Goal: Task Accomplishment & Management: Manage account settings

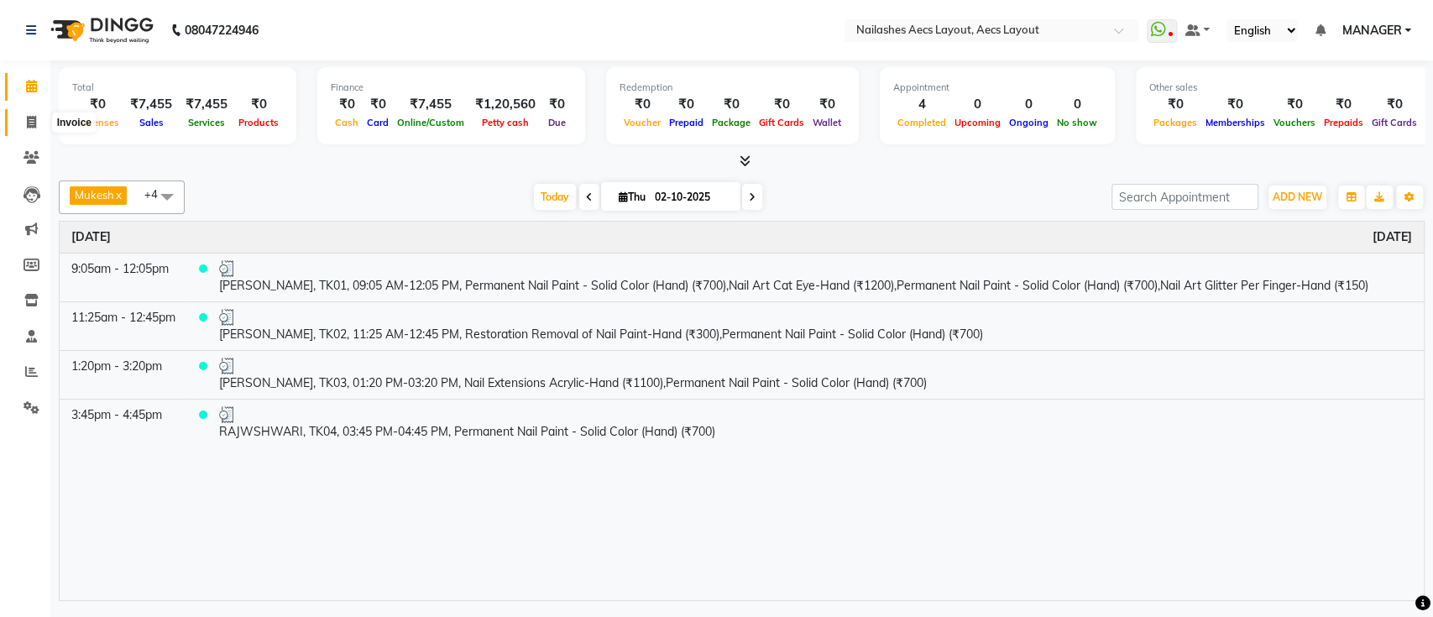
click at [20, 123] on span at bounding box center [31, 122] width 29 height 19
select select "service"
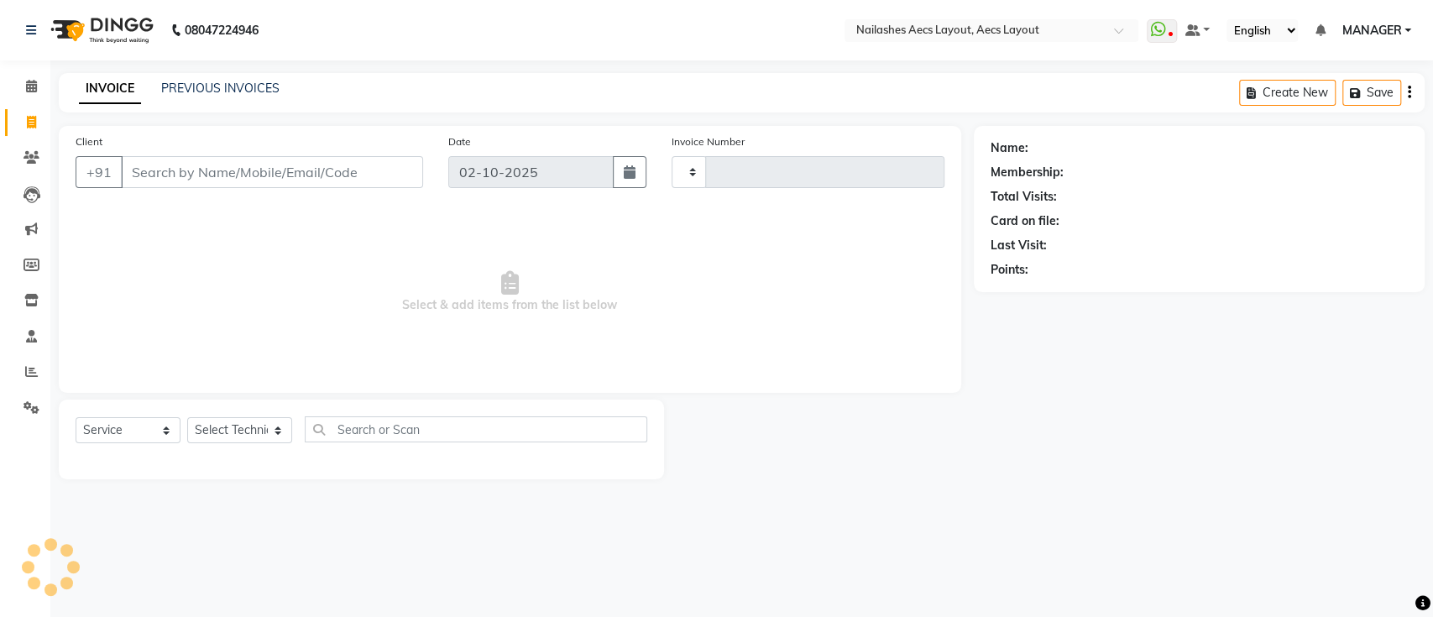
type input "0564"
select select "8467"
click at [204, 76] on div "INVOICE PREVIOUS INVOICES Create New Save" at bounding box center [741, 92] width 1365 height 39
click at [206, 91] on link "PREVIOUS INVOICES" at bounding box center [220, 88] width 118 height 15
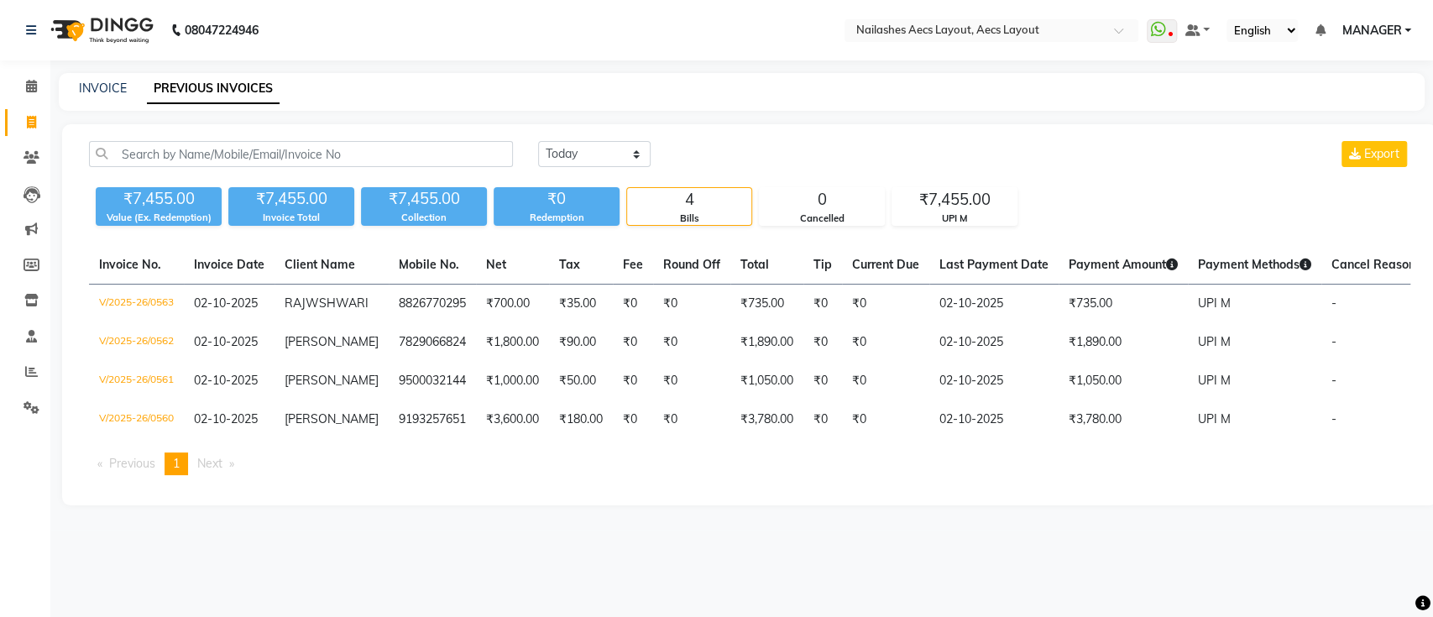
click at [417, 279] on th "Mobile No." at bounding box center [432, 265] width 87 height 39
click at [397, 279] on th "Mobile No." at bounding box center [432, 265] width 87 height 39
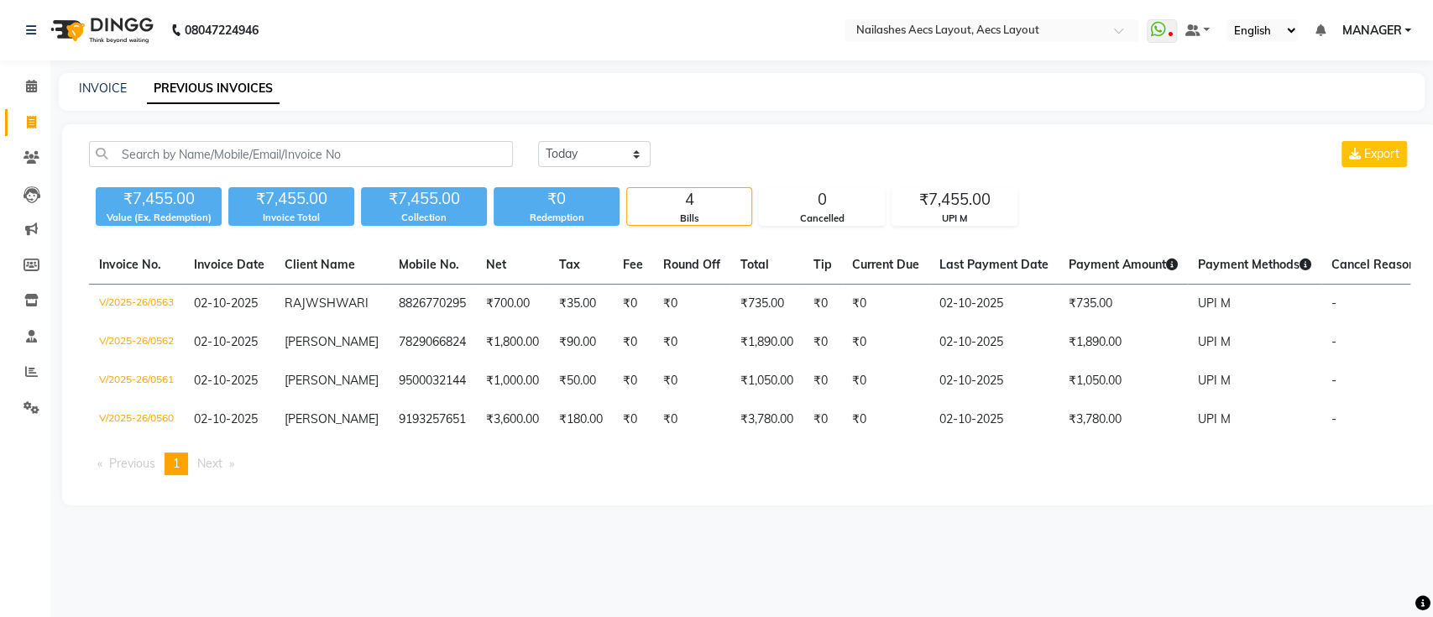
click at [397, 279] on th "Mobile No." at bounding box center [432, 265] width 87 height 39
click at [401, 48] on nav "08047224946 Select Location × Nailashes Aecs Layout, Aecs Layout WhatsApp Statu…" at bounding box center [716, 30] width 1433 height 60
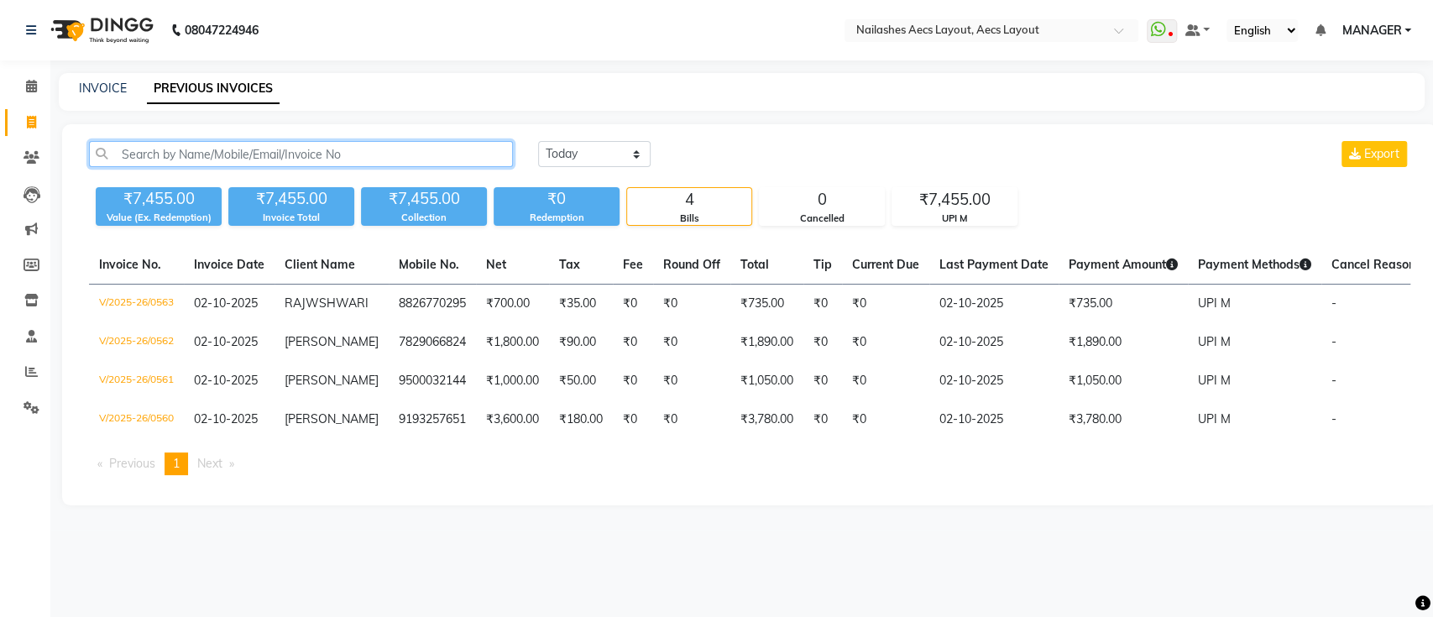
click at [248, 157] on input "text" at bounding box center [301, 154] width 424 height 26
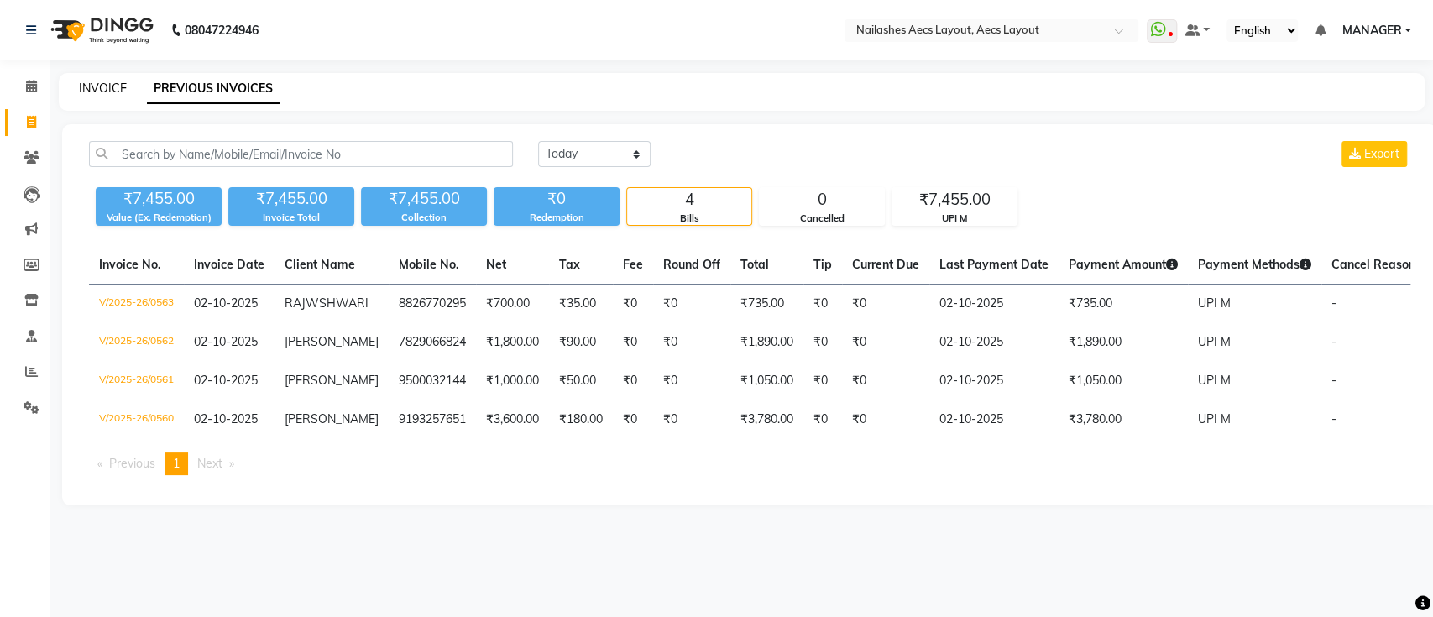
click at [85, 88] on link "INVOICE" at bounding box center [103, 88] width 48 height 15
select select "service"
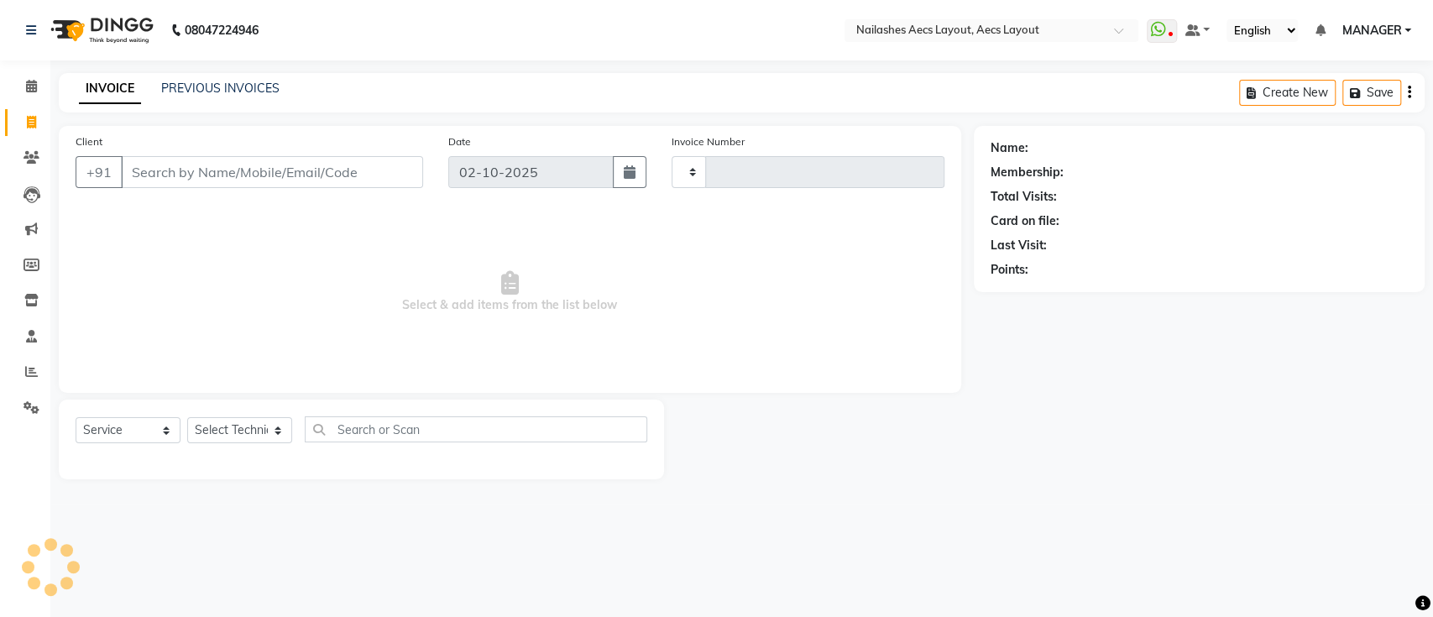
type input "0564"
select select "8467"
click at [271, 170] on input "Client" at bounding box center [272, 172] width 302 height 32
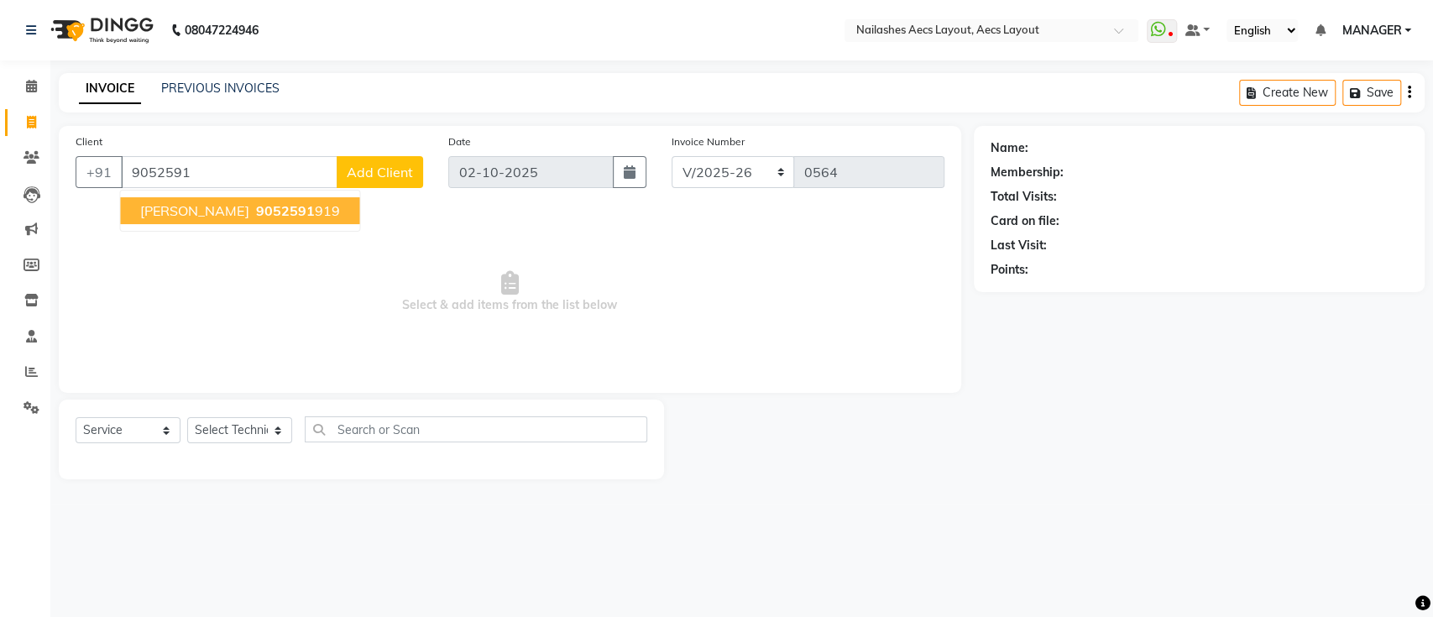
click at [255, 214] on span "9052591" at bounding box center [284, 210] width 59 height 17
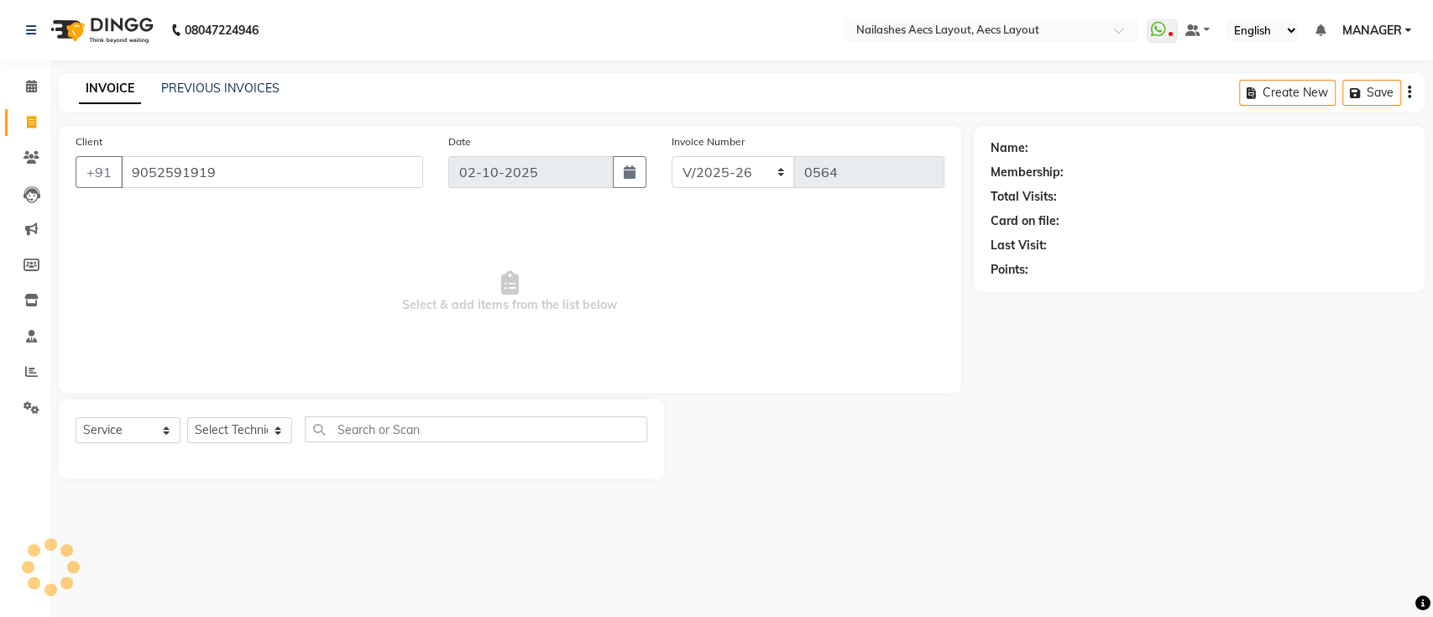
type input "9052591919"
select select "1: Object"
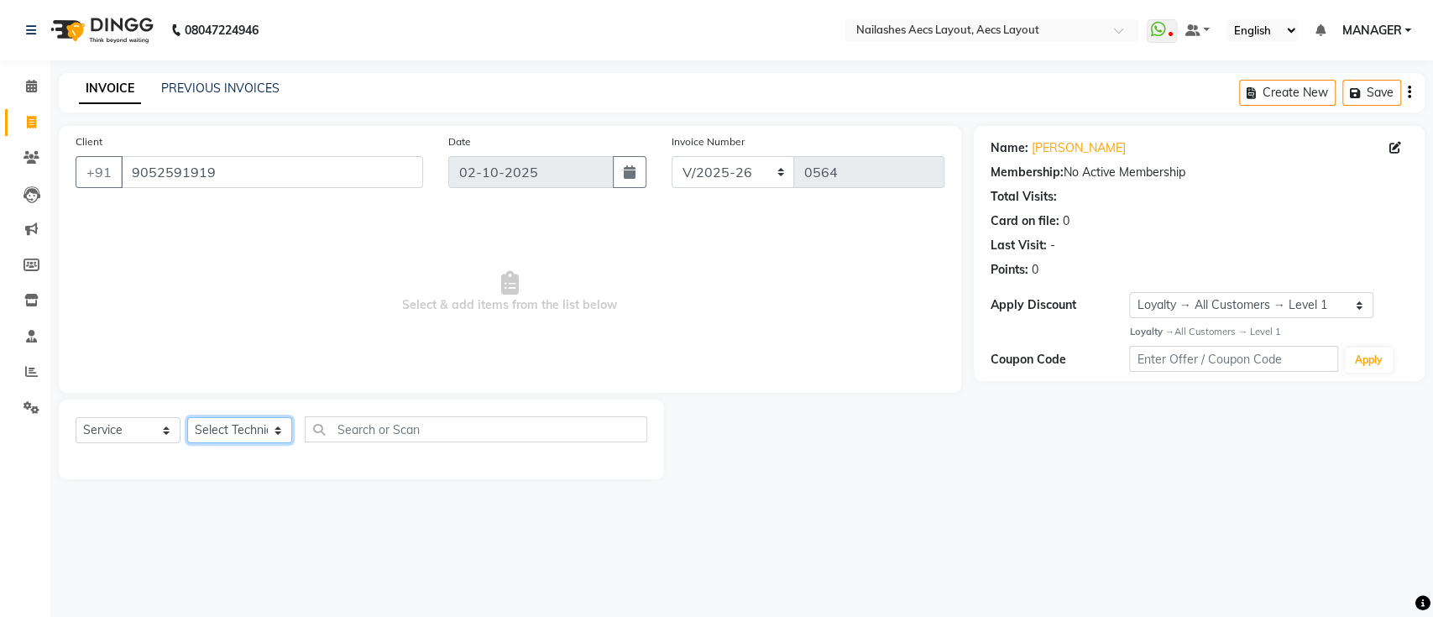
click at [235, 425] on select "Select Technician [PERSON_NAME] MANAGER [PERSON_NAME] owner [PERSON_NAME]" at bounding box center [239, 430] width 105 height 26
select select "86771"
click at [187, 417] on select "Select Technician [PERSON_NAME] MANAGER [PERSON_NAME] owner [PERSON_NAME]" at bounding box center [239, 430] width 105 height 26
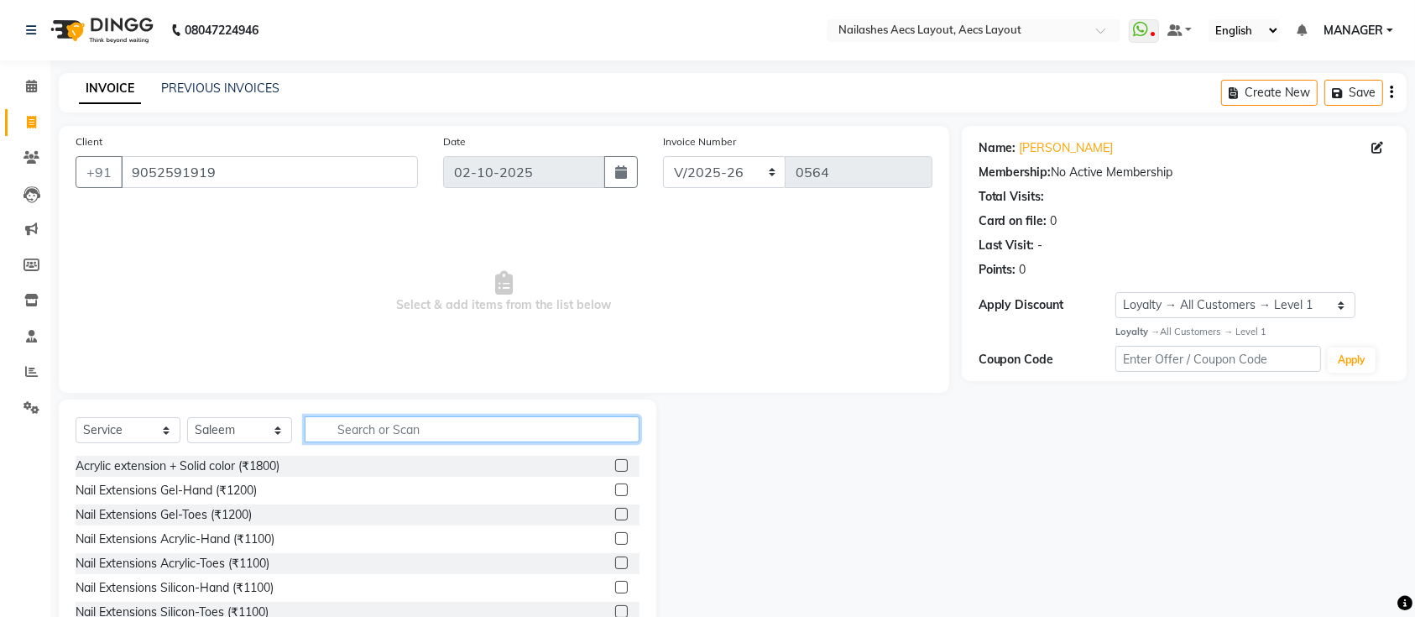
click at [386, 433] on input "text" at bounding box center [472, 429] width 335 height 26
type input "E"
type input "exten"
click at [615, 541] on label at bounding box center [621, 538] width 13 height 13
click at [615, 541] on input "checkbox" at bounding box center [620, 539] width 11 height 11
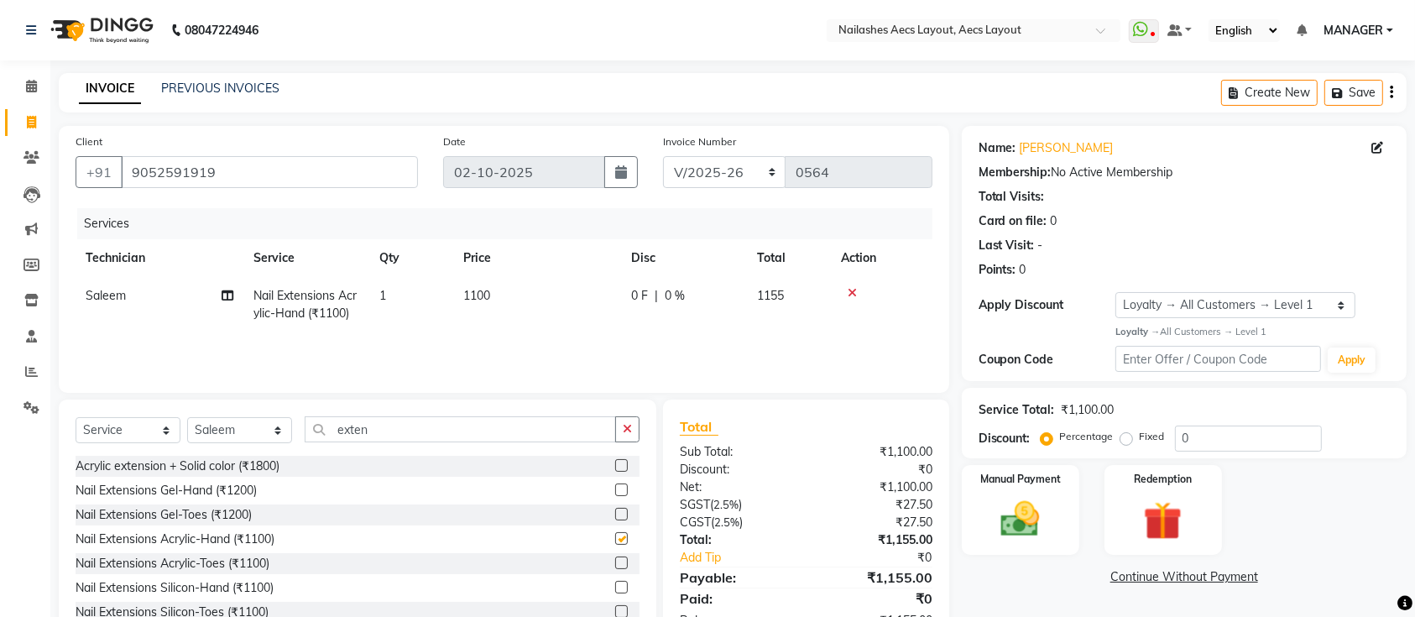
checkbox input "false"
click at [387, 430] on input "exten" at bounding box center [460, 429] width 311 height 26
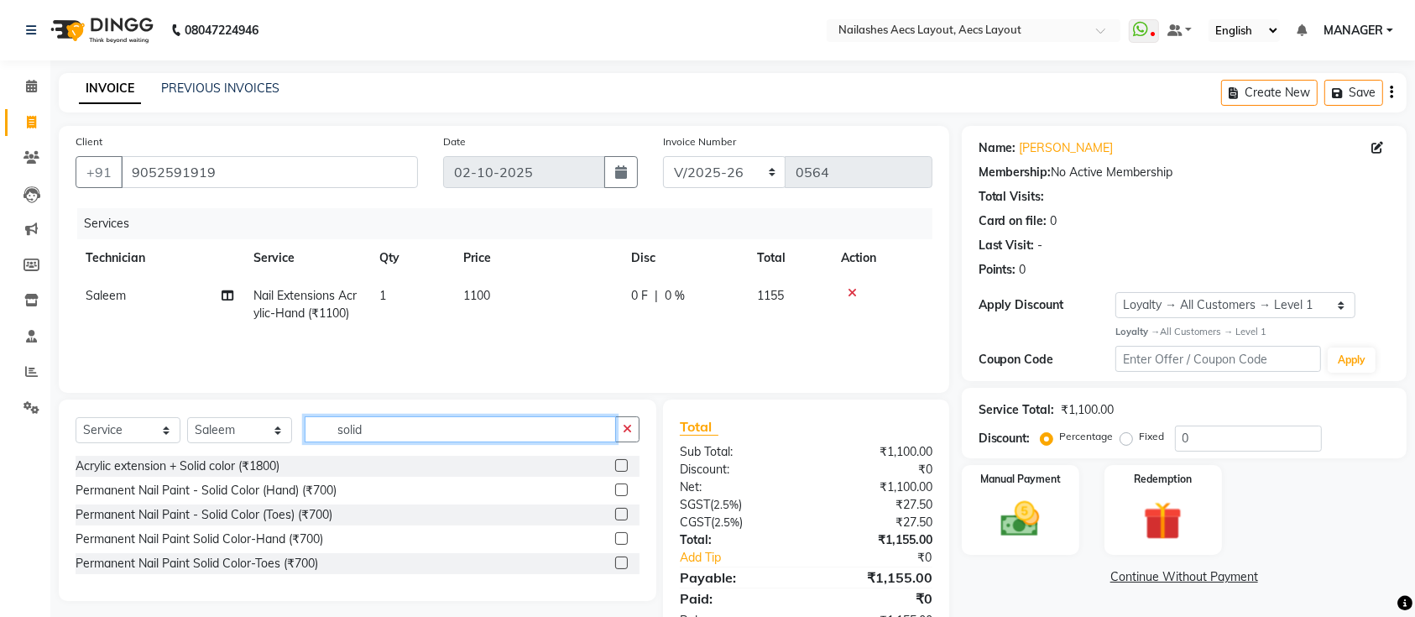
type input "solid"
click at [623, 491] on label at bounding box center [621, 489] width 13 height 13
click at [623, 491] on input "checkbox" at bounding box center [620, 490] width 11 height 11
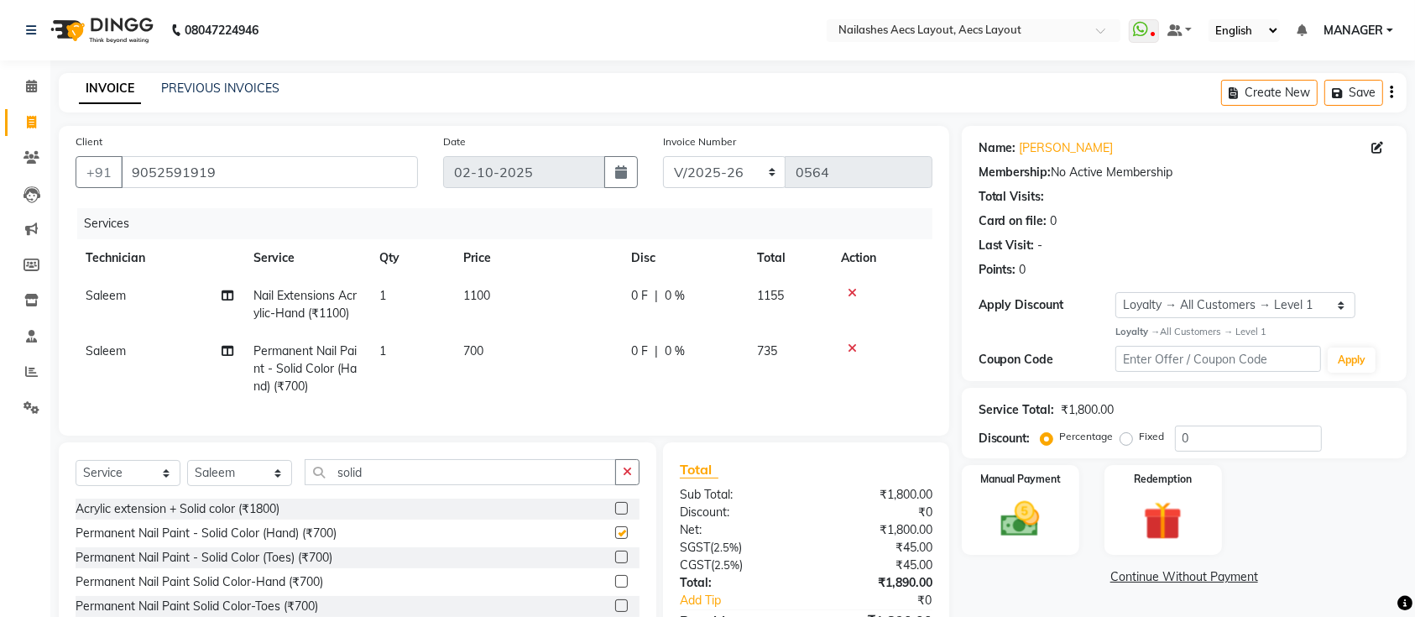
checkbox input "false"
click at [634, 295] on span "0 F" at bounding box center [639, 296] width 17 height 18
select select "86771"
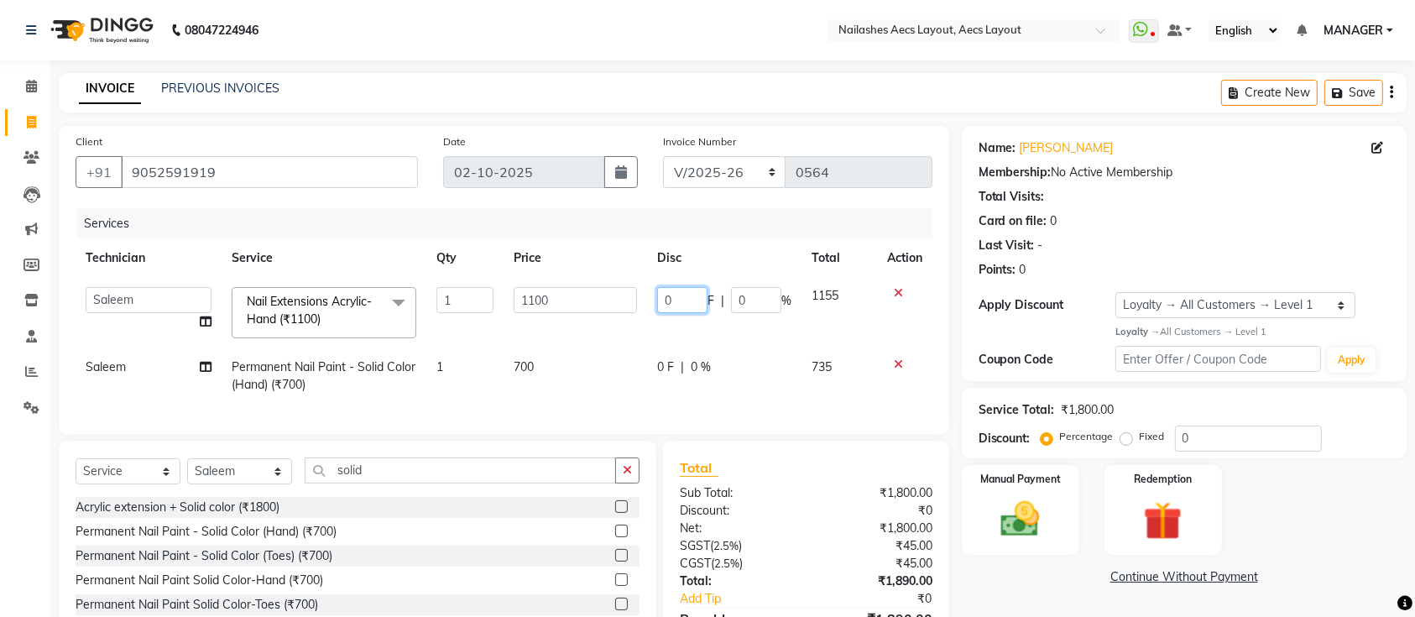
click at [676, 300] on input "0" at bounding box center [682, 300] width 50 height 26
type input "100"
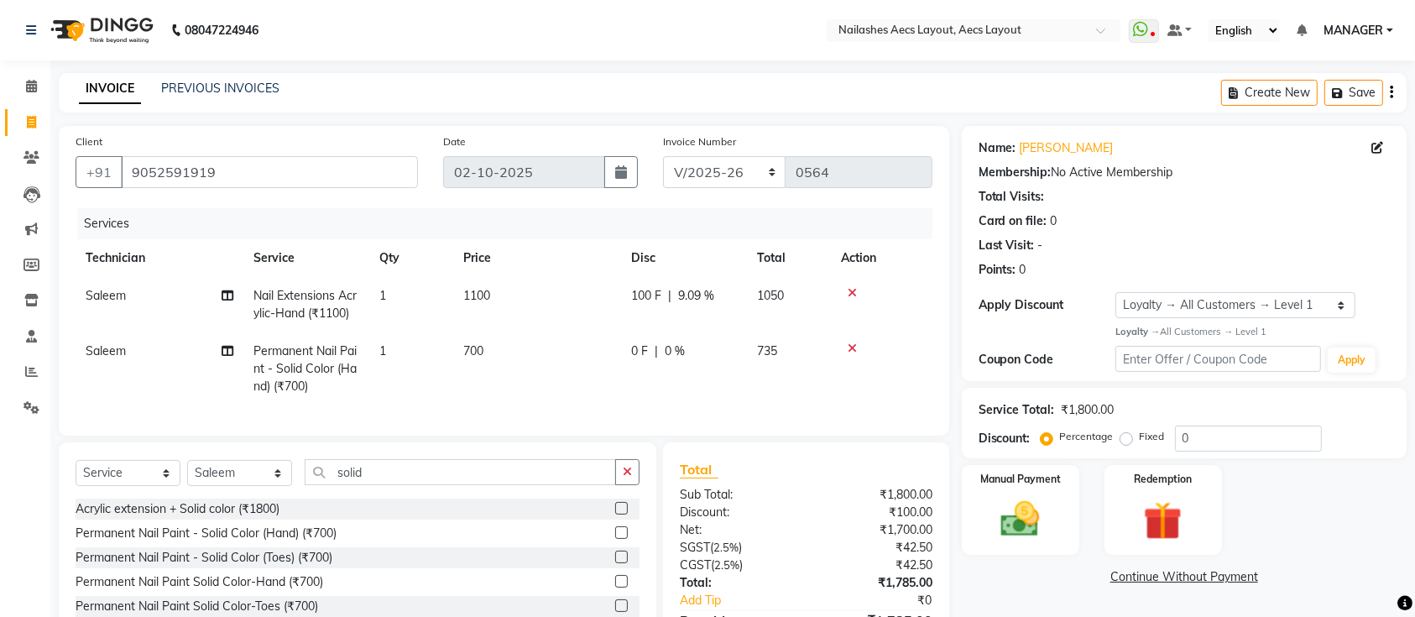
click at [1295, 540] on div "Manual Payment Redemption" at bounding box center [1184, 510] width 470 height 90
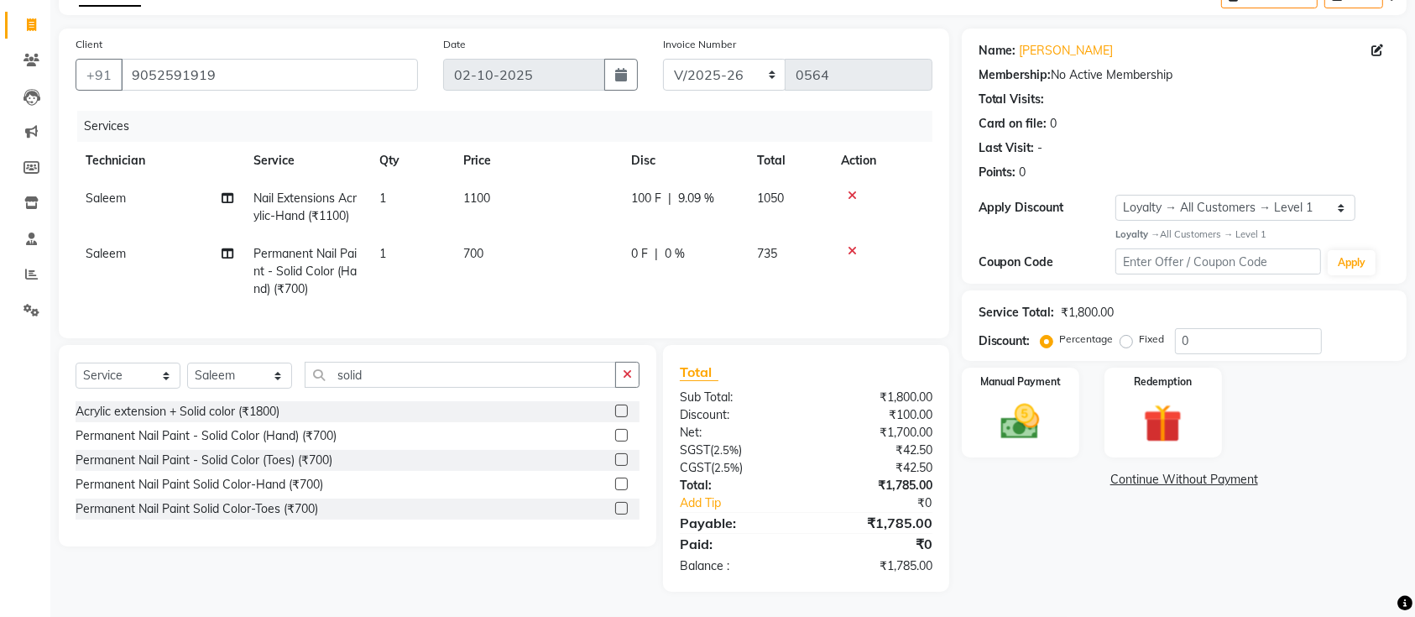
scroll to position [113, 0]
click at [1032, 399] on img at bounding box center [1020, 422] width 65 height 46
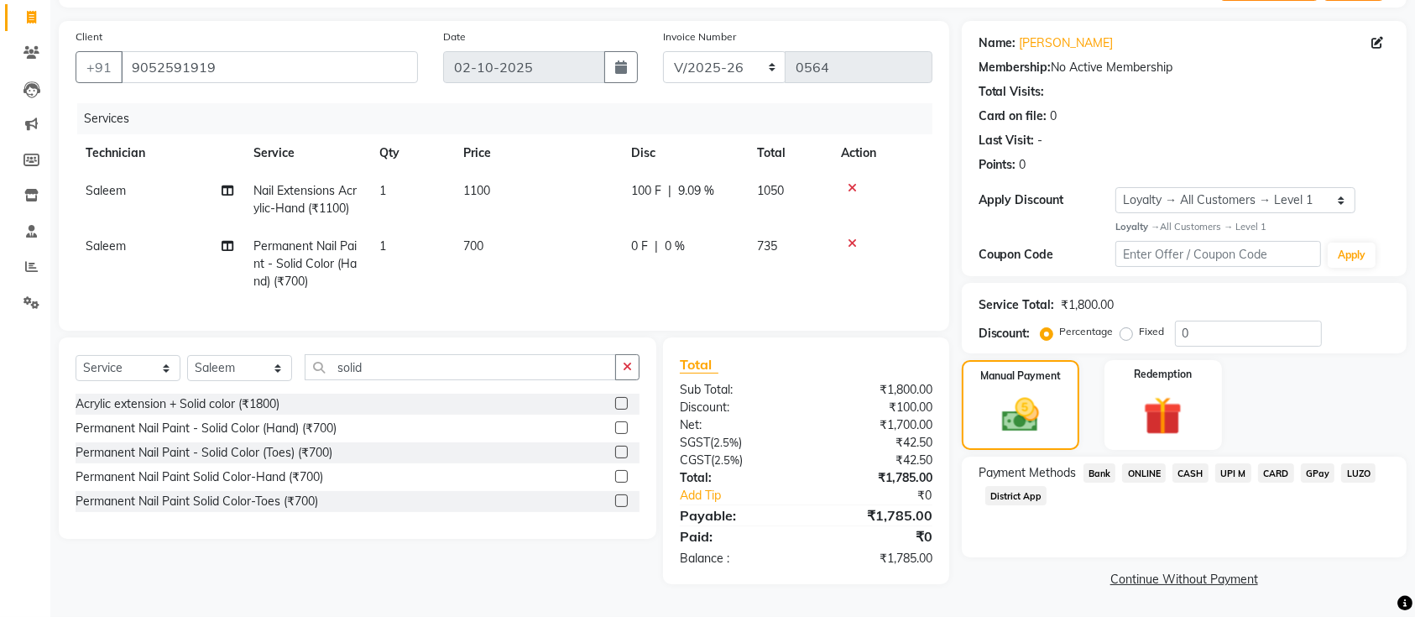
click at [1227, 467] on span "UPI M" at bounding box center [1233, 472] width 36 height 19
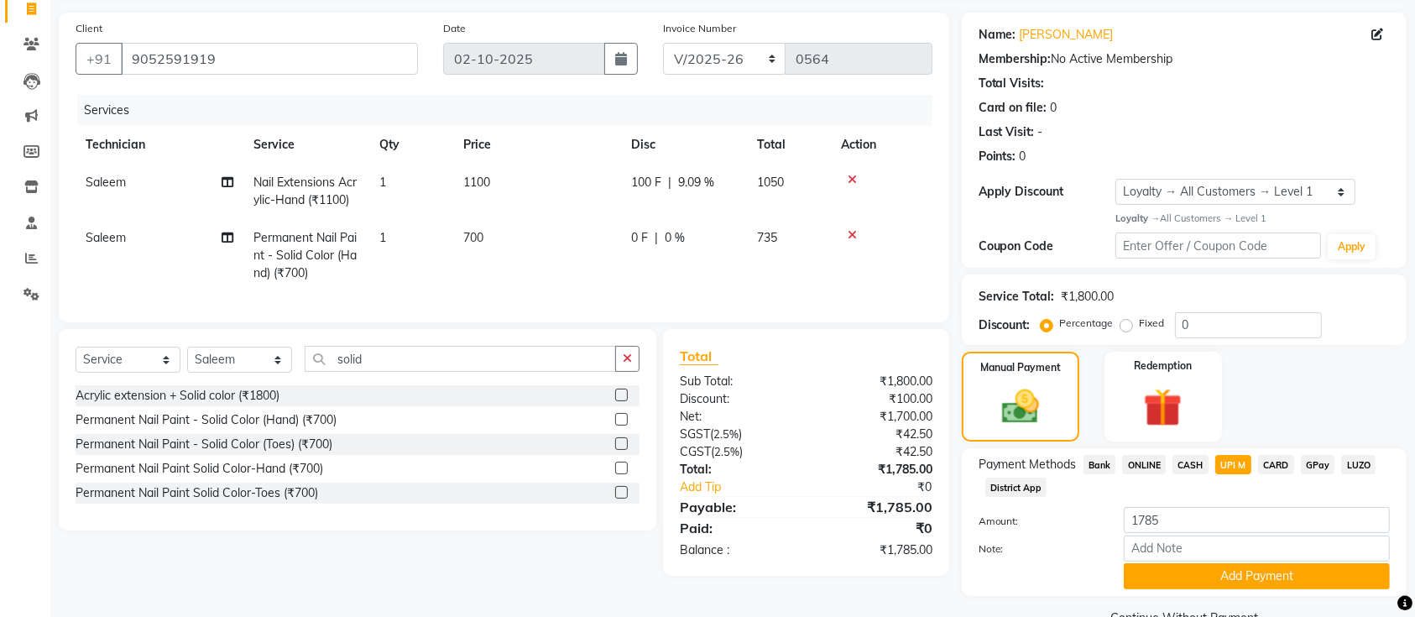
scroll to position [151, 0]
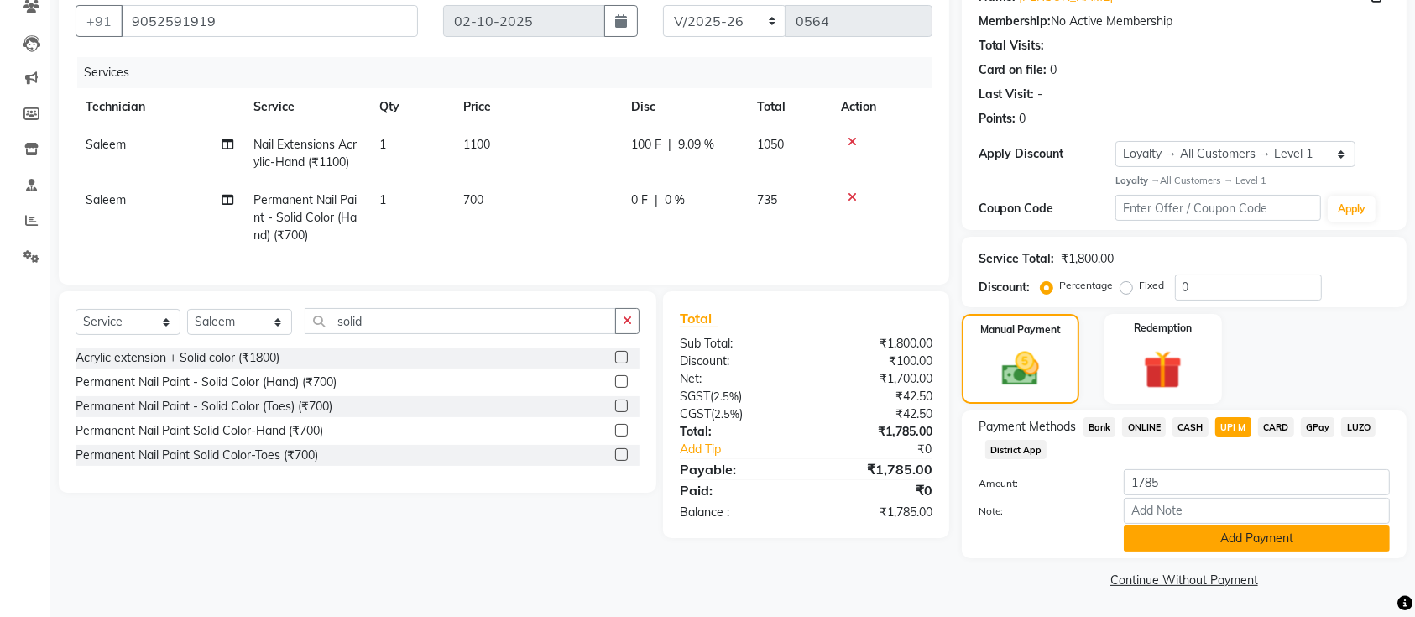
click at [1184, 545] on button "Add Payment" at bounding box center [1257, 538] width 266 height 26
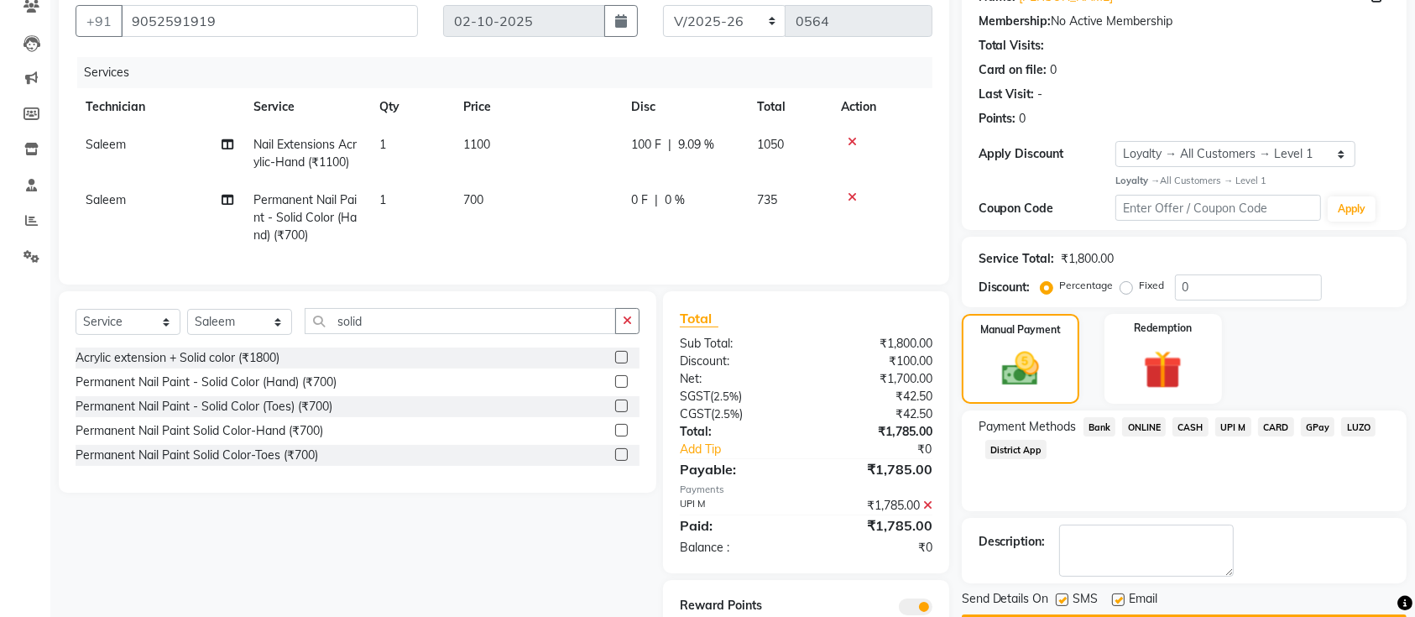
scroll to position [232, 0]
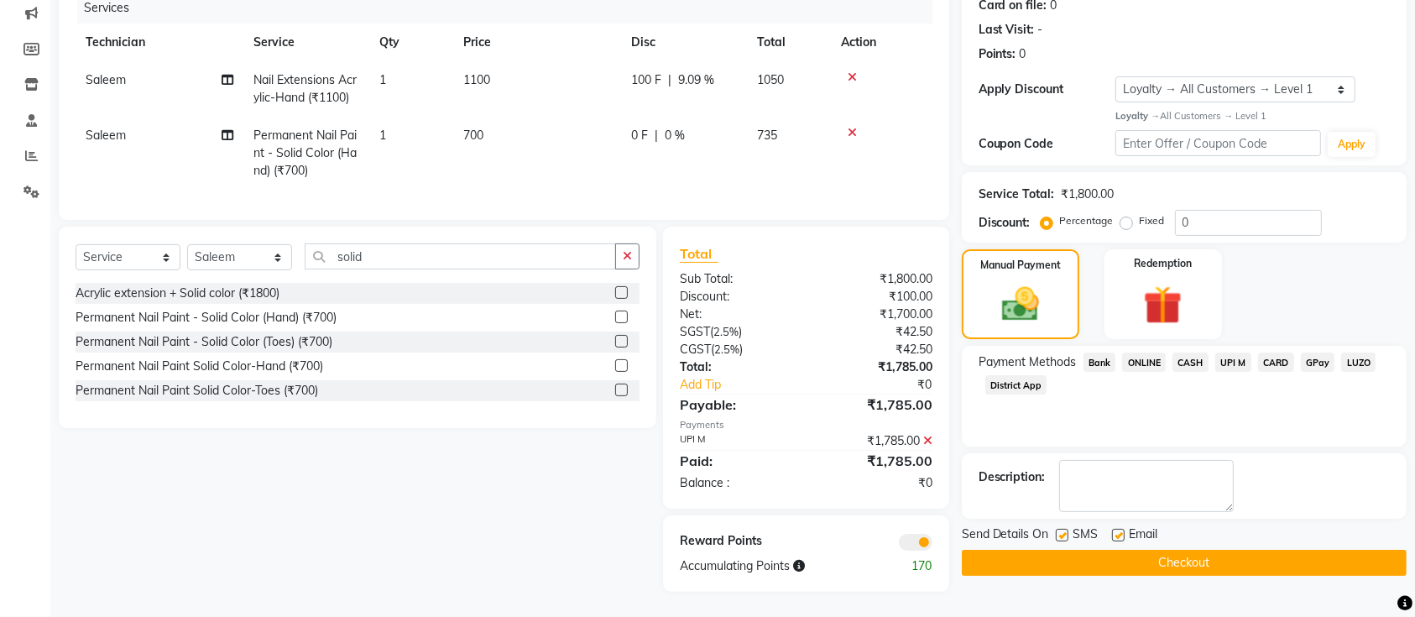
click at [1187, 551] on button "Checkout" at bounding box center [1184, 563] width 445 height 26
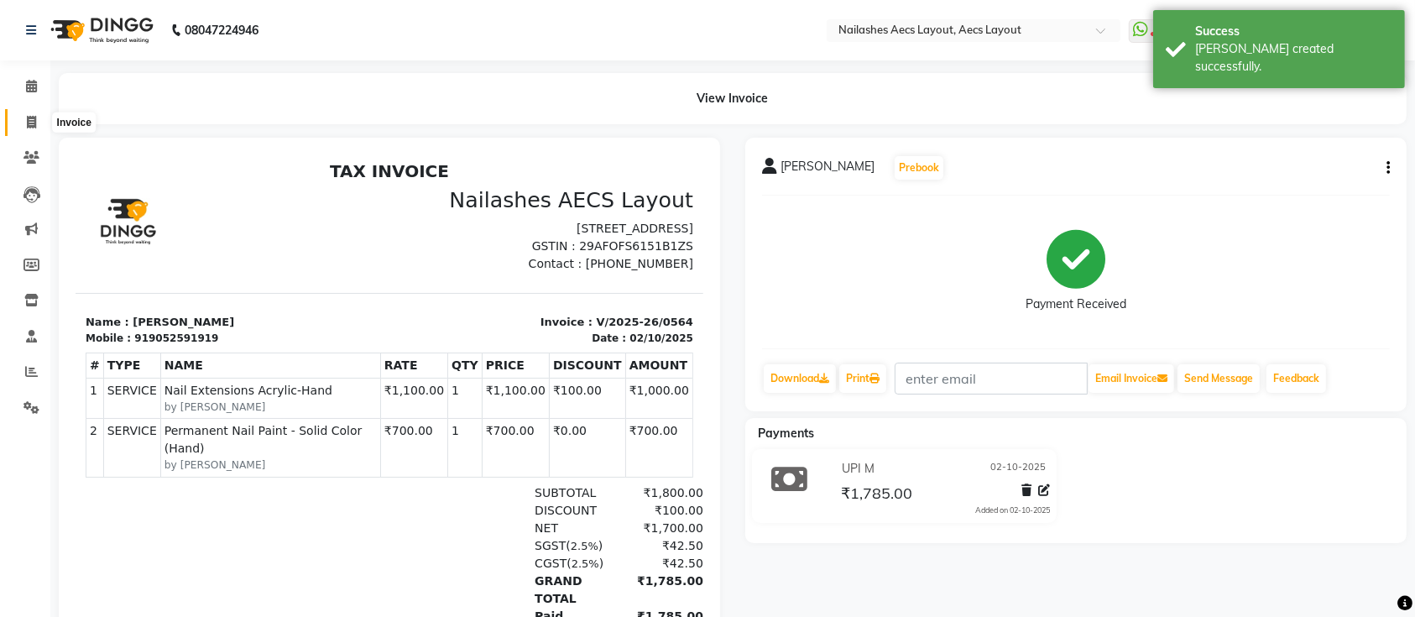
click at [27, 126] on icon at bounding box center [31, 122] width 9 height 13
select select "service"
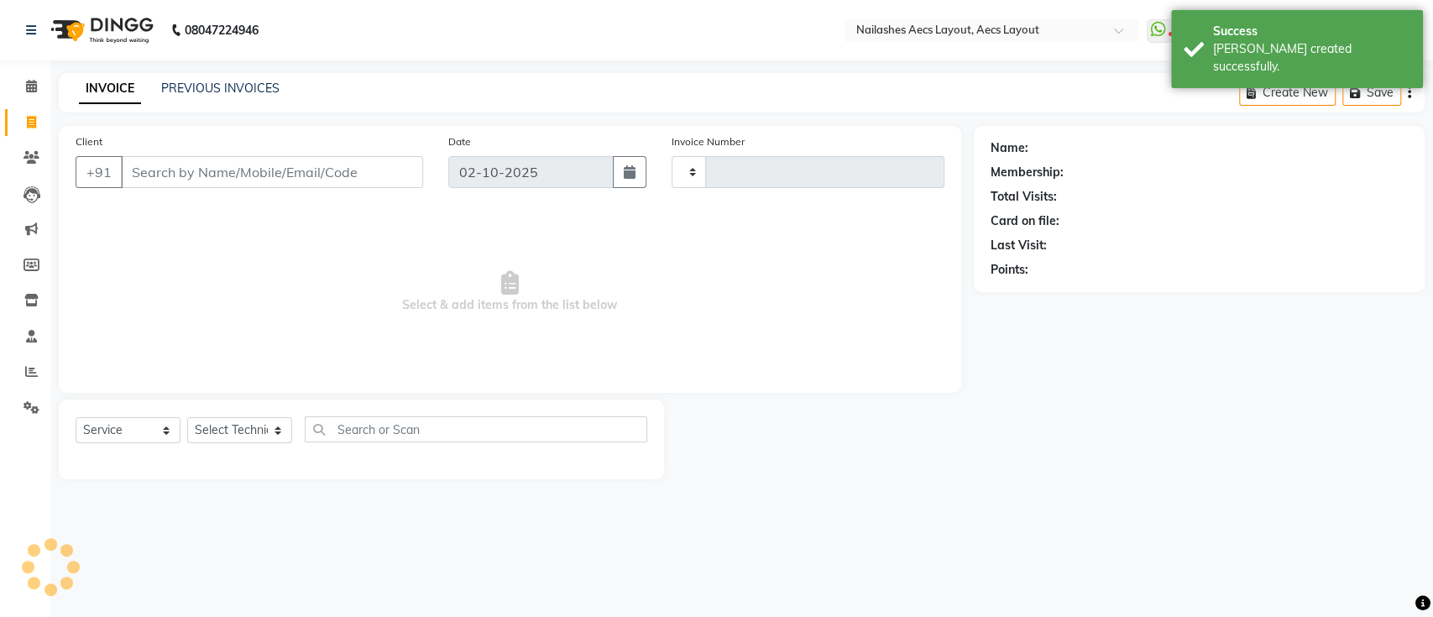
type input "0565"
select select "8467"
click at [222, 180] on input "Client" at bounding box center [272, 172] width 302 height 32
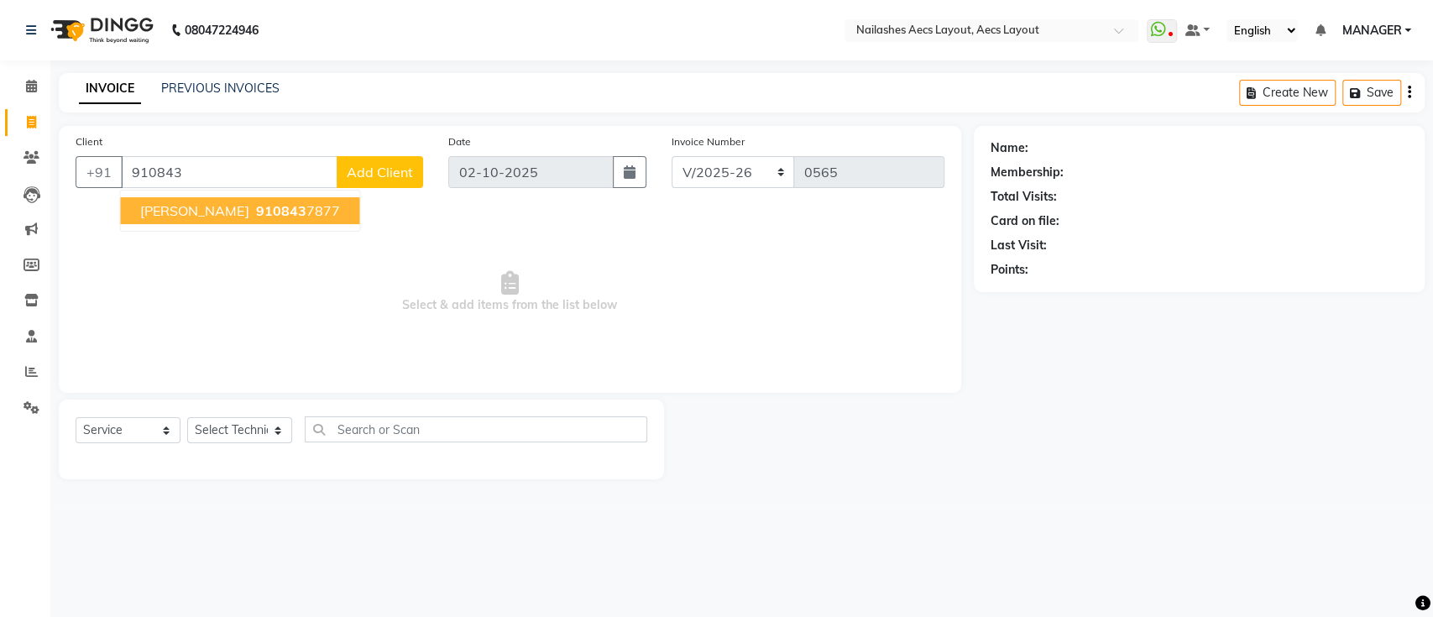
click at [255, 216] on span "910843" at bounding box center [280, 210] width 50 height 17
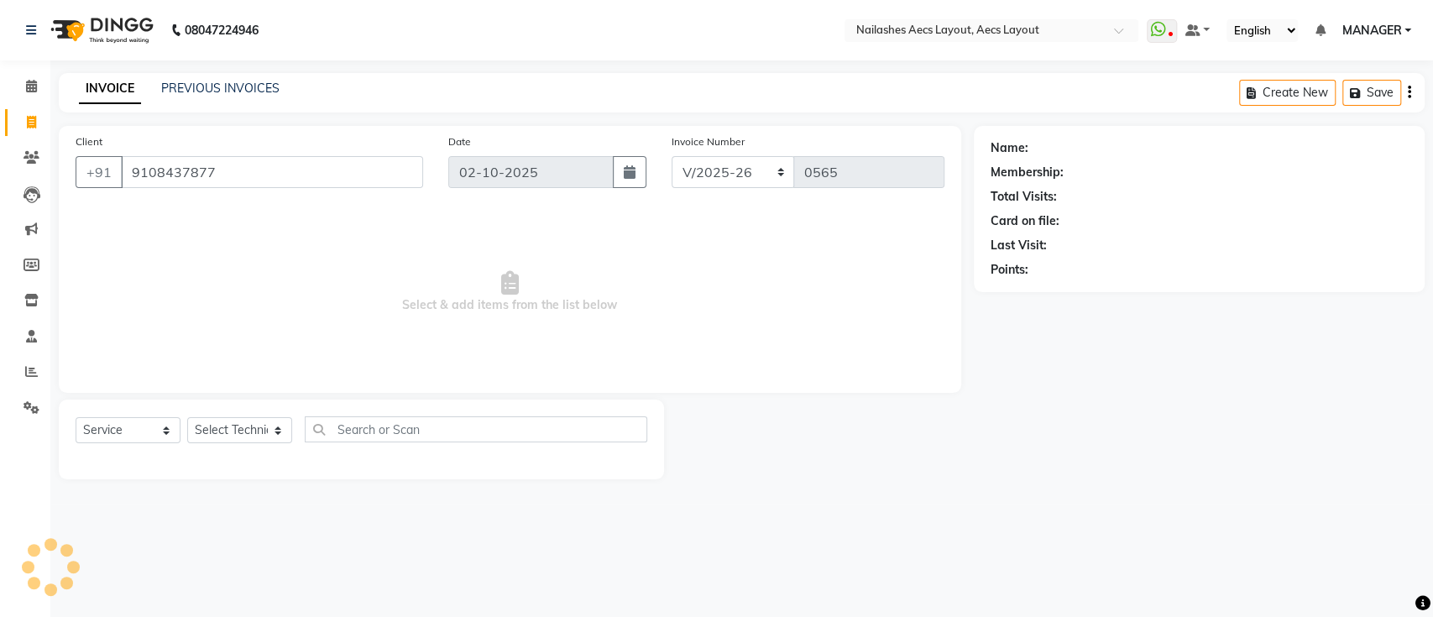
type input "9108437877"
select select "1: Object"
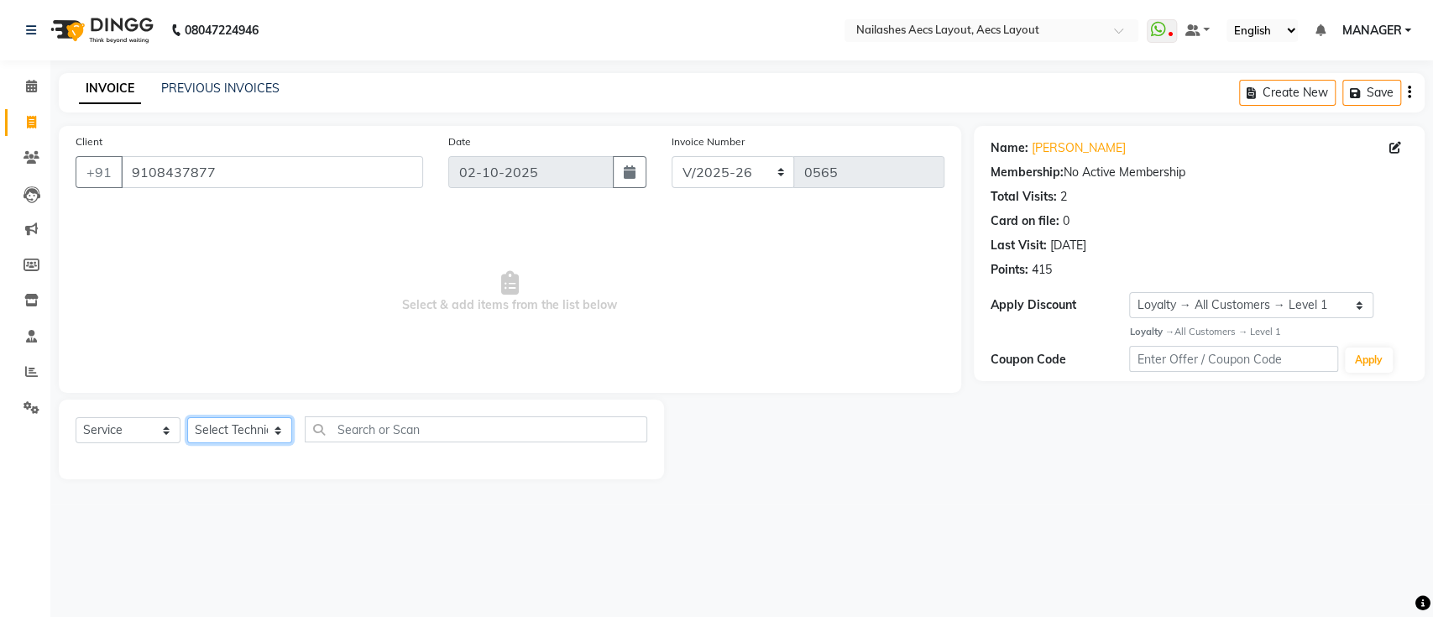
click at [260, 433] on select "Select Technician Arun Barsha MANAGER Mukesh Neeraj owner Saleem" at bounding box center [239, 430] width 105 height 26
select select "88233"
click at [187, 417] on select "Select Technician Arun Barsha MANAGER Mukesh Neeraj owner Saleem" at bounding box center [239, 430] width 105 height 26
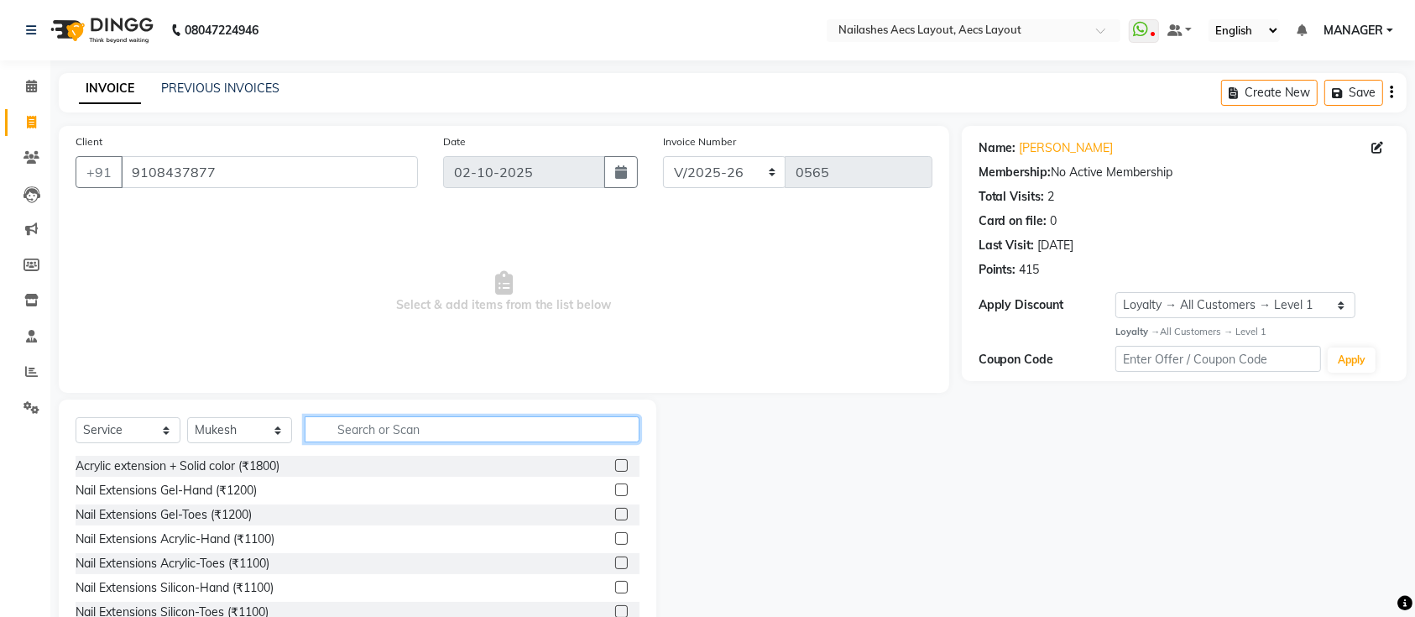
click at [422, 433] on input "text" at bounding box center [472, 429] width 335 height 26
type input "extens"
click at [615, 537] on label at bounding box center [621, 538] width 13 height 13
click at [615, 537] on input "checkbox" at bounding box center [620, 539] width 11 height 11
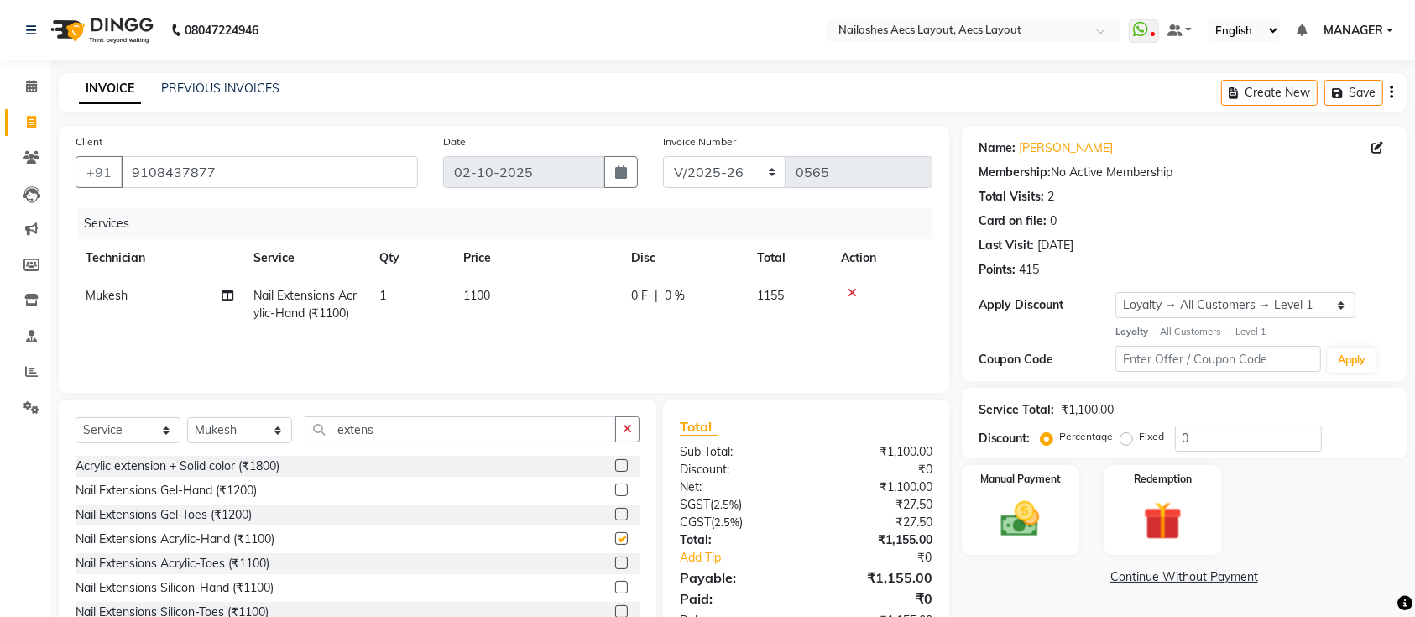
checkbox input "false"
click at [396, 433] on input "extens" at bounding box center [460, 429] width 311 height 26
type input "e"
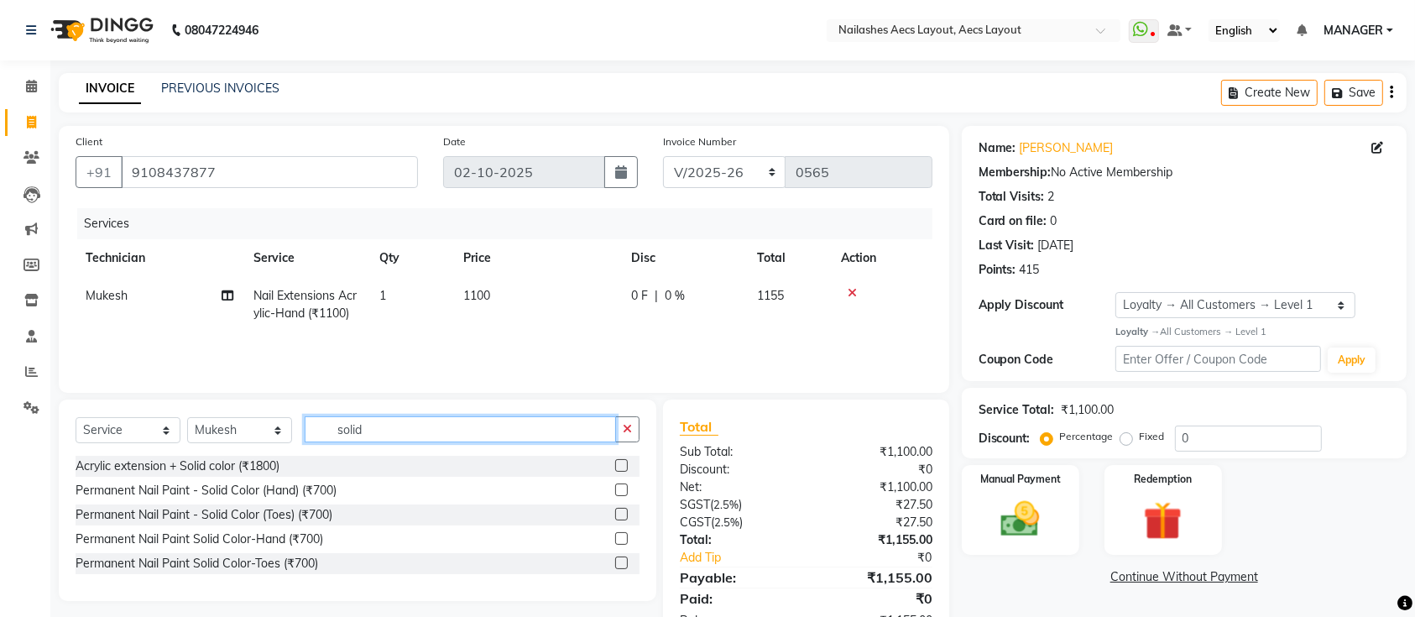
type input "solid"
click at [618, 489] on label at bounding box center [621, 489] width 13 height 13
click at [618, 489] on input "checkbox" at bounding box center [620, 490] width 11 height 11
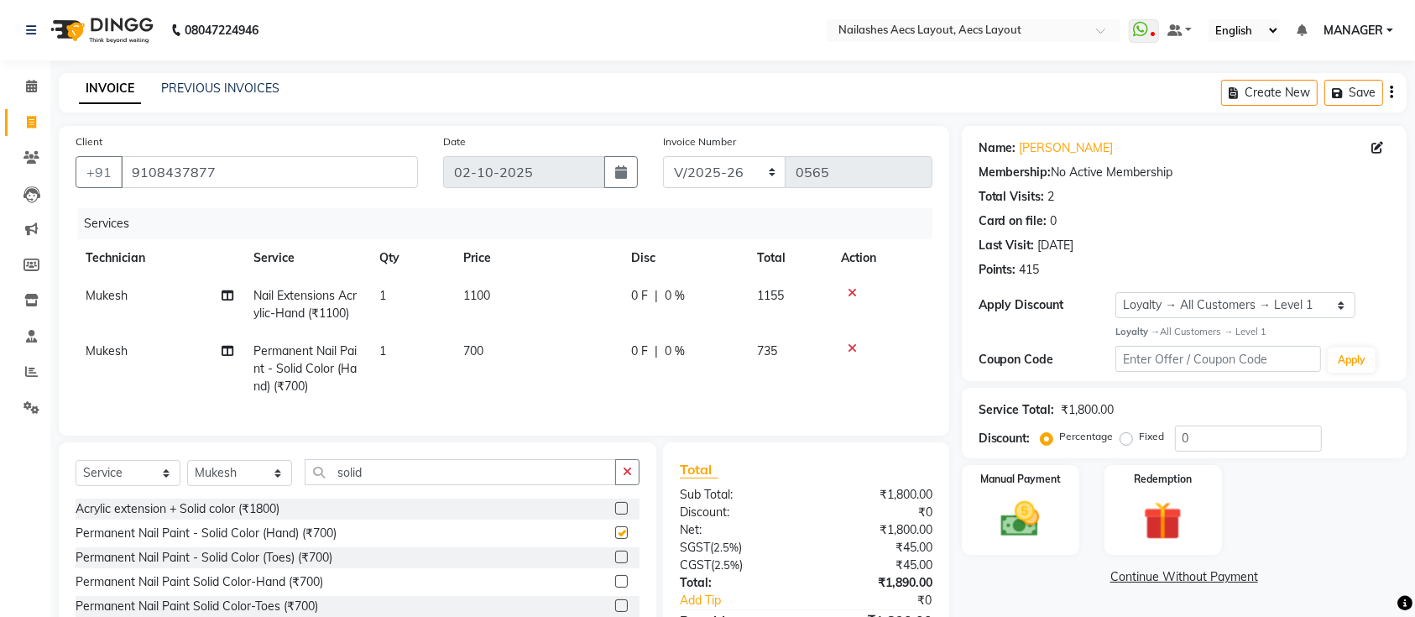
checkbox input "false"
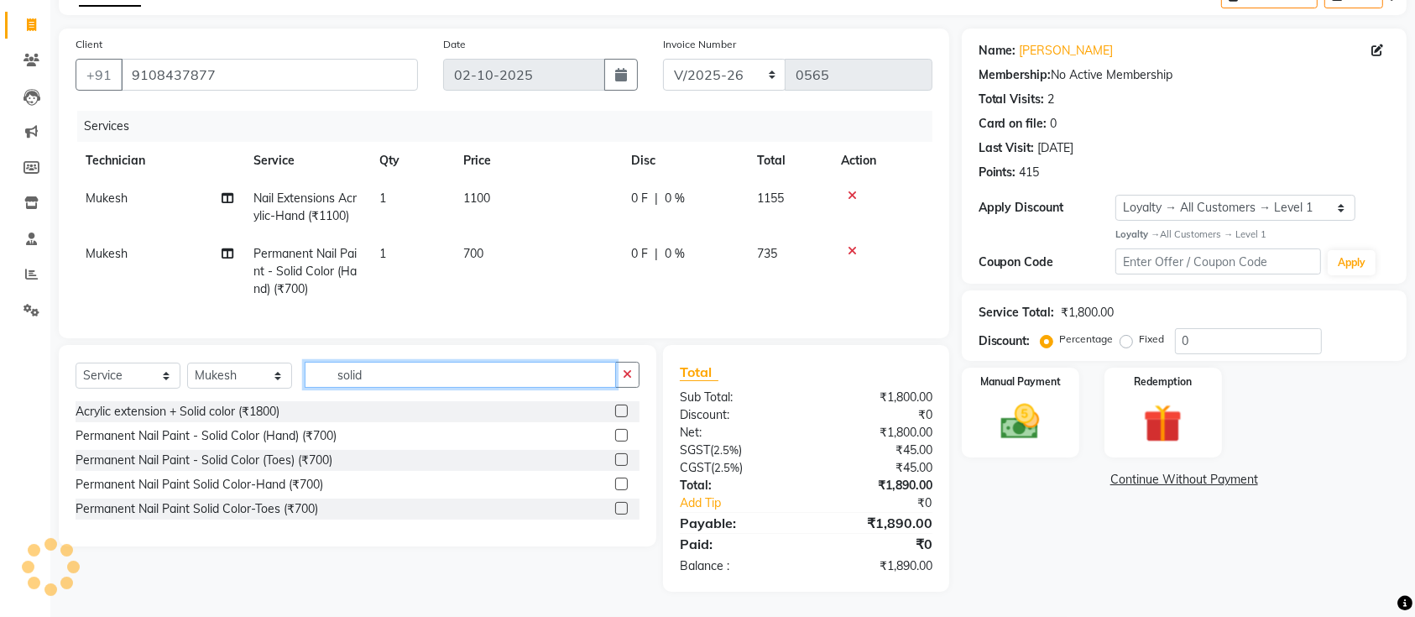
click at [378, 377] on input "solid" at bounding box center [460, 375] width 311 height 26
type input "s"
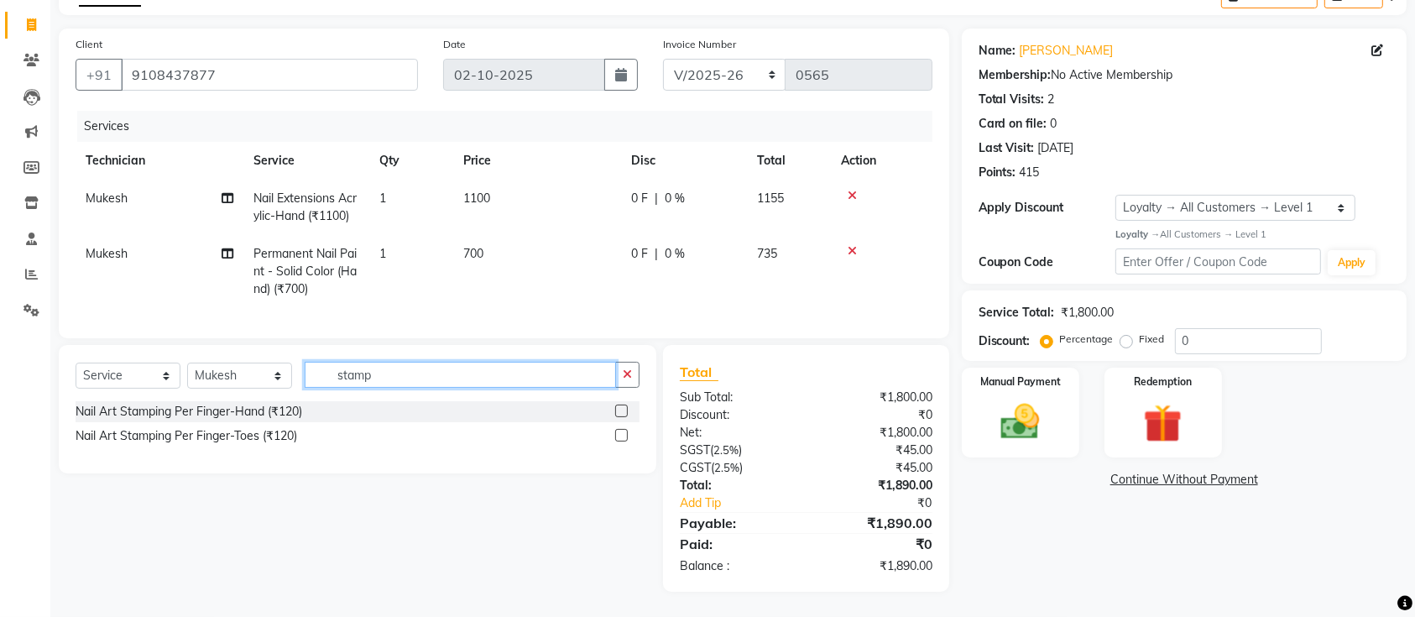
type input "stamp"
click at [627, 410] on label at bounding box center [621, 410] width 13 height 13
click at [626, 410] on input "checkbox" at bounding box center [620, 411] width 11 height 11
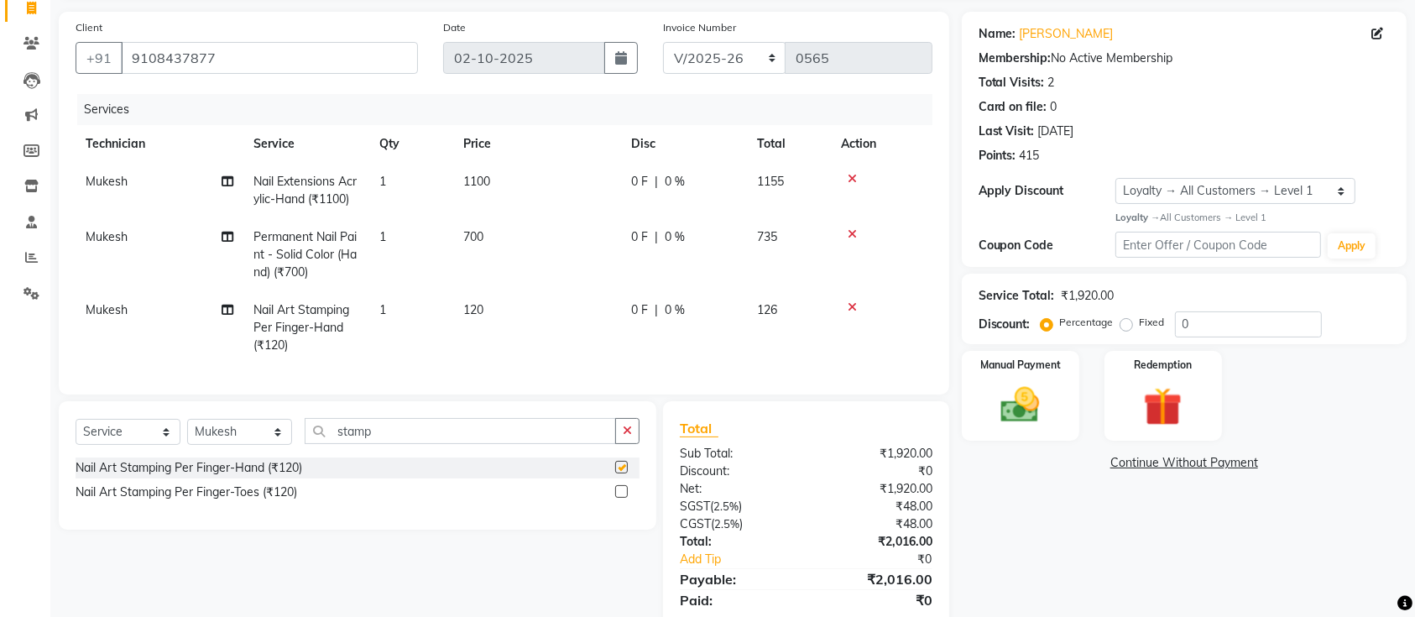
checkbox input "false"
click at [479, 300] on td "120" at bounding box center [537, 327] width 168 height 73
select select "88233"
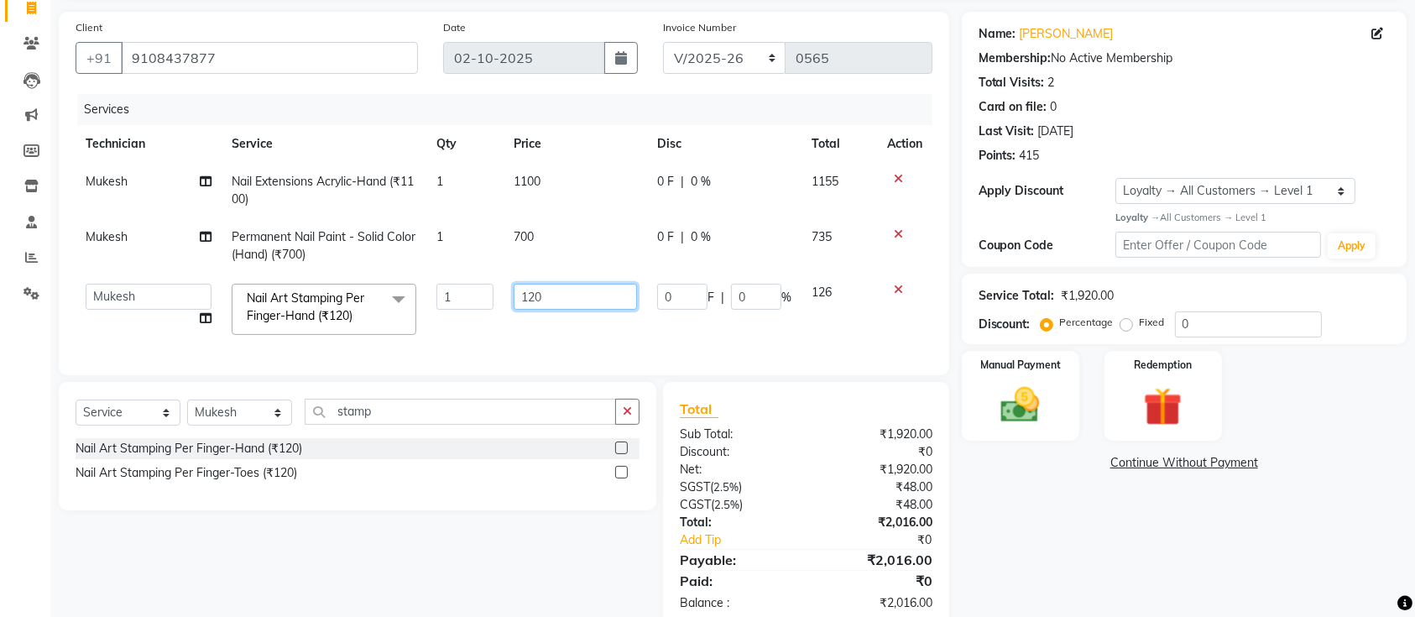
click at [545, 297] on input "120" at bounding box center [575, 297] width 123 height 26
type input "100"
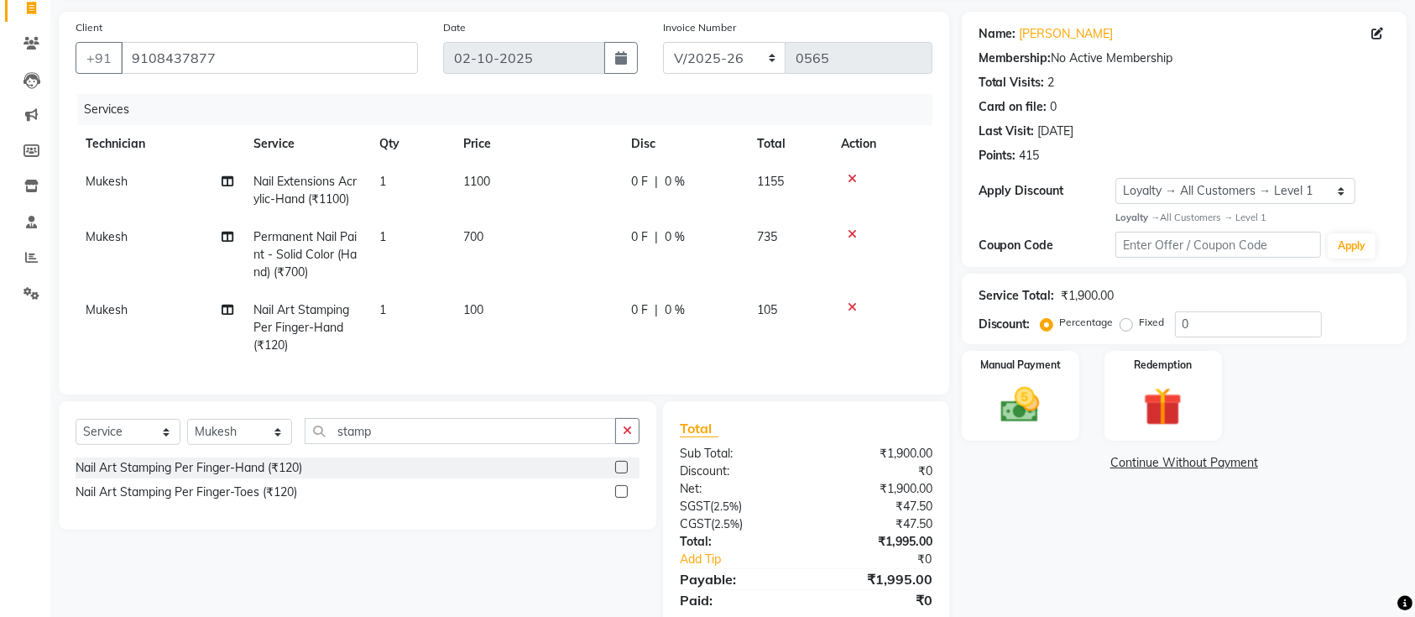
click at [1124, 561] on div "Name: Synthia Membership: No Active Membership Total Visits: 2 Card on file: 0 …" at bounding box center [1190, 330] width 457 height 636
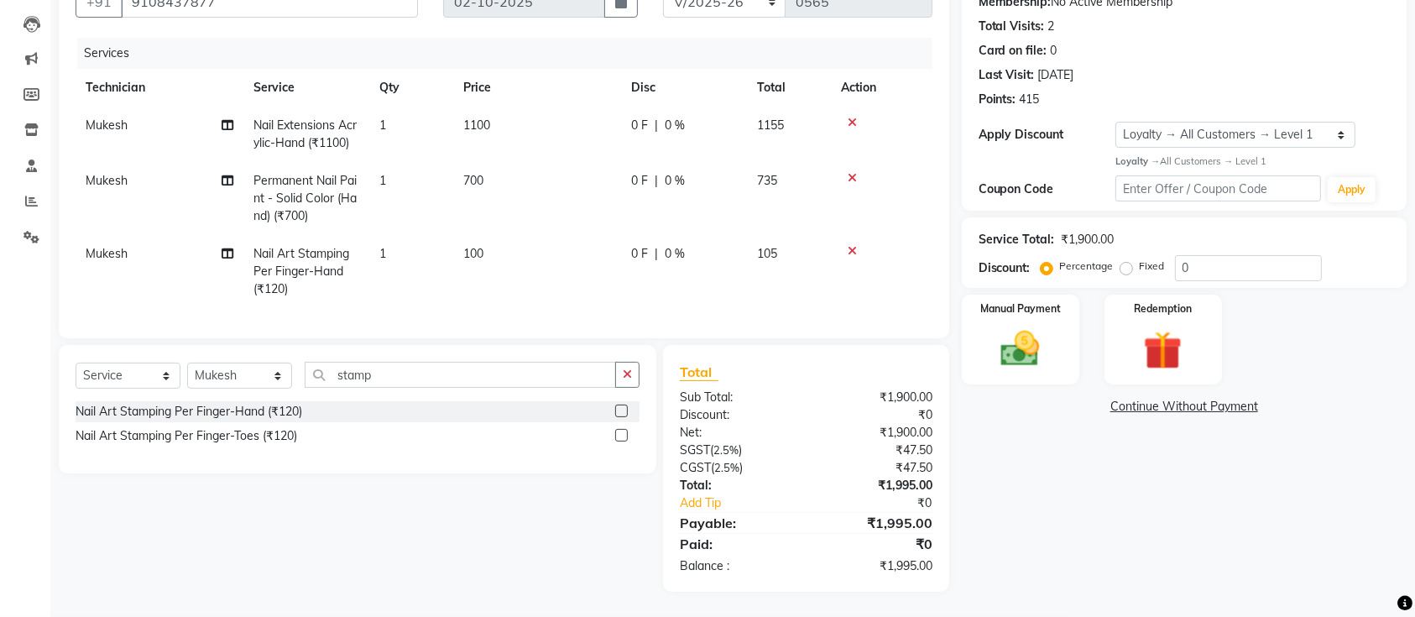
click at [1145, 519] on div "Name: Synthia Membership: No Active Membership Total Visits: 2 Card on file: 0 …" at bounding box center [1190, 274] width 457 height 636
click at [1140, 258] on label "Fixed" at bounding box center [1152, 265] width 25 height 15
click at [1129, 260] on input "Fixed" at bounding box center [1130, 266] width 12 height 12
radio input "true"
click at [1215, 258] on input "0" at bounding box center [1248, 268] width 147 height 26
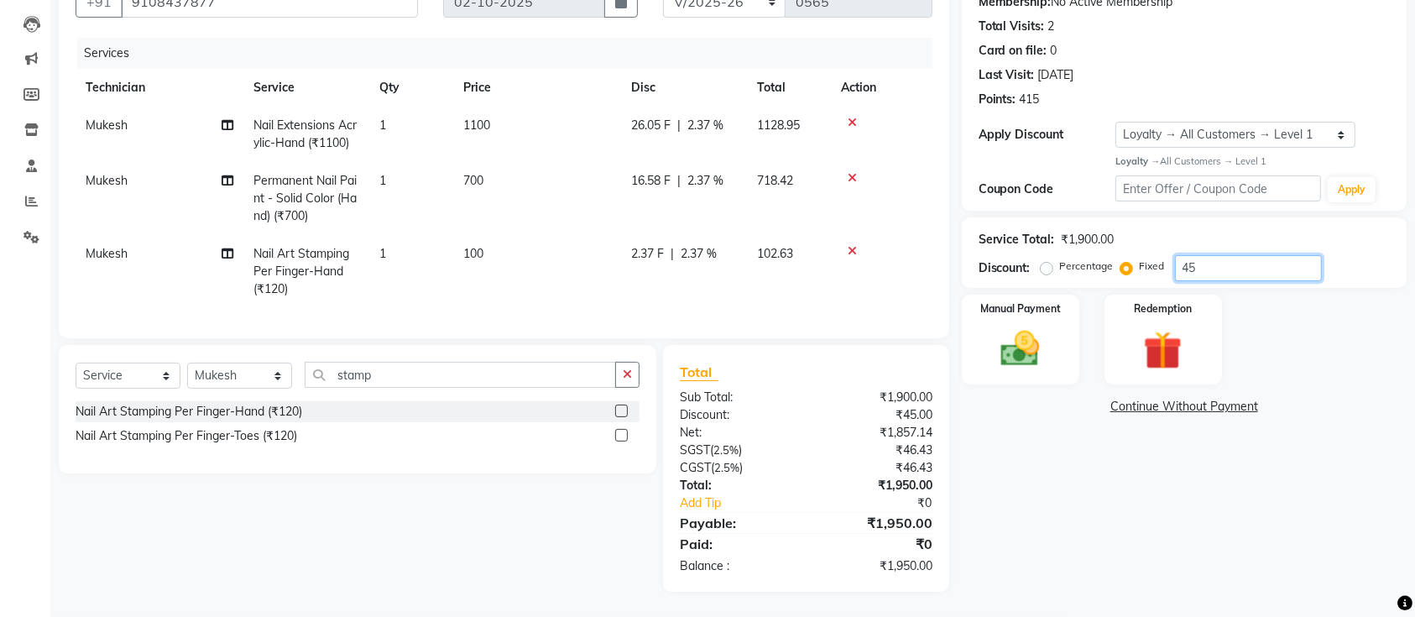
type input "45"
click at [1137, 481] on div "Name: Synthia Membership: No Active Membership Total Visits: 2 Card on file: 0 …" at bounding box center [1190, 274] width 457 height 636
click at [1007, 326] on img at bounding box center [1020, 349] width 65 height 46
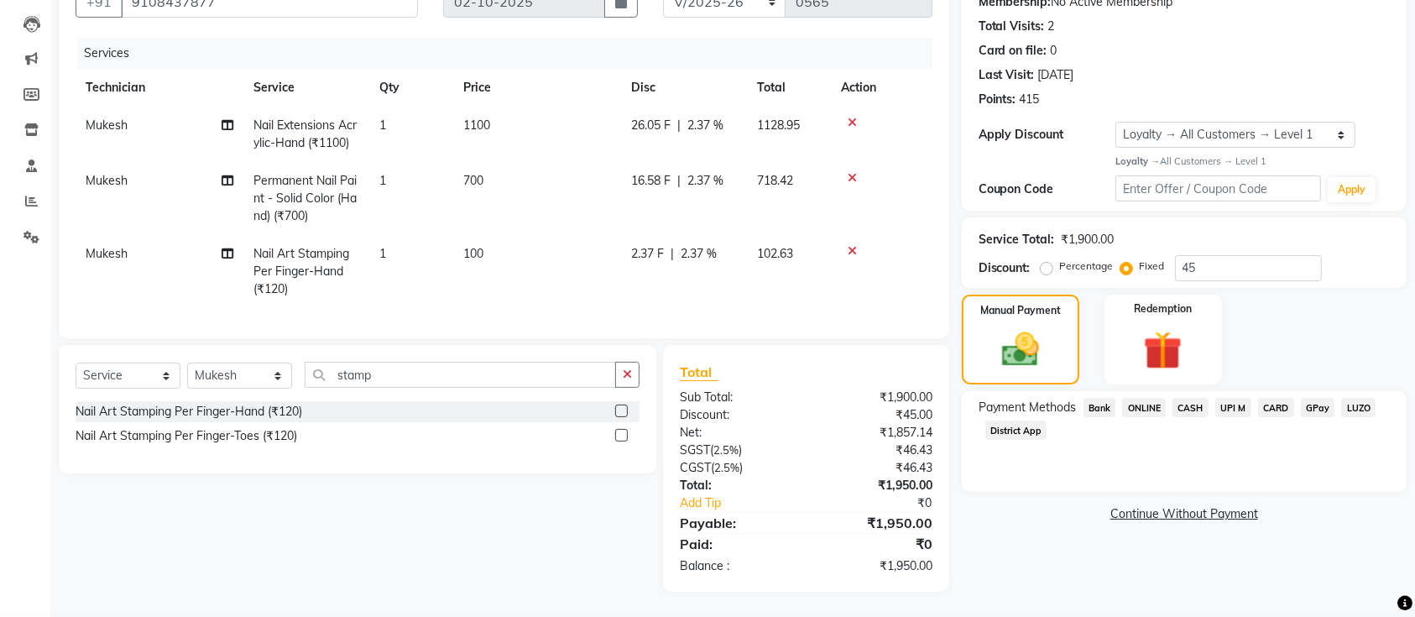
click at [1229, 398] on span "UPI M" at bounding box center [1233, 407] width 36 height 19
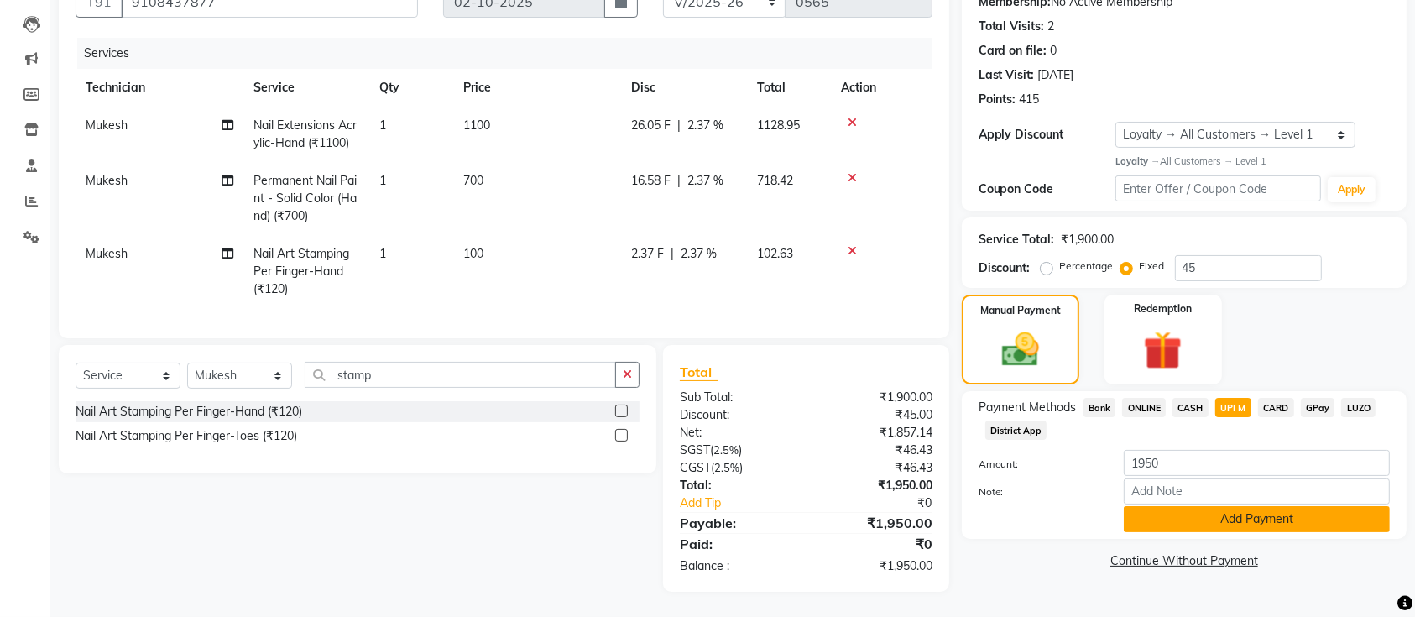
click at [1208, 506] on button "Add Payment" at bounding box center [1257, 519] width 266 height 26
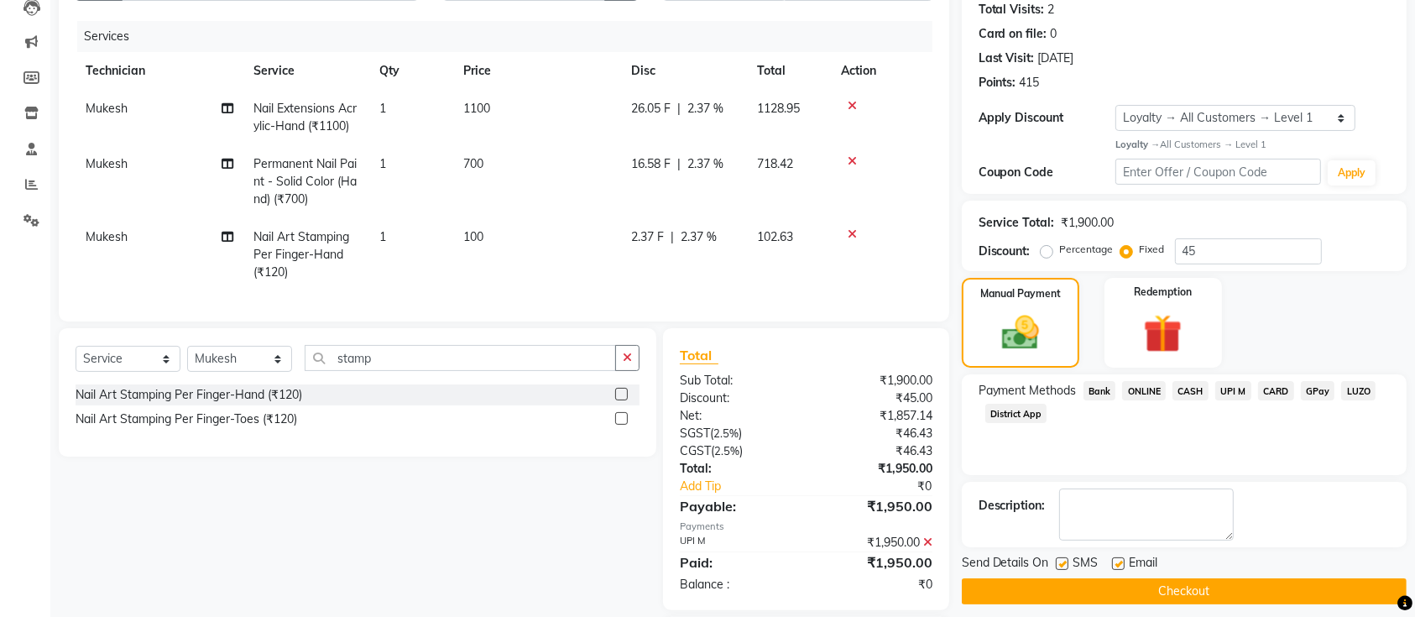
scroll to position [305, 0]
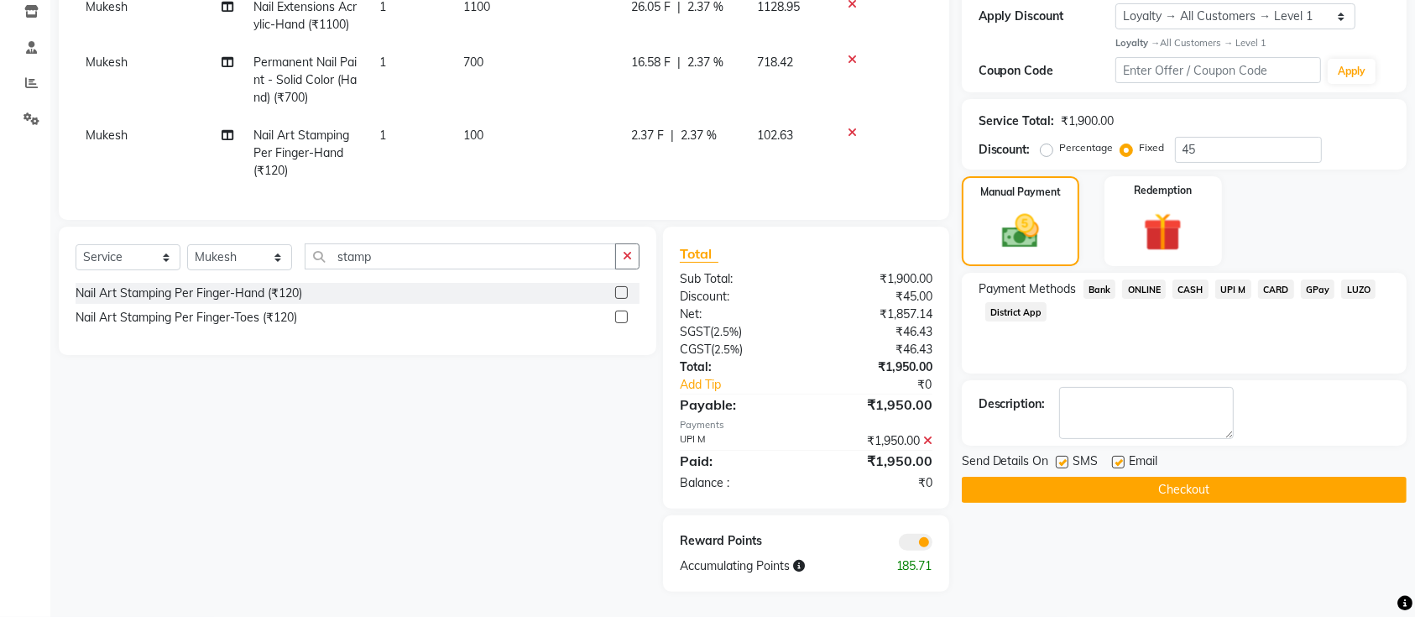
click at [1179, 477] on button "Checkout" at bounding box center [1184, 490] width 445 height 26
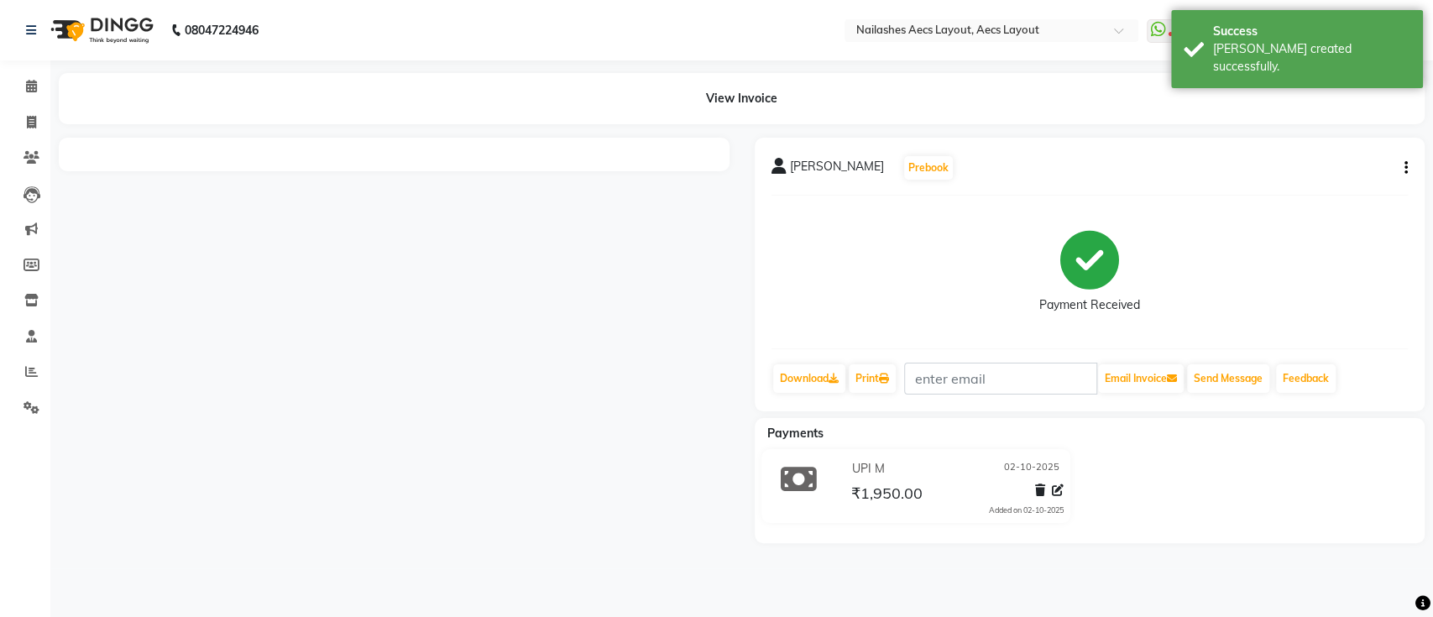
click at [1179, 472] on div "UPI M 02-10-2025 ₹1,950.00 Added on 02-10-2025" at bounding box center [1090, 489] width 696 height 81
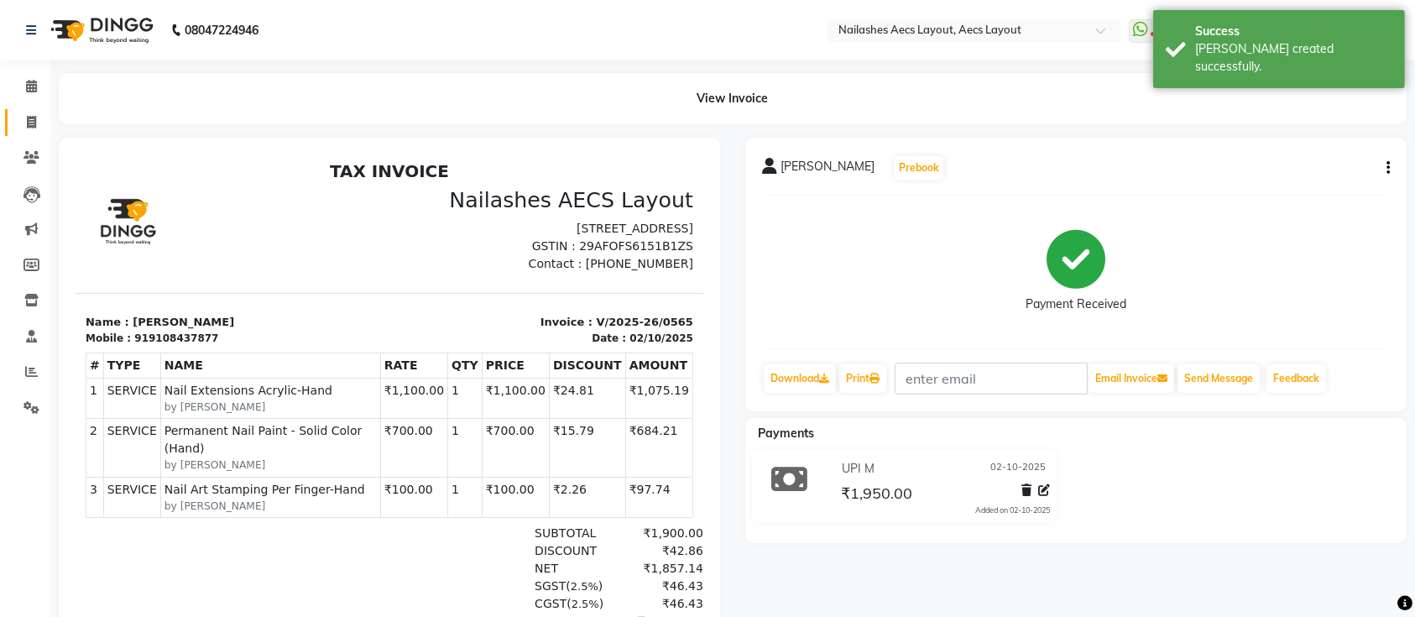
click at [30, 126] on icon at bounding box center [31, 122] width 9 height 13
select select "service"
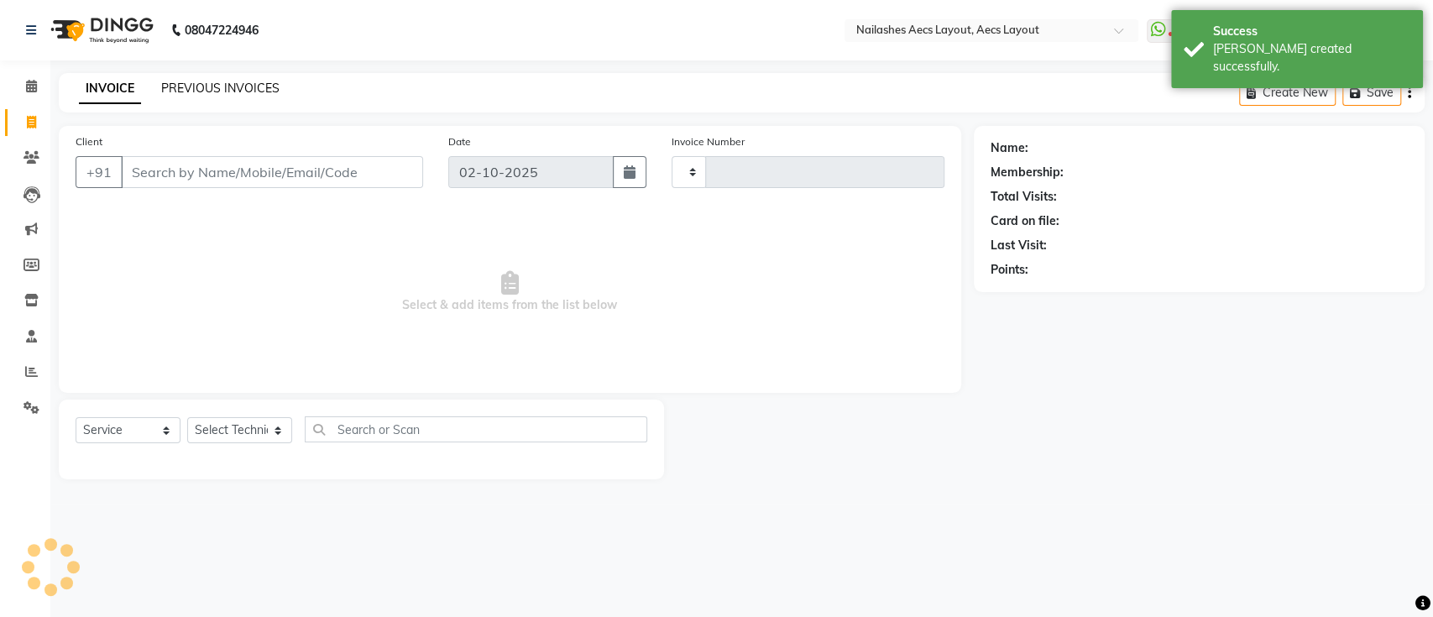
type input "0566"
select select "8467"
click at [235, 77] on div "INVOICE PREVIOUS INVOICES Create New Save" at bounding box center [741, 92] width 1365 height 39
click at [230, 96] on div "PREVIOUS INVOICES" at bounding box center [220, 89] width 118 height 18
click at [224, 91] on link "PREVIOUS INVOICES" at bounding box center [220, 88] width 118 height 15
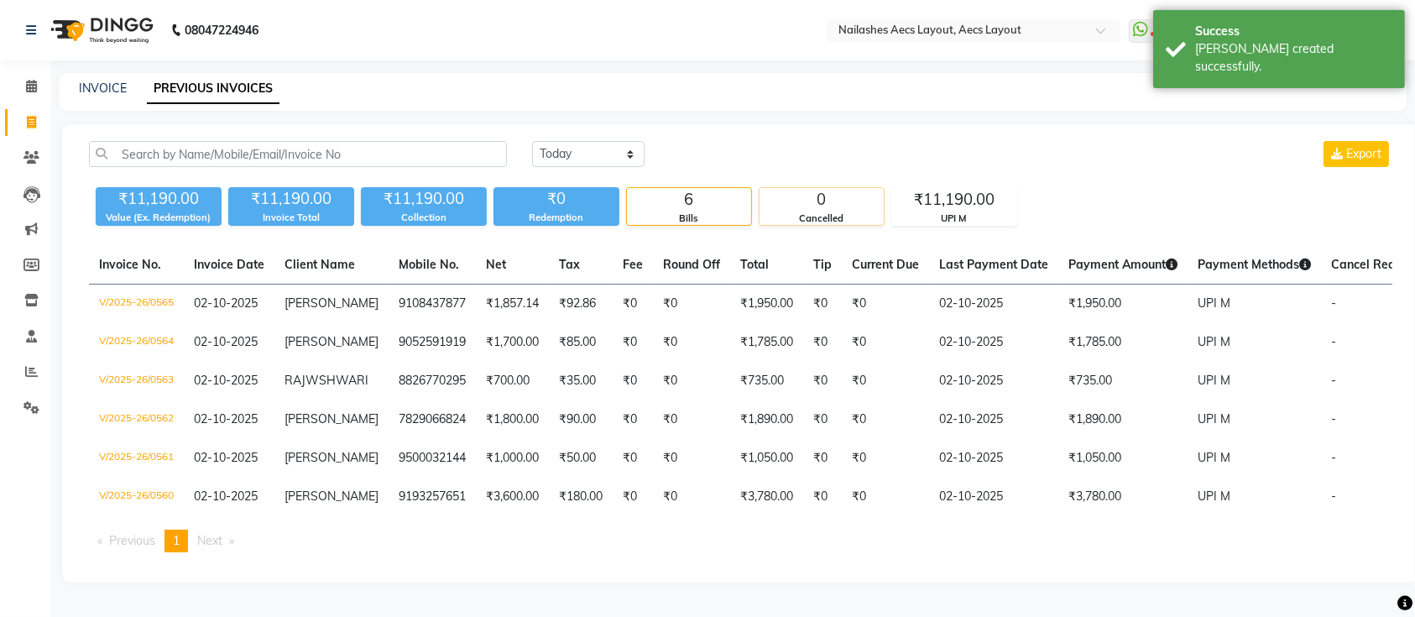
scroll to position [8, 0]
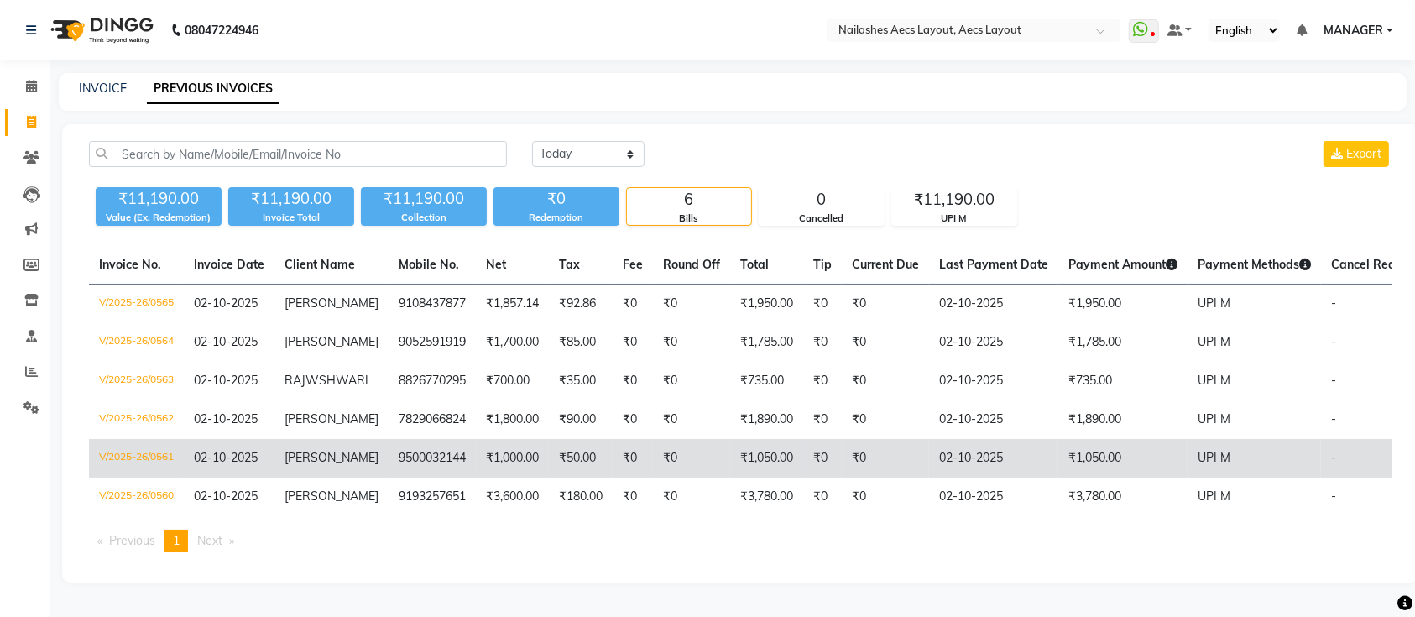
click at [550, 466] on td "₹50.00" at bounding box center [581, 458] width 64 height 39
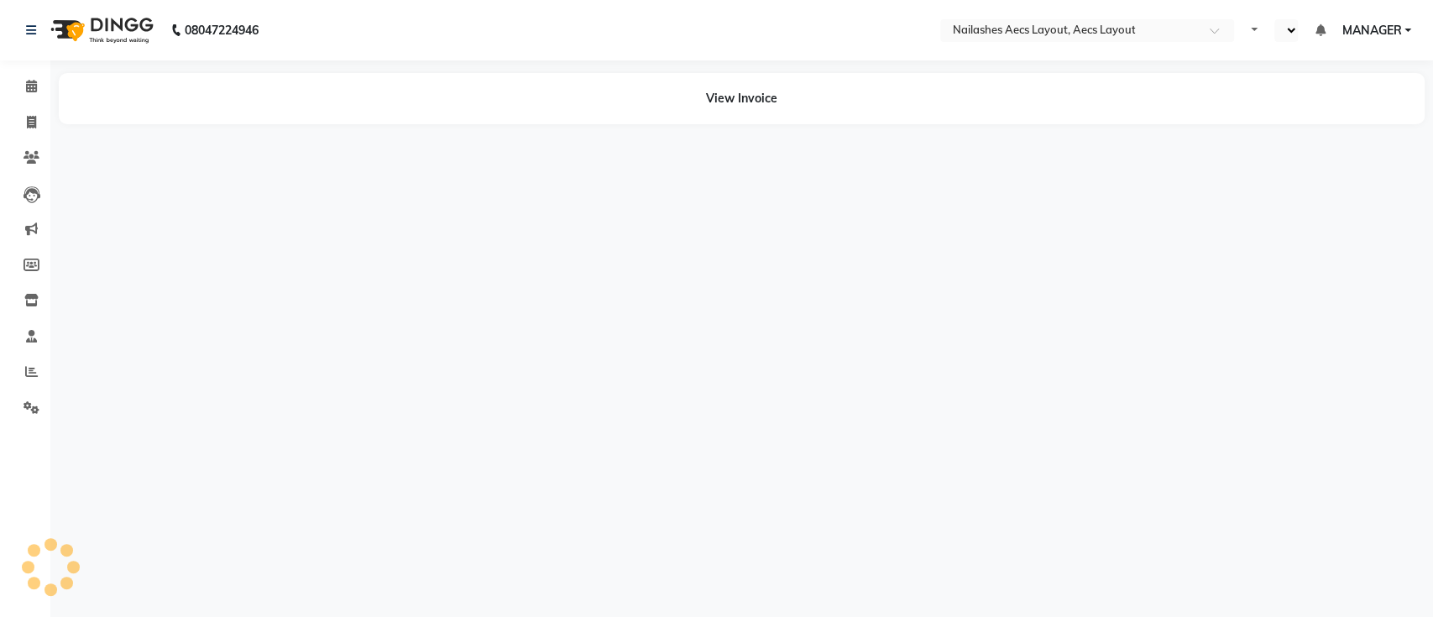
select select "en"
click at [617, 340] on div "08047224946 Select Location × Nailashes Aecs Layout, Aecs Layout WhatsApp Statu…" at bounding box center [716, 308] width 1433 height 617
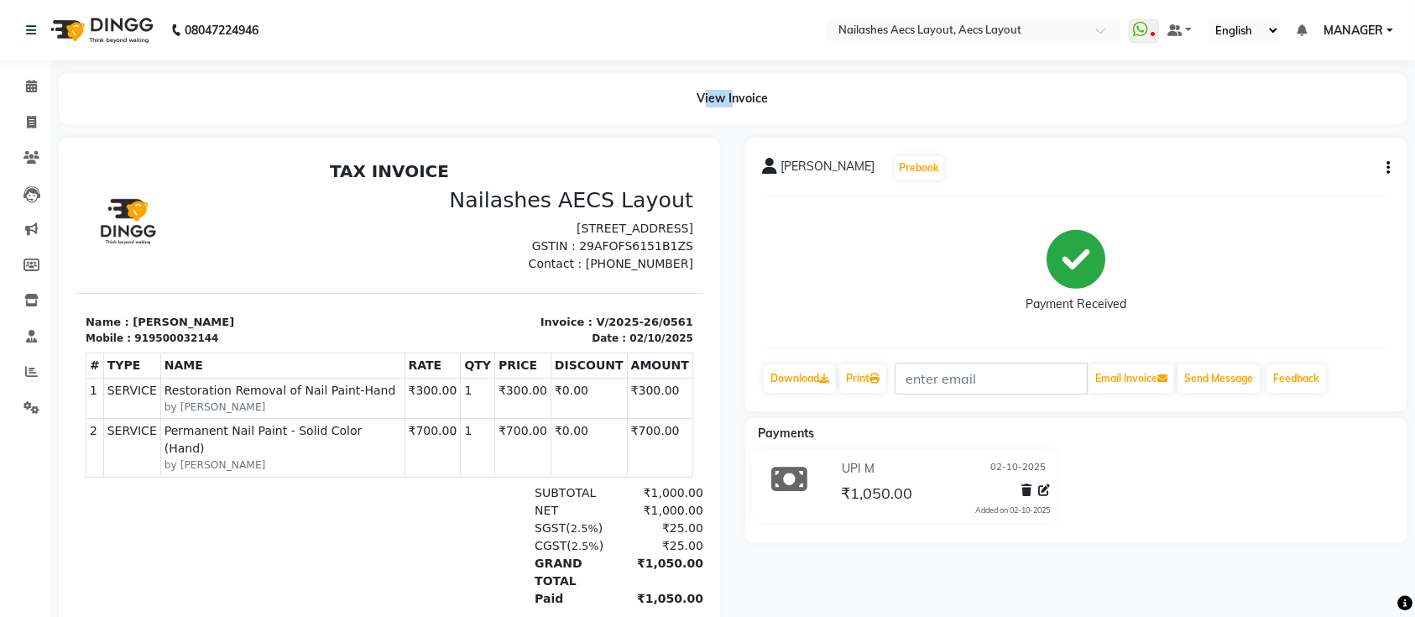
scroll to position [8, 0]
click at [530, 237] on p "[STREET_ADDRESS]" at bounding box center [546, 228] width 294 height 18
click at [603, 187] on h3 "Nailashes AECS Layout" at bounding box center [546, 199] width 294 height 25
click at [599, 187] on h3 "Nailashes AECS Layout" at bounding box center [546, 199] width 294 height 25
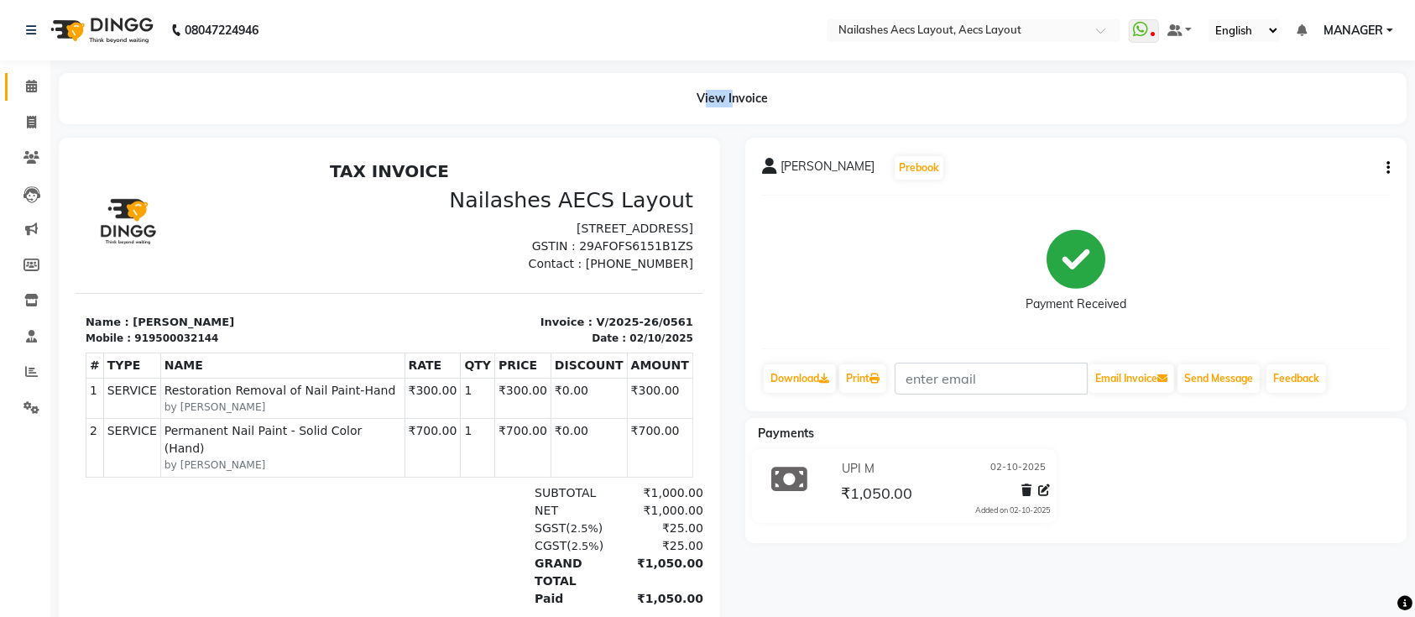
click at [21, 97] on link "Calendar" at bounding box center [25, 87] width 40 height 28
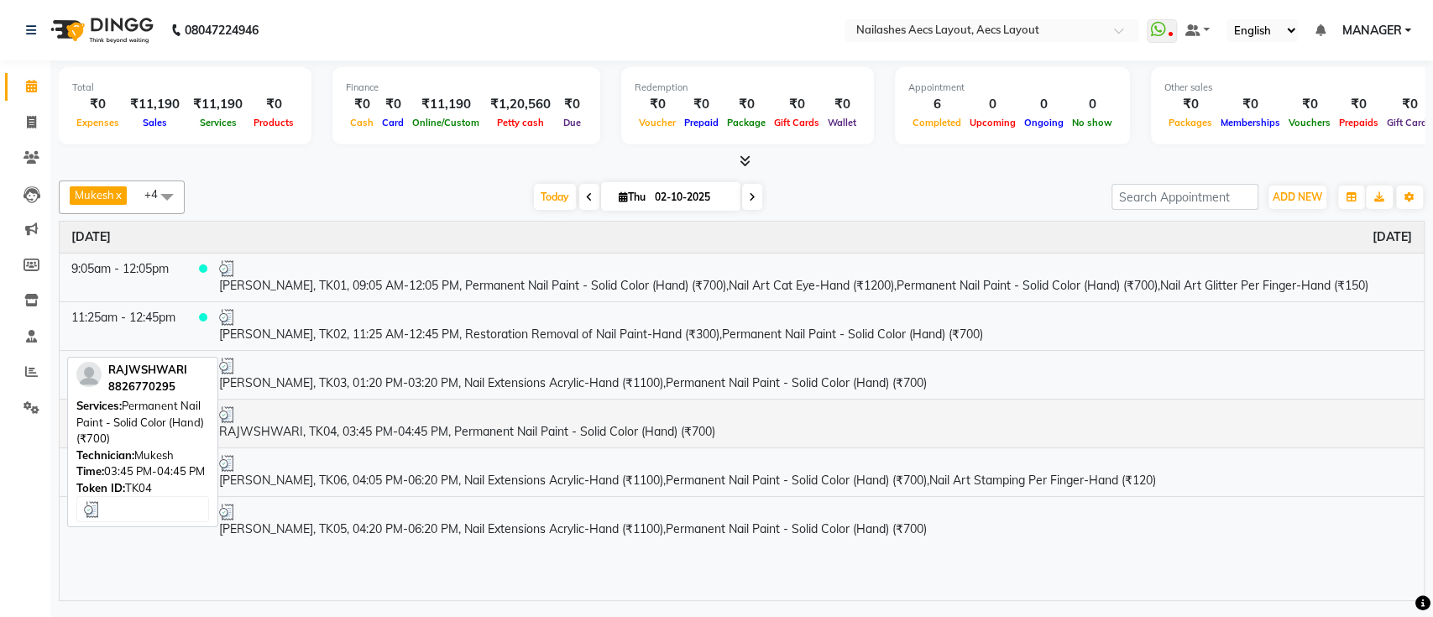
click at [238, 428] on td "RAJWSHWARI, TK04, 03:45 PM-04:45 PM, Permanent Nail Paint - Solid Color (Hand) …" at bounding box center [815, 423] width 1216 height 49
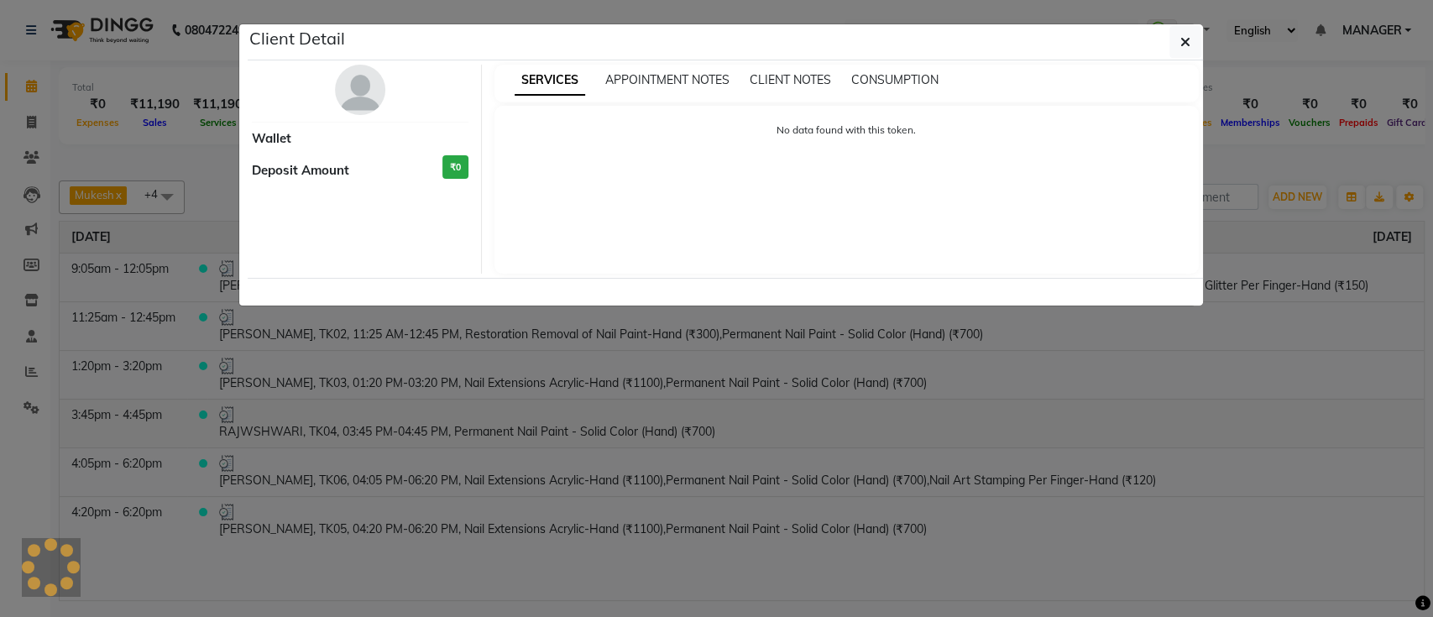
click at [238, 428] on ngb-modal-window "Client Detail Wallet Deposit Amount ₹0 SERVICES APPOINTMENT NOTES CLIENT NOTES …" at bounding box center [716, 308] width 1433 height 617
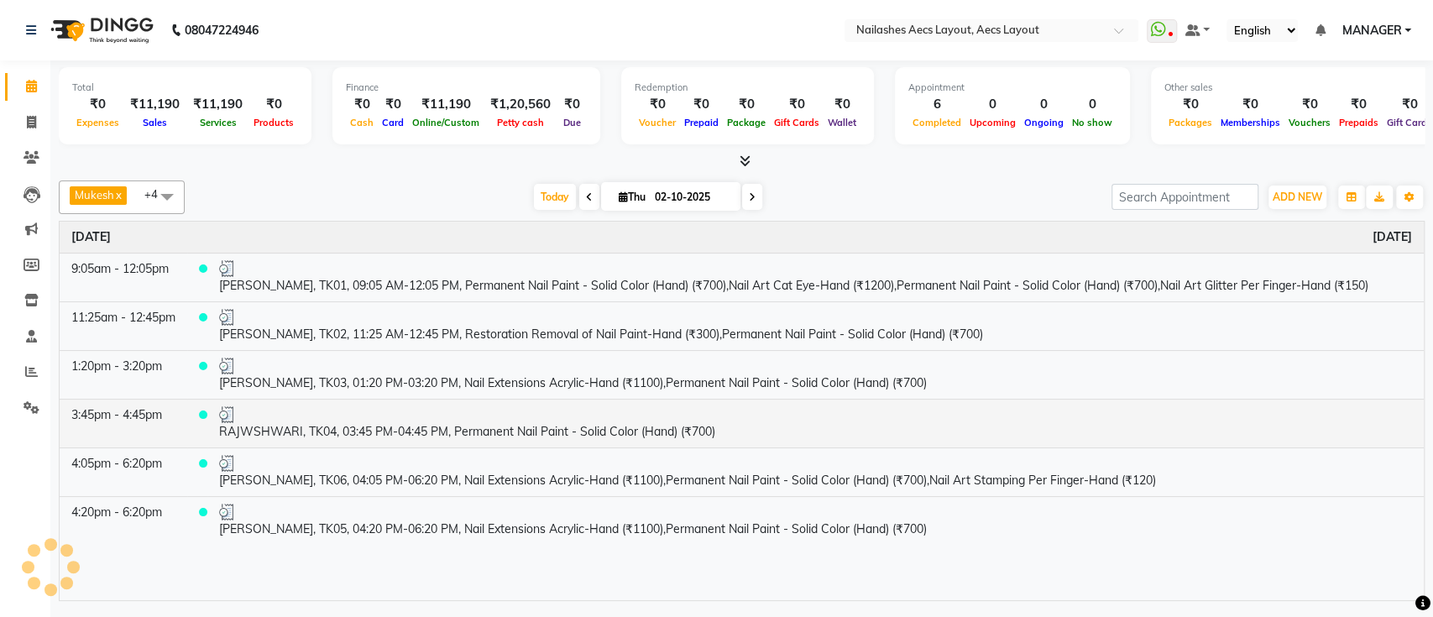
click at [238, 428] on ngb-modal-window "Client Detail Wallet Deposit Amount ₹0 SERVICES APPOINTMENT NOTES CLIENT NOTES …" at bounding box center [716, 308] width 1433 height 617
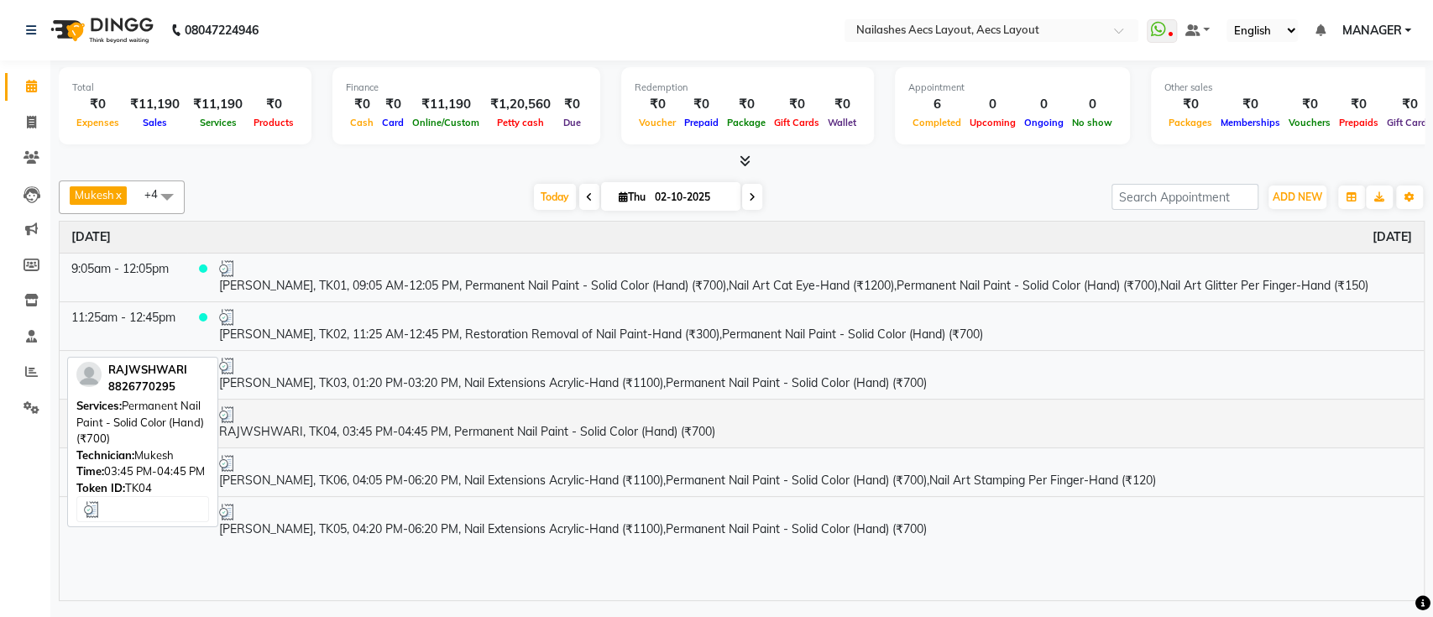
click at [238, 428] on td "RAJWSHWARI, TK04, 03:45 PM-04:45 PM, Permanent Nail Paint - Solid Color (Hand) …" at bounding box center [815, 423] width 1216 height 49
select select "3"
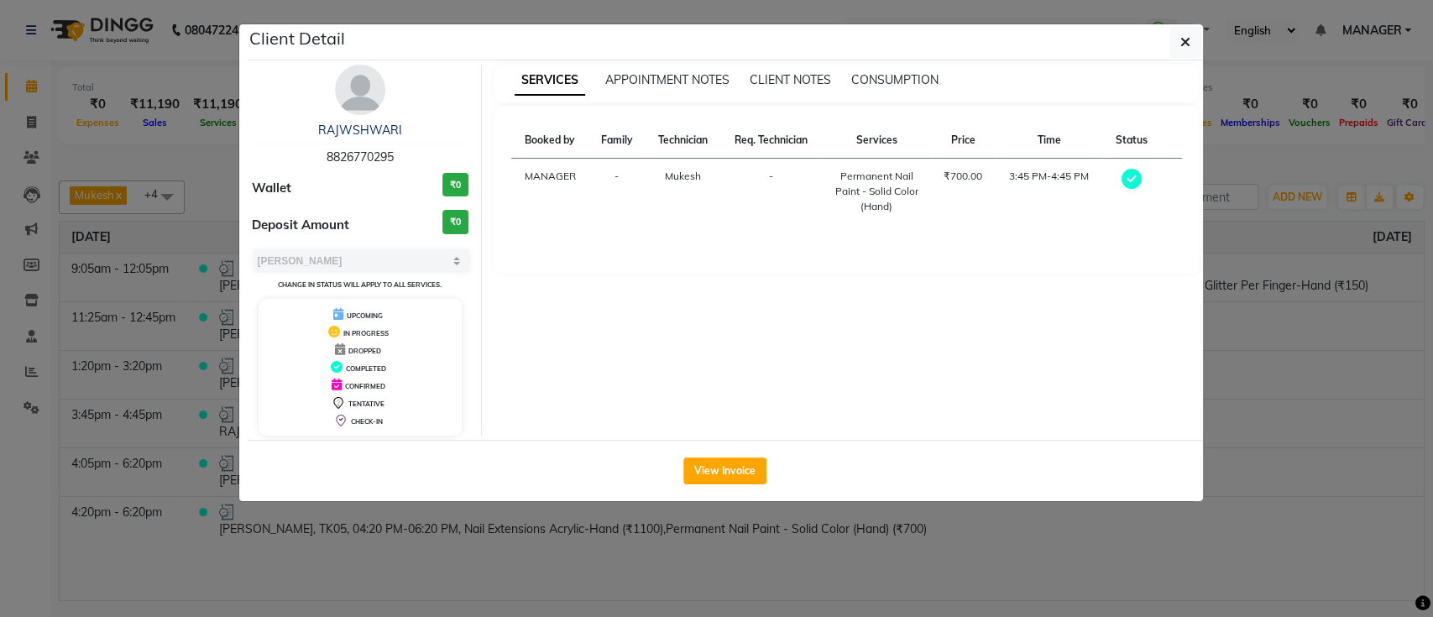
click at [564, 582] on ngb-modal-window "Client Detail RAJWSHWARI 8826770295 Wallet ₹0 Deposit Amount ₹0 Select MARK DON…" at bounding box center [716, 308] width 1433 height 617
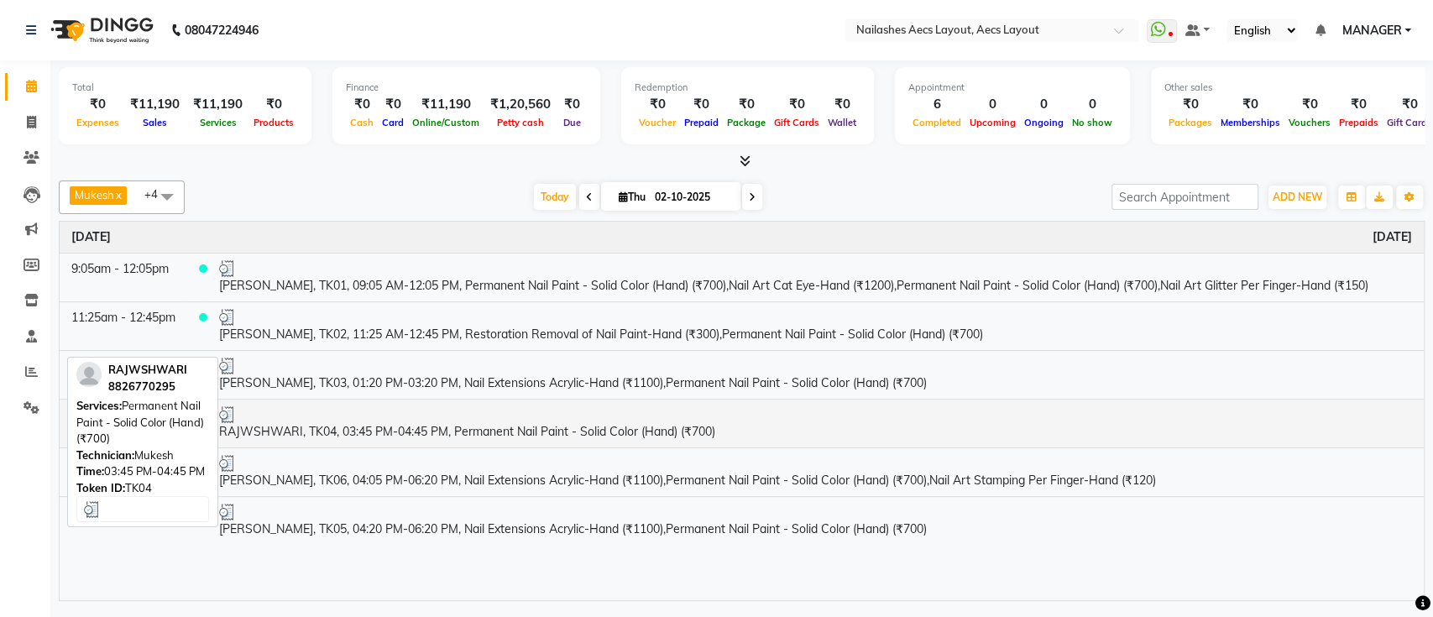
click at [259, 438] on td "RAJWSHWARI, TK04, 03:45 PM-04:45 PM, Permanent Nail Paint - Solid Color (Hand) …" at bounding box center [815, 423] width 1216 height 49
select select "3"
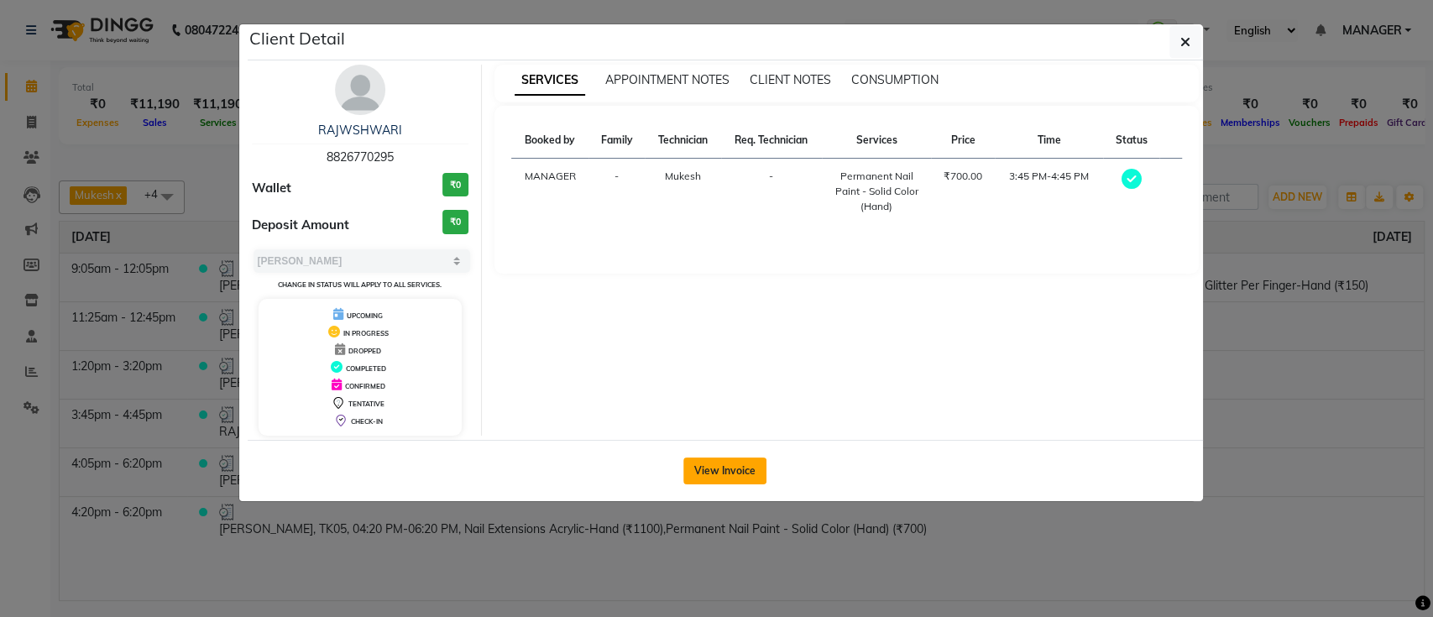
click at [705, 474] on button "View Invoice" at bounding box center [724, 470] width 83 height 27
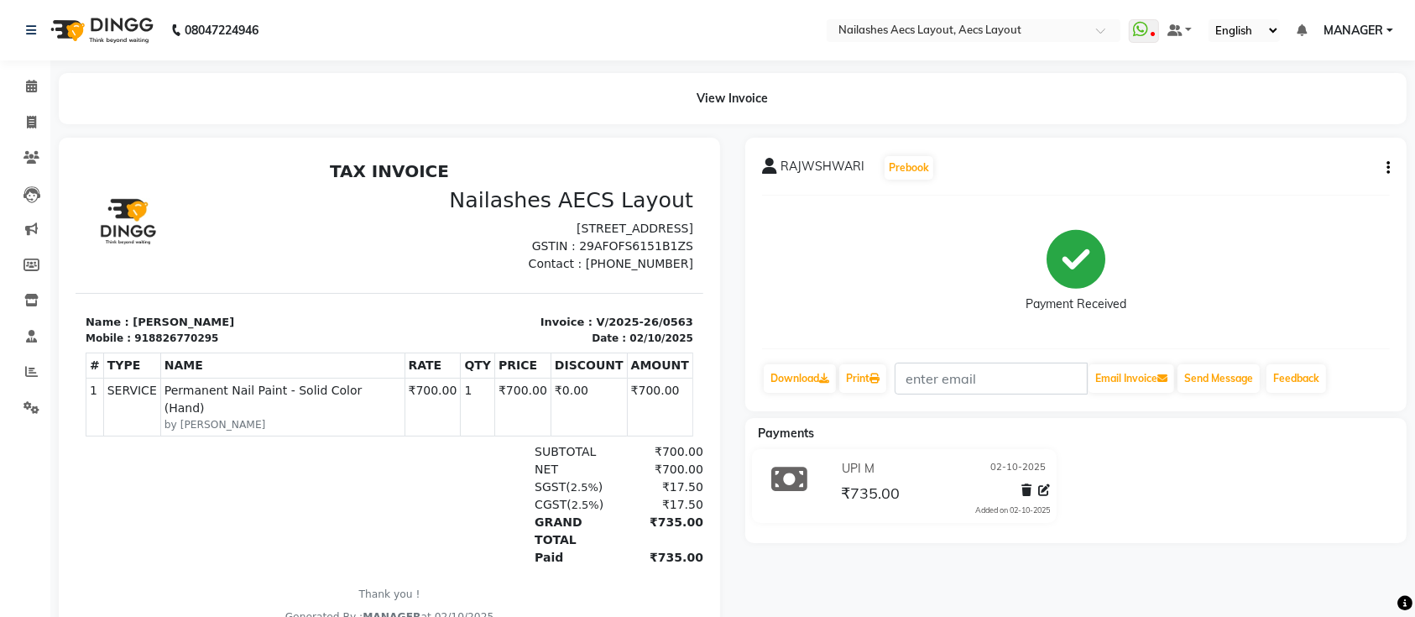
click at [313, 330] on p "Name : RAJWSHWARI" at bounding box center [232, 321] width 294 height 17
click at [180, 330] on p "Name : RAJWSHWARI" at bounding box center [232, 321] width 294 height 17
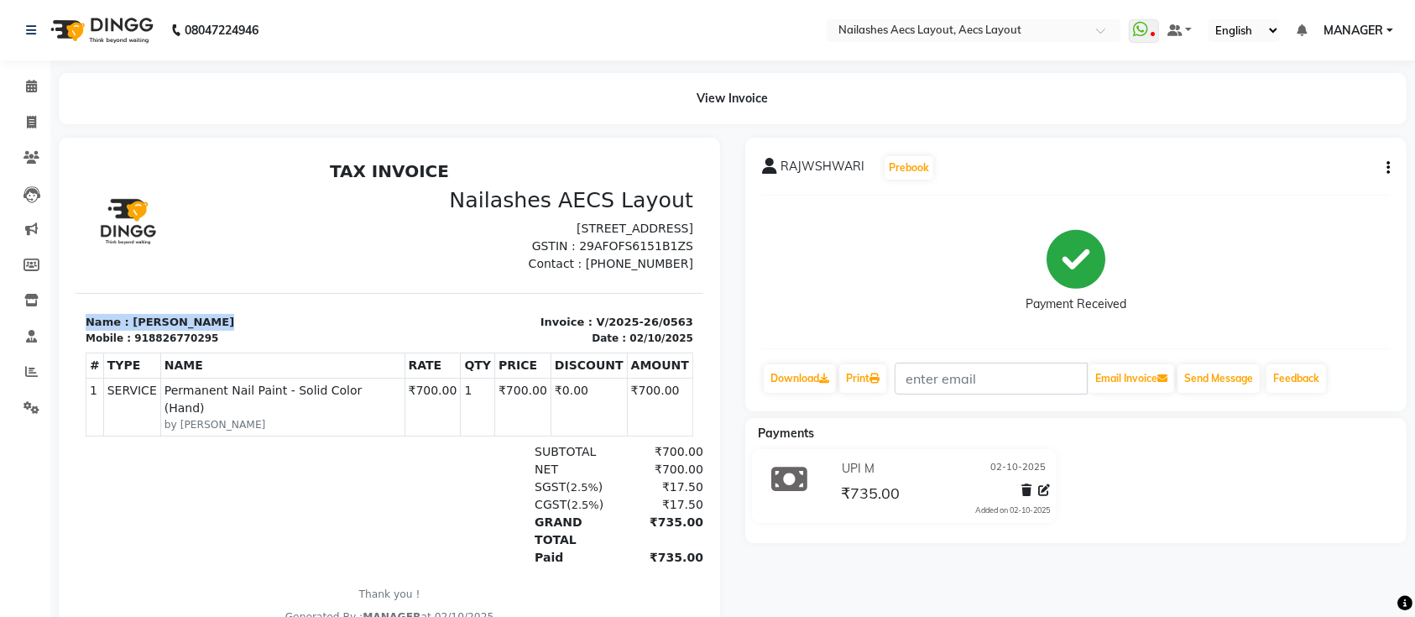
click at [180, 330] on p "Name : RAJWSHWARI" at bounding box center [232, 321] width 294 height 17
click at [187, 330] on p "Name : RAJWSHWARI" at bounding box center [232, 321] width 294 height 17
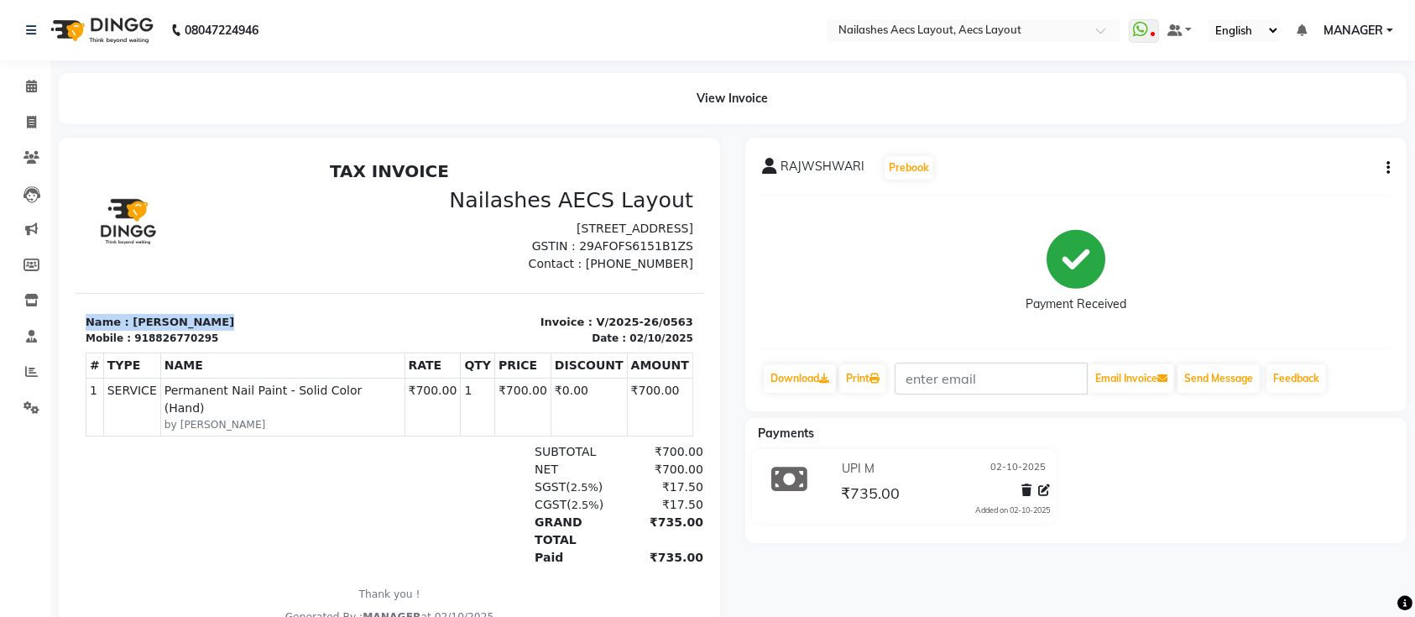
click at [187, 330] on p "Name : RAJWSHWARI" at bounding box center [232, 321] width 294 height 17
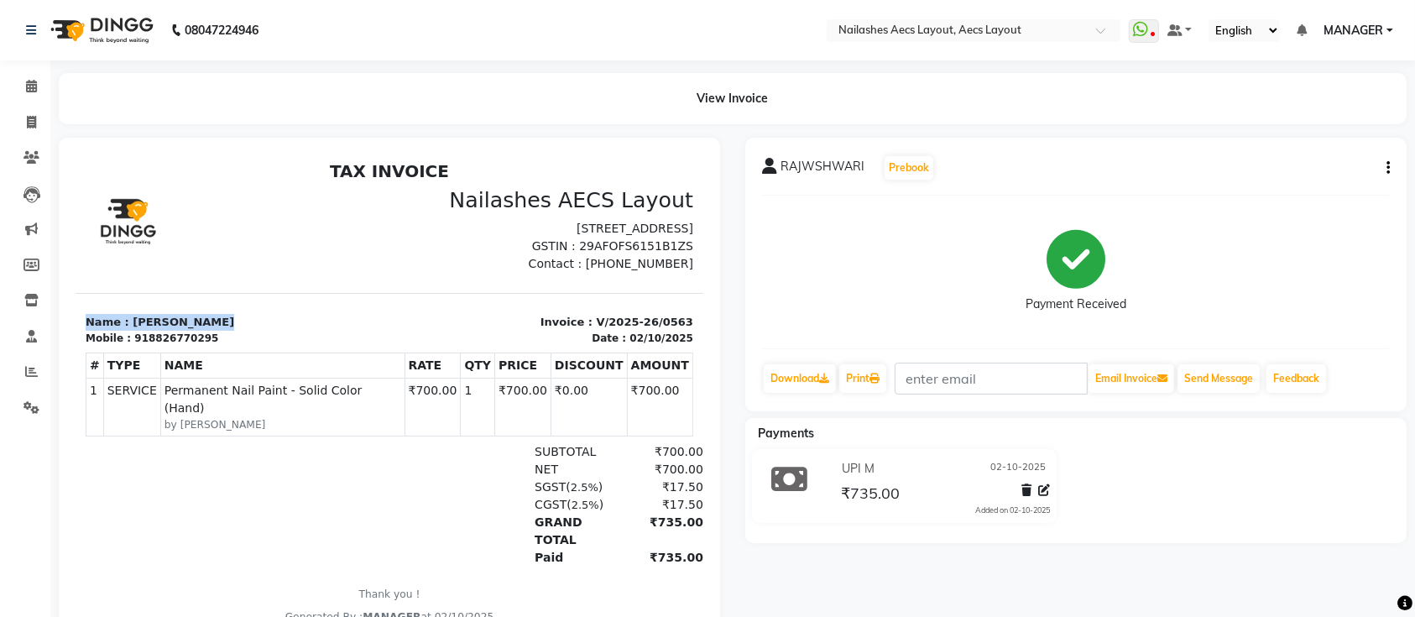
drag, startPoint x: 187, startPoint y: 352, endPoint x: 201, endPoint y: 358, distance: 14.7
click at [201, 330] on p "Name : RAJWSHWARI" at bounding box center [232, 321] width 294 height 17
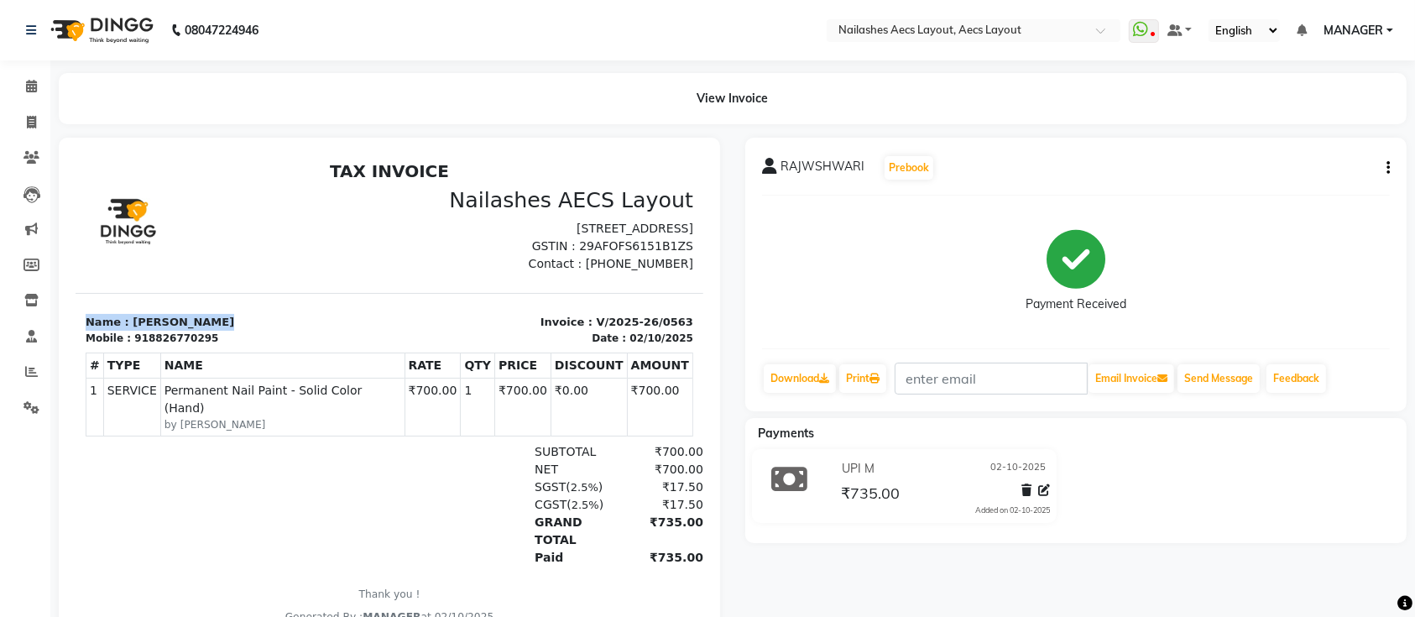
click at [179, 330] on p "Name : RAJWSHWARI" at bounding box center [232, 321] width 294 height 17
click at [183, 330] on p "Name : RAJWSHWARI" at bounding box center [232, 321] width 294 height 17
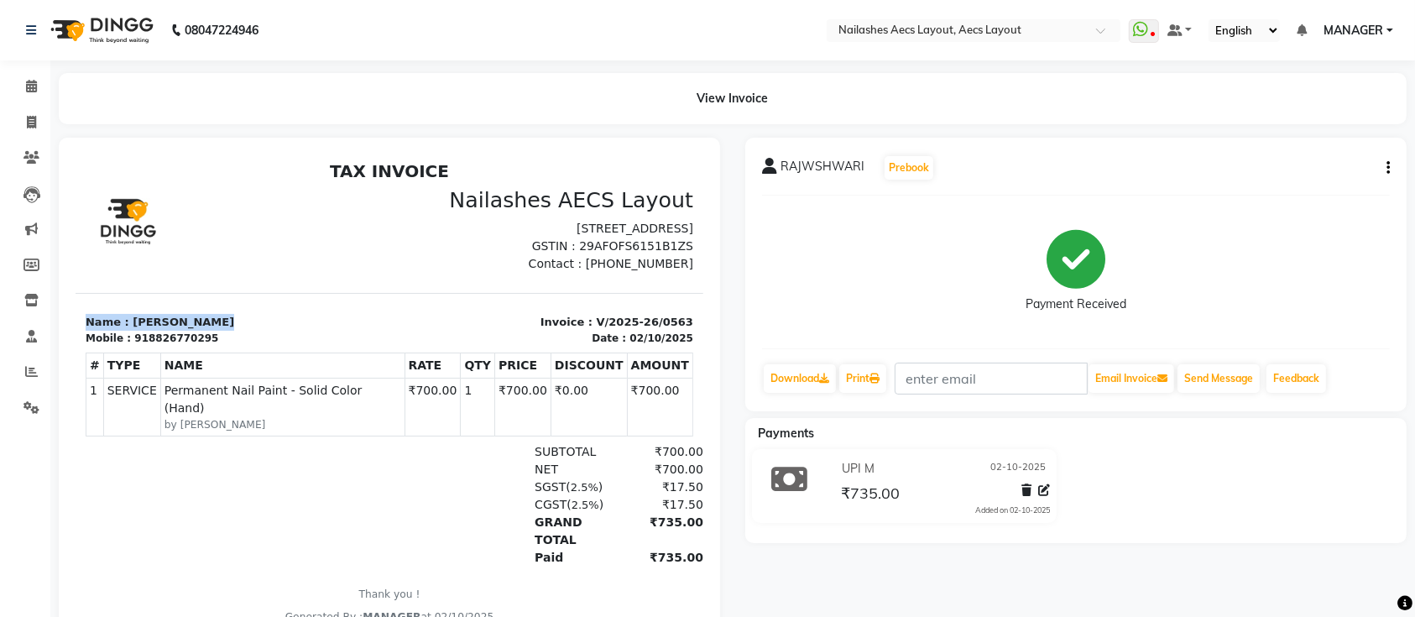
click at [183, 330] on p "Name : RAJWSHWARI" at bounding box center [232, 321] width 294 height 17
click at [148, 330] on p "Name : RAJWSHWARI" at bounding box center [232, 321] width 294 height 17
click at [38, 34] on link at bounding box center [34, 30] width 17 height 47
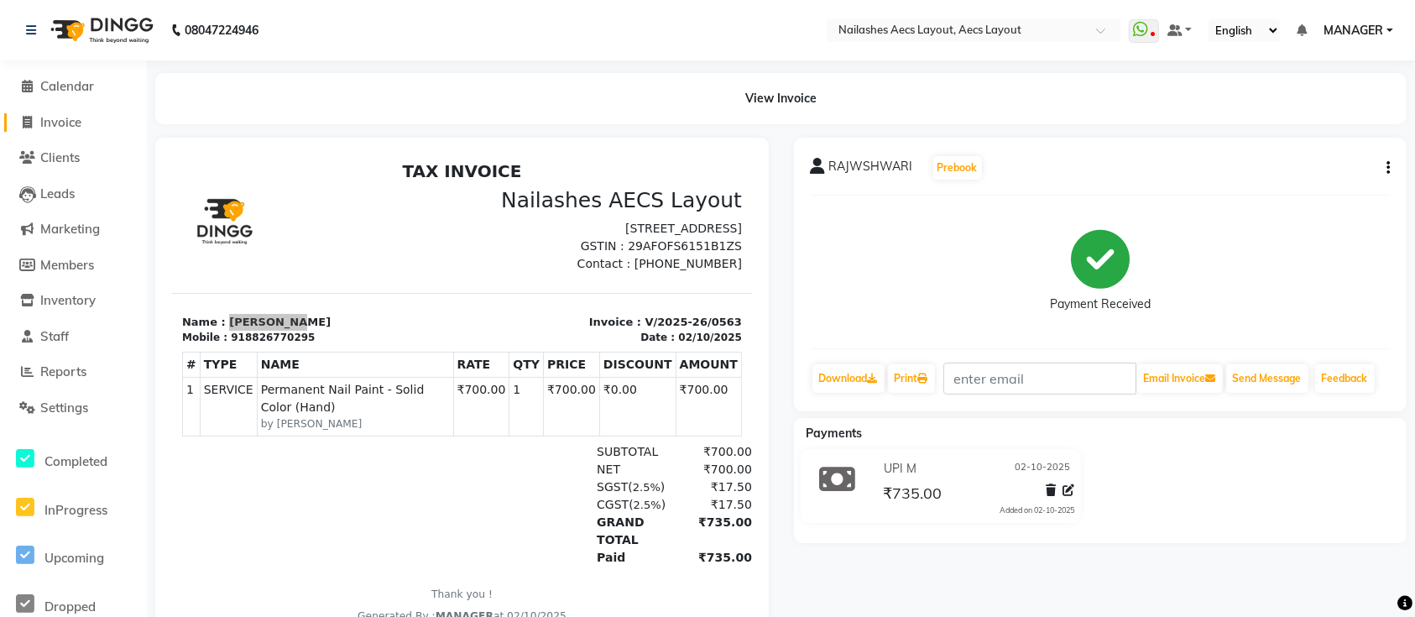
click at [50, 117] on span "Invoice" at bounding box center [60, 122] width 41 height 16
select select "service"
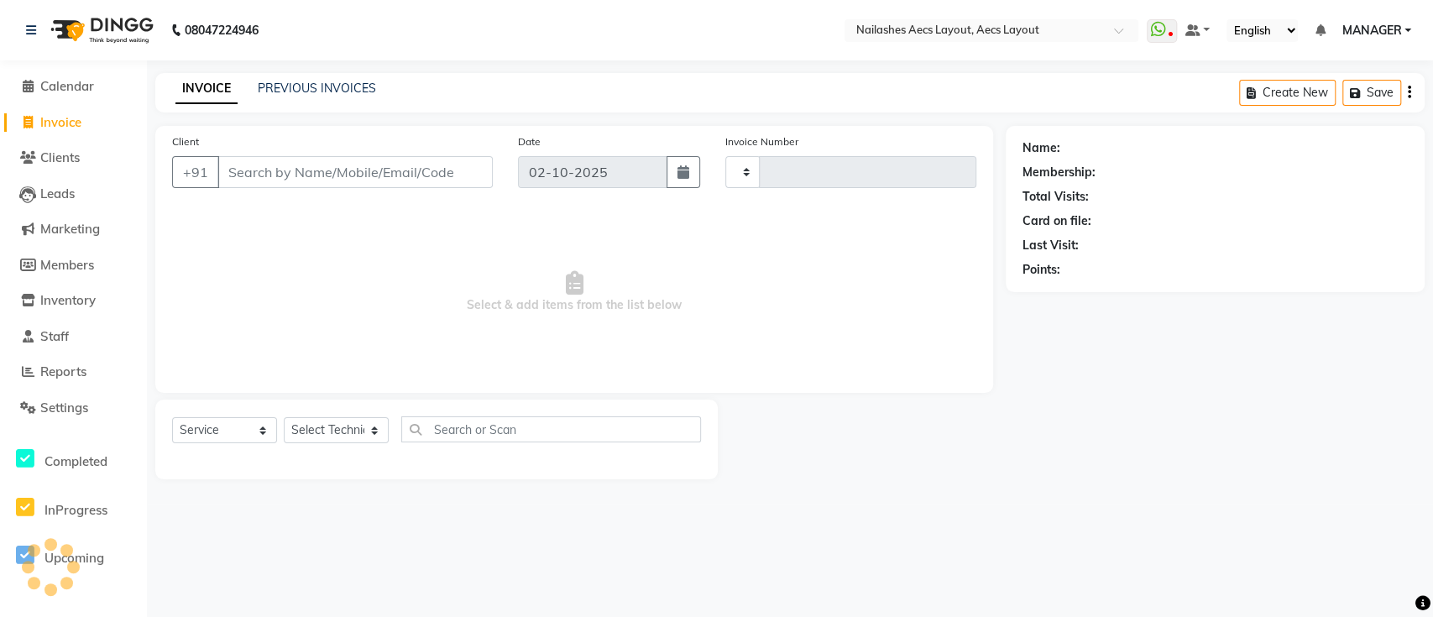
type input "0566"
select select "8467"
click at [75, 263] on span "Members" at bounding box center [67, 265] width 54 height 16
select select
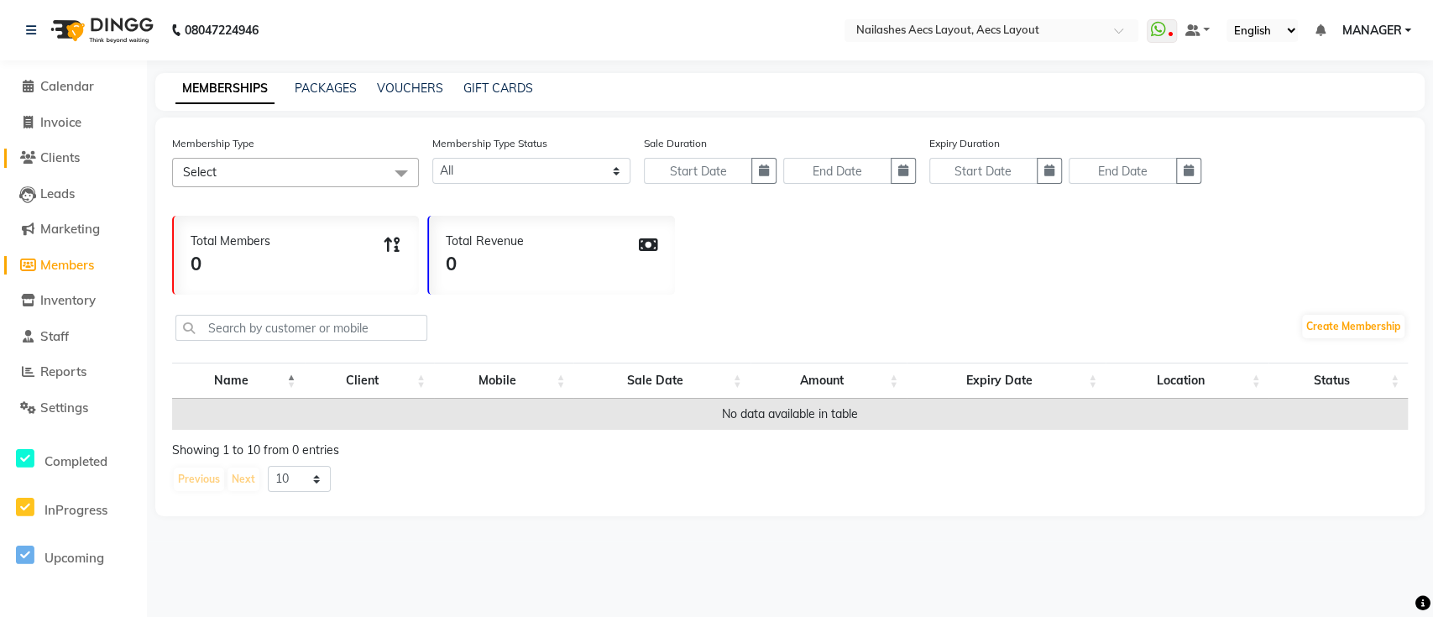
click at [84, 164] on link "Clients" at bounding box center [73, 158] width 138 height 19
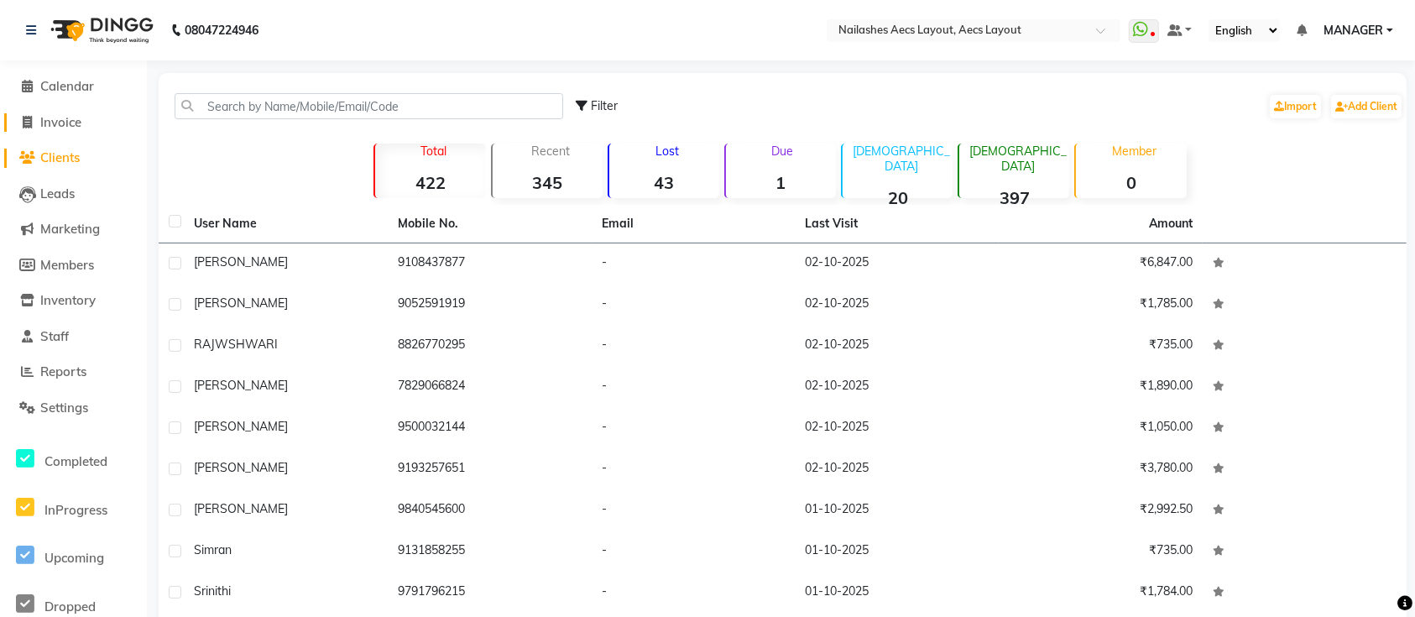
click at [81, 127] on span "Invoice" at bounding box center [60, 122] width 41 height 16
select select "8467"
select select "service"
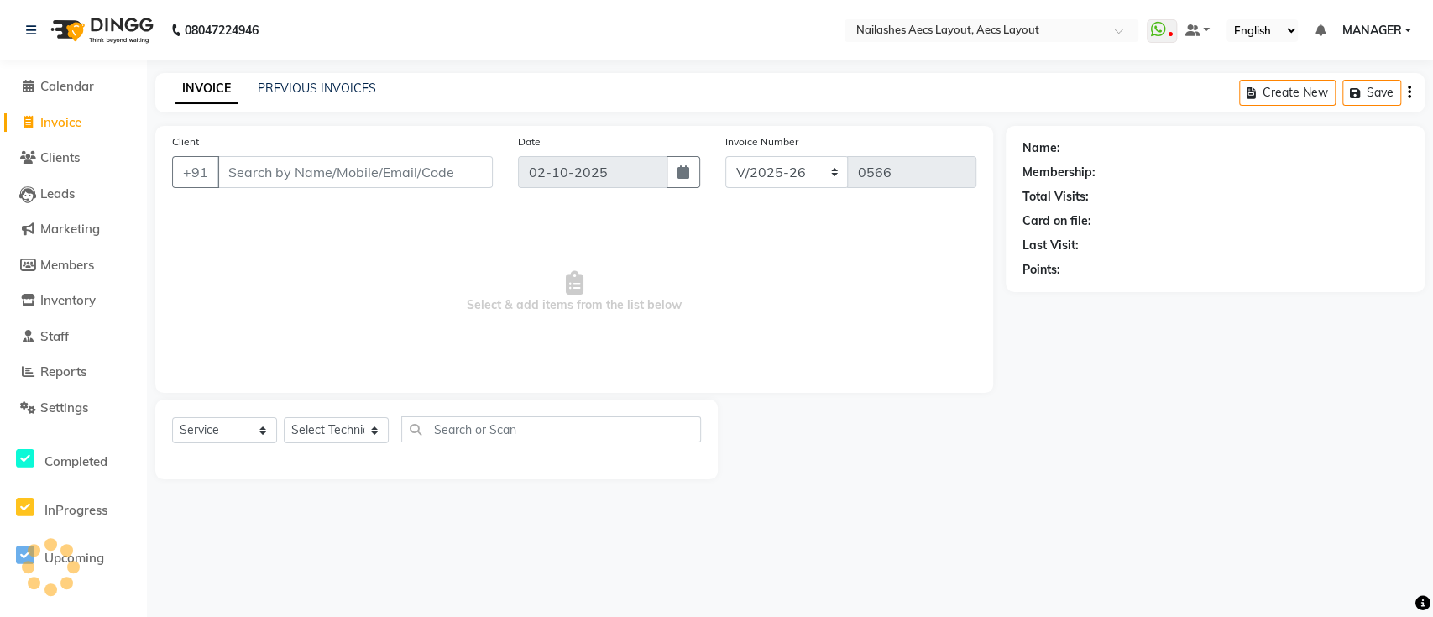
click at [97, 97] on li "Calendar" at bounding box center [73, 87] width 147 height 36
click at [91, 90] on span "Calendar" at bounding box center [67, 86] width 54 height 16
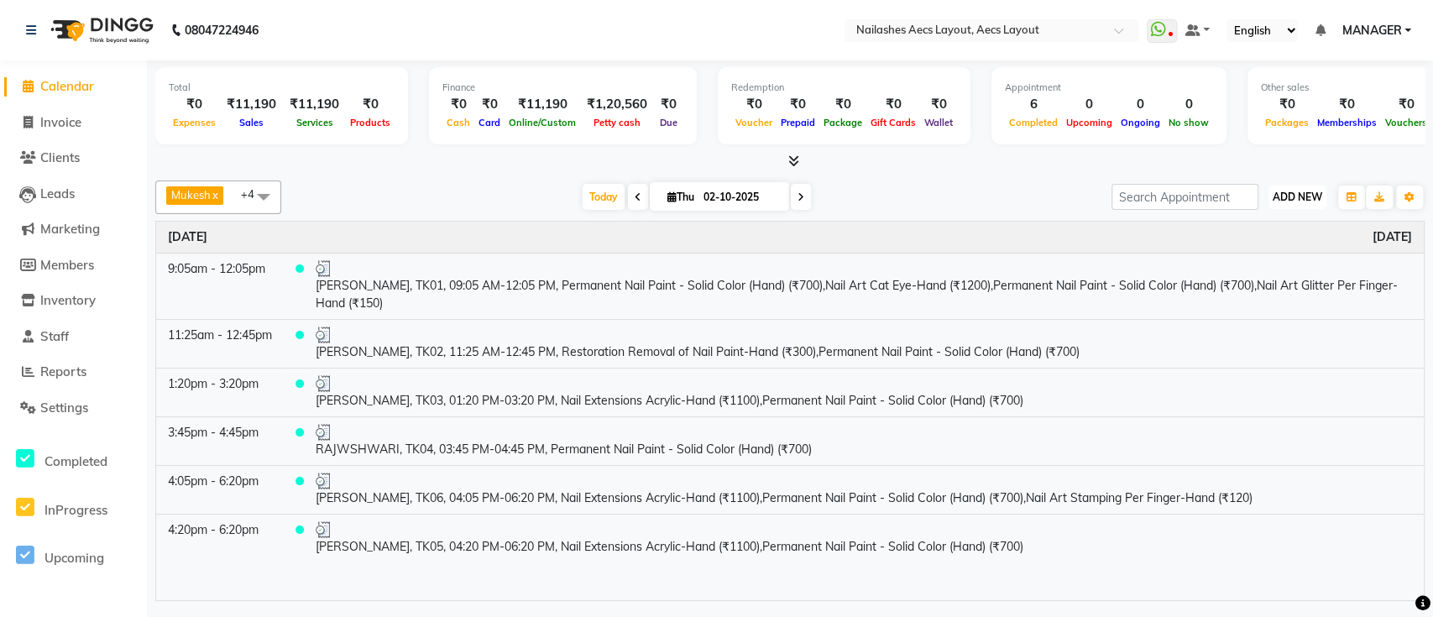
click at [1287, 201] on span "ADD NEW" at bounding box center [1297, 196] width 50 height 13
click at [1294, 224] on button "Add Appointment" at bounding box center [1259, 229] width 133 height 22
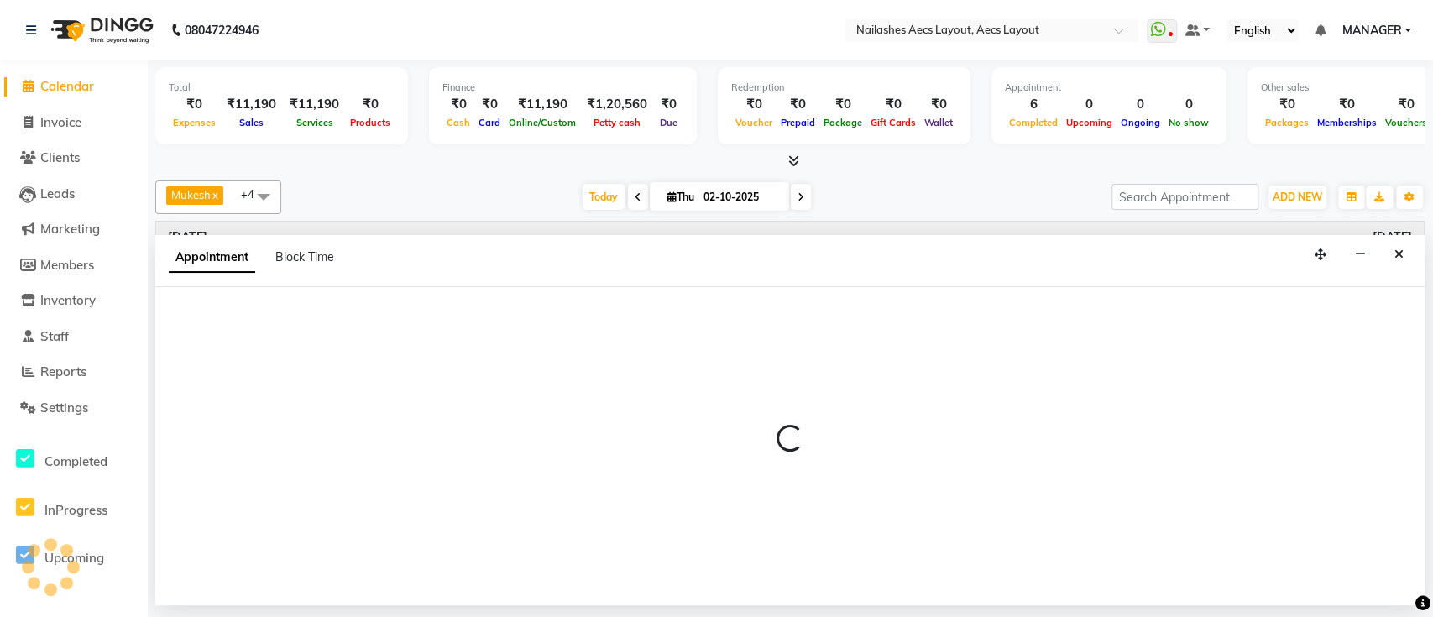
select select "540"
select select "tentative"
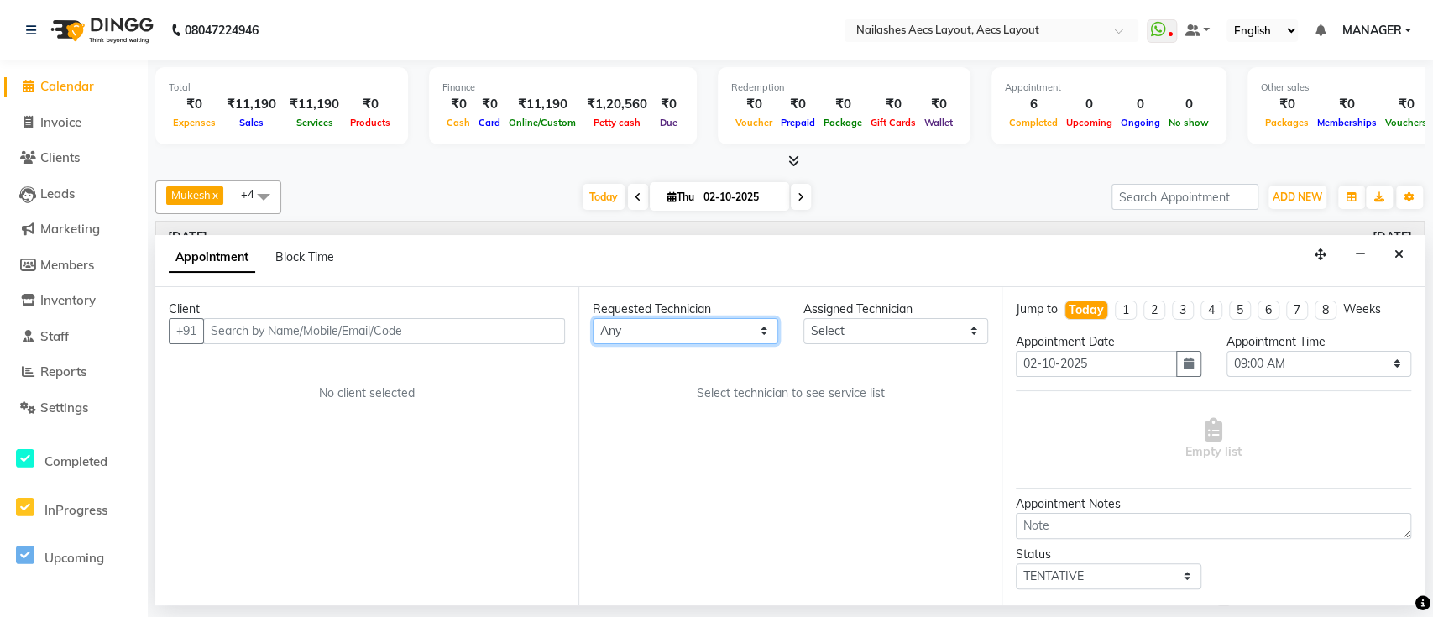
click at [634, 328] on select "Any Arun Barsha MANAGER Mukesh Neeraj owner Saleem" at bounding box center [684, 331] width 185 height 26
click at [725, 312] on div "Requested Technician" at bounding box center [684, 309] width 185 height 18
click at [853, 328] on select "Select Arun Barsha MANAGER Mukesh Neeraj owner Saleem" at bounding box center [895, 331] width 185 height 26
click at [759, 548] on div "Requested Technician Any Arun Barsha MANAGER Mukesh Neeraj owner Saleem Assigne…" at bounding box center [789, 446] width 423 height 318
click at [1146, 364] on input "02-10-2025" at bounding box center [1095, 364] width 161 height 26
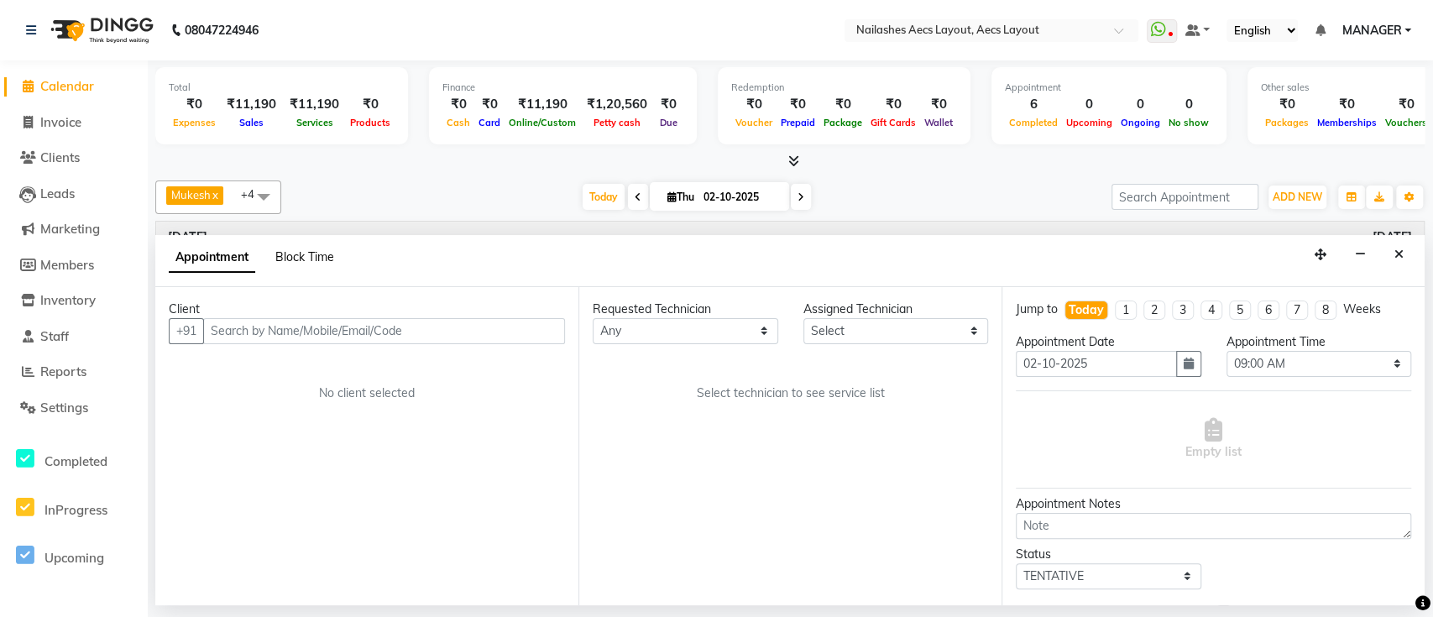
click at [318, 252] on span "Block Time" at bounding box center [304, 256] width 59 height 15
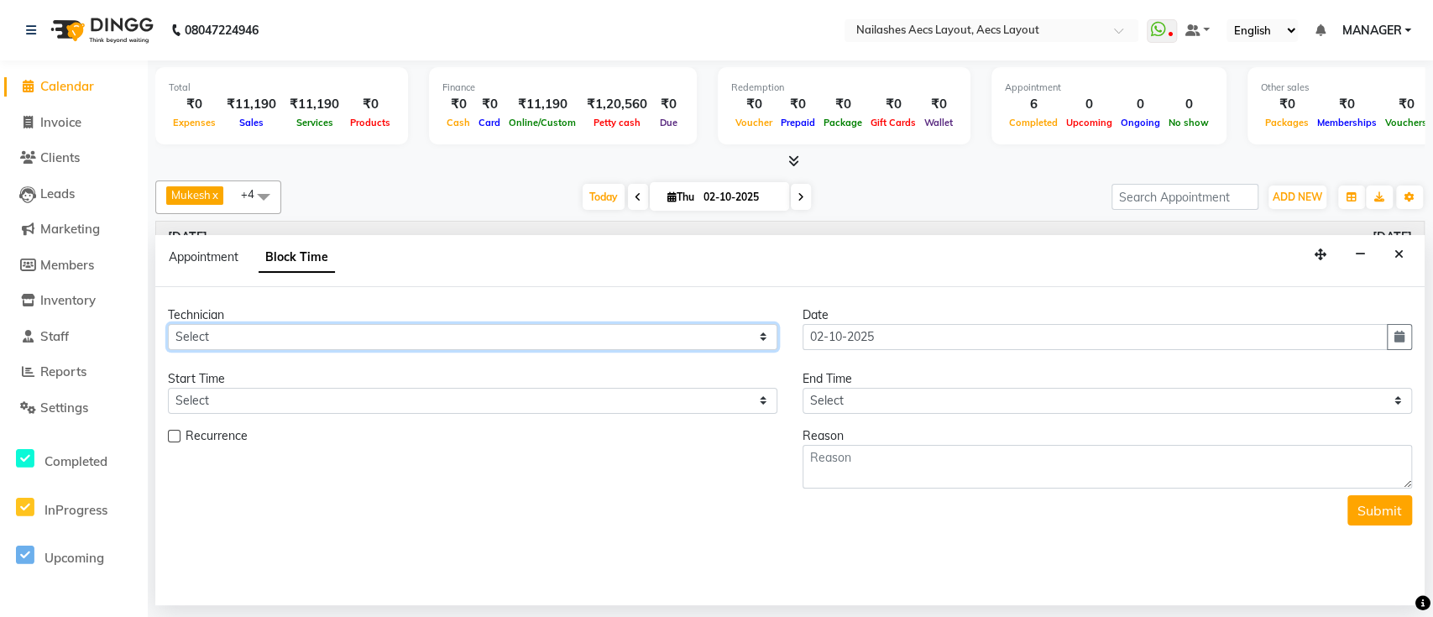
click at [368, 346] on select "Select Arun Barsha MANAGER Mukesh Neeraj owner Saleem" at bounding box center [472, 337] width 609 height 26
select select "92938"
click at [168, 324] on select "Select Arun Barsha MANAGER Mukesh Neeraj owner Saleem" at bounding box center [472, 337] width 609 height 26
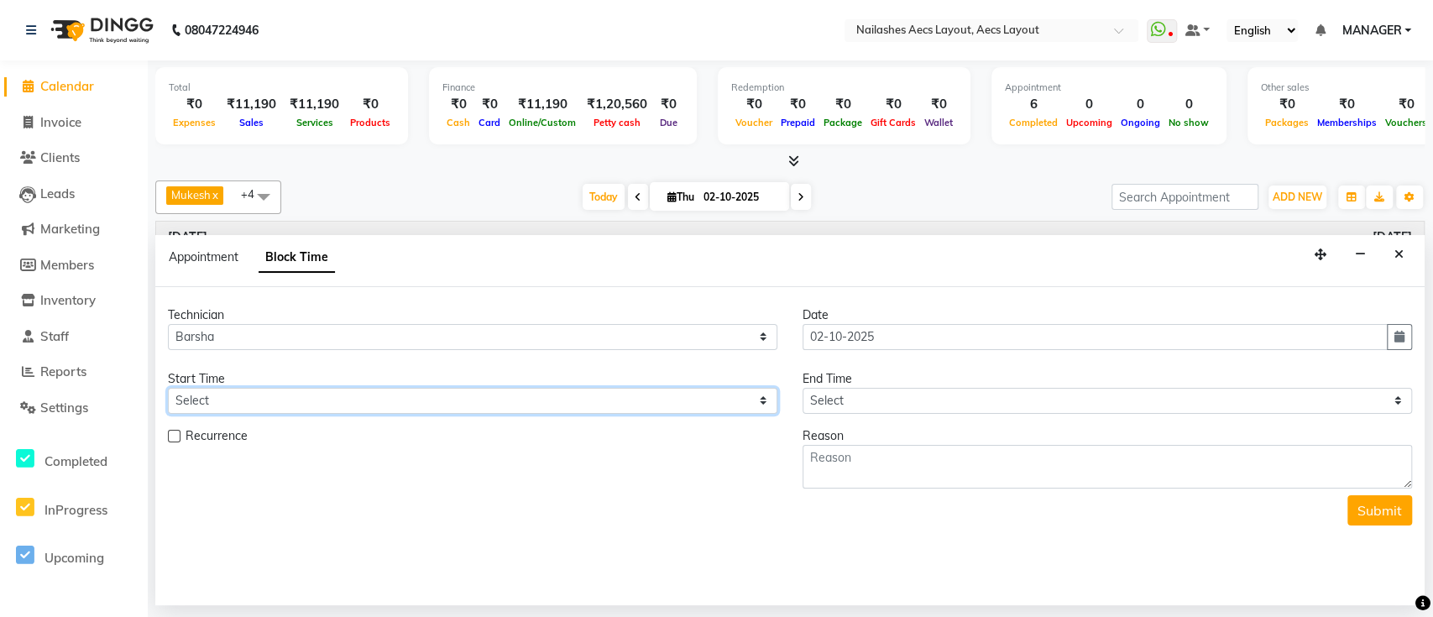
click at [318, 399] on select "Select 09:00 AM 09:15 AM 09:30 AM 09:45 AM 10:00 AM 10:15 AM 10:30 AM 10:45 AM …" at bounding box center [472, 401] width 609 height 26
select select "780"
click at [168, 388] on select "Select 09:00 AM 09:15 AM 09:30 AM 09:45 AM 10:00 AM 10:15 AM 10:30 AM 10:45 AM …" at bounding box center [472, 401] width 609 height 26
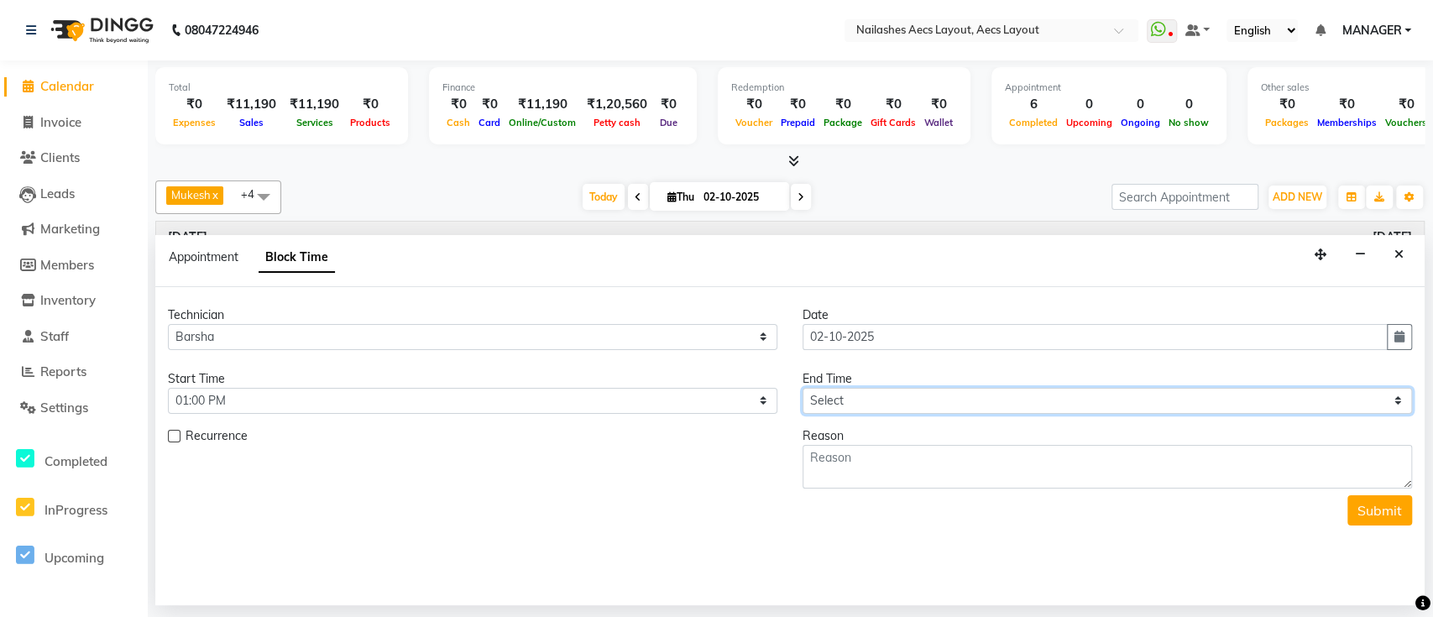
click at [844, 399] on select "Select 09:00 AM 09:15 AM 09:30 AM 09:45 AM 10:00 AM 10:15 AM 10:30 AM 10:45 AM …" at bounding box center [1106, 401] width 609 height 26
select select "840"
click at [802, 388] on select "Select 09:00 AM 09:15 AM 09:30 AM 09:45 AM 10:00 AM 10:15 AM 10:30 AM 10:45 AM …" at bounding box center [1106, 401] width 609 height 26
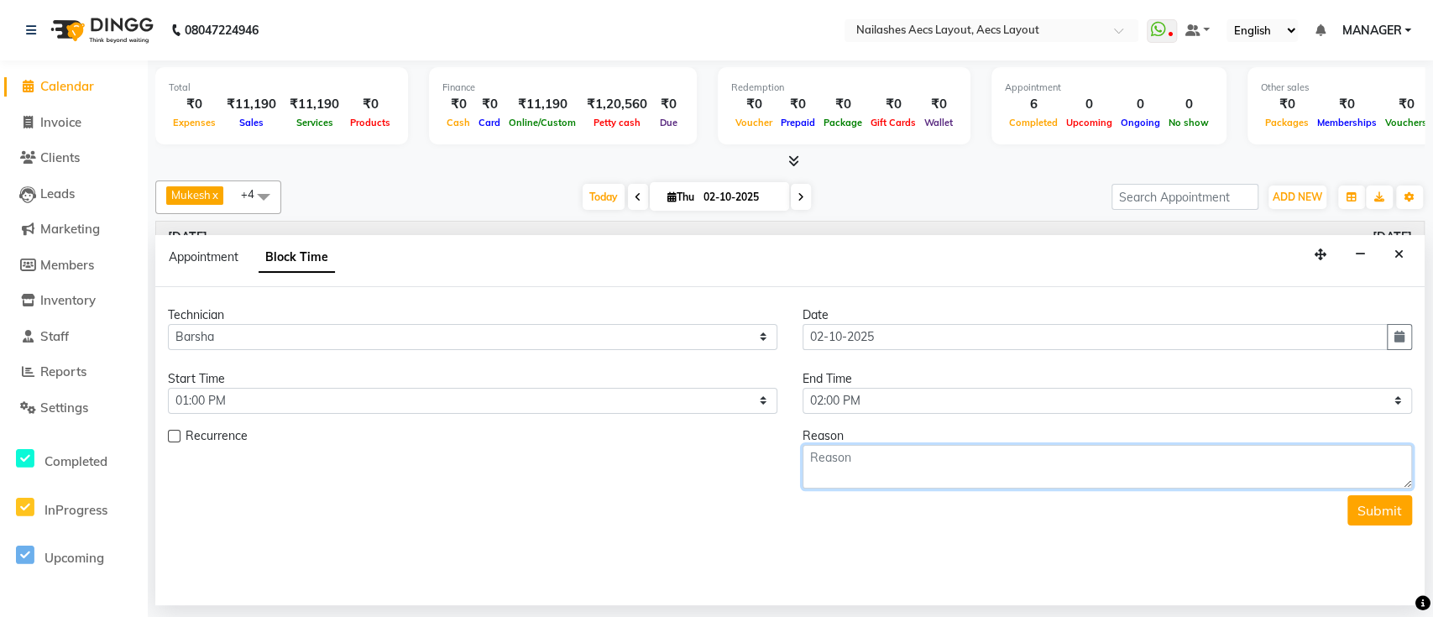
click at [1086, 466] on textarea at bounding box center [1106, 467] width 609 height 44
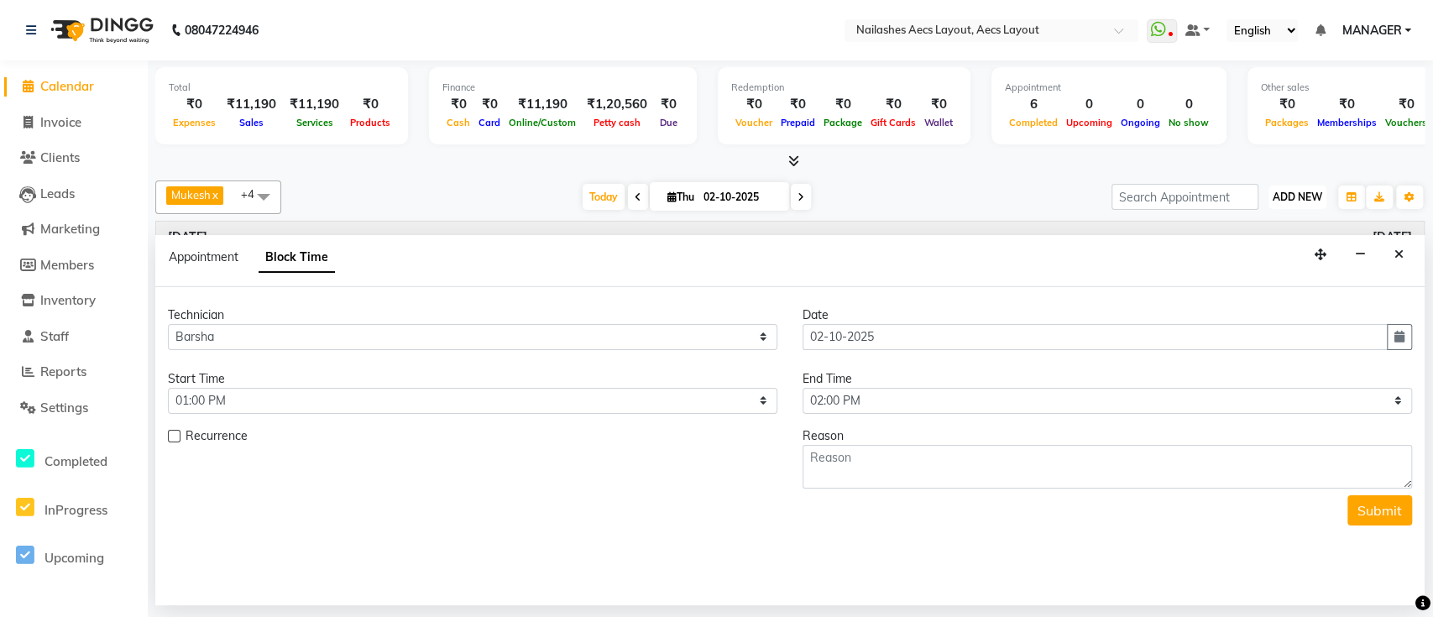
click at [1292, 191] on span "ADD NEW" at bounding box center [1297, 196] width 50 height 13
click at [221, 251] on span "Appointment" at bounding box center [204, 256] width 70 height 15
select select "tentative"
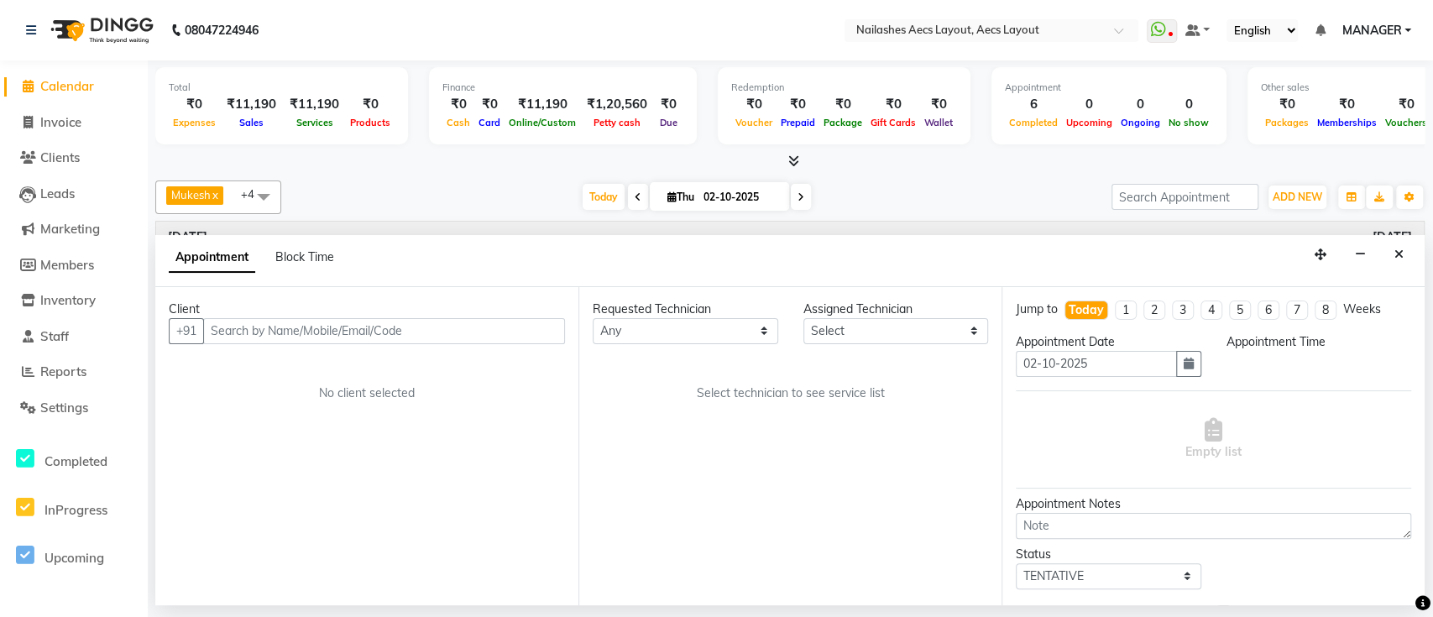
click at [274, 188] on span at bounding box center [264, 196] width 34 height 32
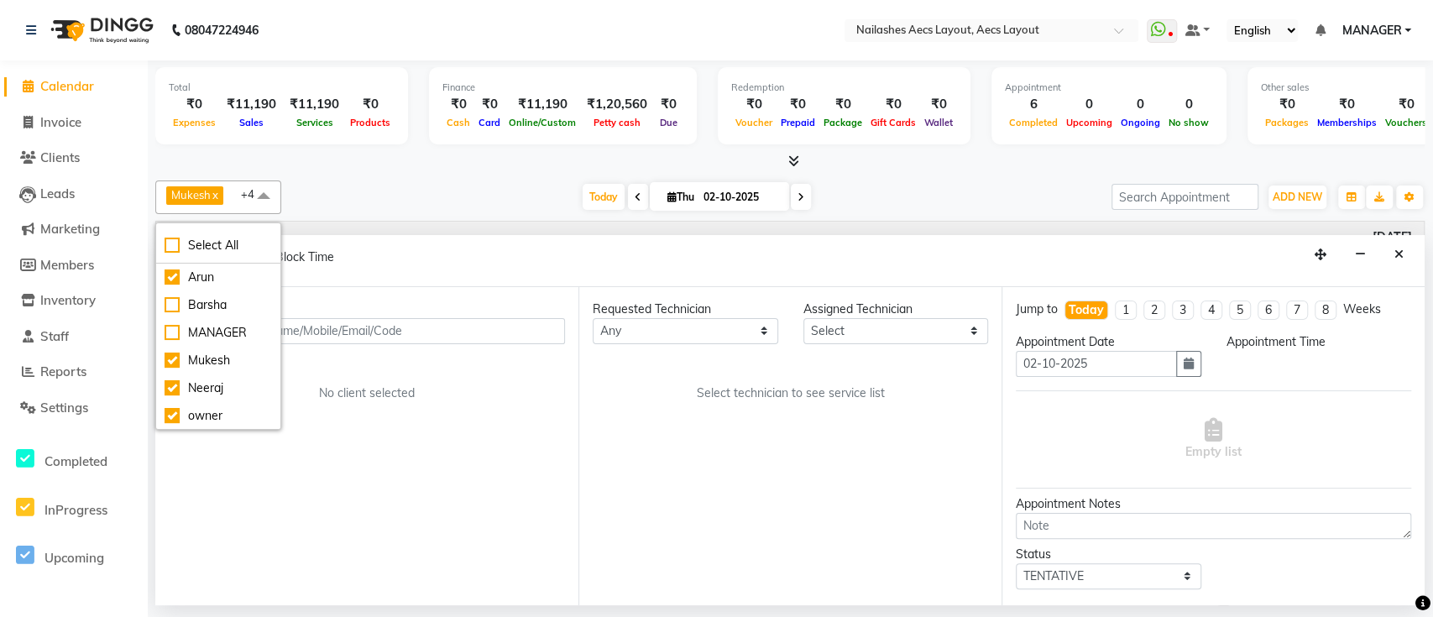
drag, startPoint x: 342, startPoint y: 447, endPoint x: 507, endPoint y: 478, distance: 167.2
click at [507, 478] on div "Client +91 No client selected" at bounding box center [366, 446] width 423 height 318
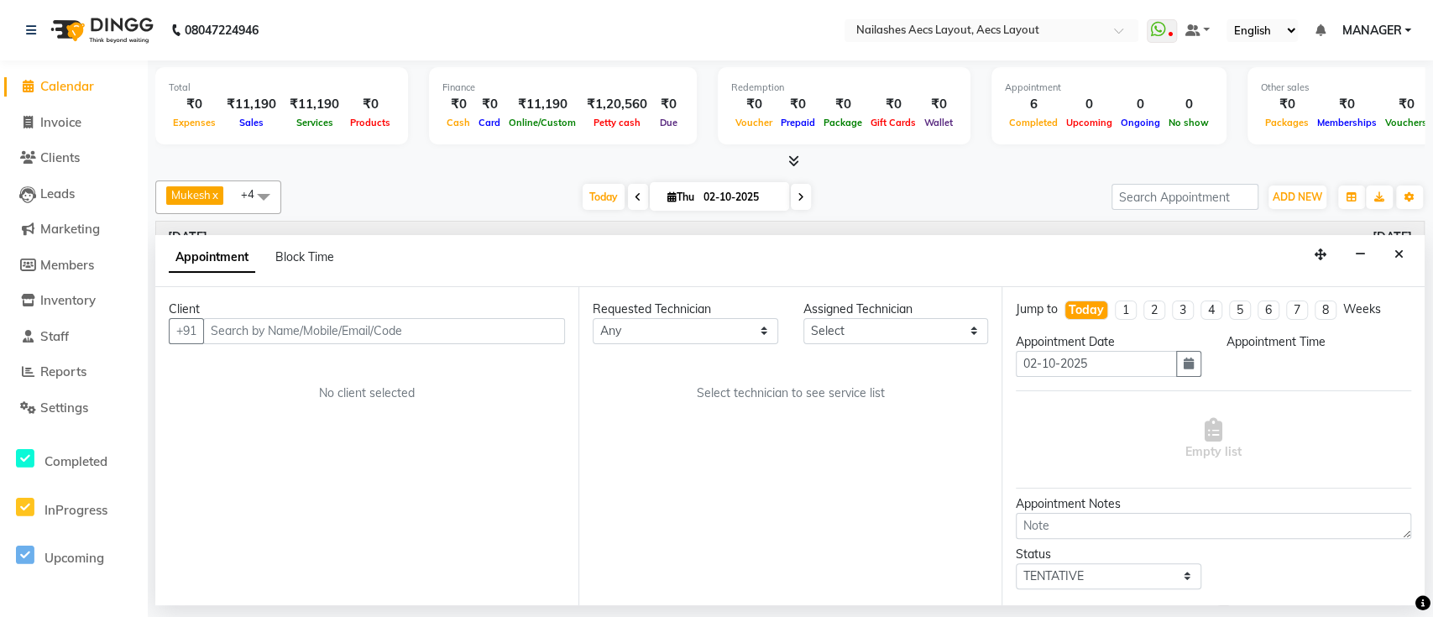
click at [507, 478] on div "Client +91 No client selected" at bounding box center [366, 446] width 423 height 318
click at [102, 467] on span "Completed" at bounding box center [75, 461] width 63 height 16
click at [121, 514] on div at bounding box center [128, 509] width 37 height 19
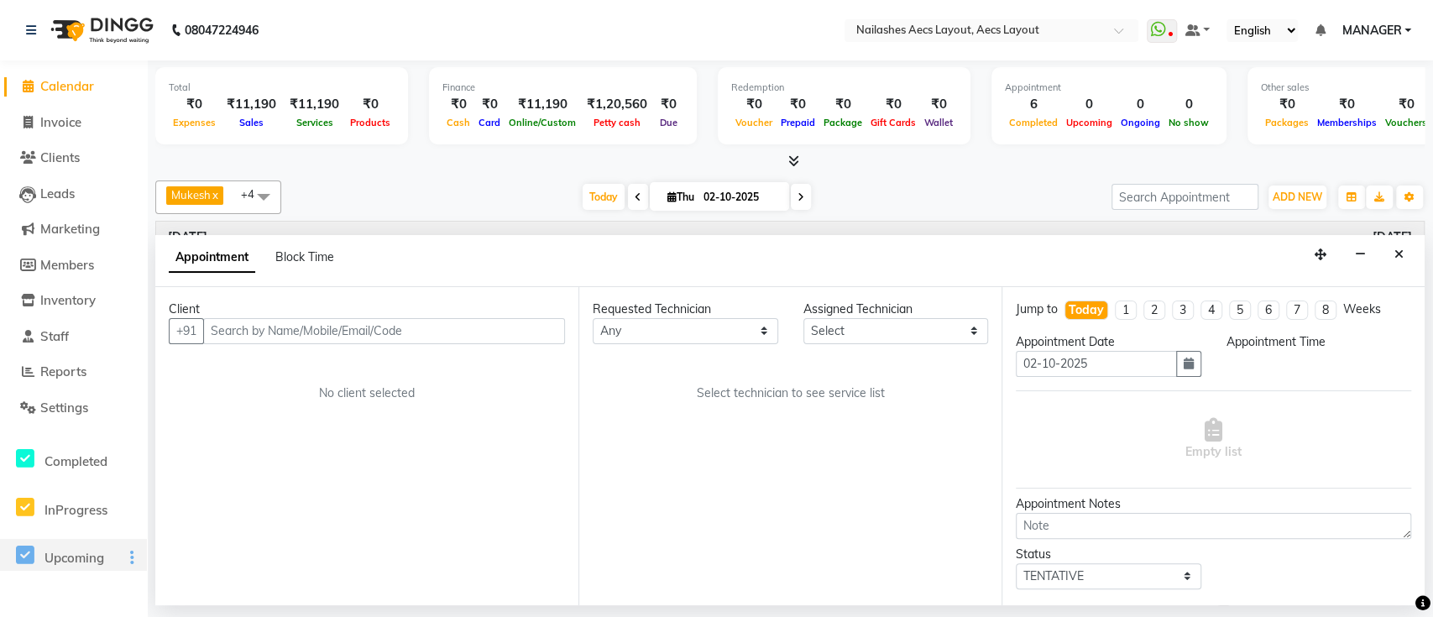
click at [110, 557] on div at bounding box center [128, 558] width 37 height 19
click at [99, 126] on link "Invoice" at bounding box center [73, 122] width 138 height 19
select select "service"
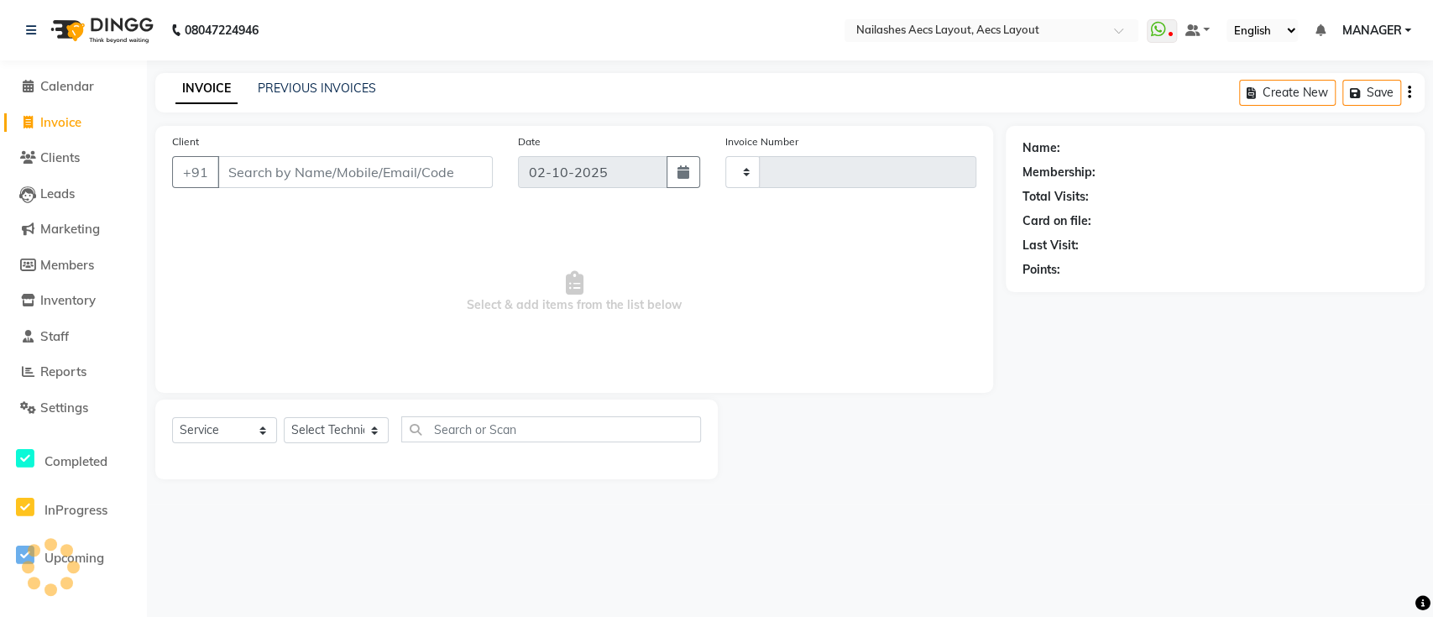
type input "0566"
select select "8467"
click at [116, 201] on link "Leads" at bounding box center [73, 194] width 138 height 19
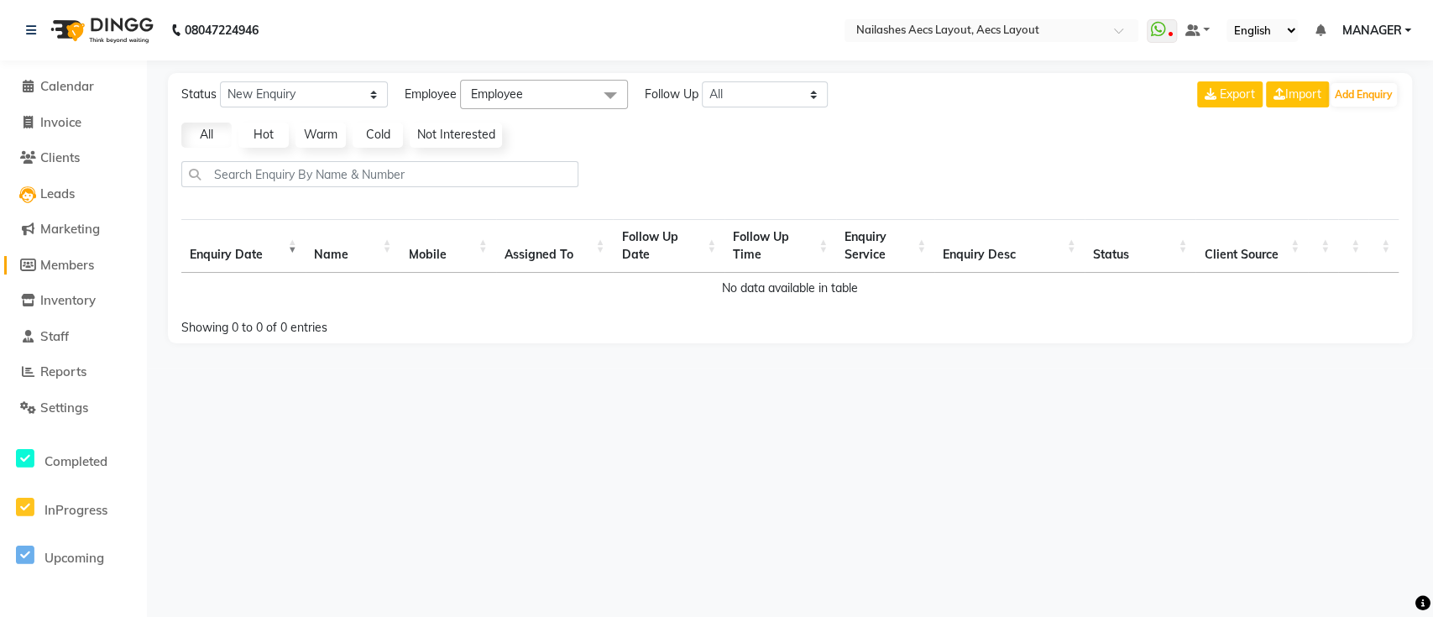
click at [91, 262] on span "Members" at bounding box center [67, 265] width 54 height 16
select select
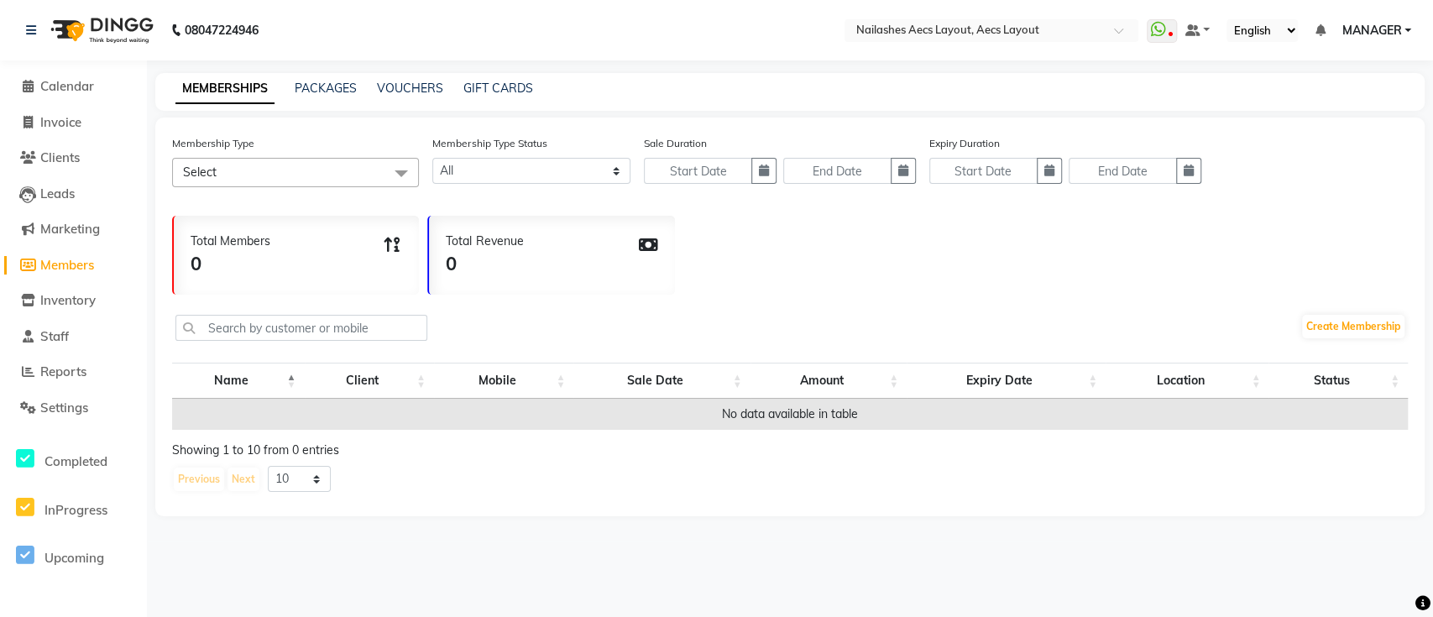
click at [91, 262] on span "Members" at bounding box center [67, 265] width 54 height 16
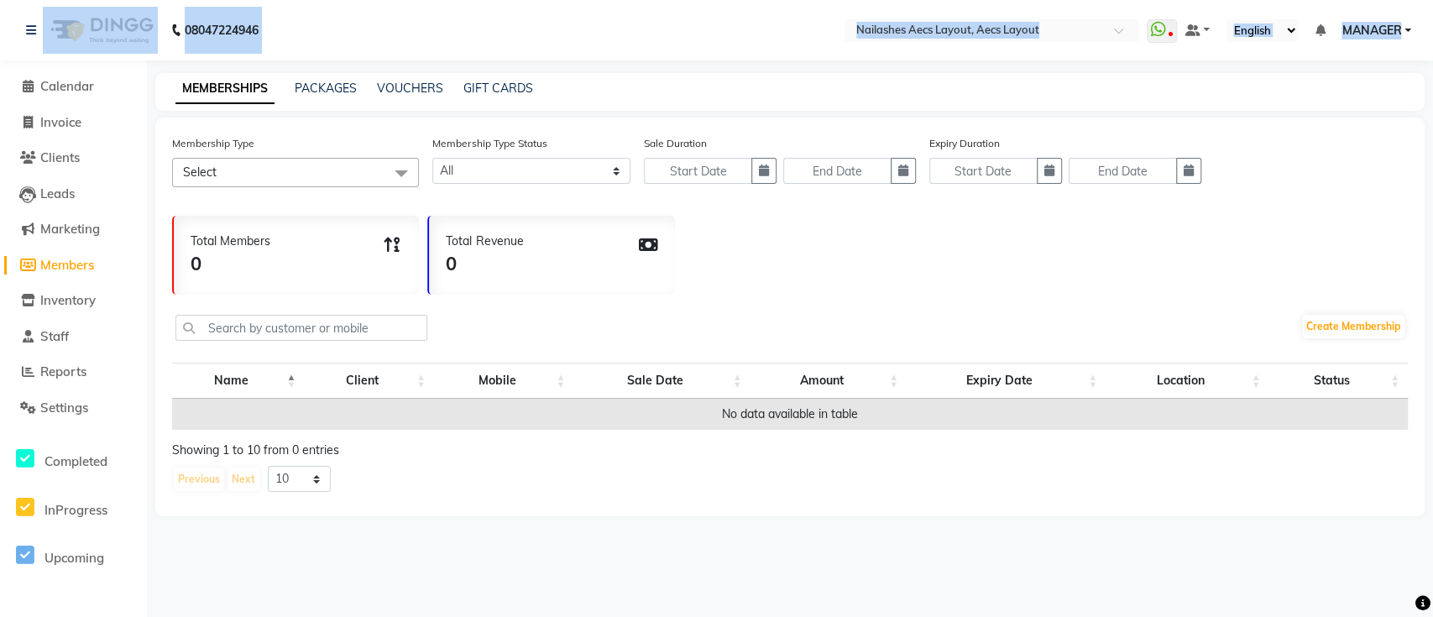
click at [0, 61] on app-home "08047224946 Select Location × Nailashes Aecs Layout, Aecs Layout WhatsApp Statu…" at bounding box center [716, 270] width 1433 height 541
click at [0, 61] on div "Calendar Invoice Clients Leads Marketing Members Inventory Staff Reports Settin…" at bounding box center [113, 320] width 227 height 544
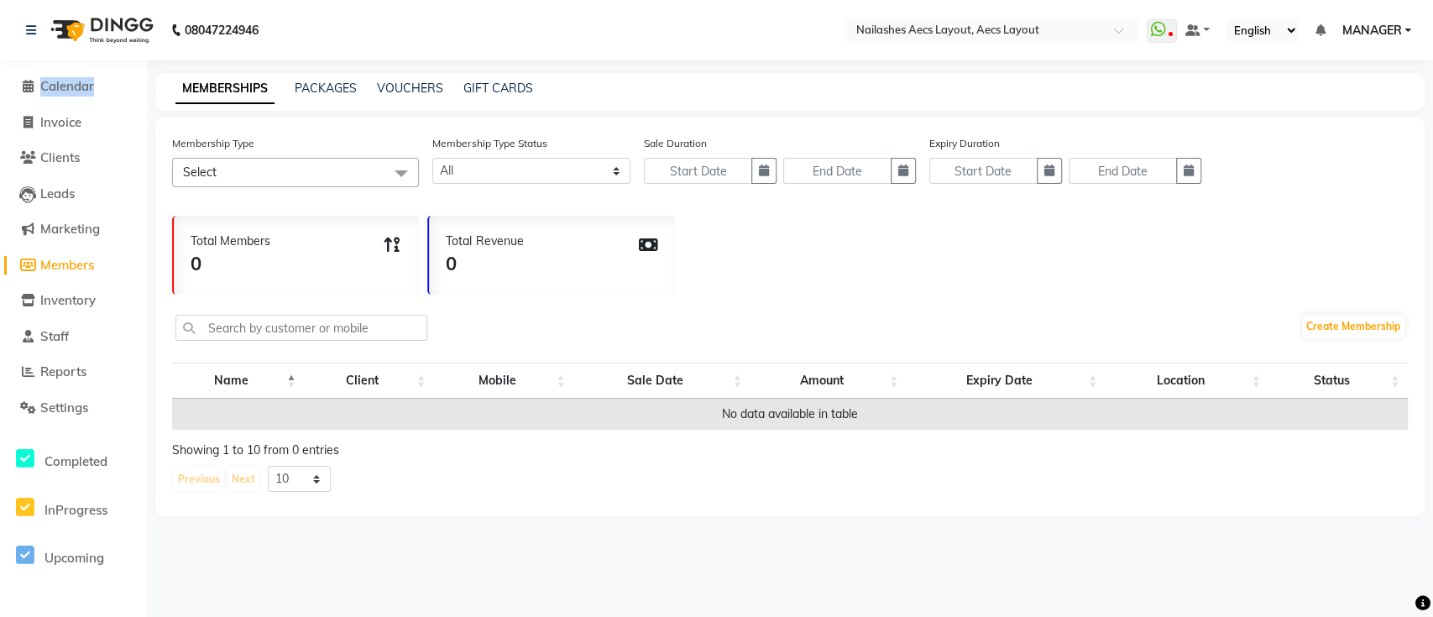
click at [0, 61] on div "Calendar Invoice Clients Leads Marketing Members Inventory Staff Reports Settin…" at bounding box center [113, 320] width 227 height 544
drag, startPoint x: 0, startPoint y: 547, endPoint x: 1001, endPoint y: 604, distance: 1002.8
click at [1001, 604] on div "08047224946 Select Location × Nailashes Aecs Layout, Aecs Layout WhatsApp Statu…" at bounding box center [716, 308] width 1433 height 617
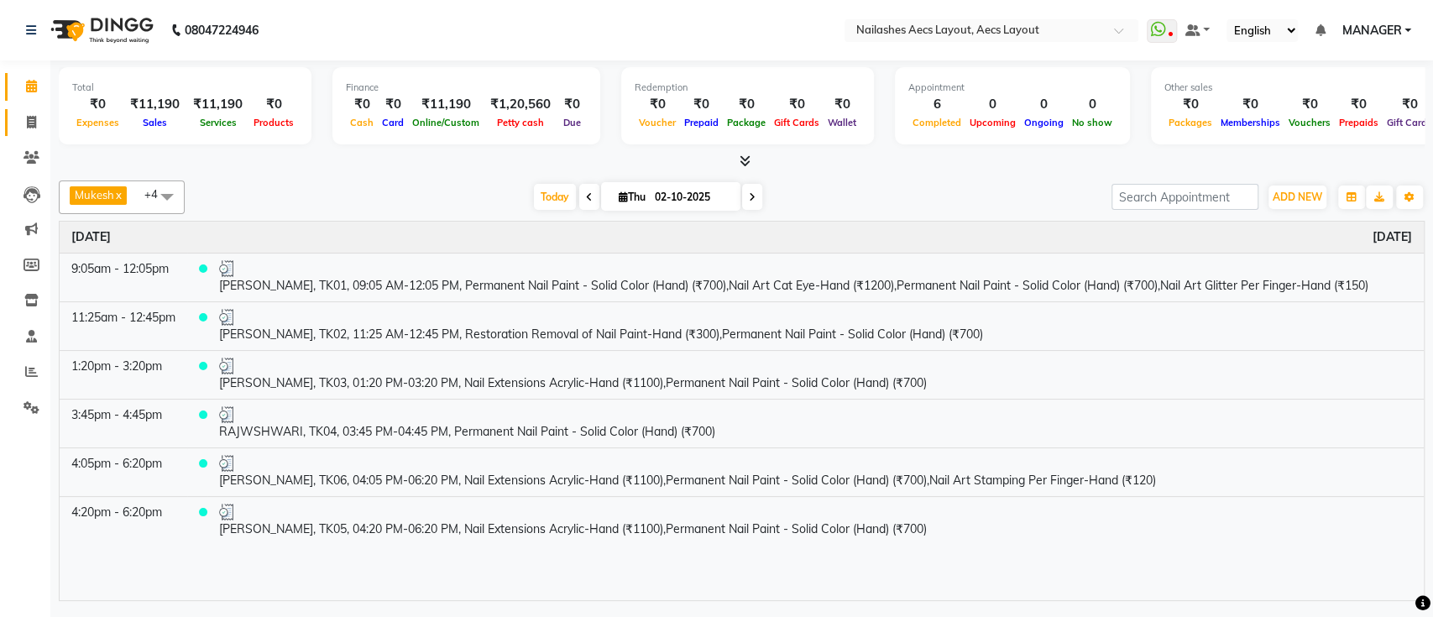
click at [42, 125] on span at bounding box center [31, 122] width 29 height 19
select select "service"
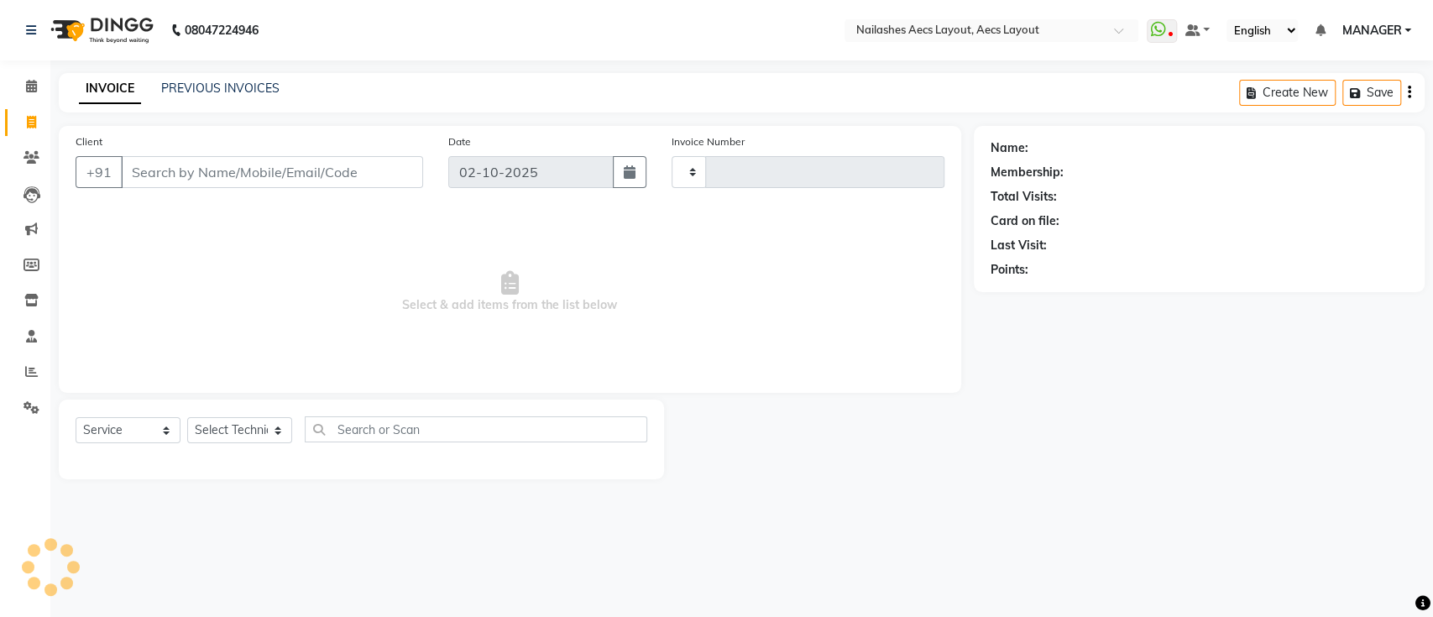
type input "0566"
select select "8467"
click at [279, 165] on input "Client" at bounding box center [272, 172] width 302 height 32
type input "9325583498"
click at [391, 181] on button "Add Client" at bounding box center [380, 172] width 86 height 32
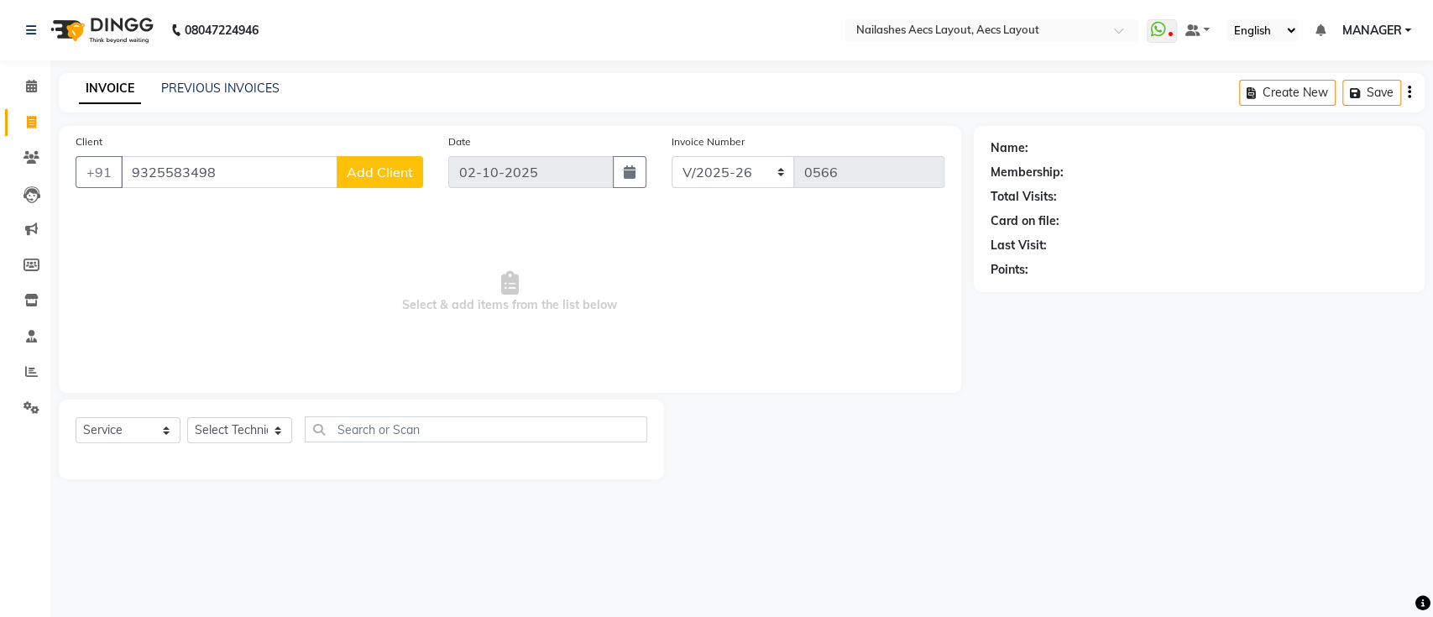
select select "21"
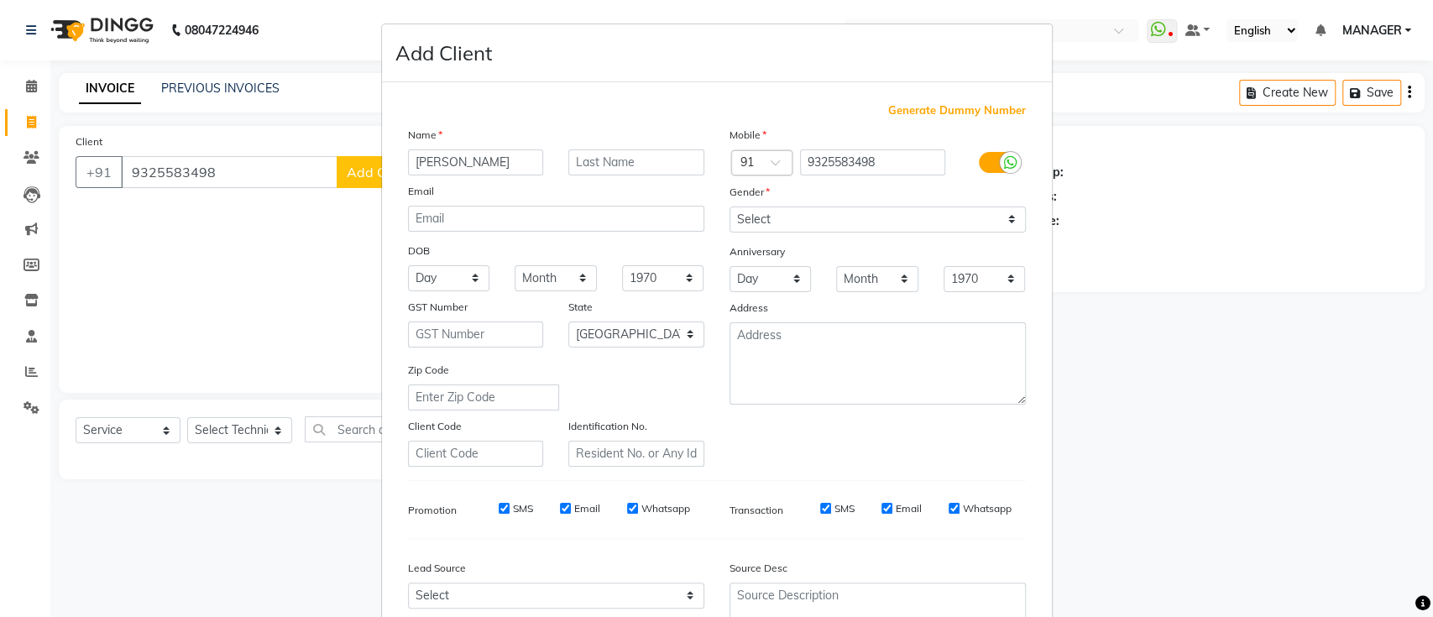
type input "[PERSON_NAME]"
click at [817, 226] on select "Select Male Female Other Prefer Not To Say" at bounding box center [877, 219] width 296 height 26
select select "male"
click at [729, 206] on select "Select Male Female Other Prefer Not To Say" at bounding box center [877, 219] width 296 height 26
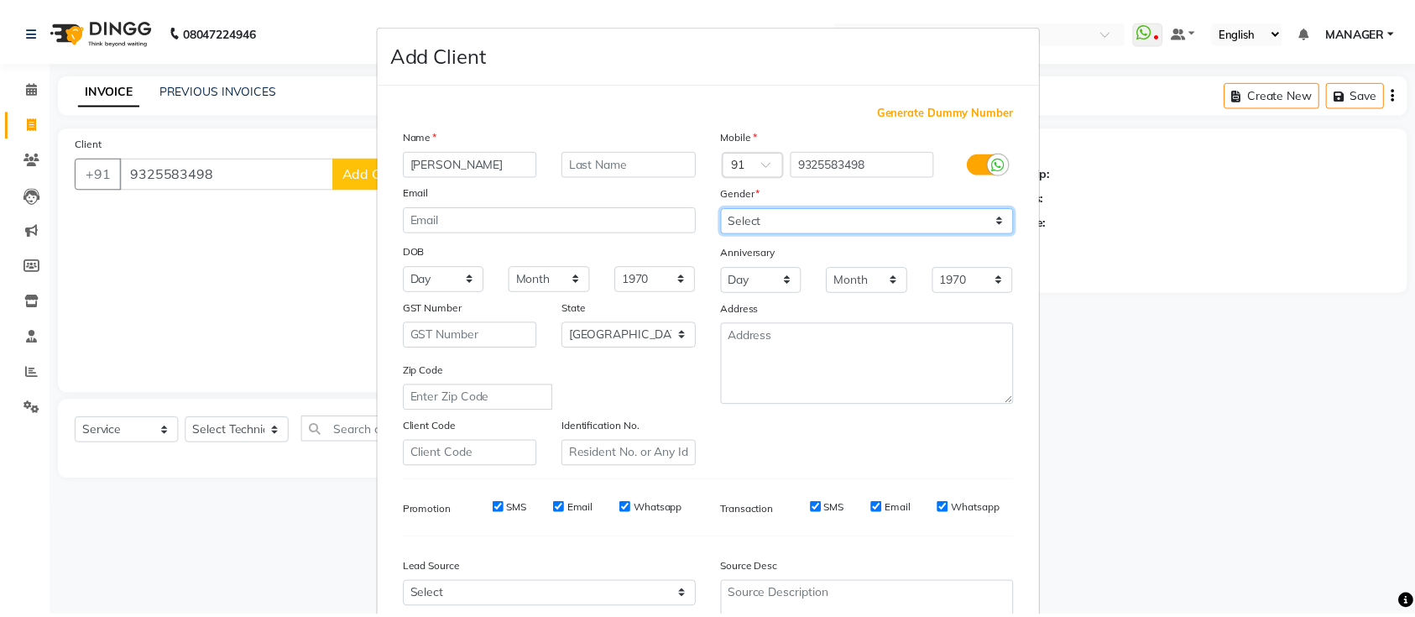
scroll to position [154, 0]
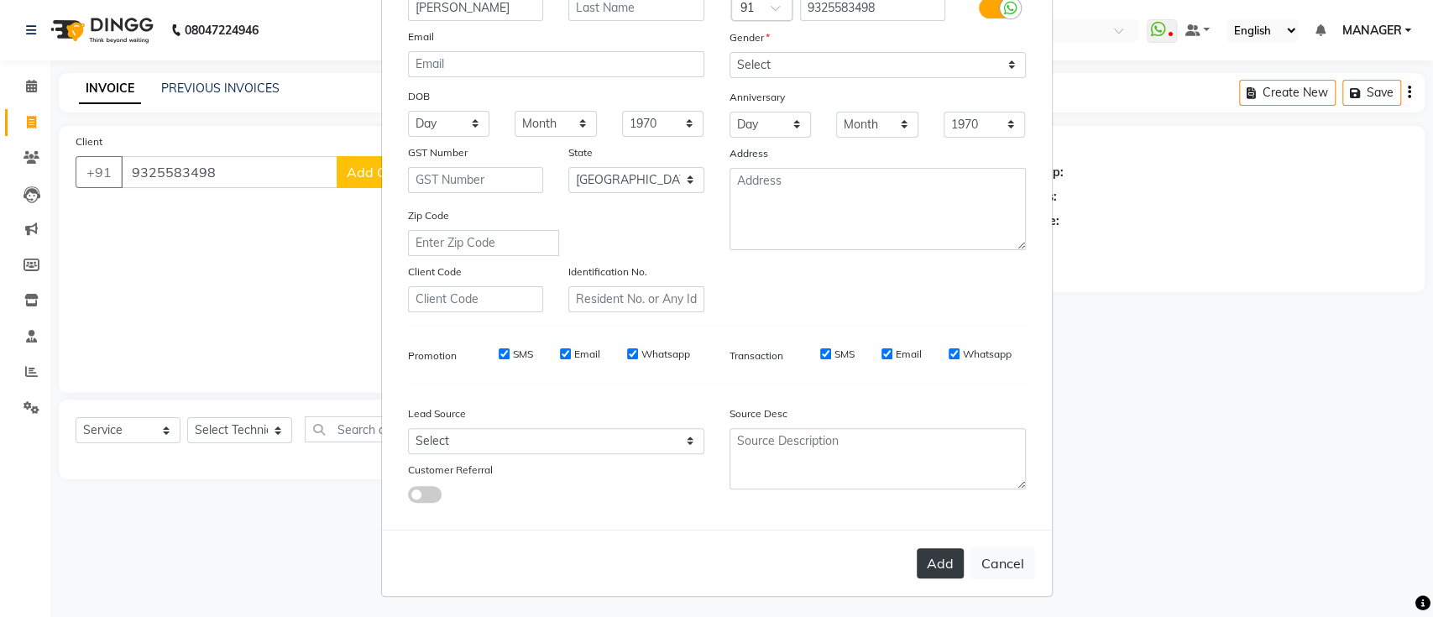
click at [924, 566] on button "Add" at bounding box center [939, 563] width 47 height 30
select select
select select "null"
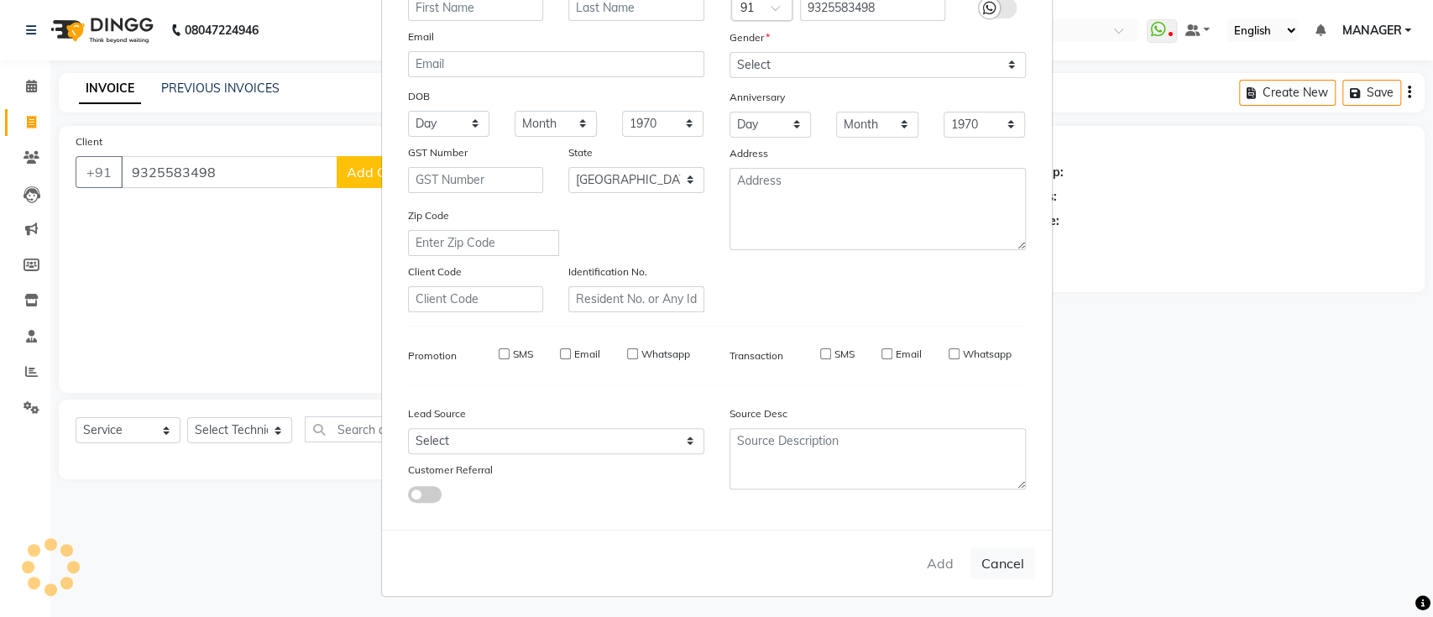
select select
checkbox input "false"
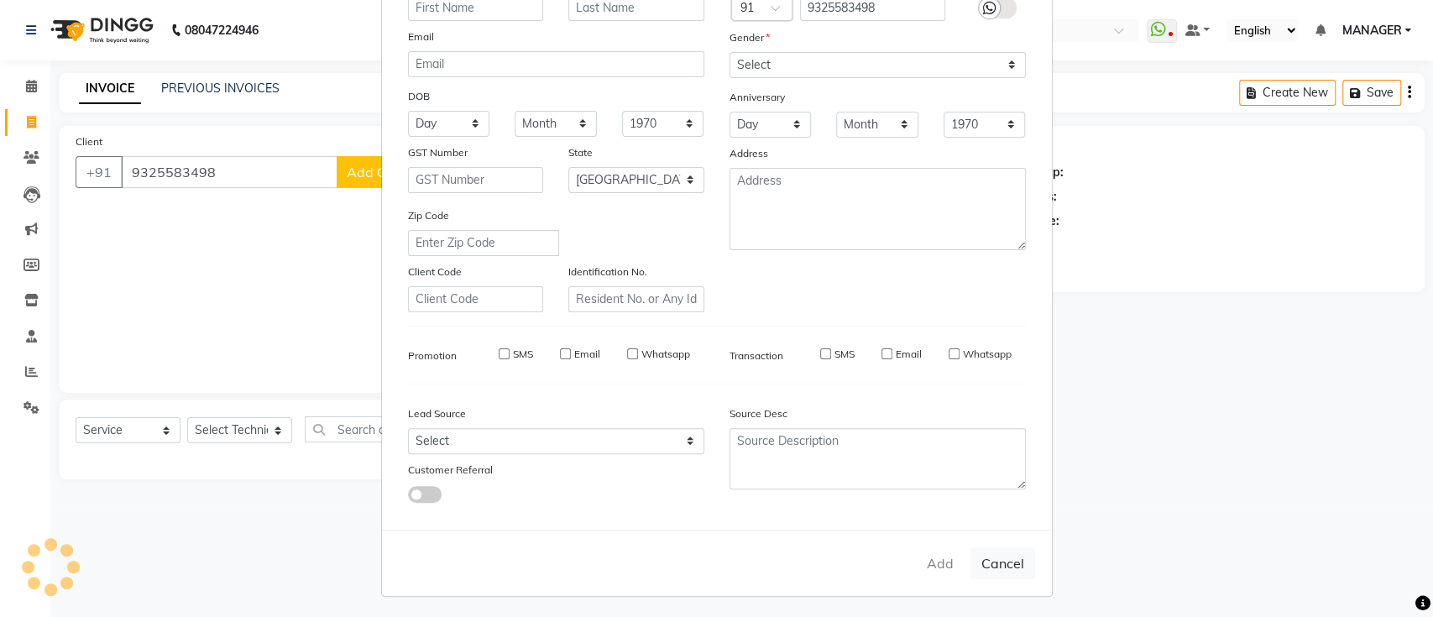
checkbox input "false"
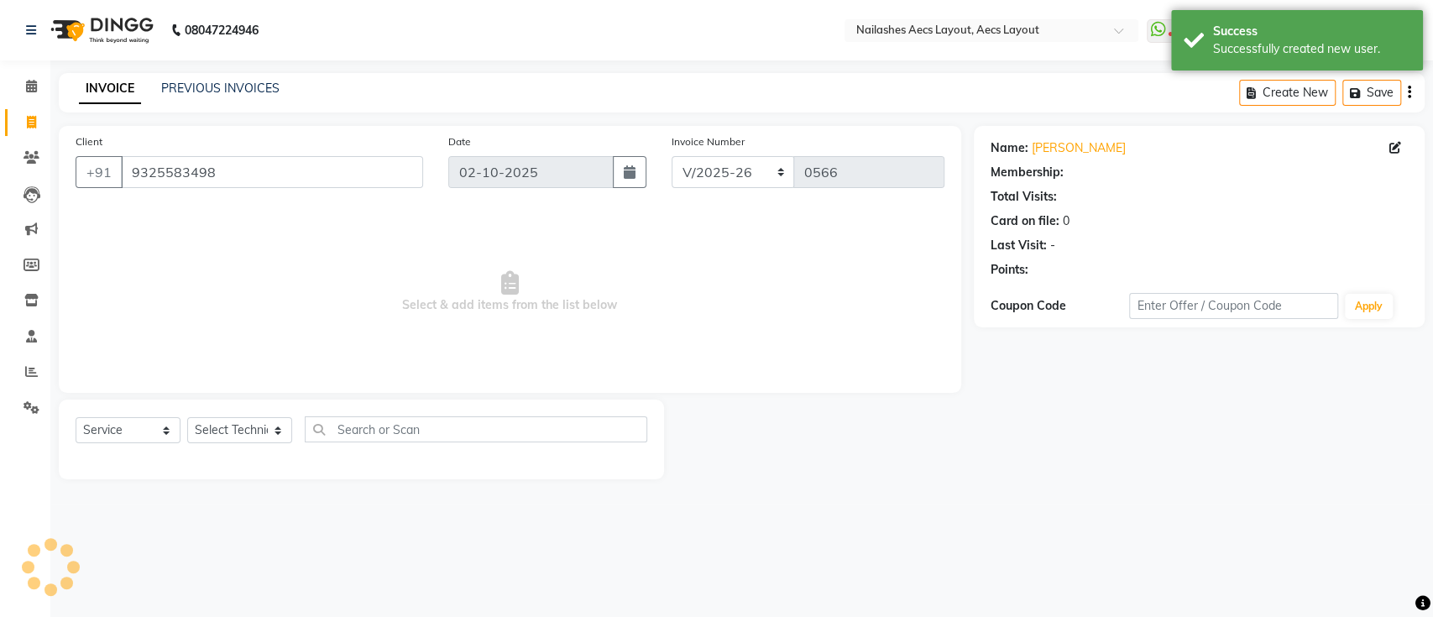
select select "1: Object"
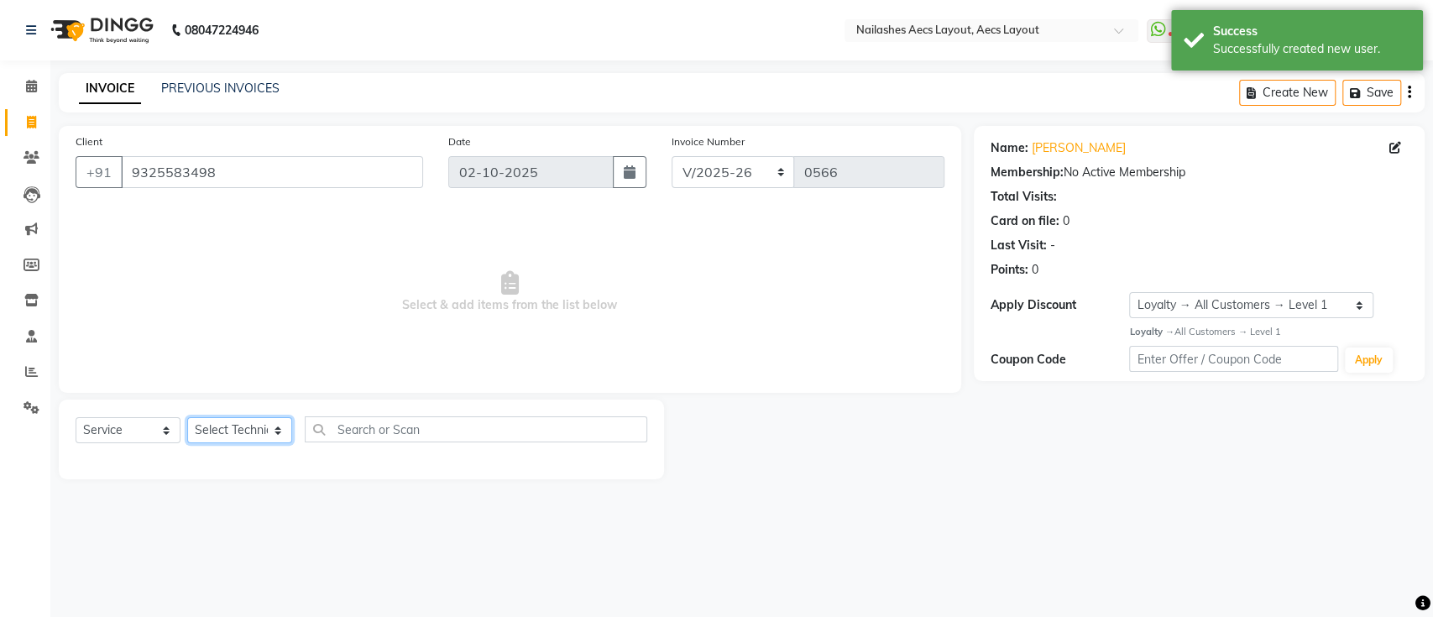
click at [264, 426] on select "Select Technician [PERSON_NAME] MANAGER [PERSON_NAME] owner [PERSON_NAME]" at bounding box center [239, 430] width 105 height 26
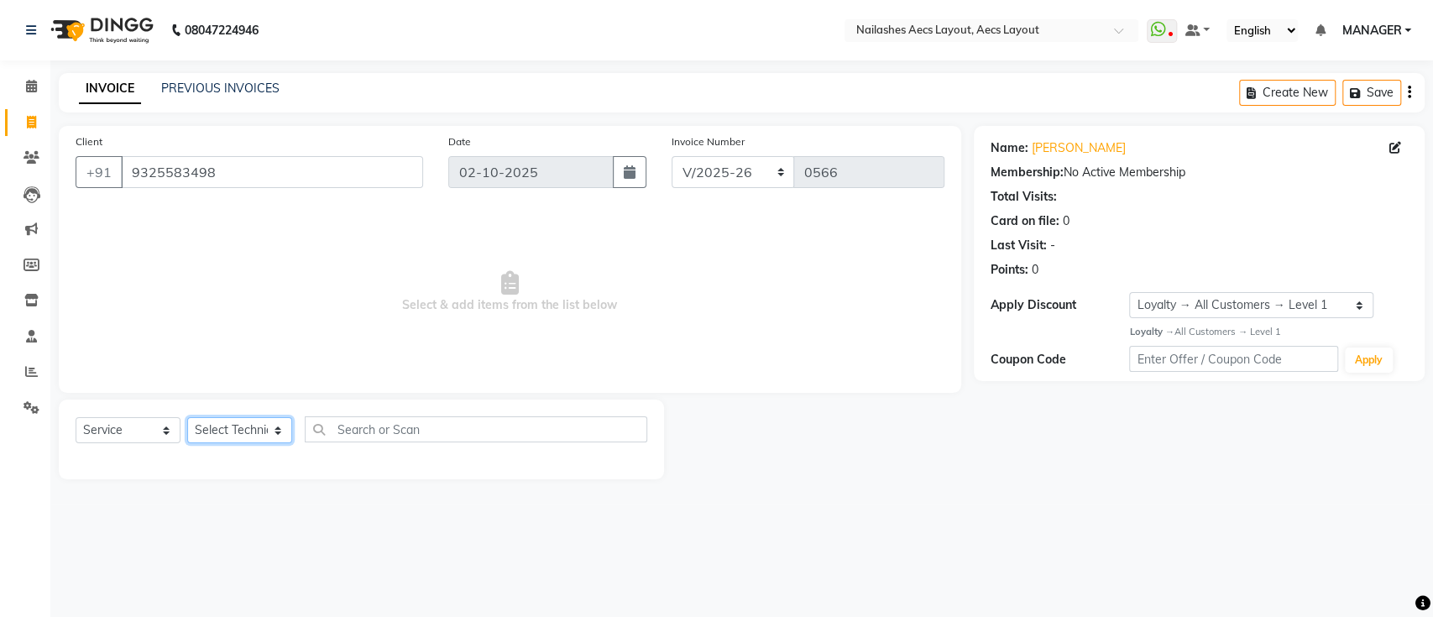
click at [274, 441] on select "Select Technician [PERSON_NAME] MANAGER [PERSON_NAME] owner [PERSON_NAME]" at bounding box center [239, 430] width 105 height 26
select select "92938"
click at [187, 417] on select "Select Technician [PERSON_NAME] MANAGER [PERSON_NAME] owner [PERSON_NAME]" at bounding box center [239, 430] width 105 height 26
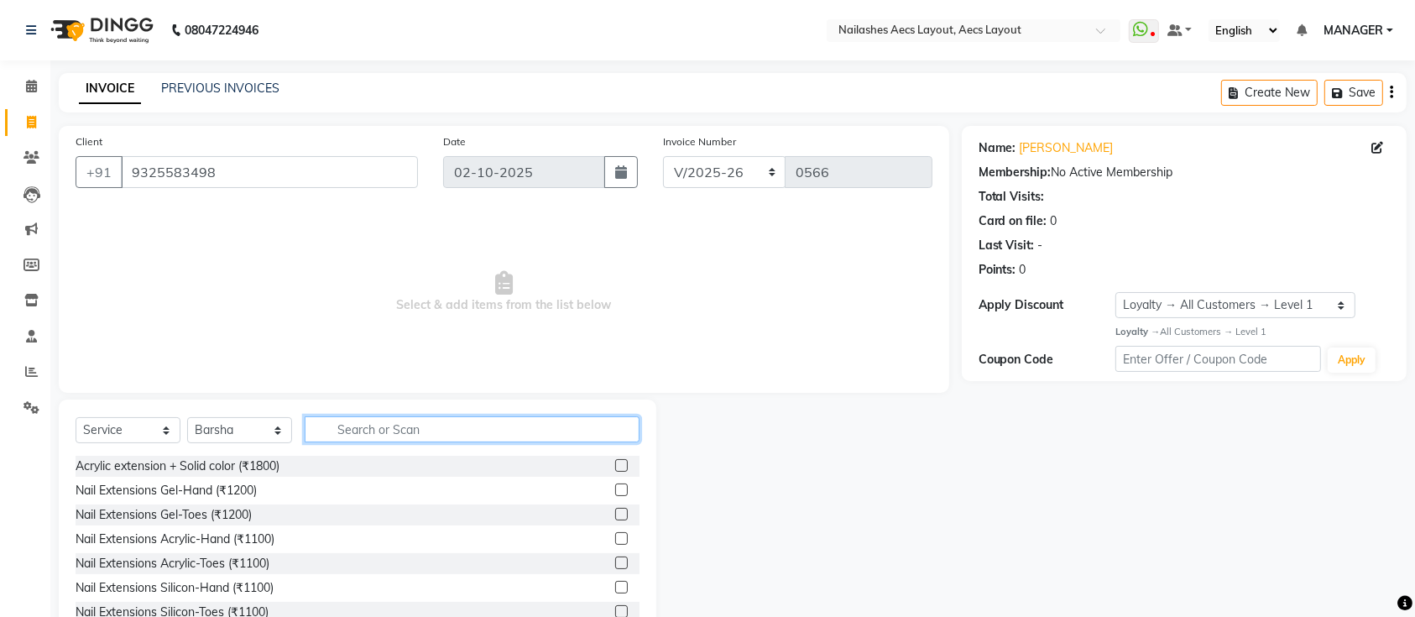
click at [352, 436] on input "text" at bounding box center [472, 429] width 335 height 26
type input "pedi"
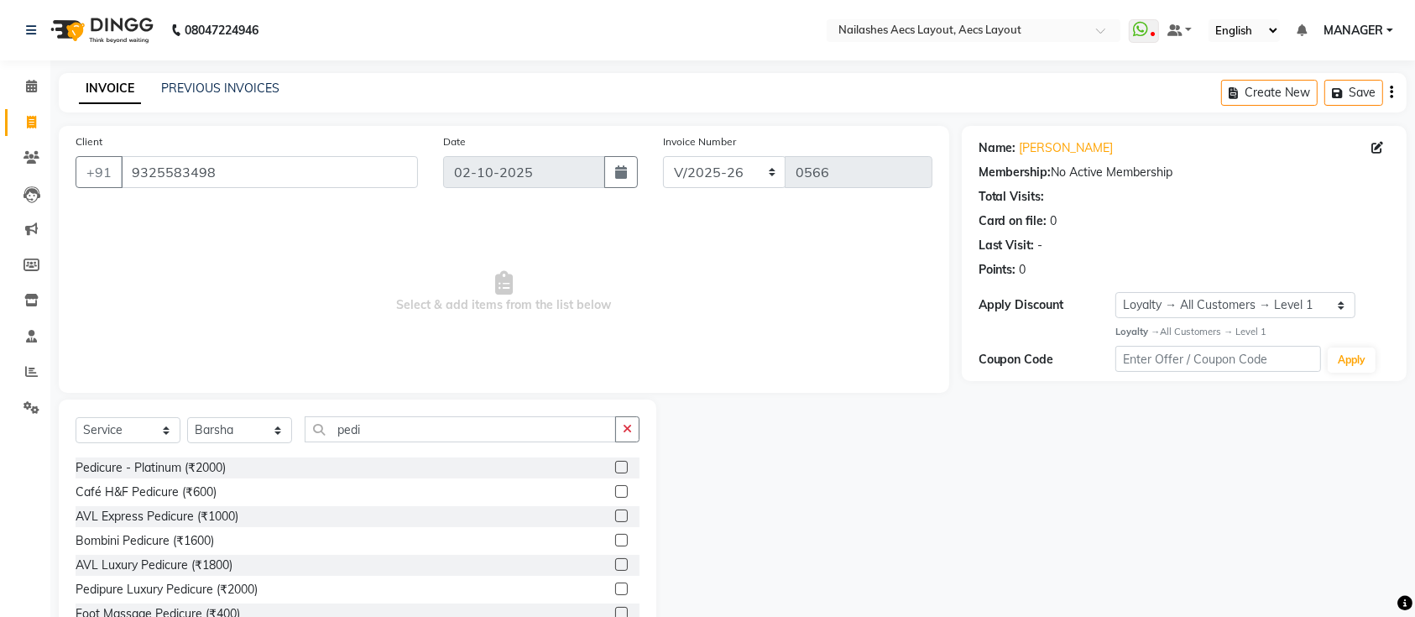
click at [615, 509] on label at bounding box center [621, 515] width 13 height 13
click at [615, 511] on input "checkbox" at bounding box center [620, 516] width 11 height 11
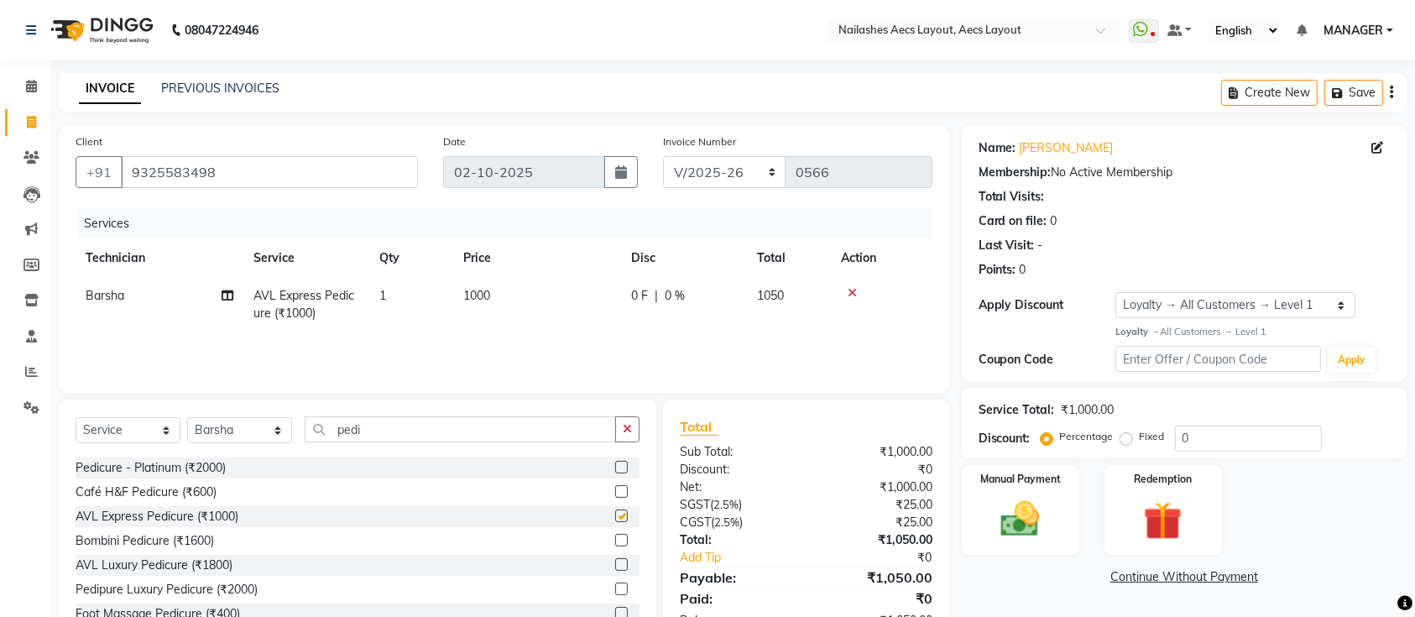
checkbox input "false"
click at [619, 426] on button "button" at bounding box center [627, 429] width 24 height 26
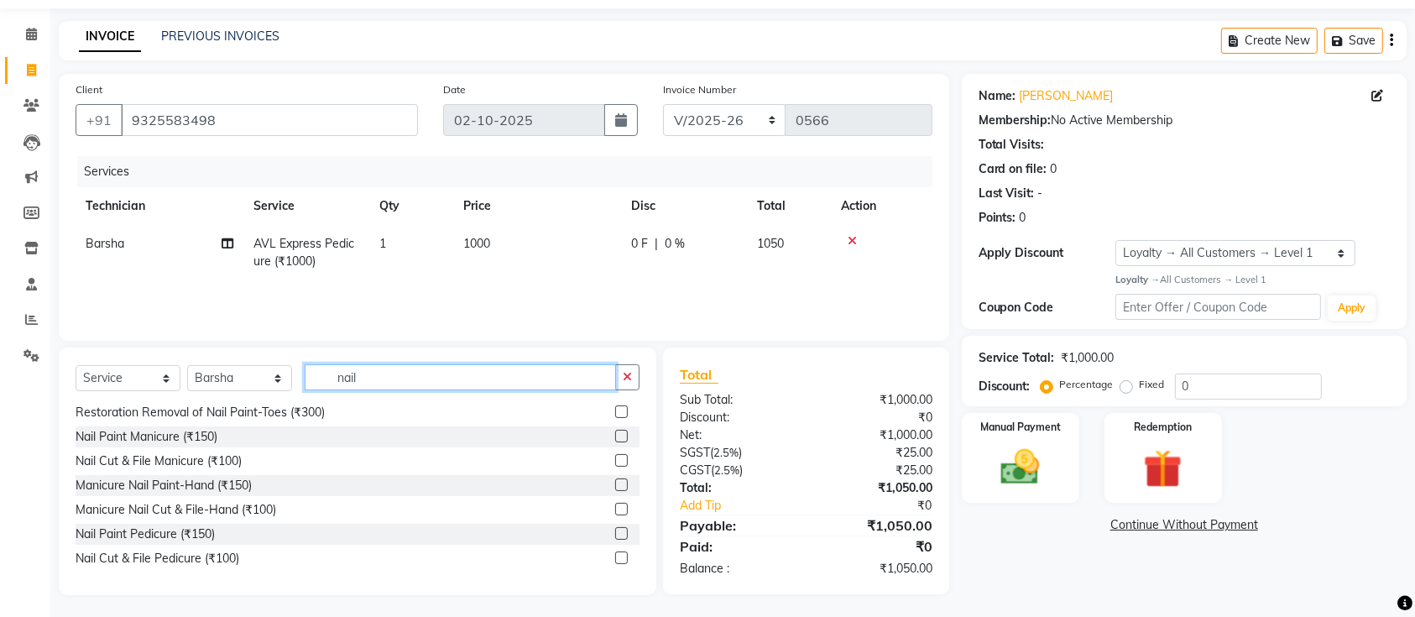
scroll to position [50, 0]
type input "nail"
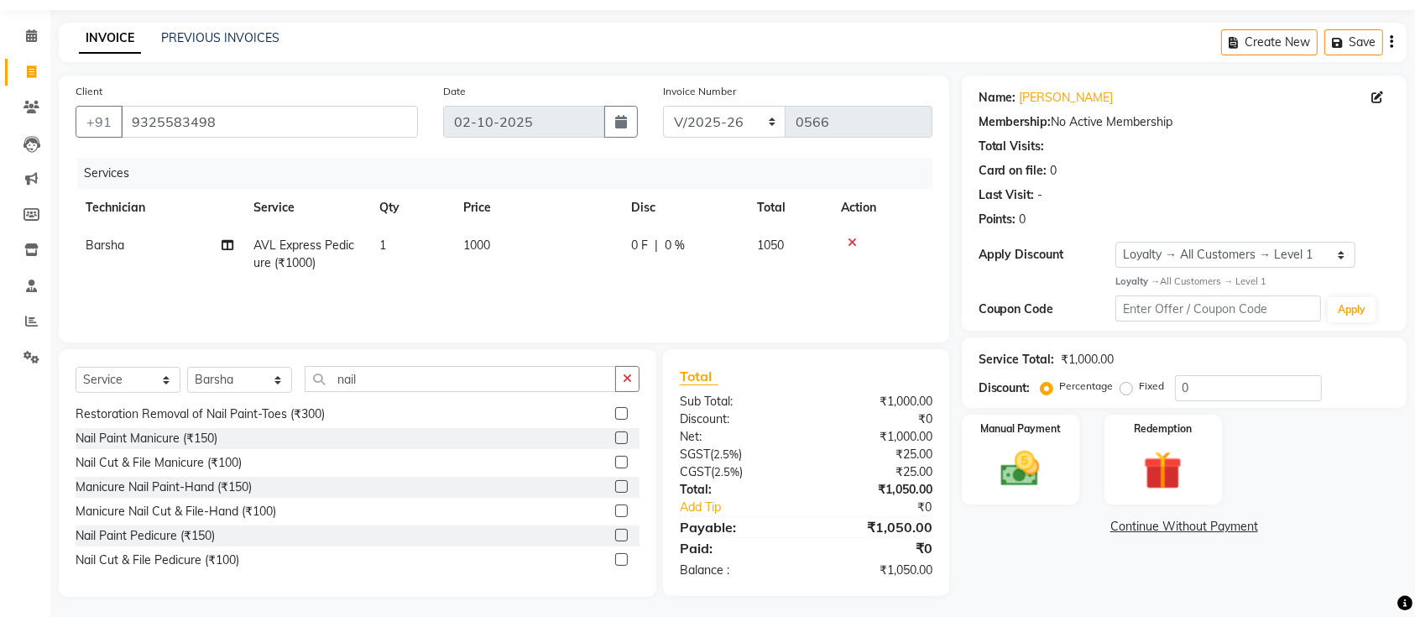
click at [615, 551] on div at bounding box center [627, 560] width 24 height 21
click at [615, 558] on label at bounding box center [621, 559] width 13 height 13
click at [615, 558] on input "checkbox" at bounding box center [620, 560] width 11 height 11
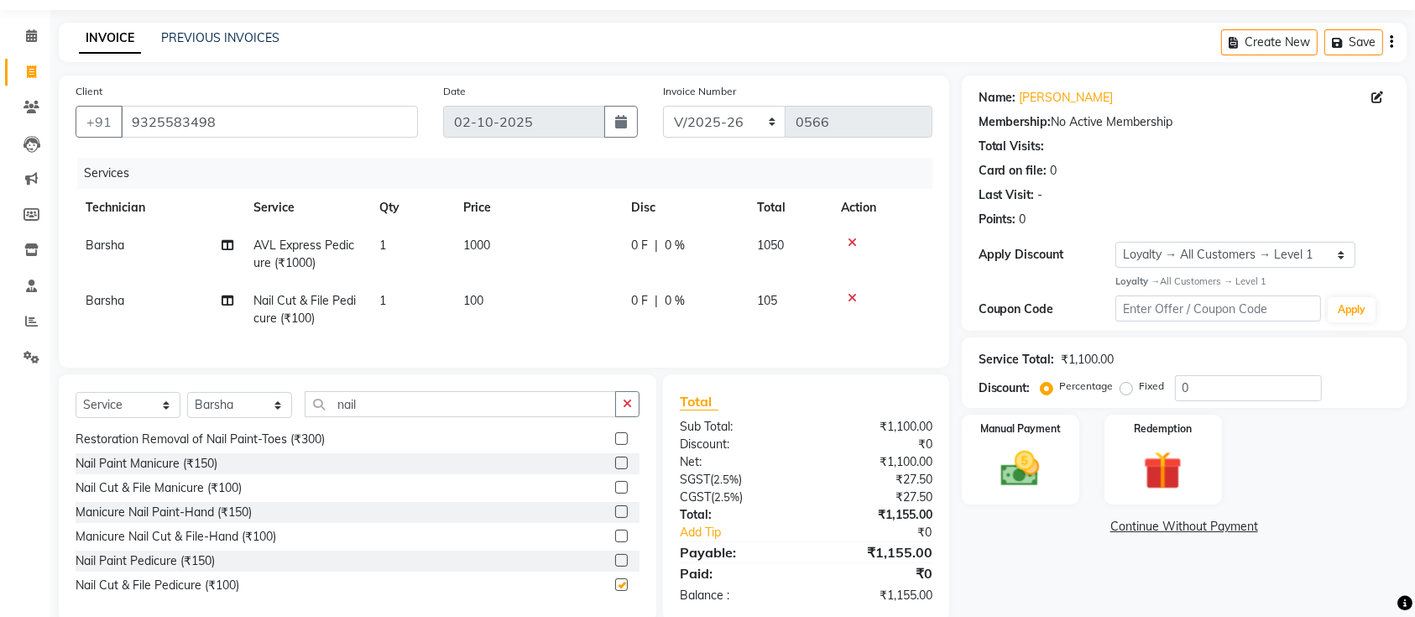
checkbox input "false"
click at [1195, 393] on input "0" at bounding box center [1248, 388] width 147 height 26
type input "0"
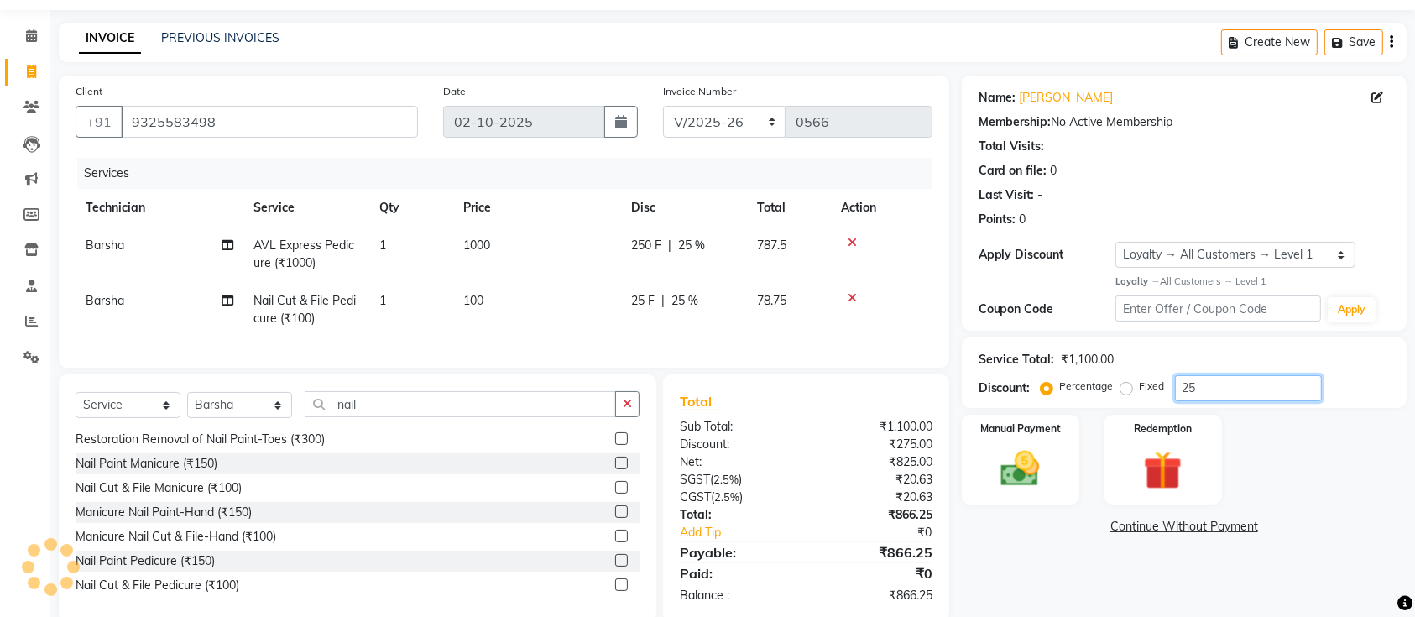
scroll to position [97, 0]
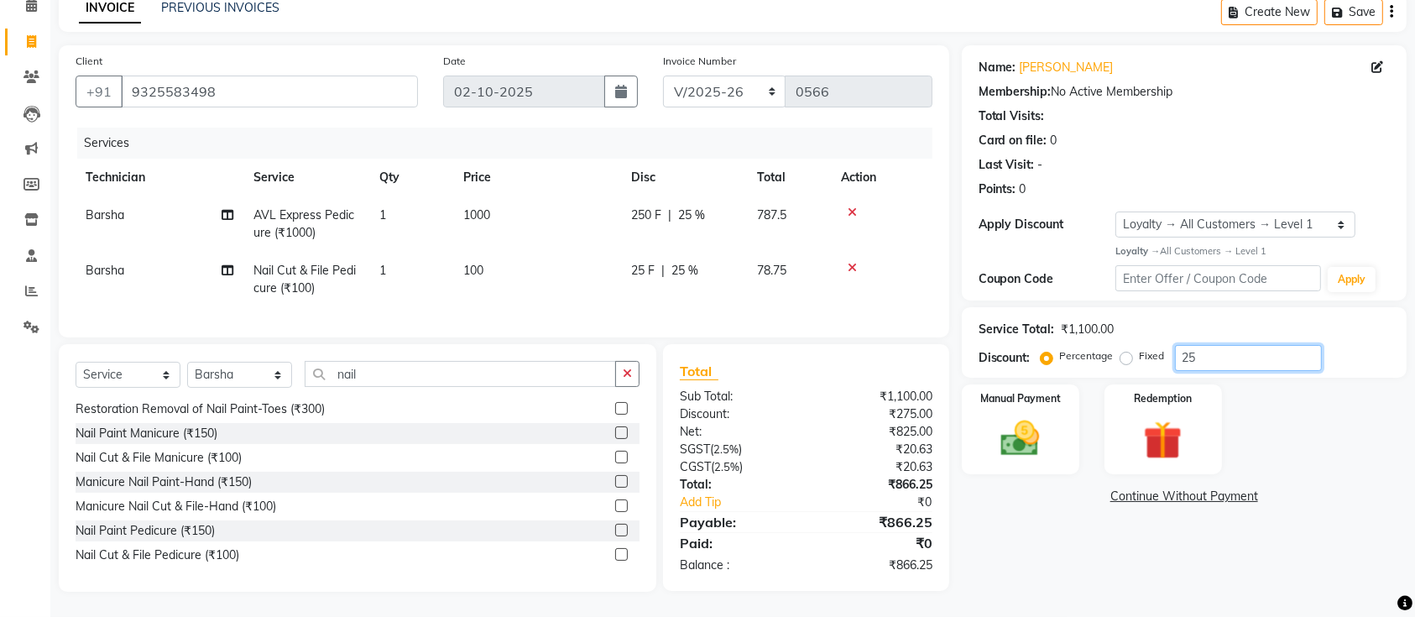
type input "25"
click at [854, 262] on icon at bounding box center [852, 268] width 9 height 12
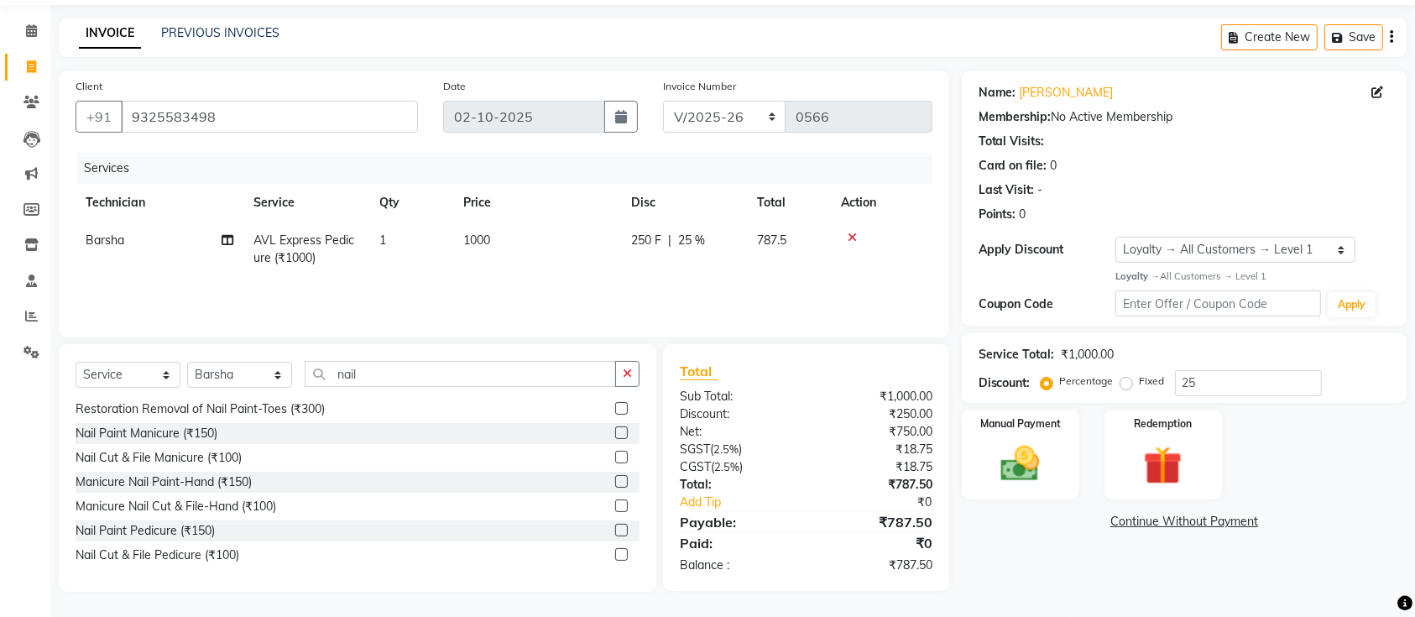
scroll to position [55, 0]
click at [1132, 389] on div "Fixed" at bounding box center [1144, 382] width 41 height 20
click at [1140, 384] on label "Fixed" at bounding box center [1152, 381] width 25 height 15
click at [1131, 384] on input "Fixed" at bounding box center [1130, 382] width 12 height 12
radio input "true"
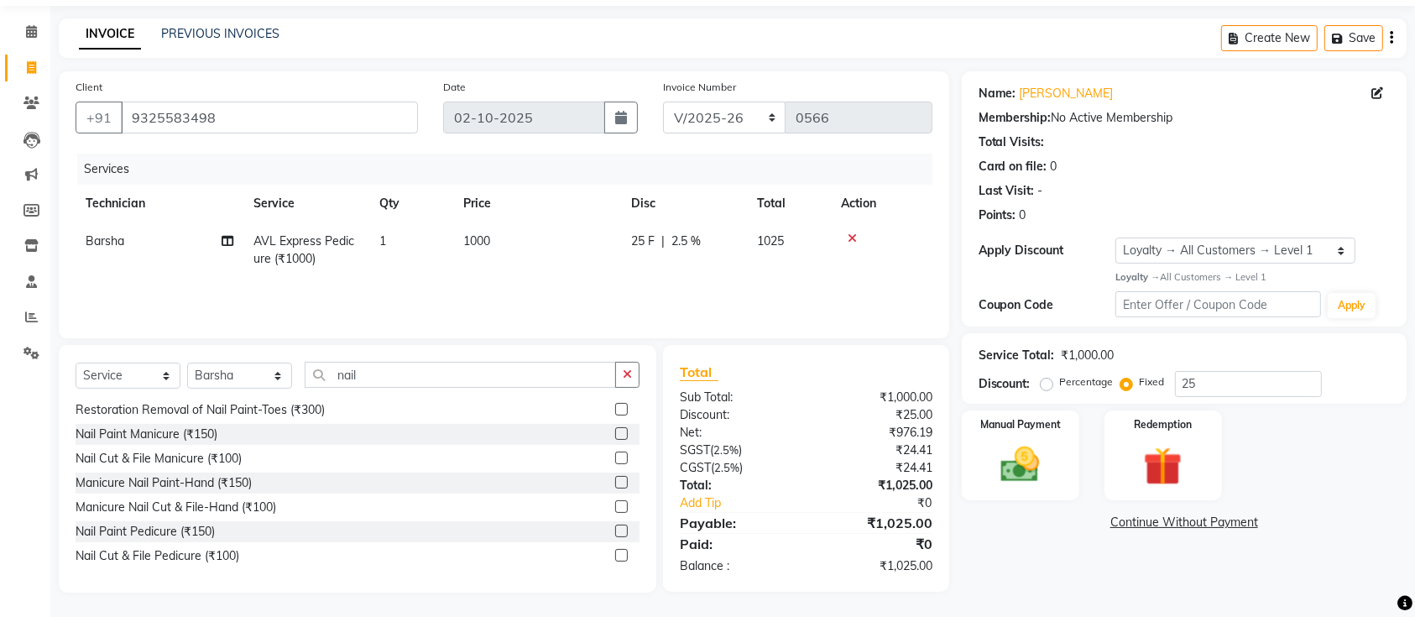
click at [1060, 385] on label "Percentage" at bounding box center [1087, 381] width 54 height 15
click at [1047, 385] on input "Percentage" at bounding box center [1050, 382] width 12 height 12
radio input "true"
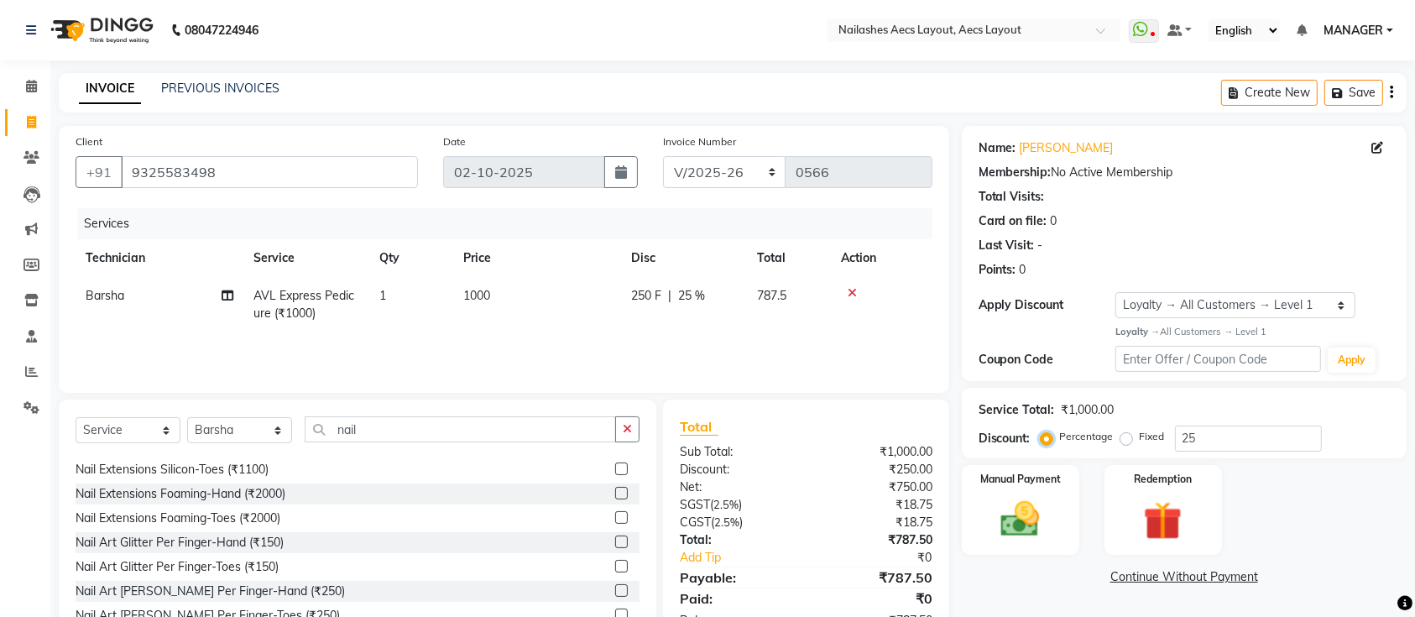
scroll to position [0, 0]
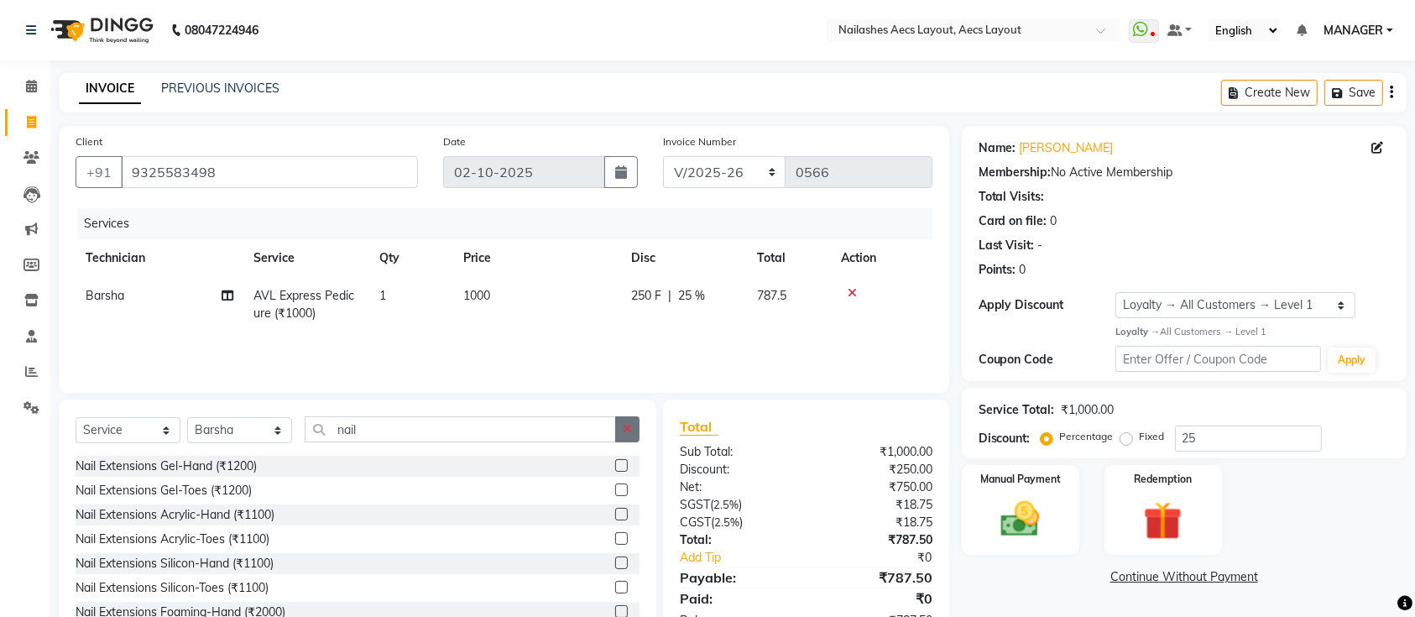
click at [628, 431] on icon "button" at bounding box center [627, 429] width 9 height 12
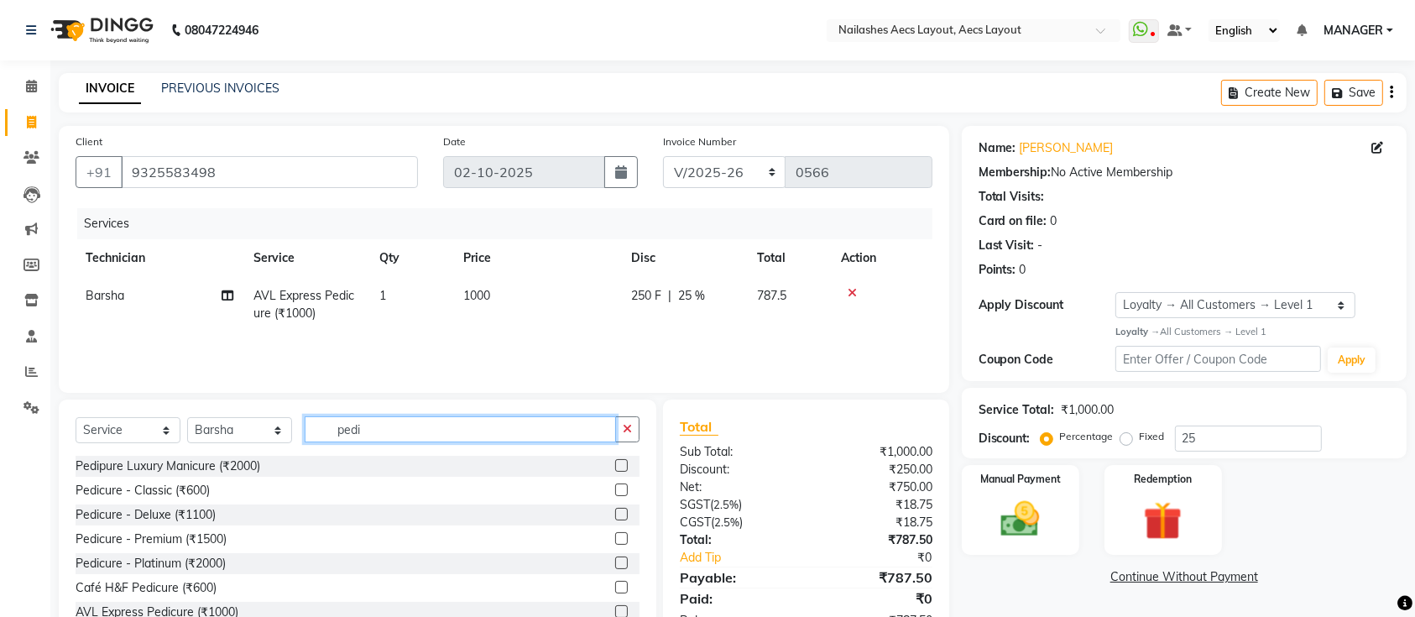
type input "pedi"
click at [615, 489] on label at bounding box center [621, 489] width 13 height 13
click at [615, 489] on input "checkbox" at bounding box center [620, 490] width 11 height 11
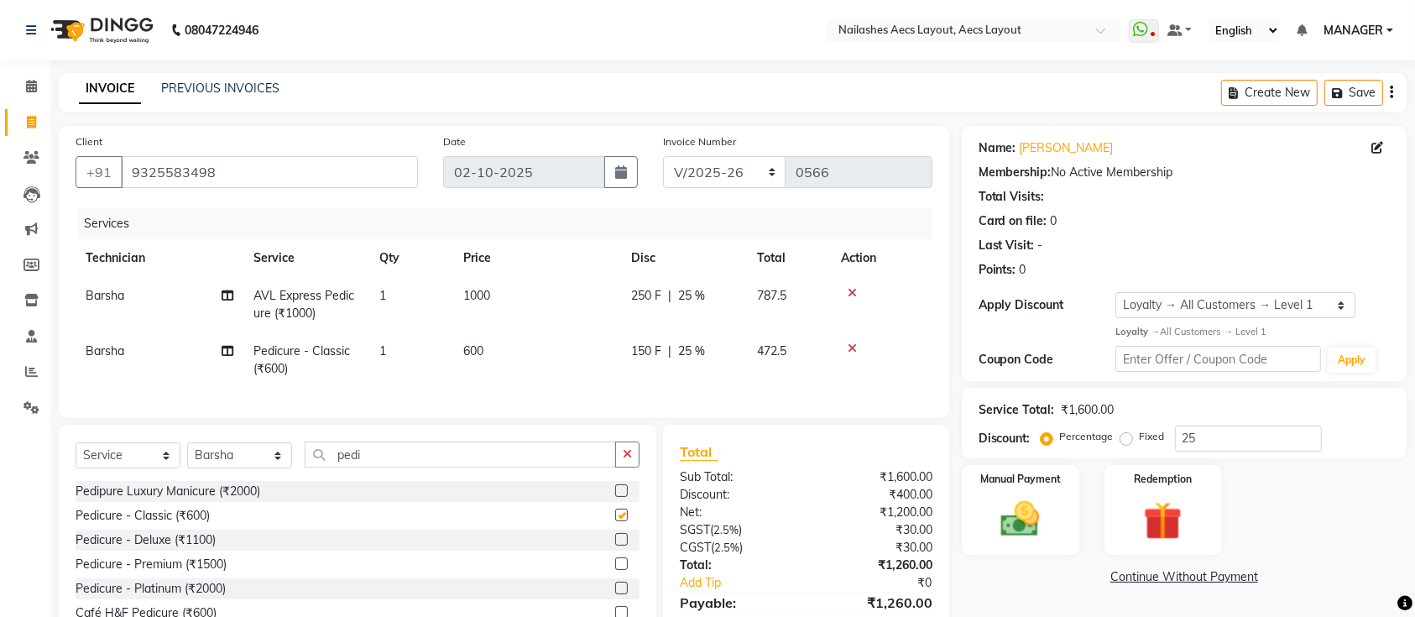
checkbox input "false"
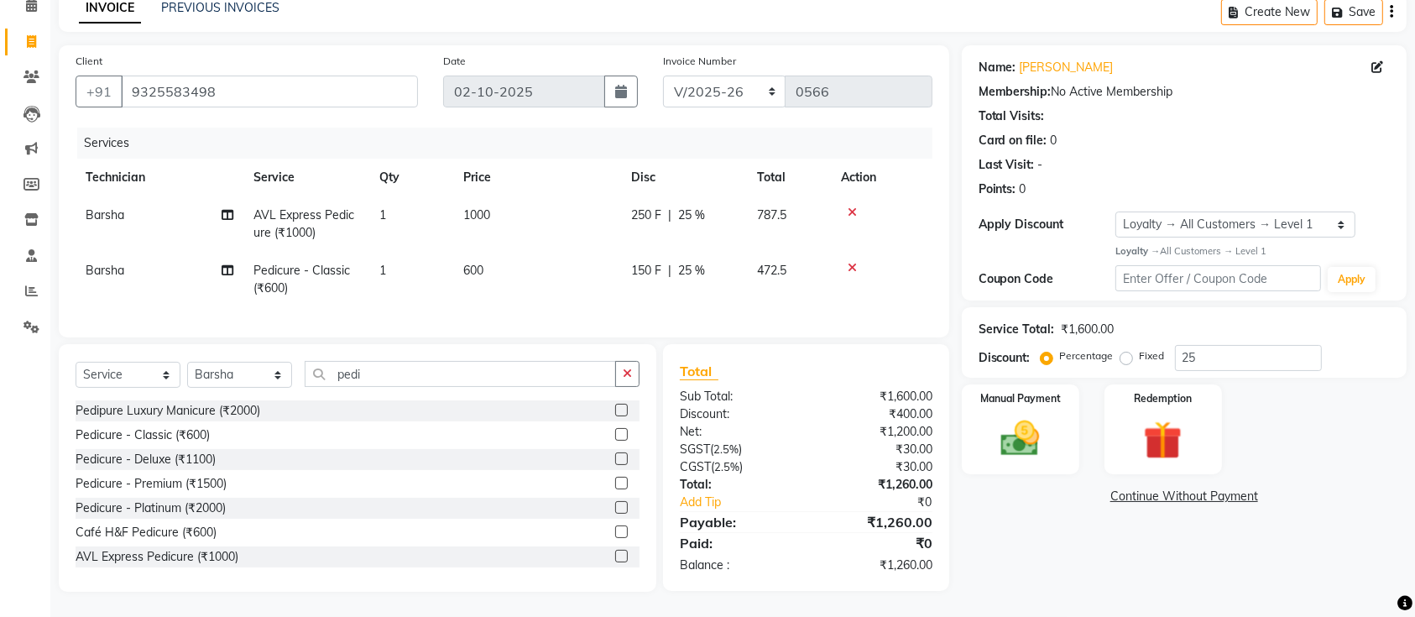
click at [853, 206] on icon at bounding box center [852, 212] width 9 height 12
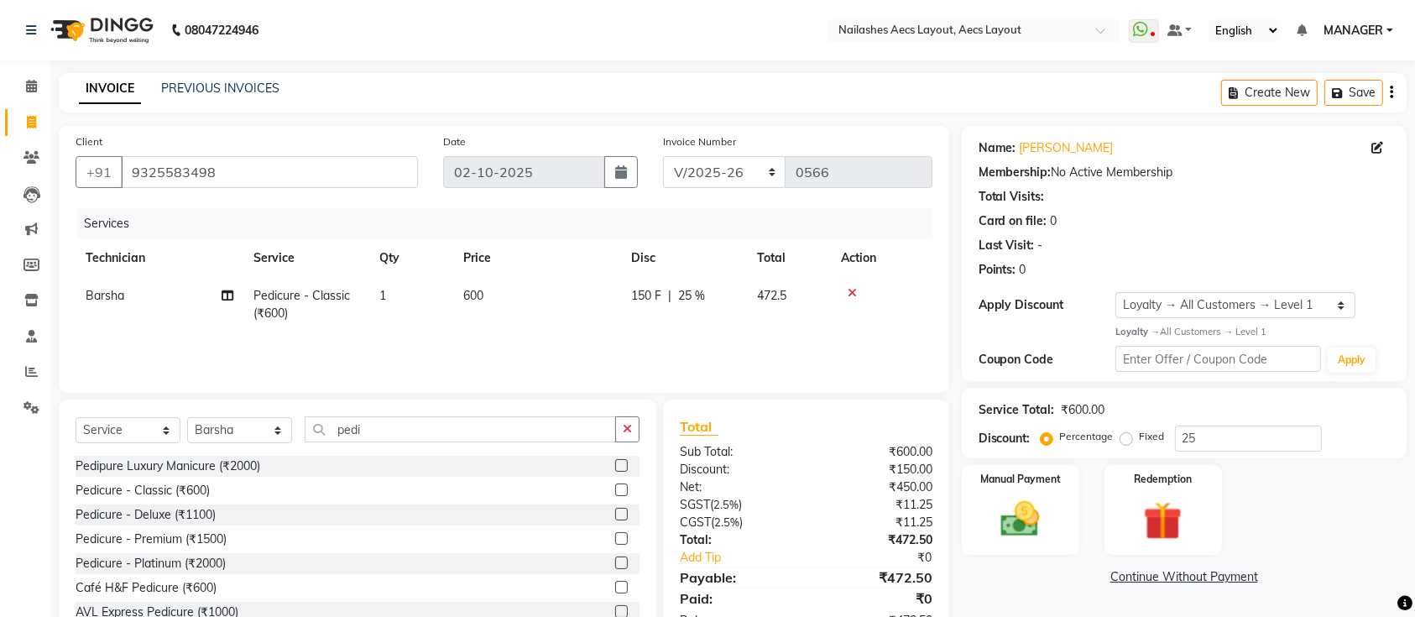
scroll to position [55, 0]
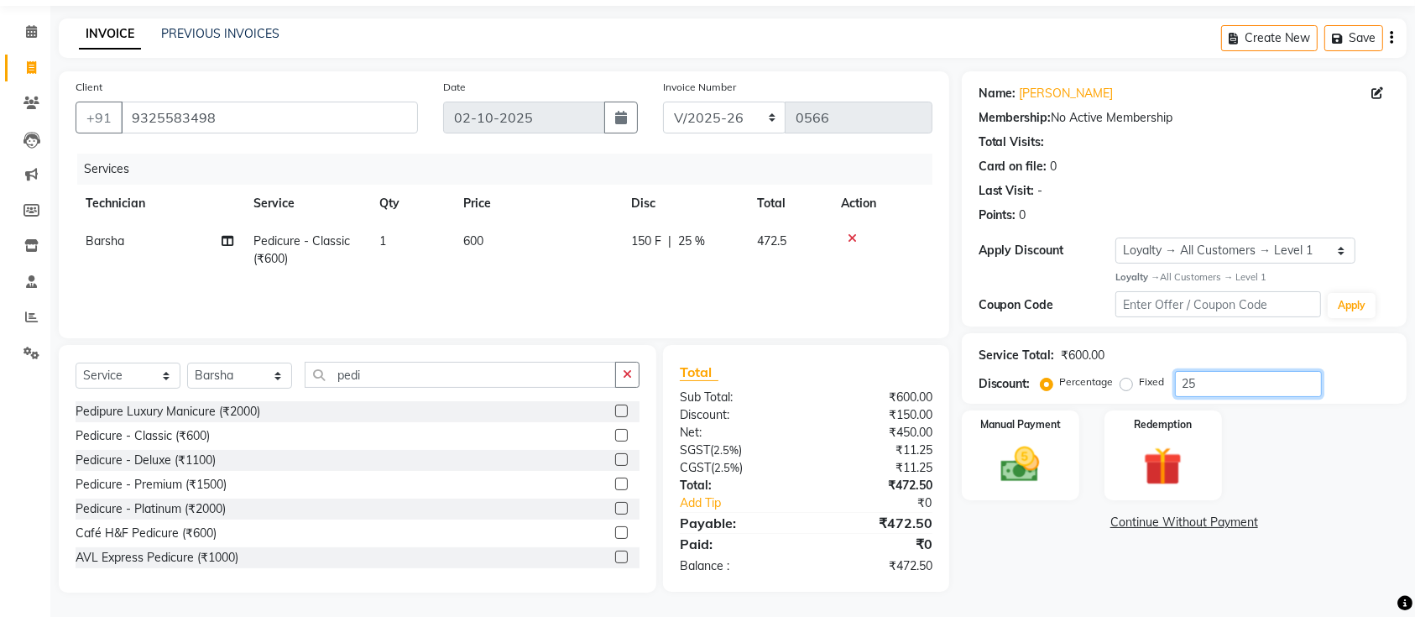
click at [1208, 386] on input "25" at bounding box center [1248, 384] width 147 height 26
type input "2"
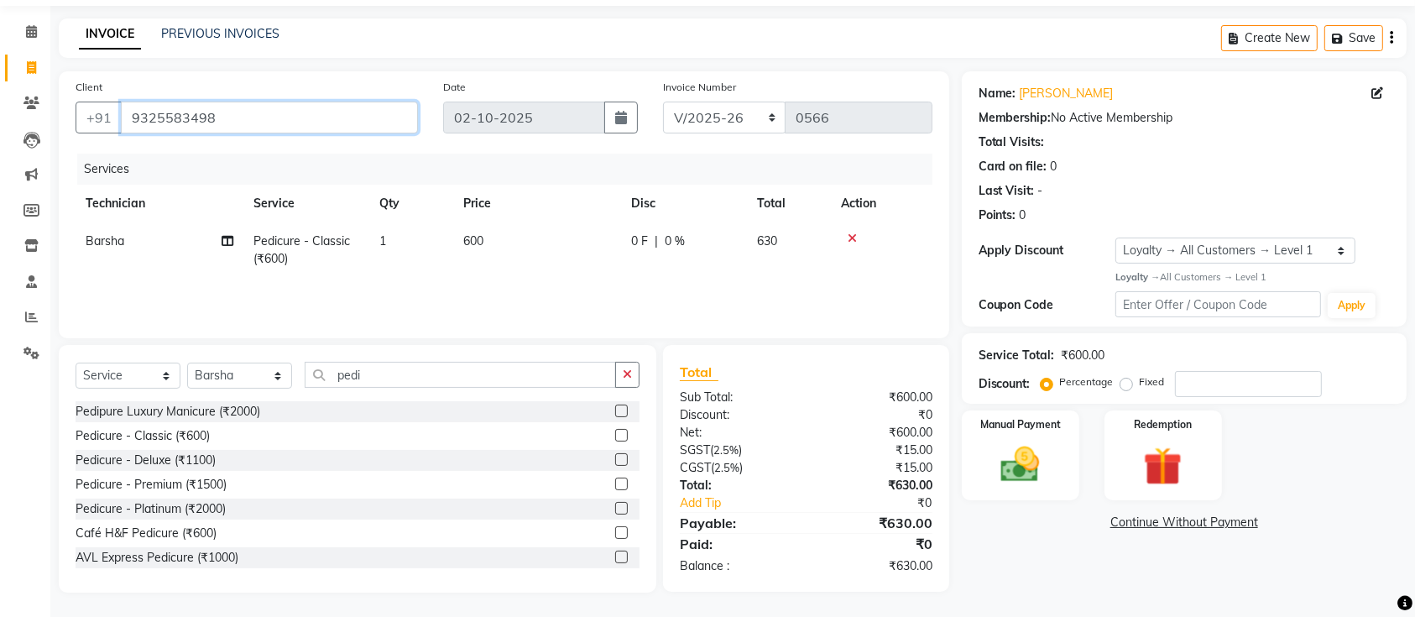
click at [261, 111] on input "9325583498" at bounding box center [269, 118] width 297 height 32
type input "932558349"
type input "0"
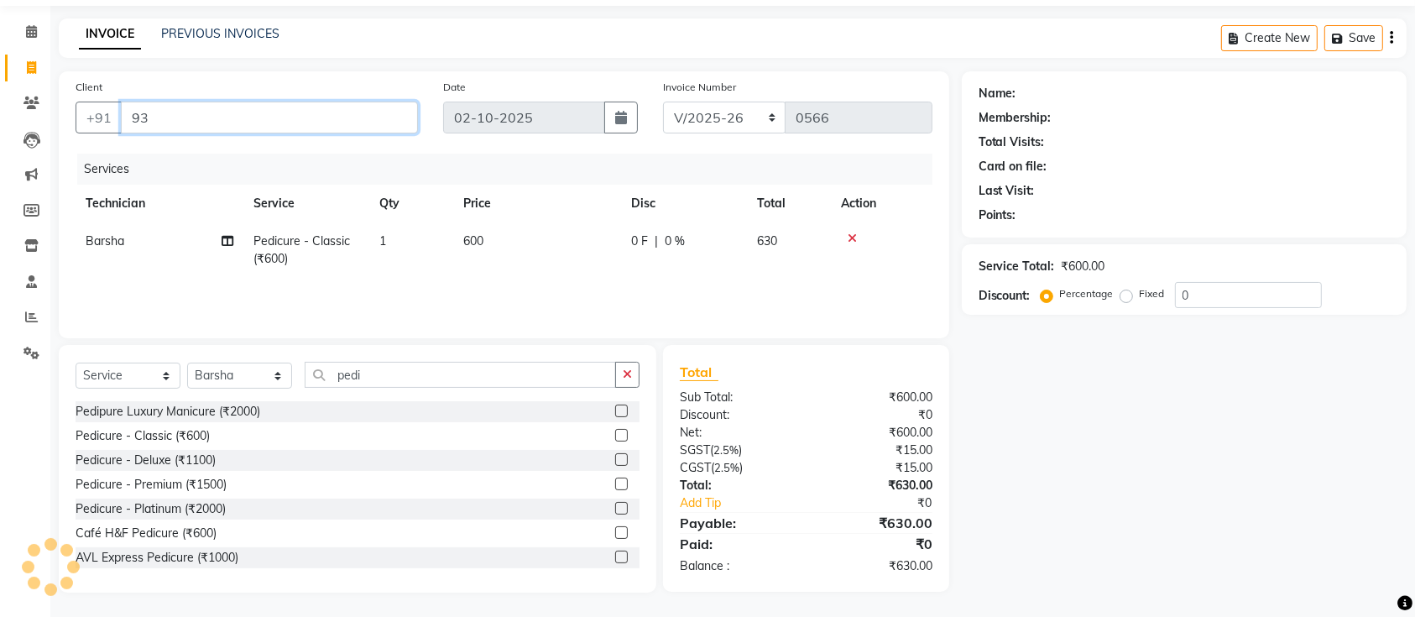
type input "9"
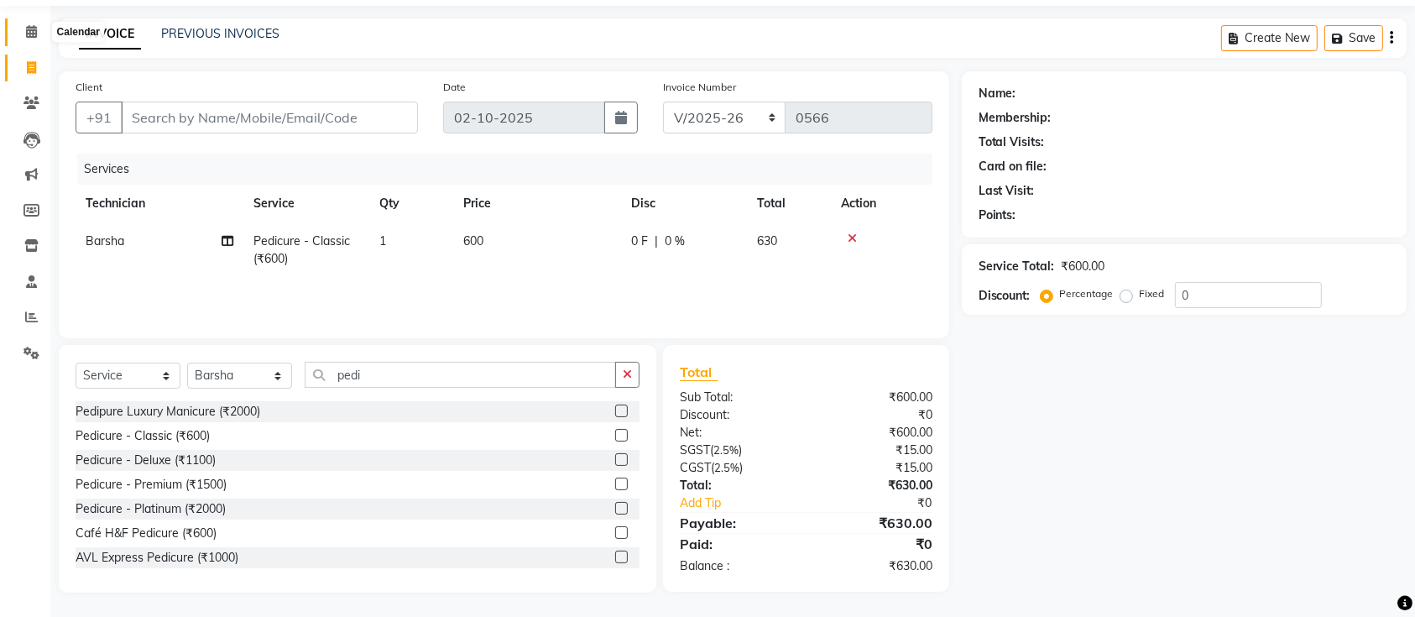
click at [27, 31] on icon at bounding box center [31, 31] width 11 height 13
click at [358, 109] on input "Client" at bounding box center [269, 118] width 297 height 32
click at [29, 140] on icon at bounding box center [31, 140] width 17 height 17
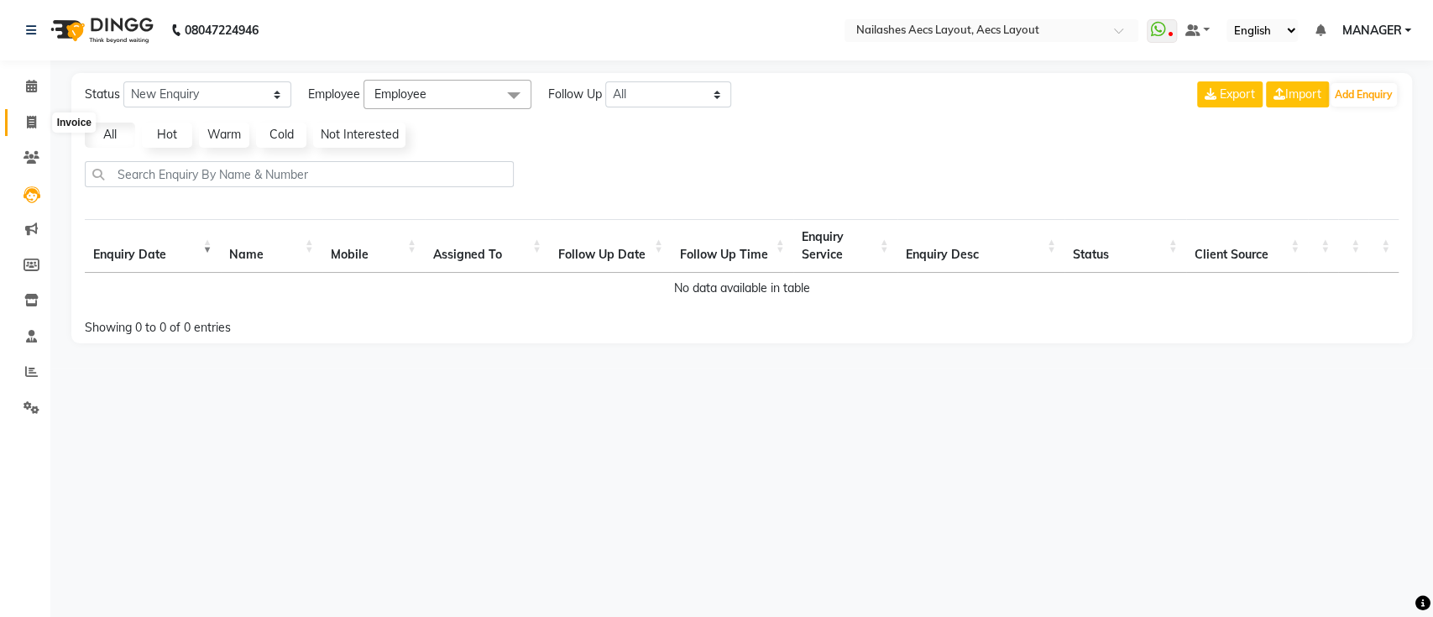
click at [27, 118] on icon at bounding box center [31, 122] width 9 height 13
select select "service"
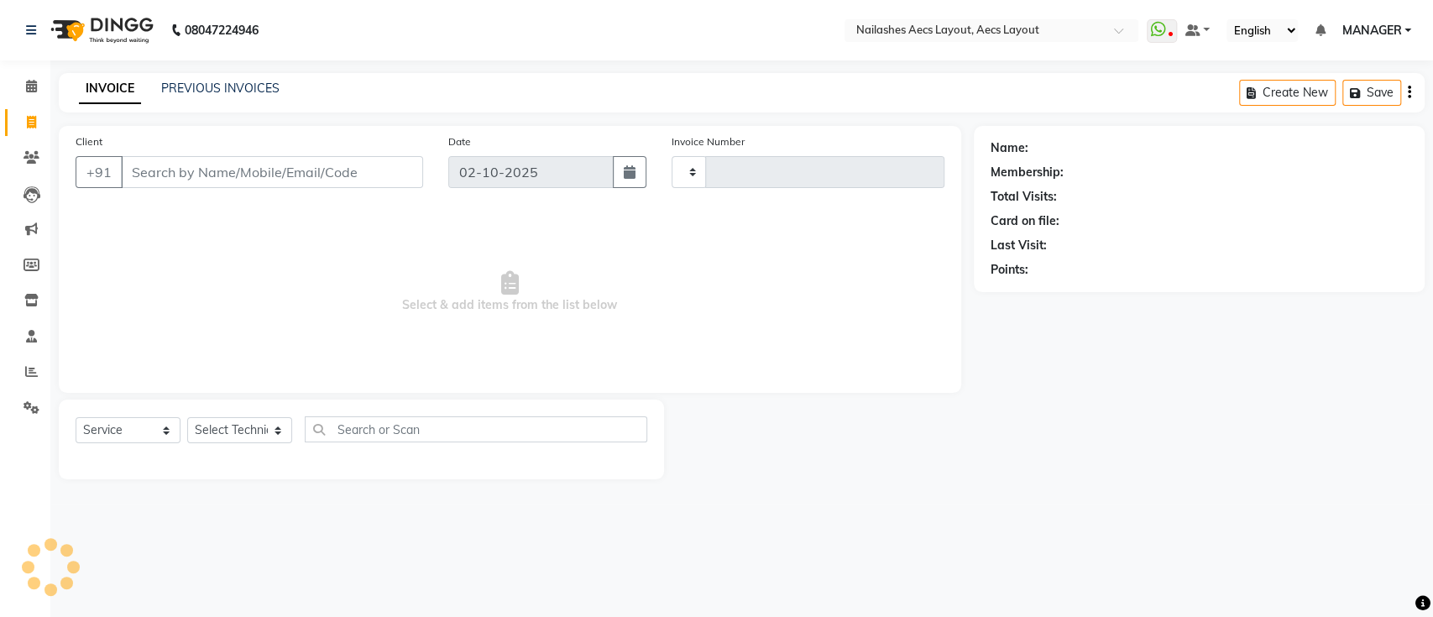
type input "0566"
select select "8467"
click at [282, 329] on span "Select & add items from the list below" at bounding box center [510, 292] width 869 height 168
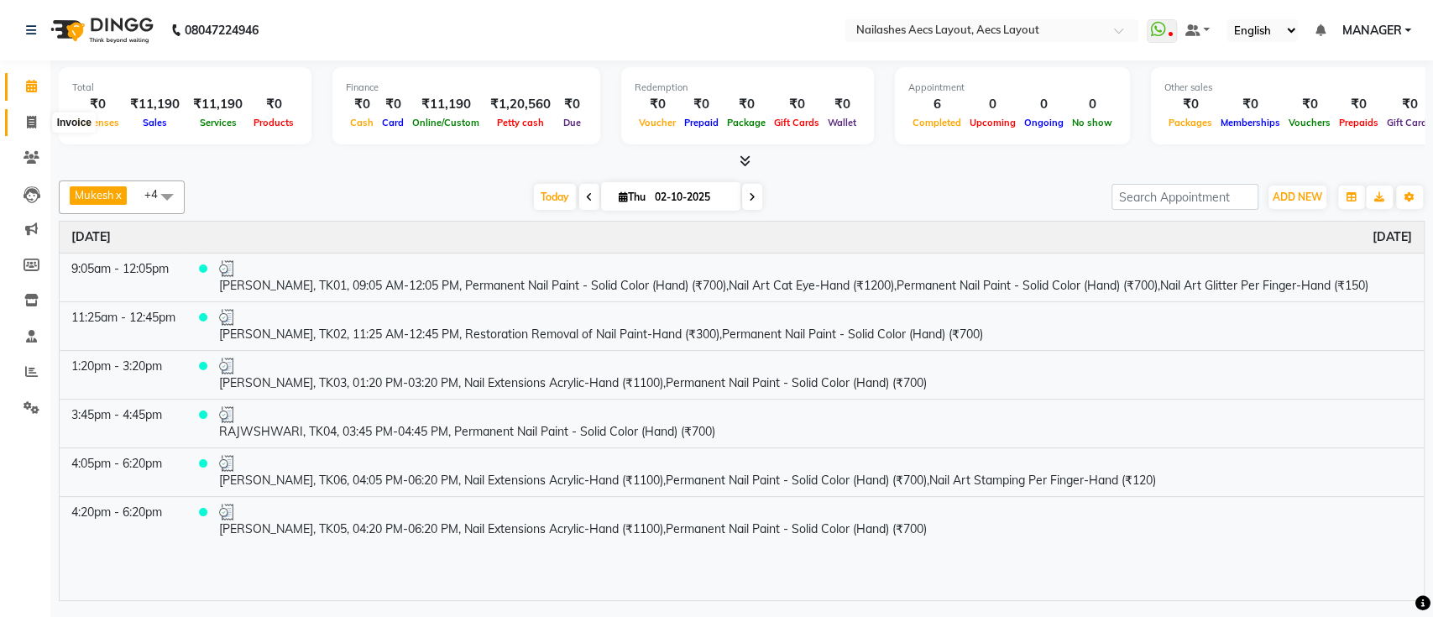
click at [34, 127] on icon at bounding box center [31, 122] width 9 height 13
select select "service"
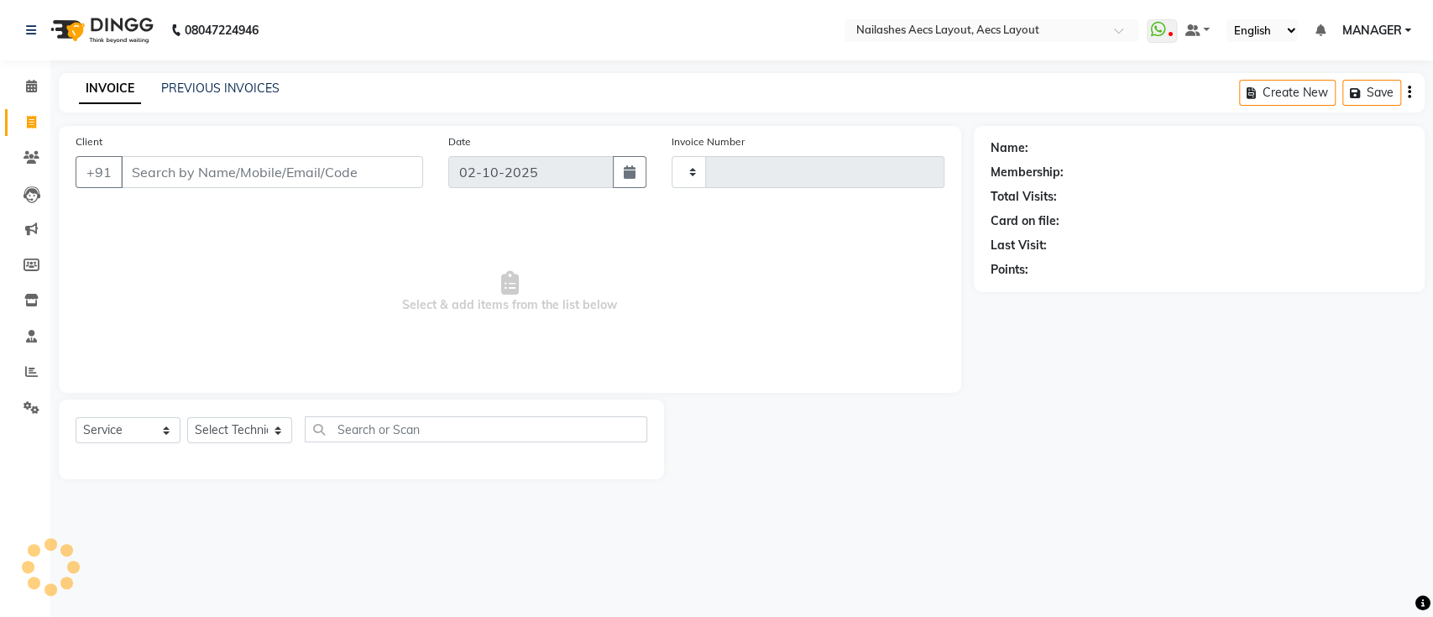
type input "0566"
select select "8467"
type input "="
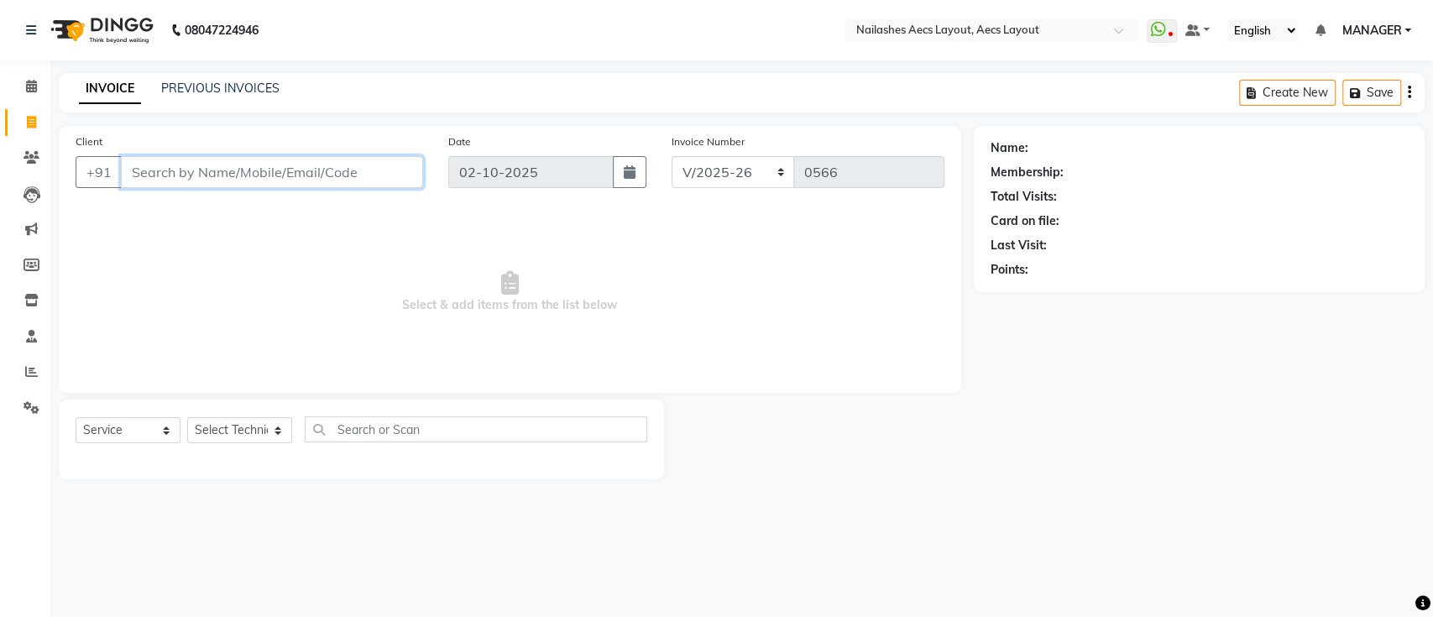
click at [368, 174] on input "Client" at bounding box center [272, 172] width 302 height 32
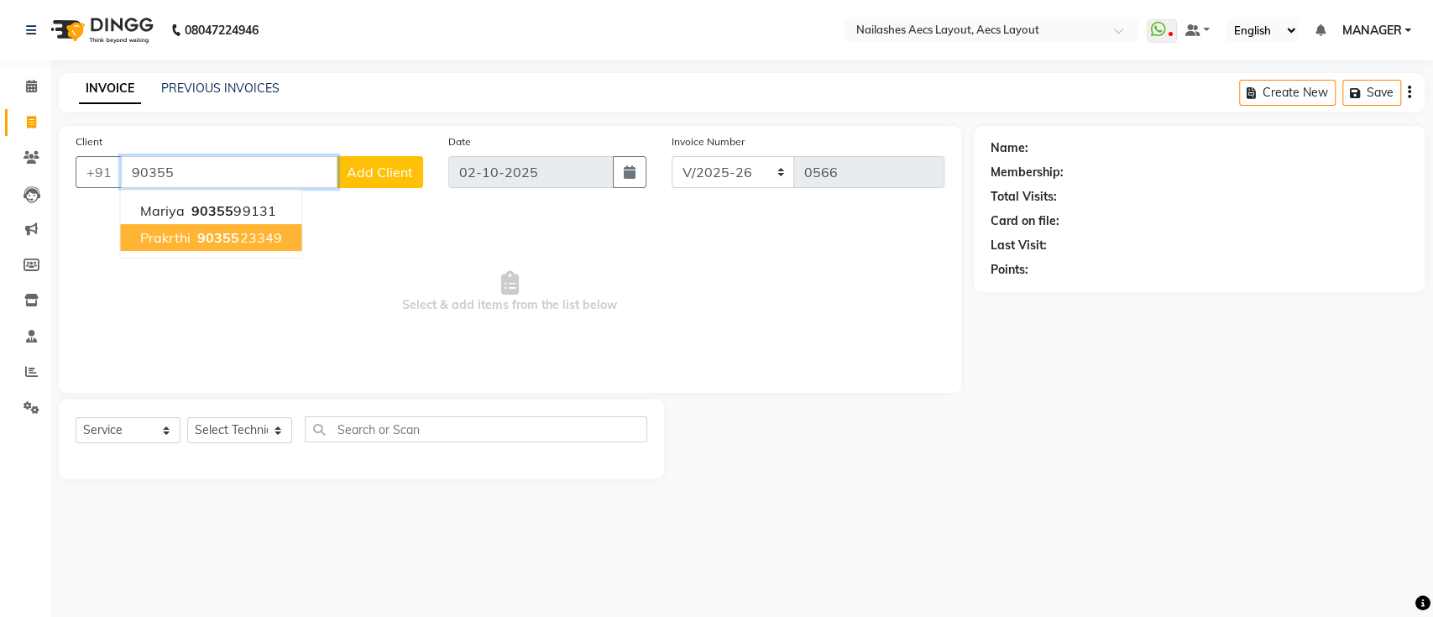
click at [264, 242] on ngb-highlight "90355 23349" at bounding box center [237, 237] width 87 height 17
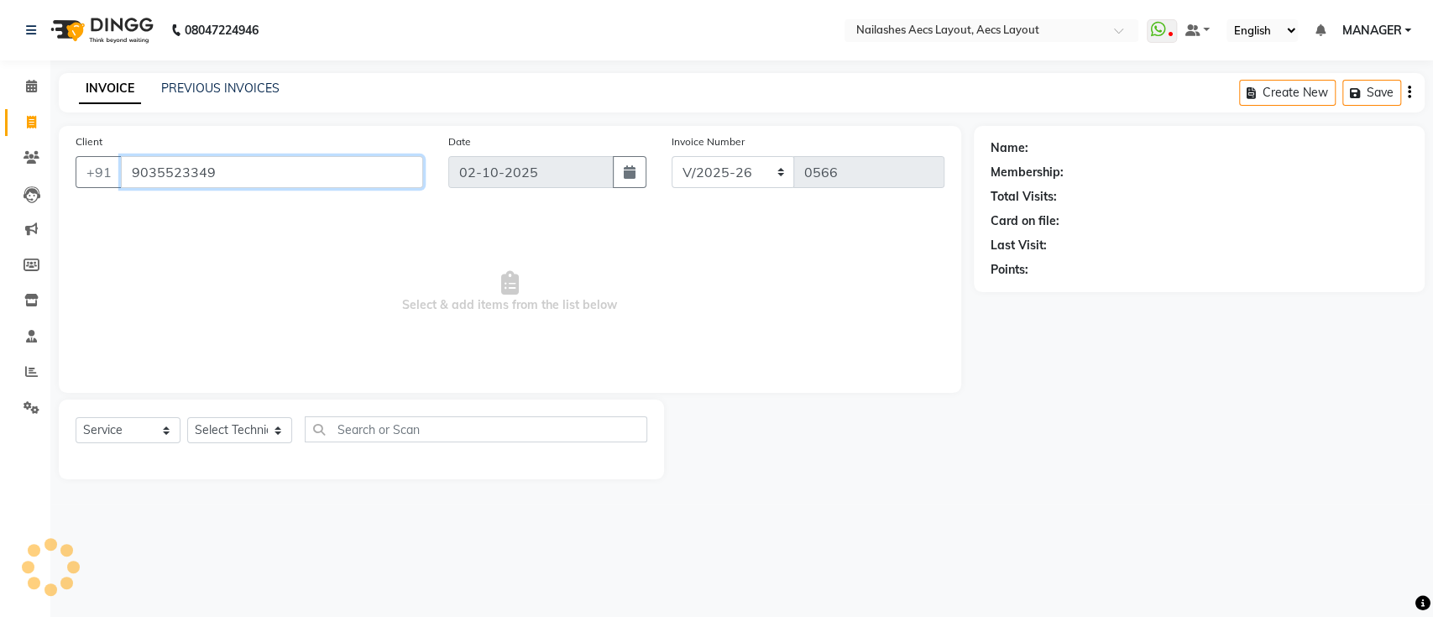
type input "9035523349"
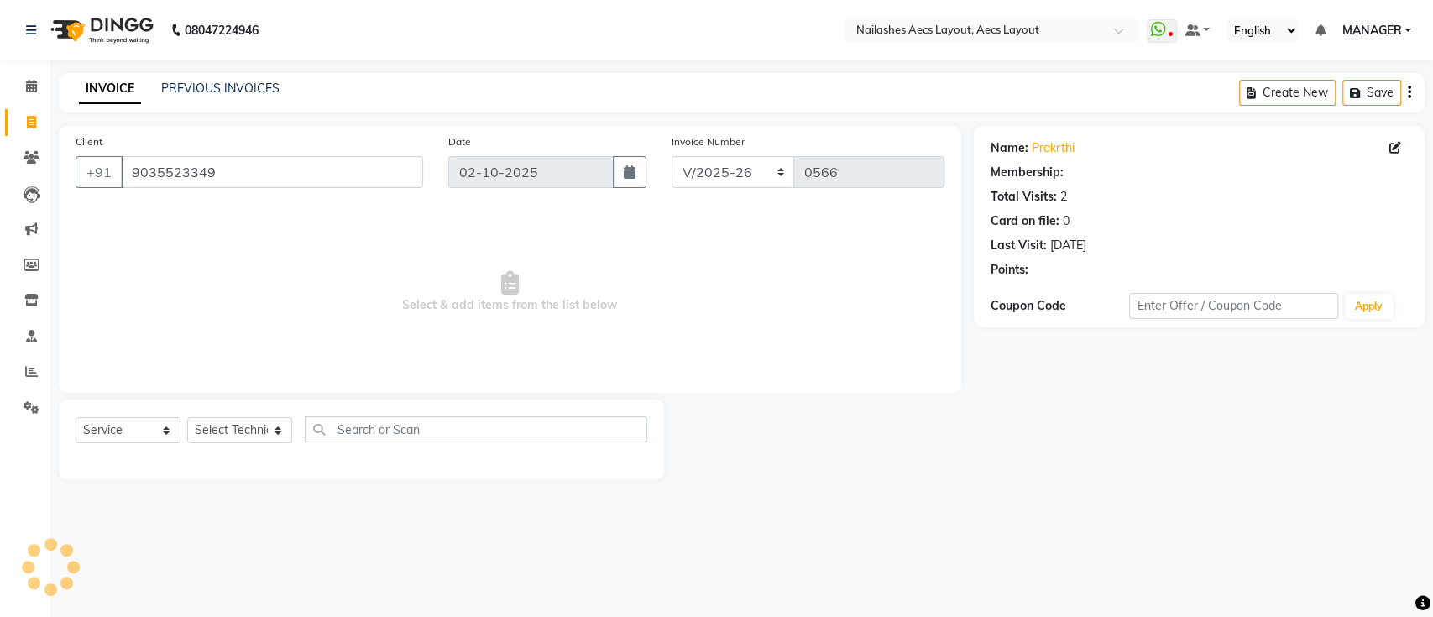
select select "1: Object"
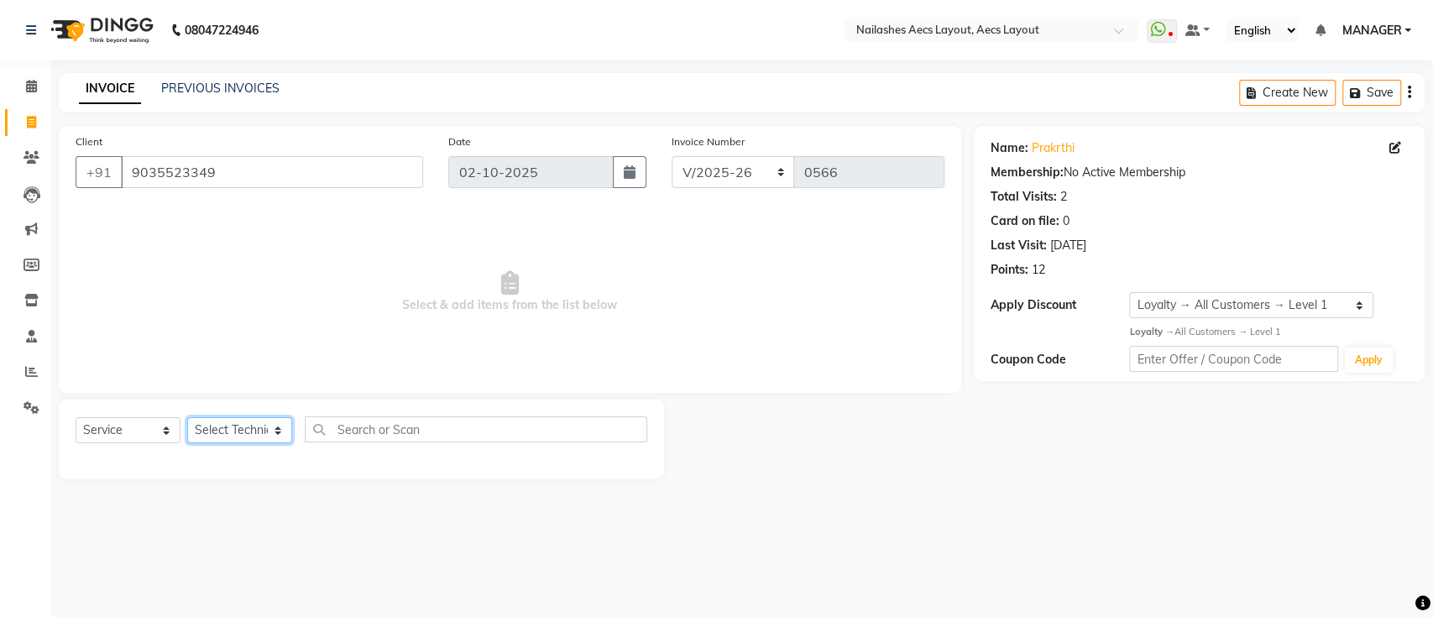
click at [271, 434] on select "Select Technician [PERSON_NAME] MANAGER [PERSON_NAME] owner [PERSON_NAME]" at bounding box center [239, 430] width 105 height 26
select select "92938"
click at [187, 417] on select "Select Technician [PERSON_NAME] MANAGER [PERSON_NAME] owner [PERSON_NAME]" at bounding box center [239, 430] width 105 height 26
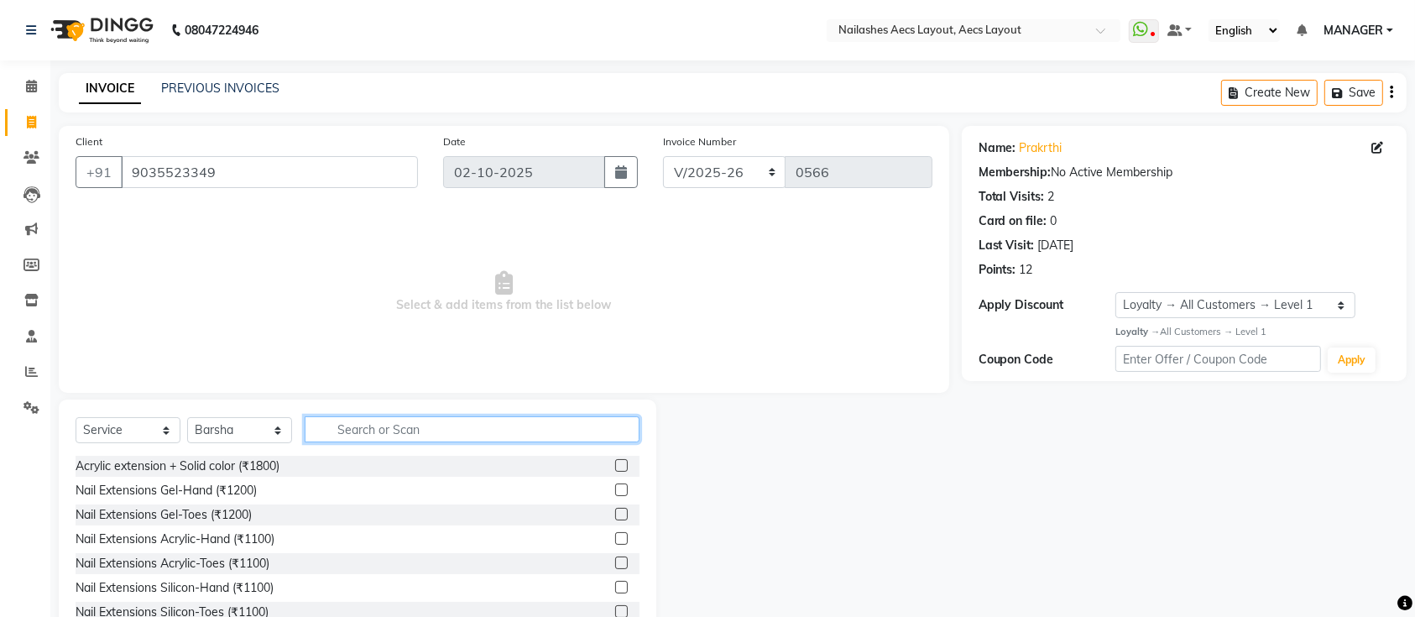
click at [337, 431] on input "text" at bounding box center [472, 429] width 335 height 26
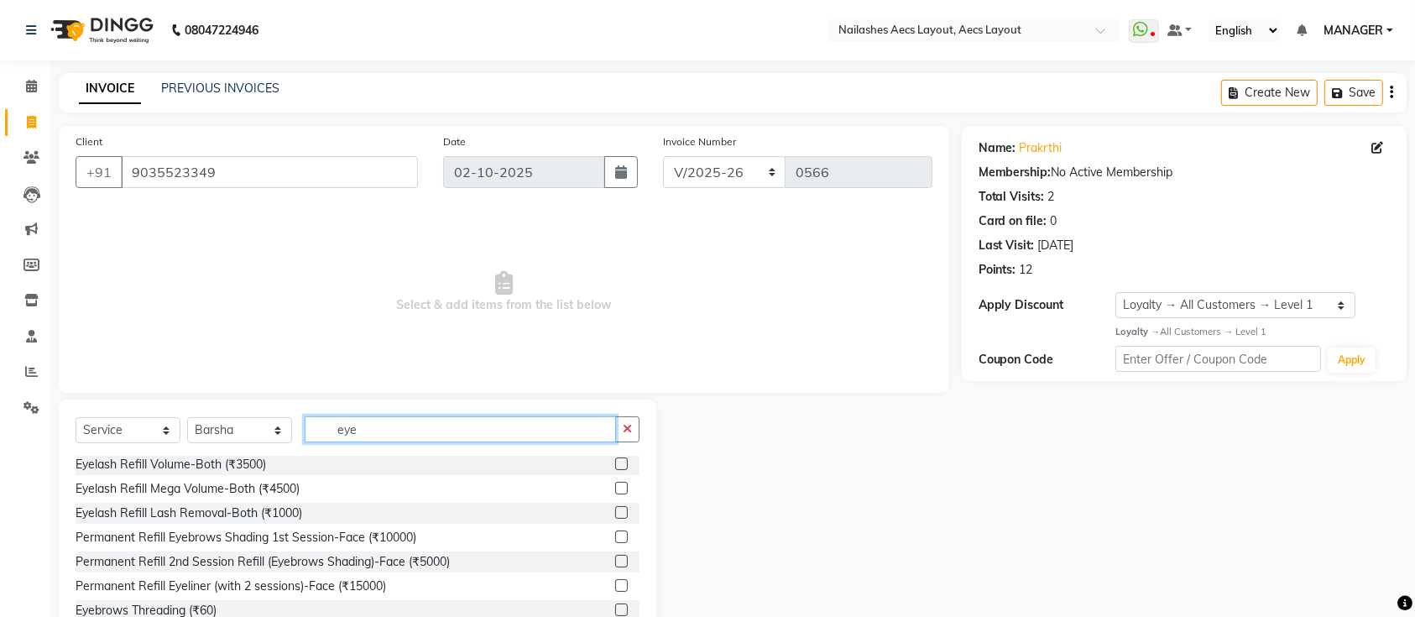
scroll to position [55, 0]
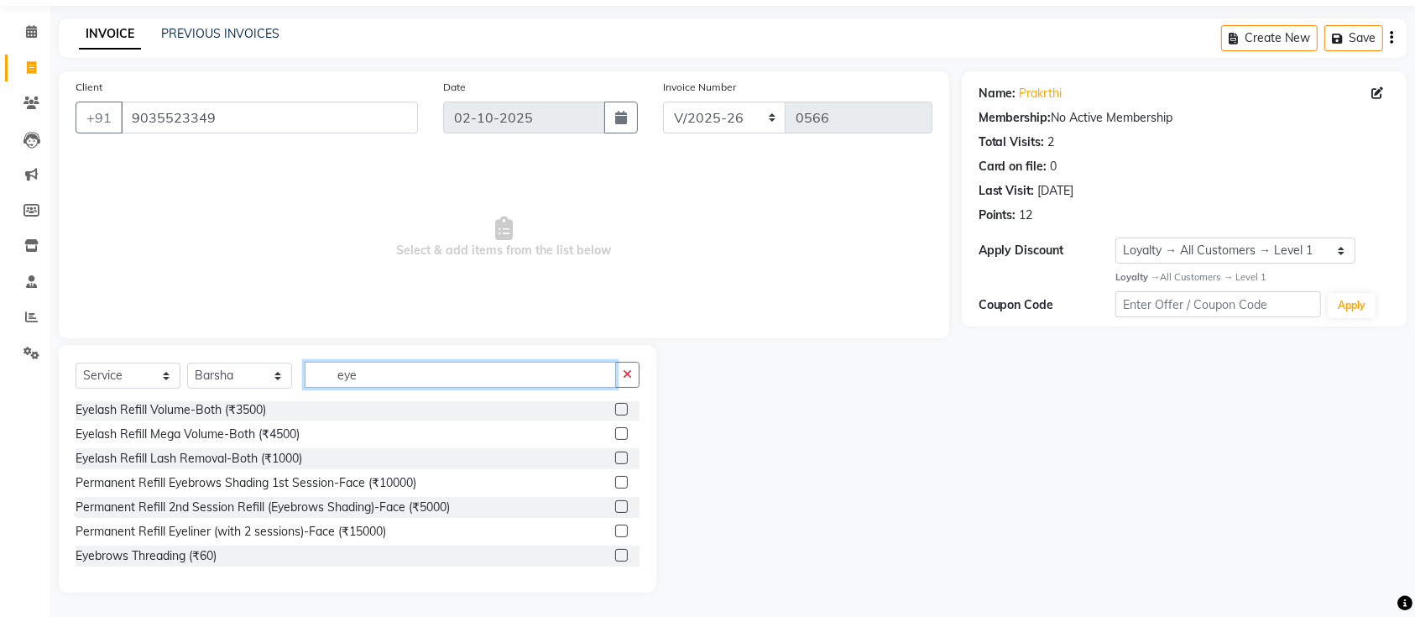
type input "eye"
click at [325, 512] on div "Permanent Refill 2nd Session Refill (Eyebrows Shading)-Face (₹5000)" at bounding box center [263, 507] width 374 height 18
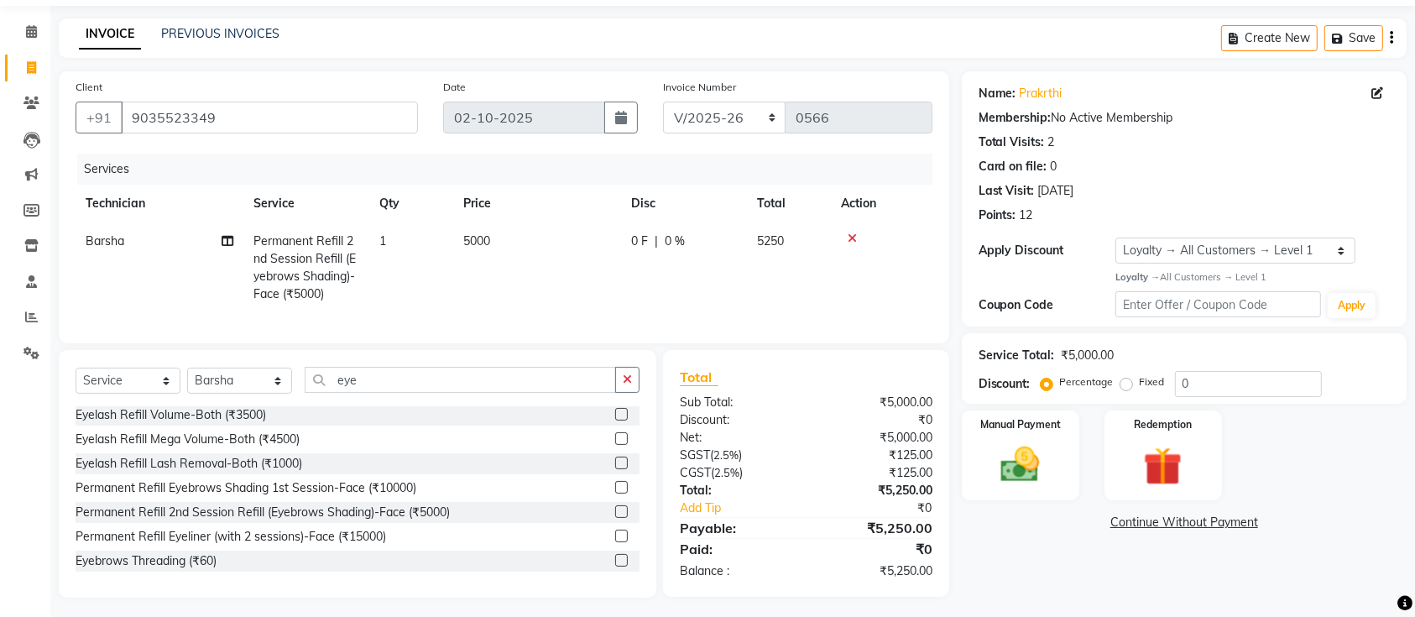
checkbox input "false"
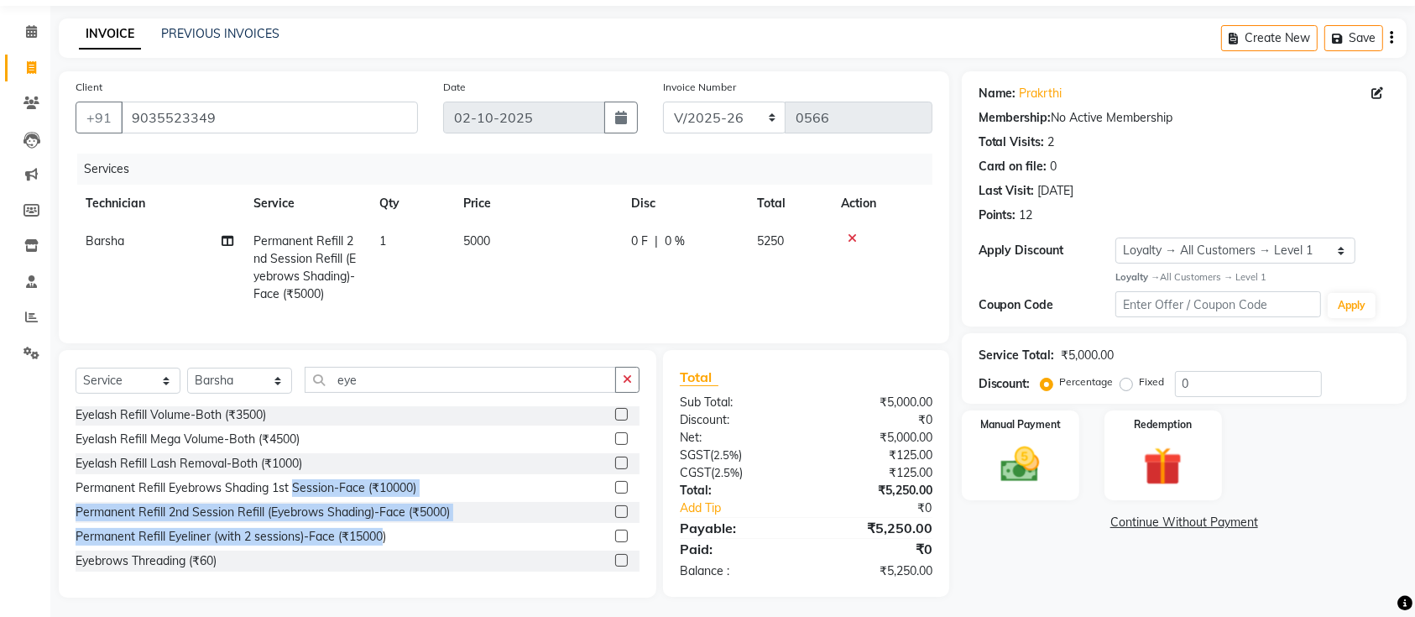
drag, startPoint x: 325, startPoint y: 512, endPoint x: 488, endPoint y: 623, distance: 196.9
click at [488, 562] on html "08047224946 Select Location × Nailashes Aecs Layout, Aecs Layout WhatsApp Statu…" at bounding box center [707, 253] width 1415 height 617
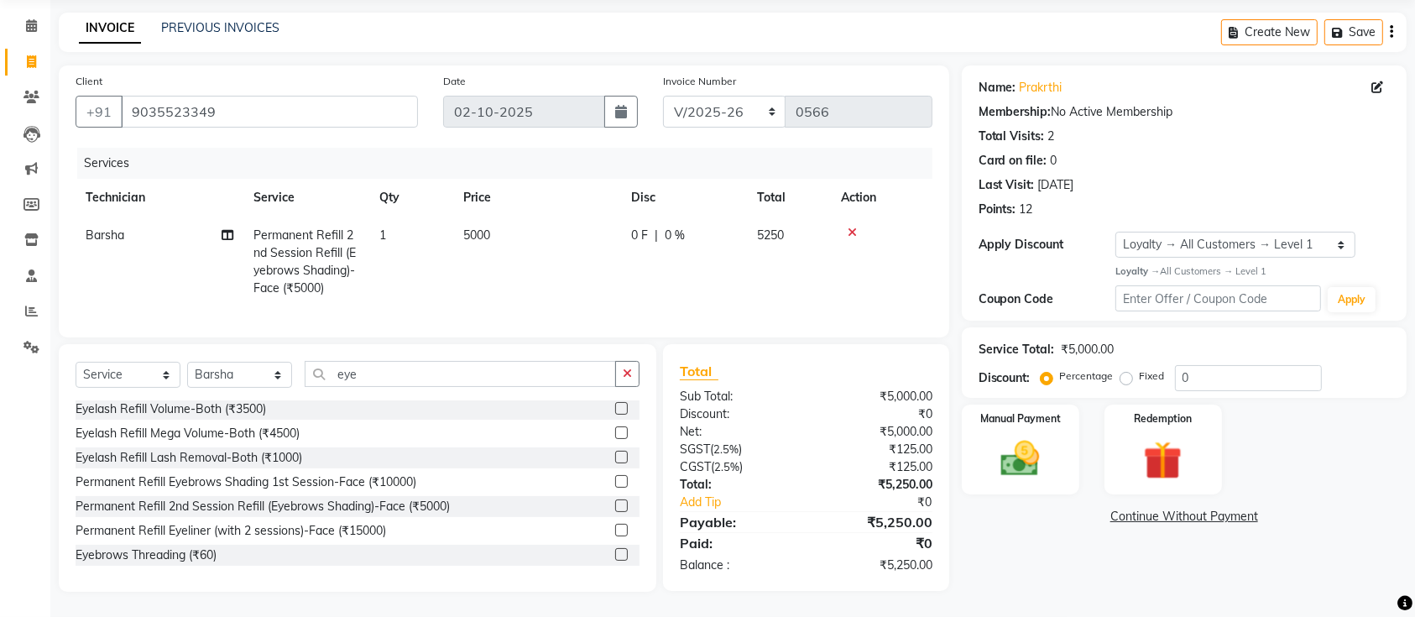
click at [853, 227] on icon at bounding box center [852, 233] width 9 height 12
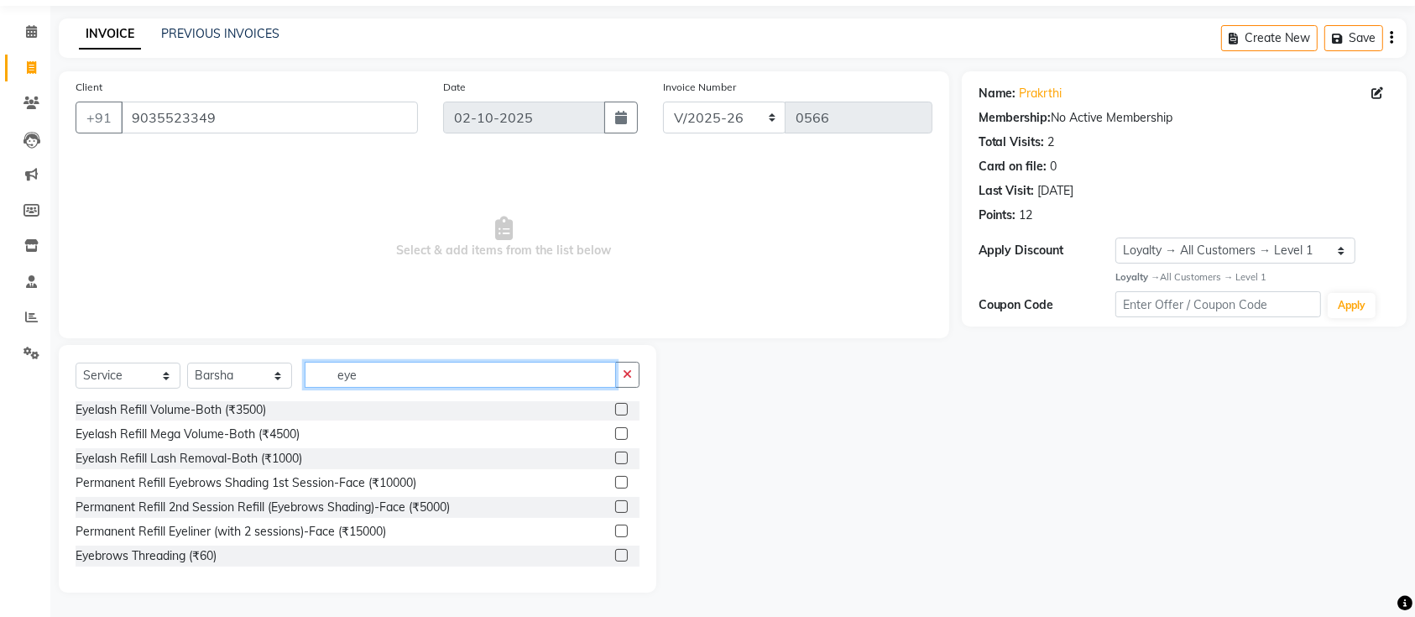
click at [376, 373] on input "eye" at bounding box center [460, 375] width 311 height 26
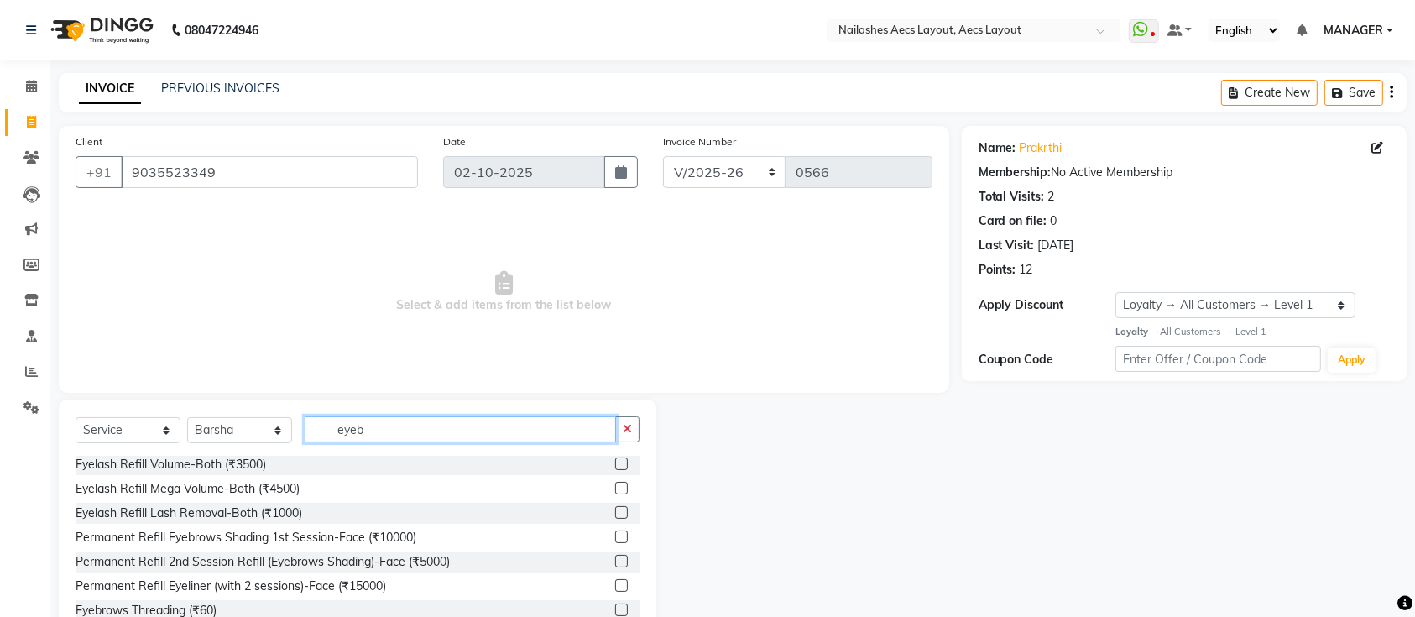
scroll to position [0, 0]
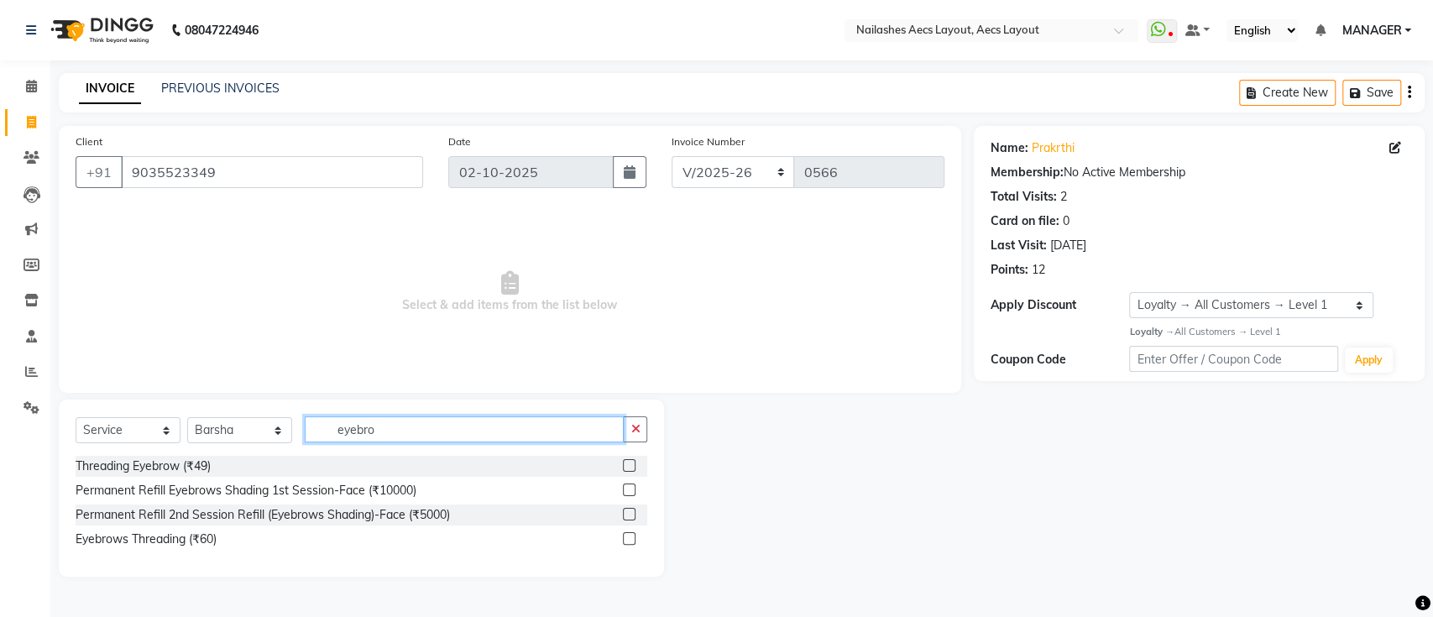
type input "eyebro"
click at [626, 542] on label at bounding box center [629, 538] width 13 height 13
click at [626, 542] on input "checkbox" at bounding box center [628, 539] width 11 height 11
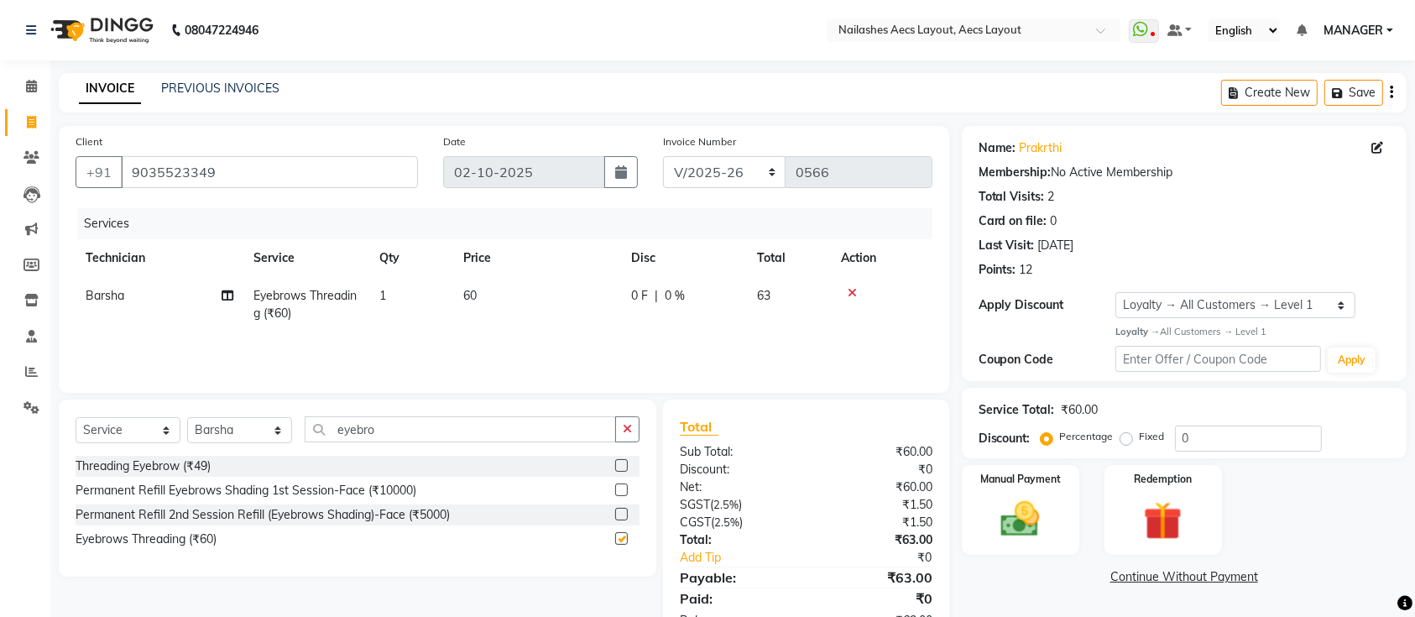
checkbox input "false"
drag, startPoint x: 589, startPoint y: 419, endPoint x: 626, endPoint y: 420, distance: 36.9
click at [626, 420] on div "eyebro" at bounding box center [472, 429] width 334 height 26
click at [626, 420] on button "button" at bounding box center [627, 429] width 24 height 26
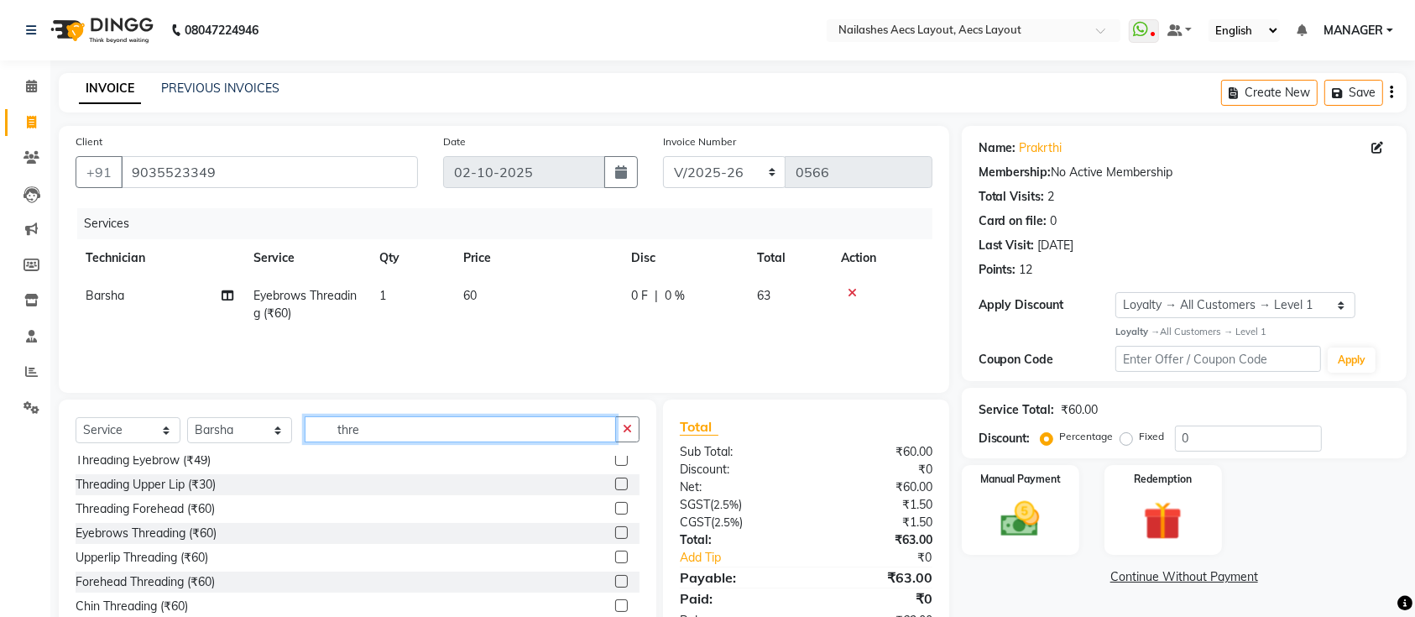
scroll to position [31, 0]
type input "thre"
click at [615, 554] on label at bounding box center [621, 556] width 13 height 13
click at [615, 554] on input "checkbox" at bounding box center [620, 556] width 11 height 11
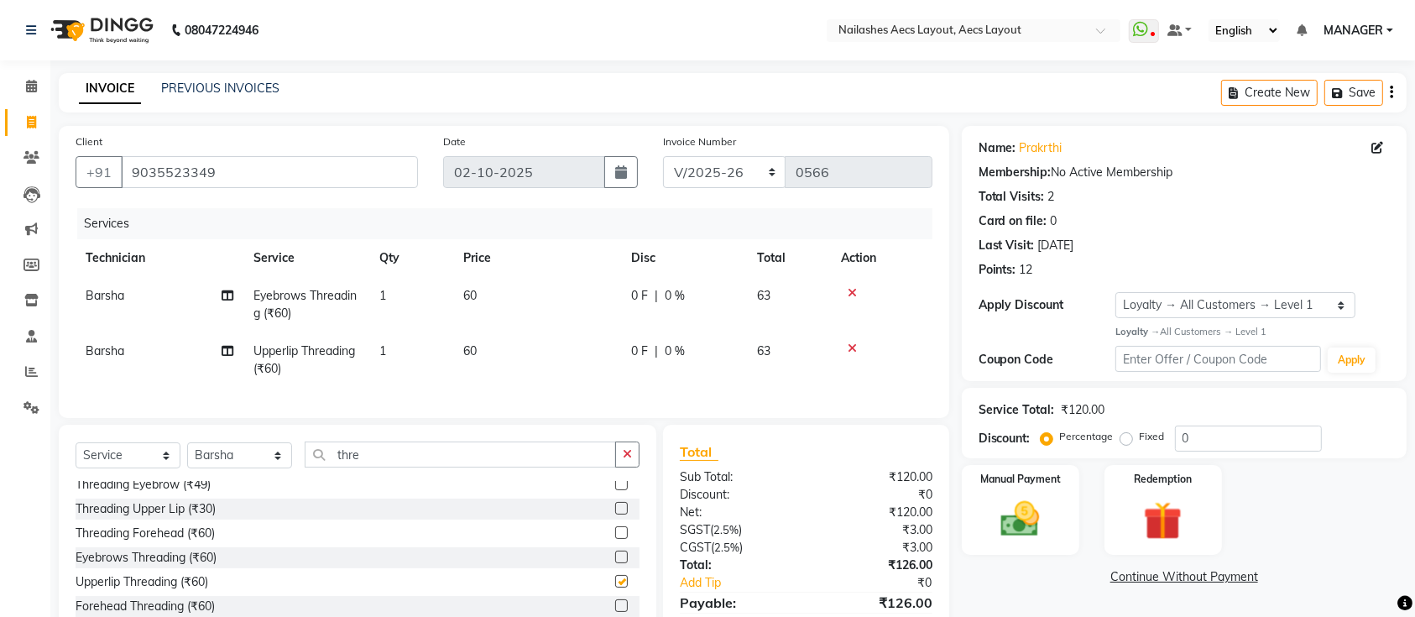
checkbox input "false"
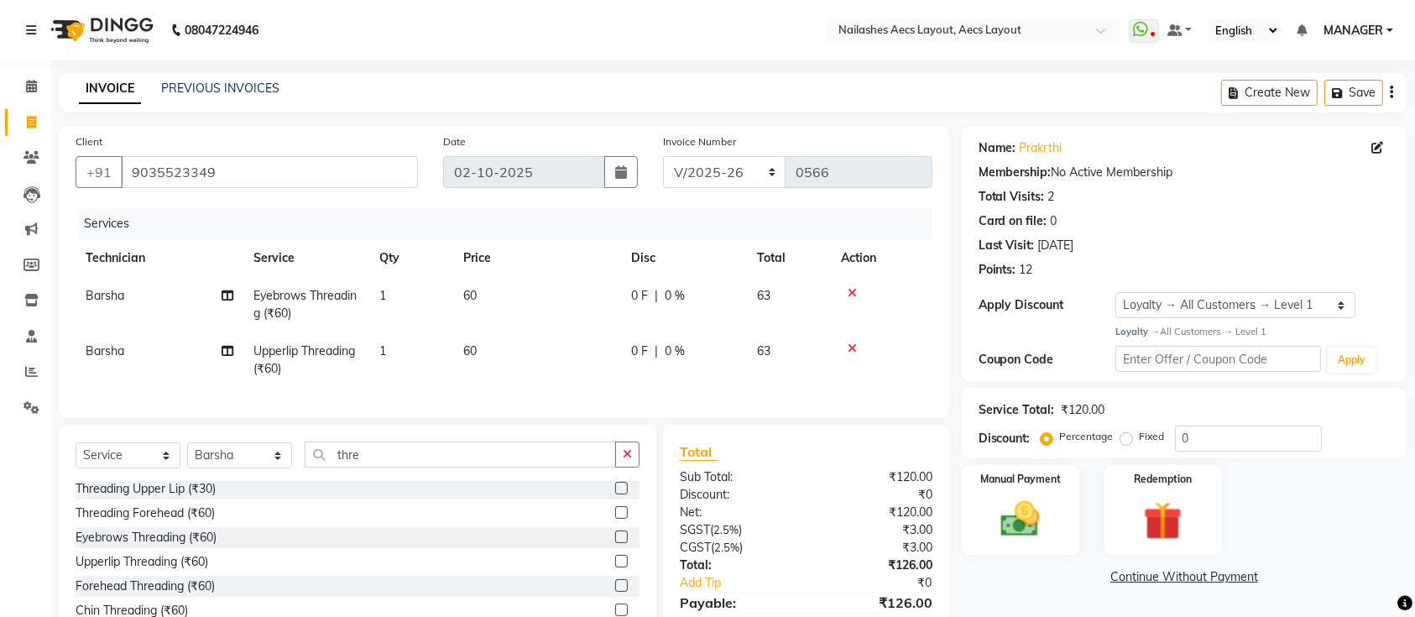
scroll to position [97, 0]
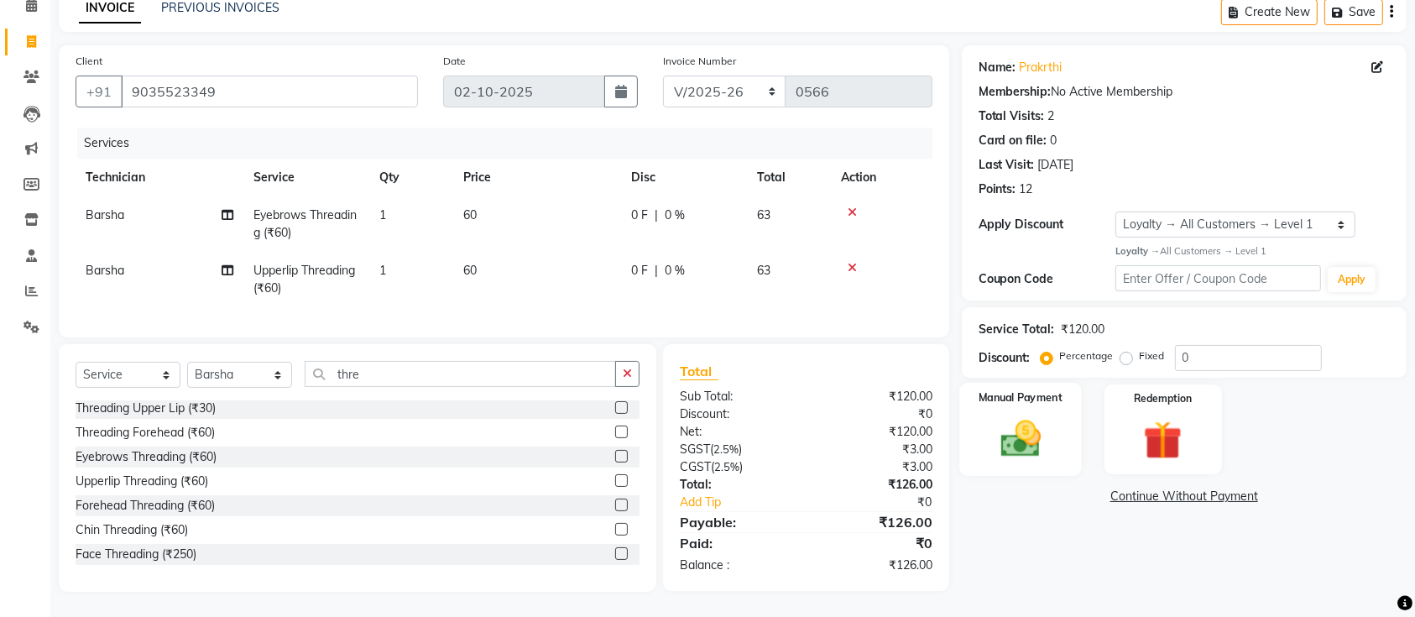
click at [1004, 431] on img at bounding box center [1020, 438] width 65 height 46
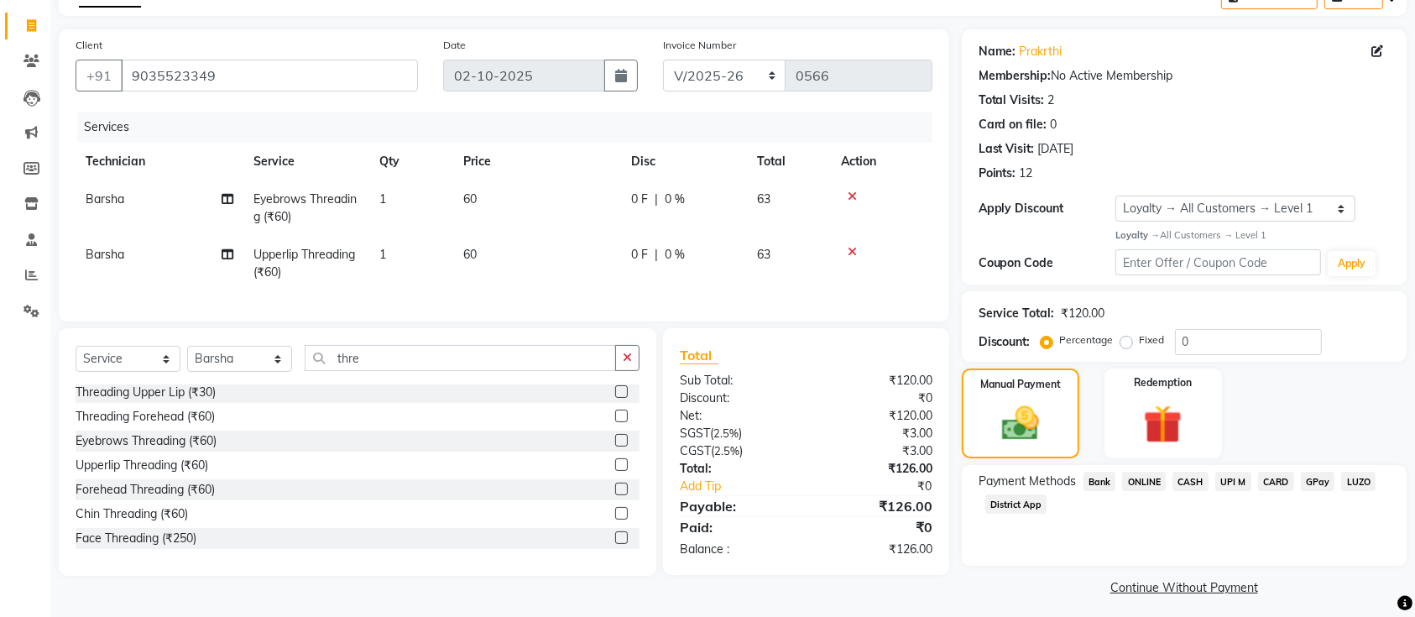
click at [1227, 480] on span "UPI M" at bounding box center [1233, 481] width 36 height 19
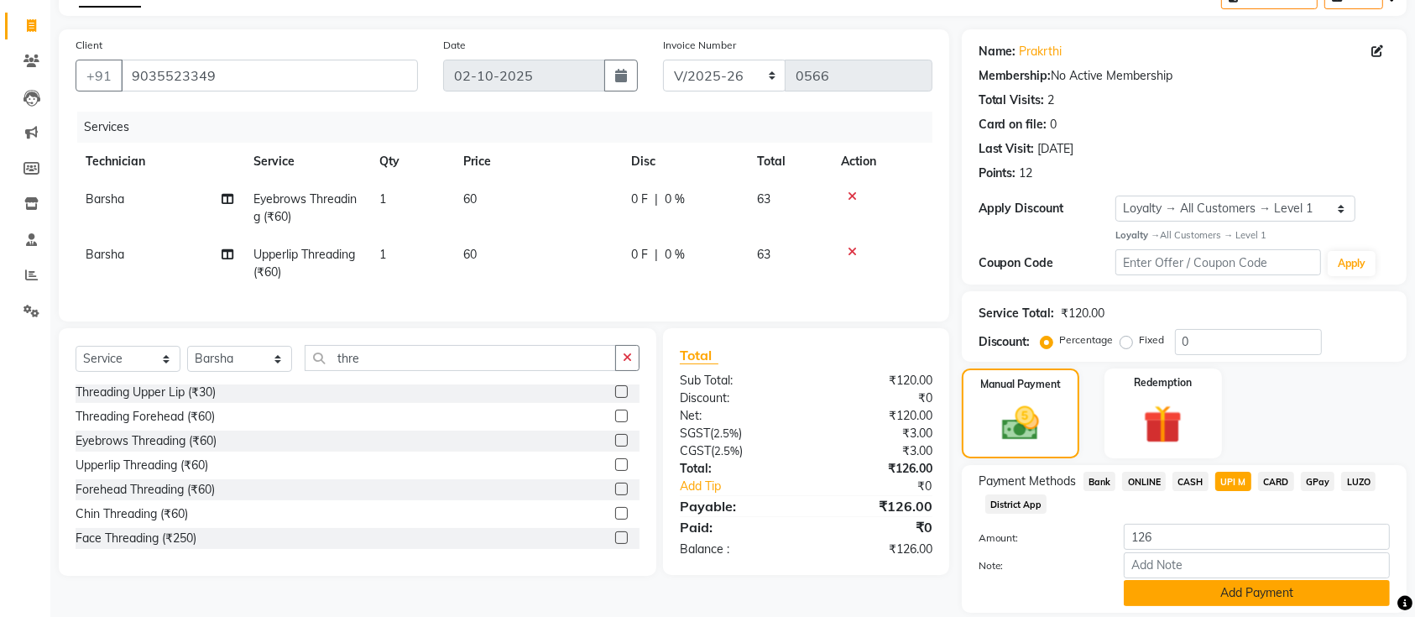
click at [1240, 591] on button "Add Payment" at bounding box center [1257, 593] width 266 height 26
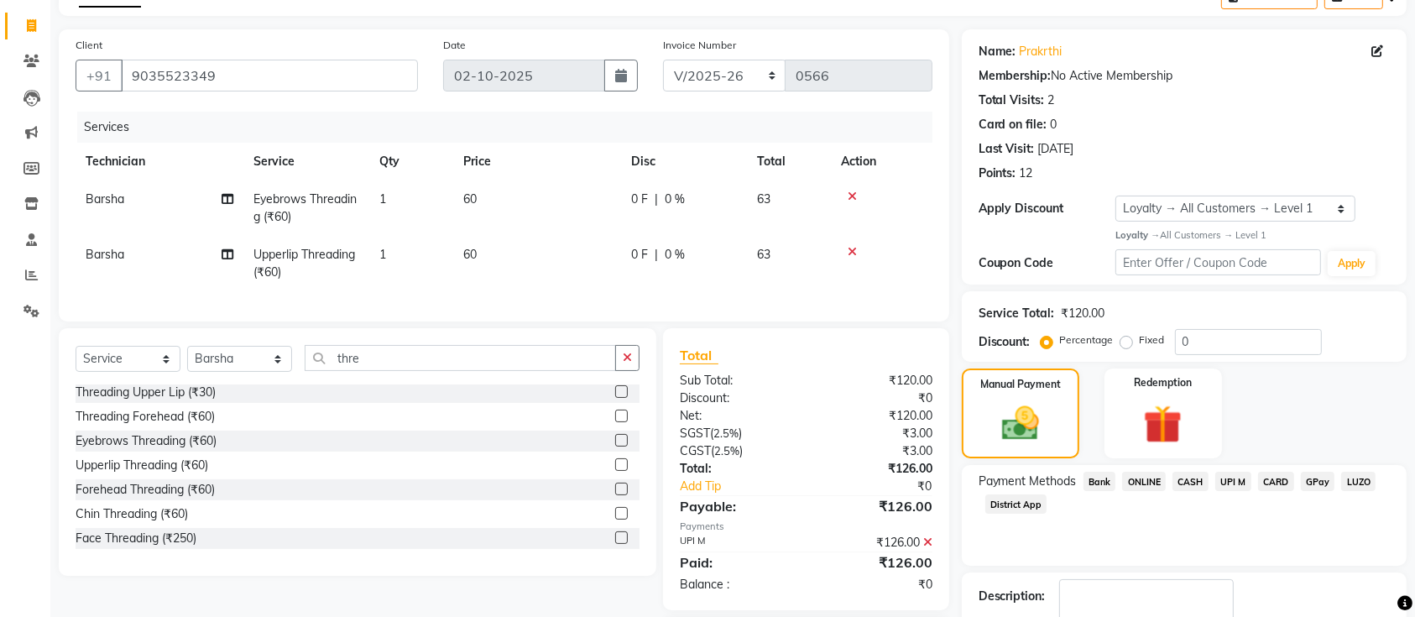
scroll to position [214, 0]
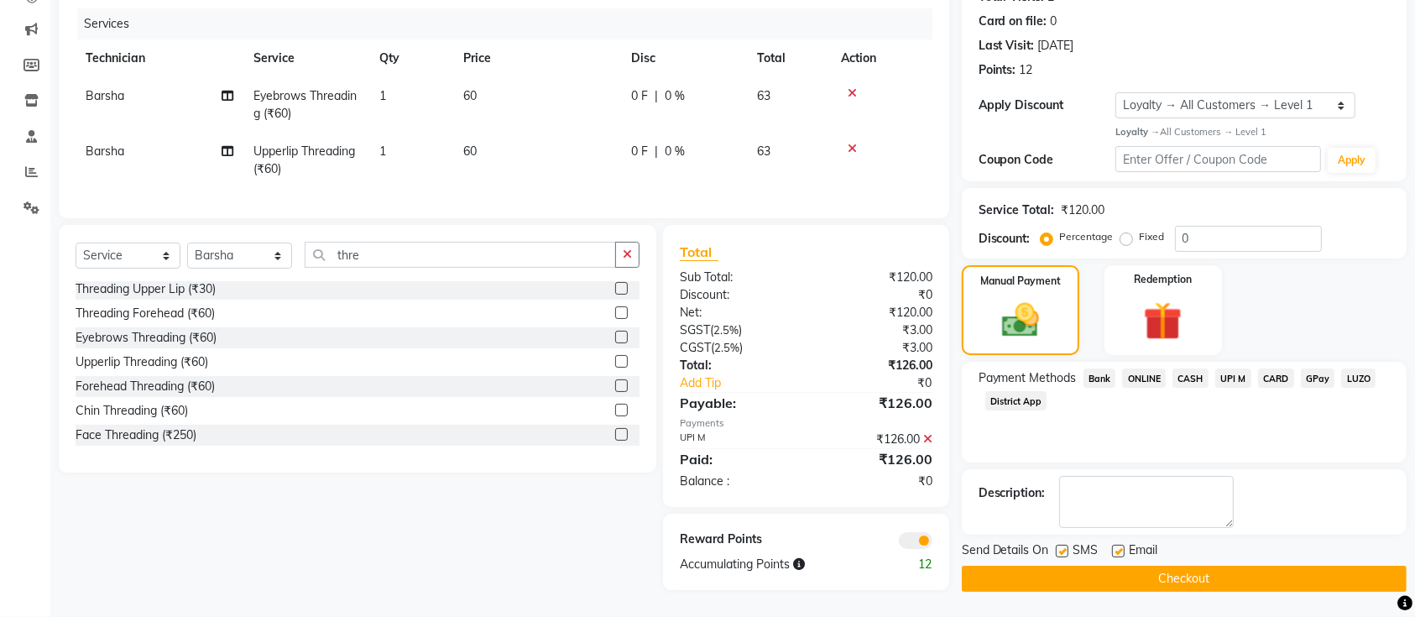
click at [1240, 566] on button "Checkout" at bounding box center [1184, 579] width 445 height 26
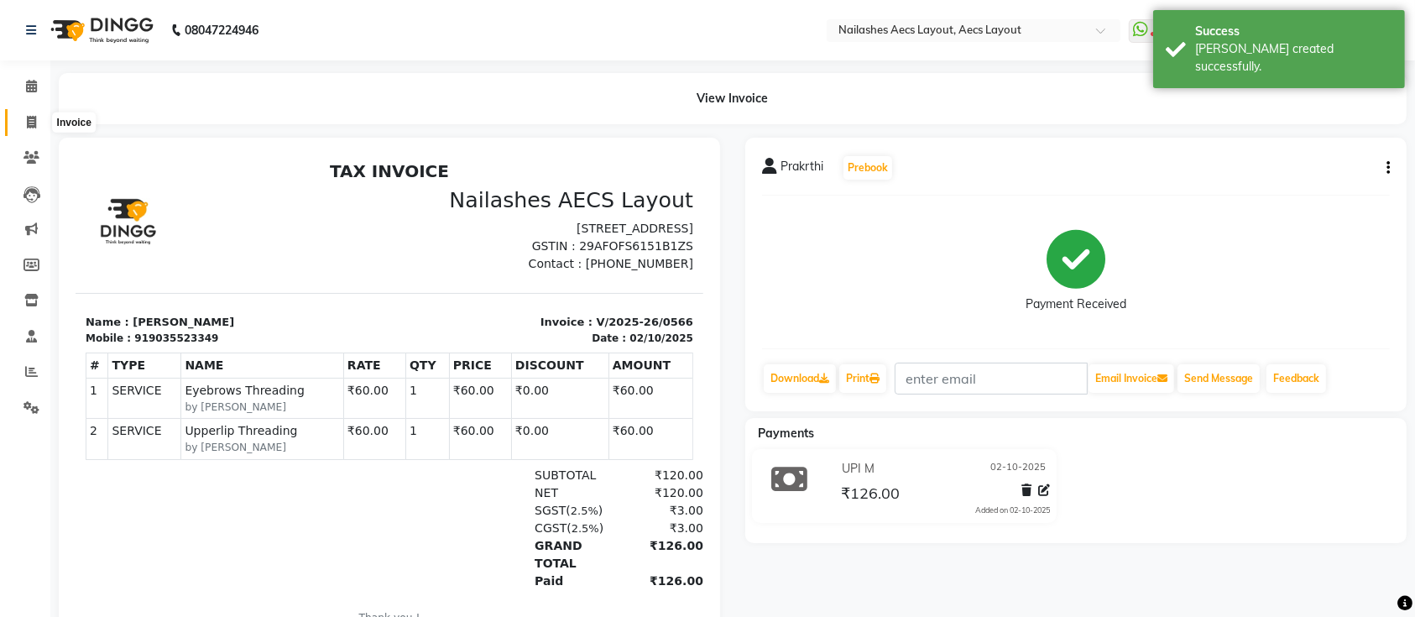
drag, startPoint x: 27, startPoint y: 107, endPoint x: 31, endPoint y: 120, distance: 13.3
click at [31, 120] on li "Invoice" at bounding box center [25, 123] width 50 height 36
click at [31, 120] on icon at bounding box center [31, 122] width 9 height 13
select select "service"
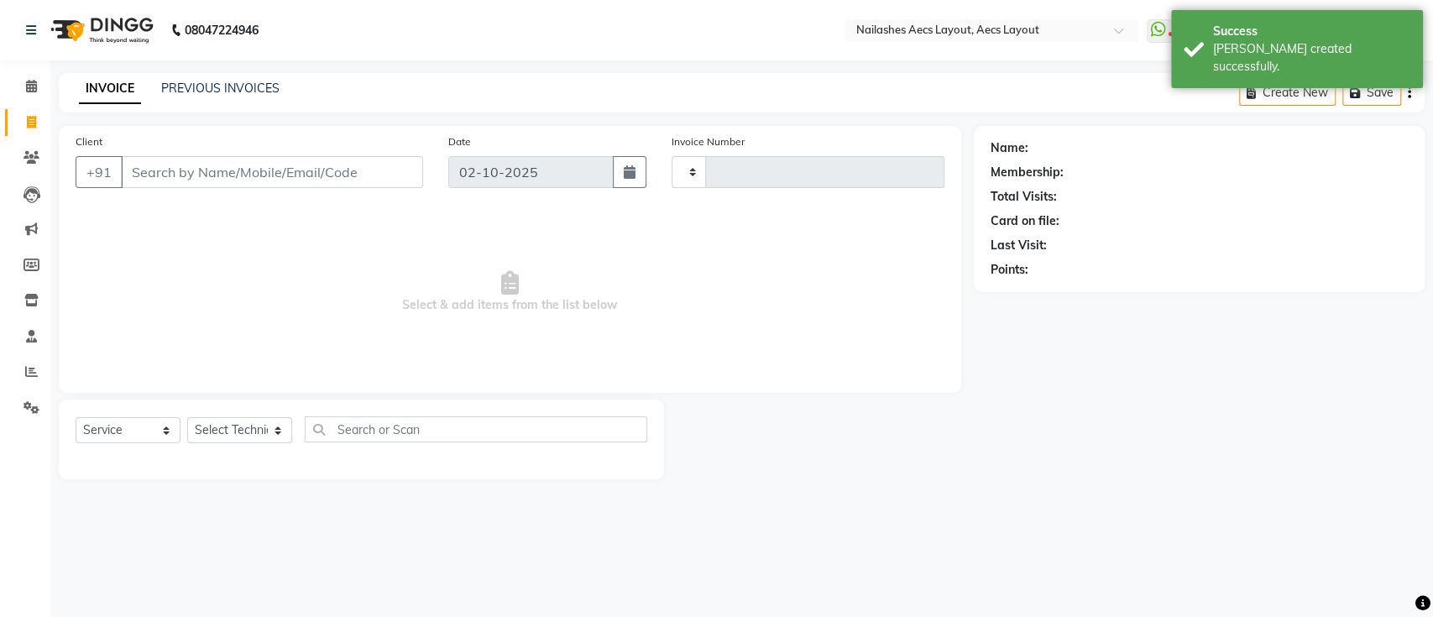
click at [31, 120] on icon at bounding box center [31, 122] width 9 height 13
select select "service"
type input "0567"
select select "8467"
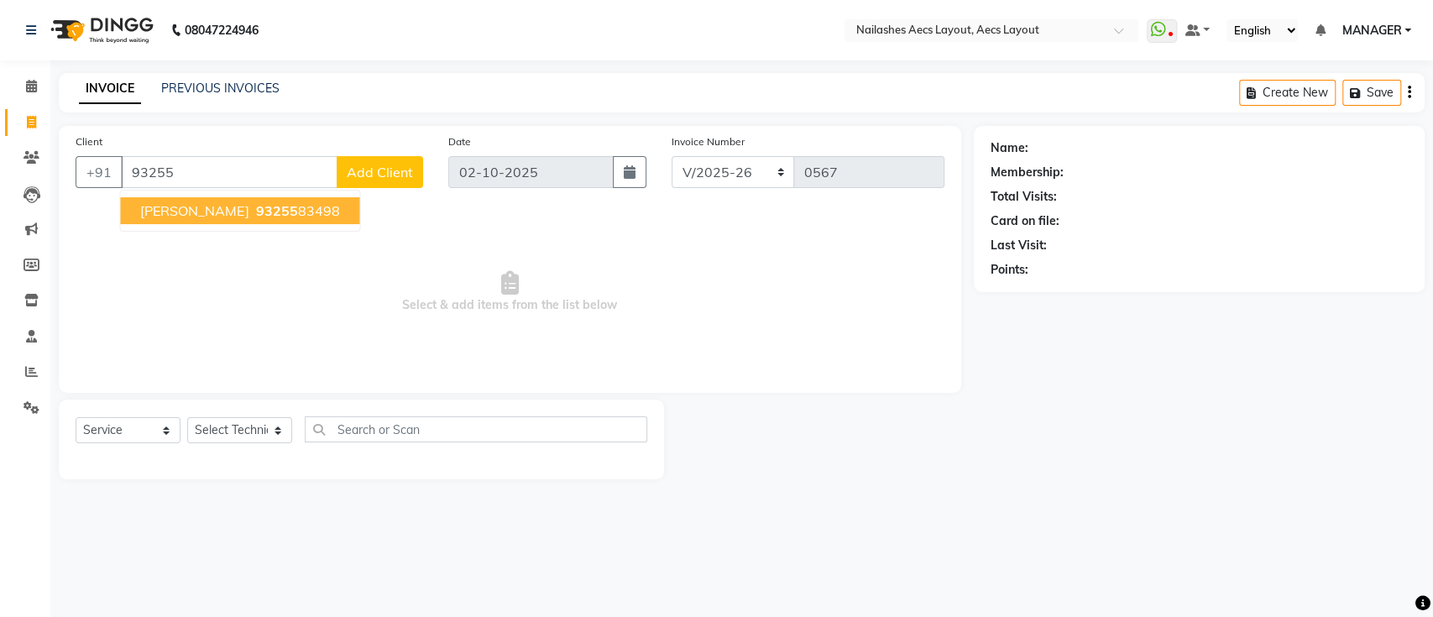
click at [296, 212] on ngb-highlight "93255 83498" at bounding box center [295, 210] width 87 height 17
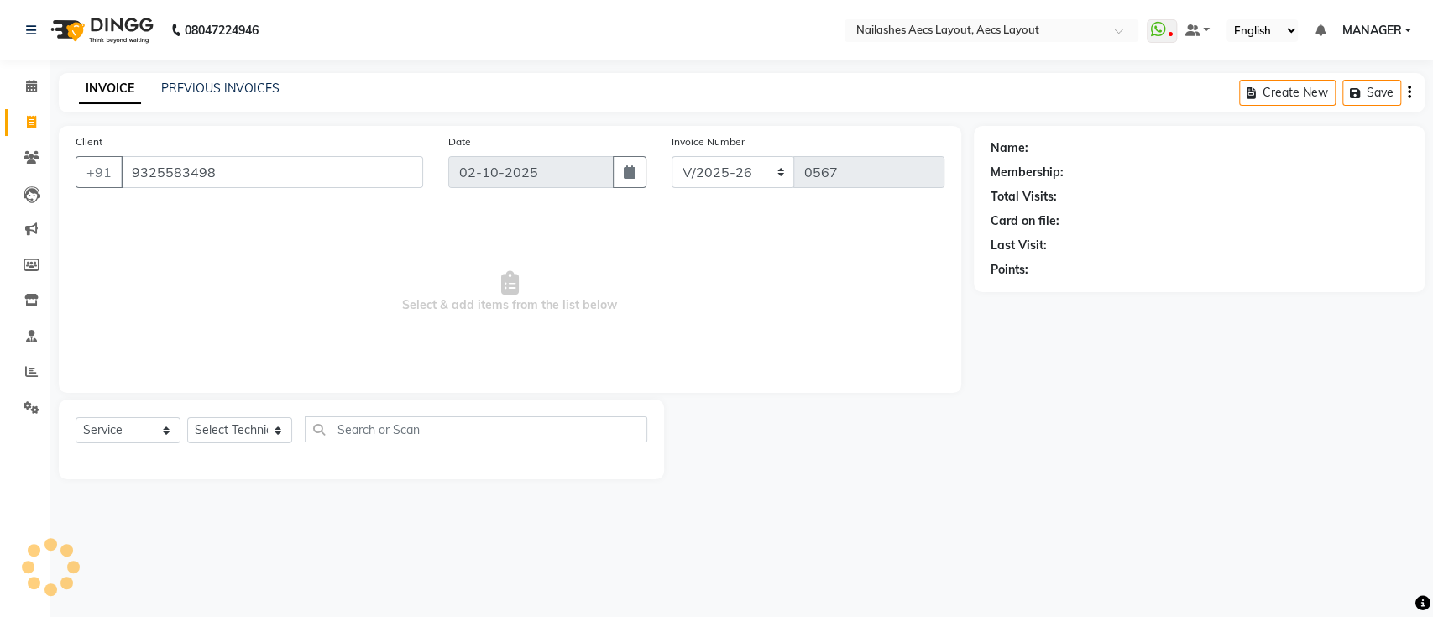
type input "9325583498"
select select "1: Object"
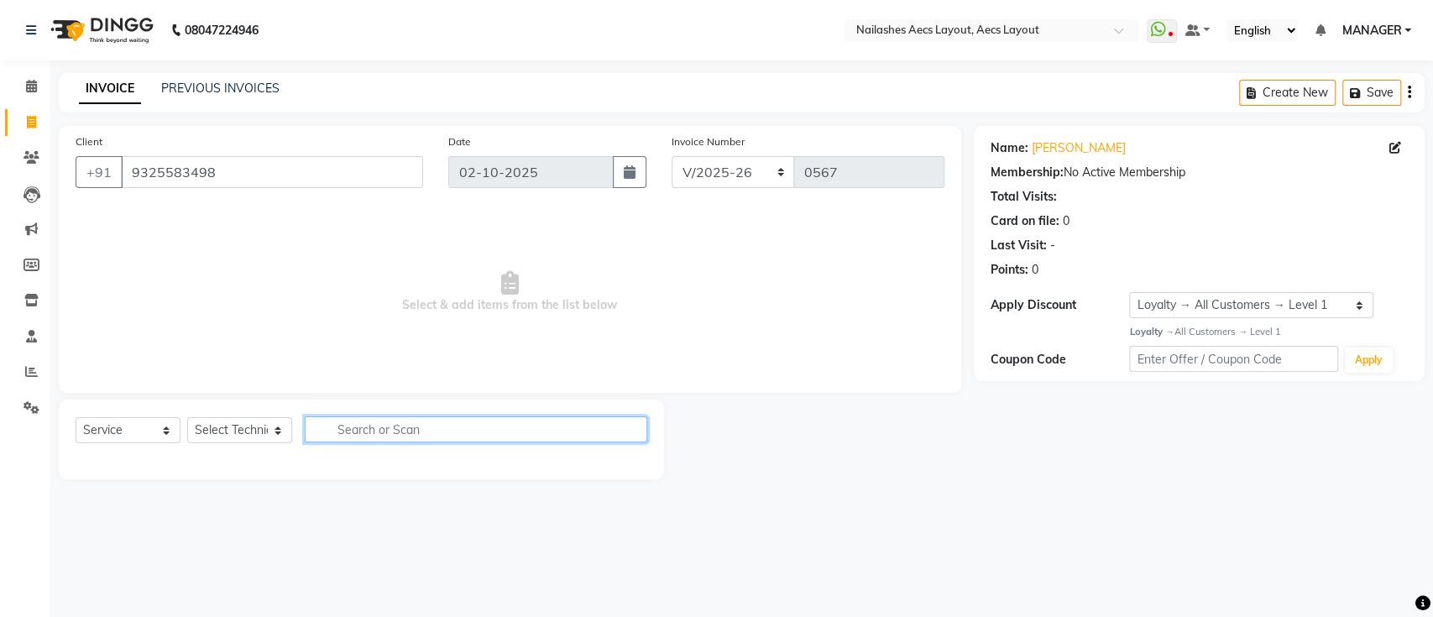
click at [369, 425] on input "text" at bounding box center [476, 429] width 342 height 26
type input "2"
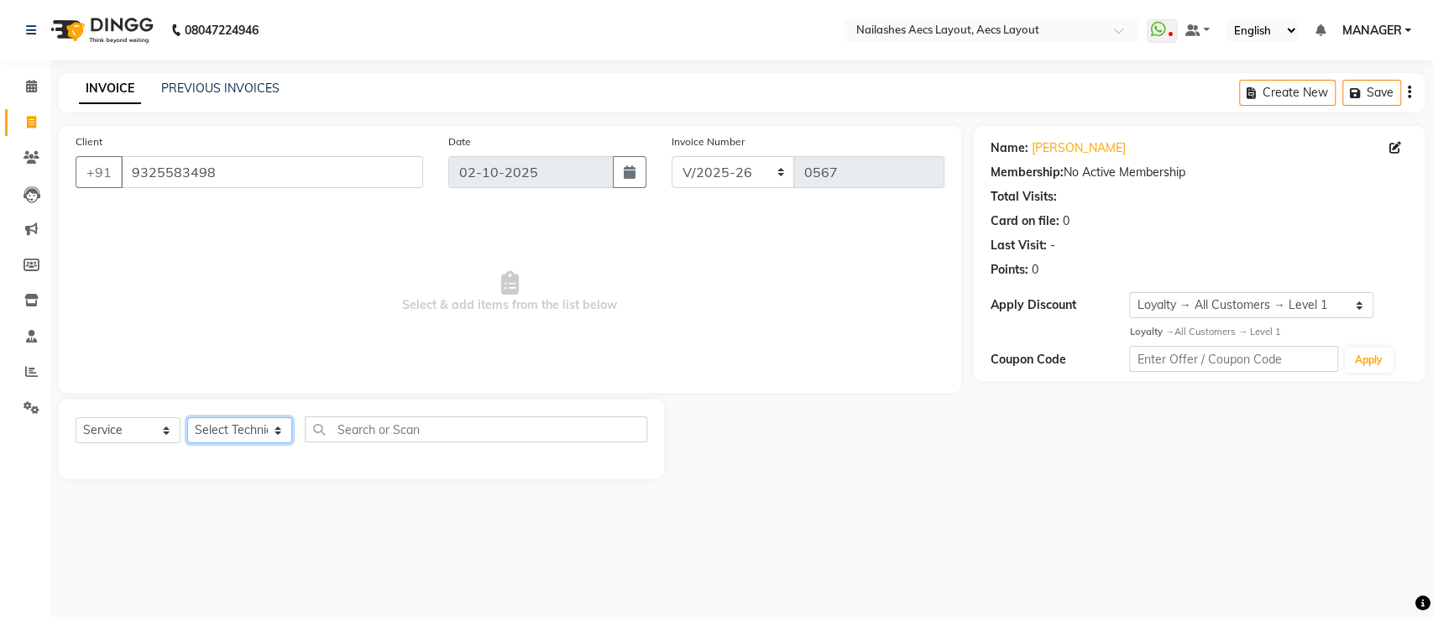
click at [258, 427] on select "Select Technician [PERSON_NAME] MANAGER [PERSON_NAME] owner [PERSON_NAME]" at bounding box center [239, 430] width 105 height 26
click at [248, 421] on select "Select Technician [PERSON_NAME] MANAGER [PERSON_NAME] owner [PERSON_NAME]" at bounding box center [239, 430] width 105 height 26
click at [248, 421] on select "Select Technician Arun Barsha MANAGER Mukesh Neeraj owner Saleem" at bounding box center [239, 430] width 105 height 26
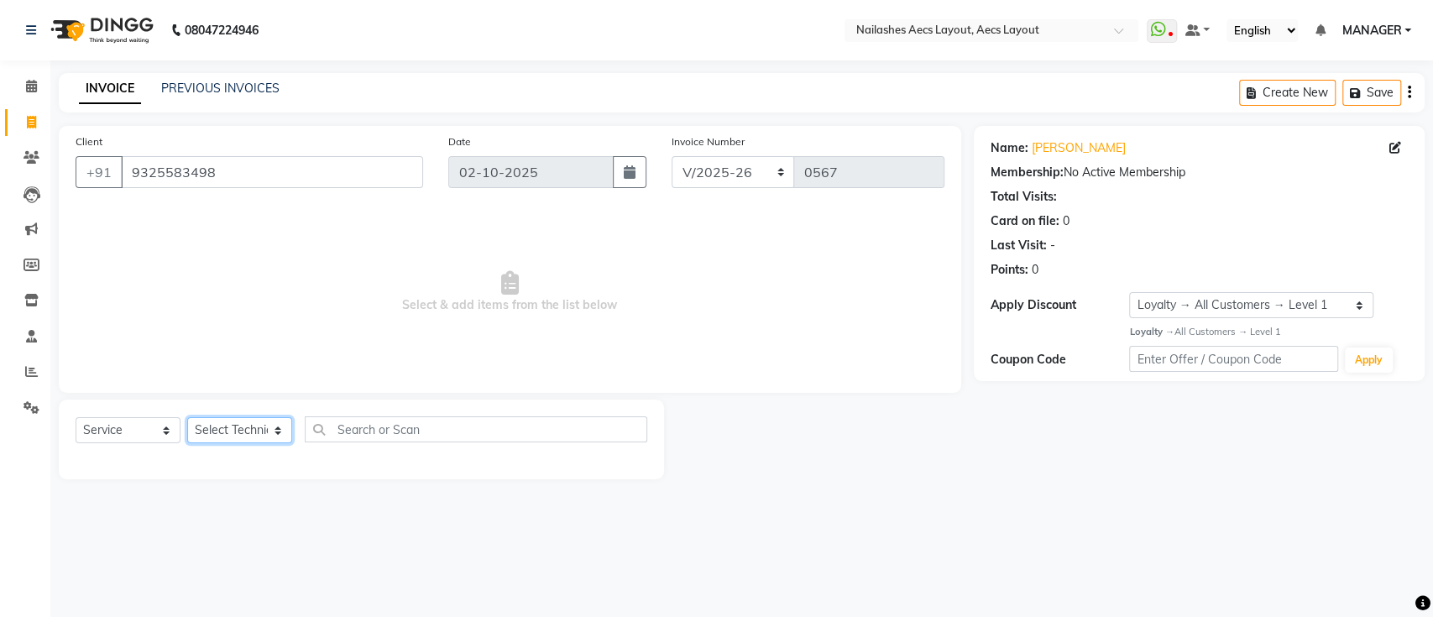
select select "92938"
click at [187, 417] on select "Select Technician Arun Barsha MANAGER Mukesh Neeraj owner Saleem" at bounding box center [239, 430] width 105 height 26
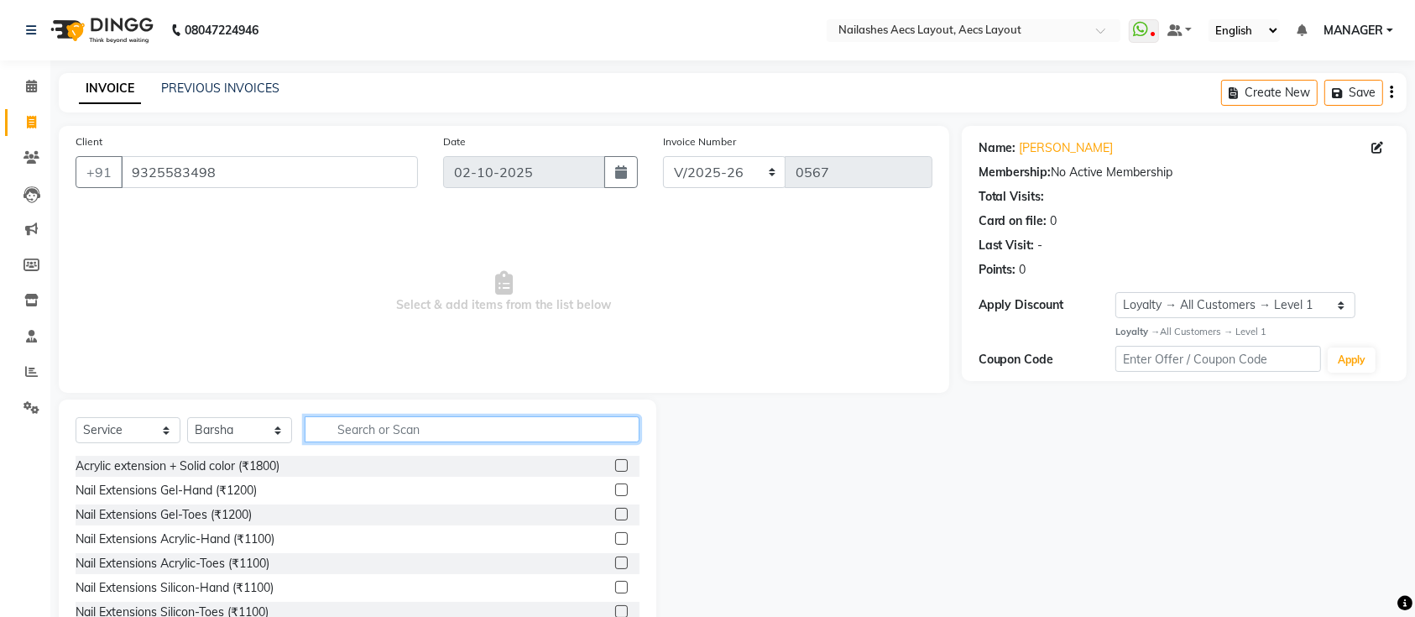
click at [358, 425] on input "text" at bounding box center [472, 429] width 335 height 26
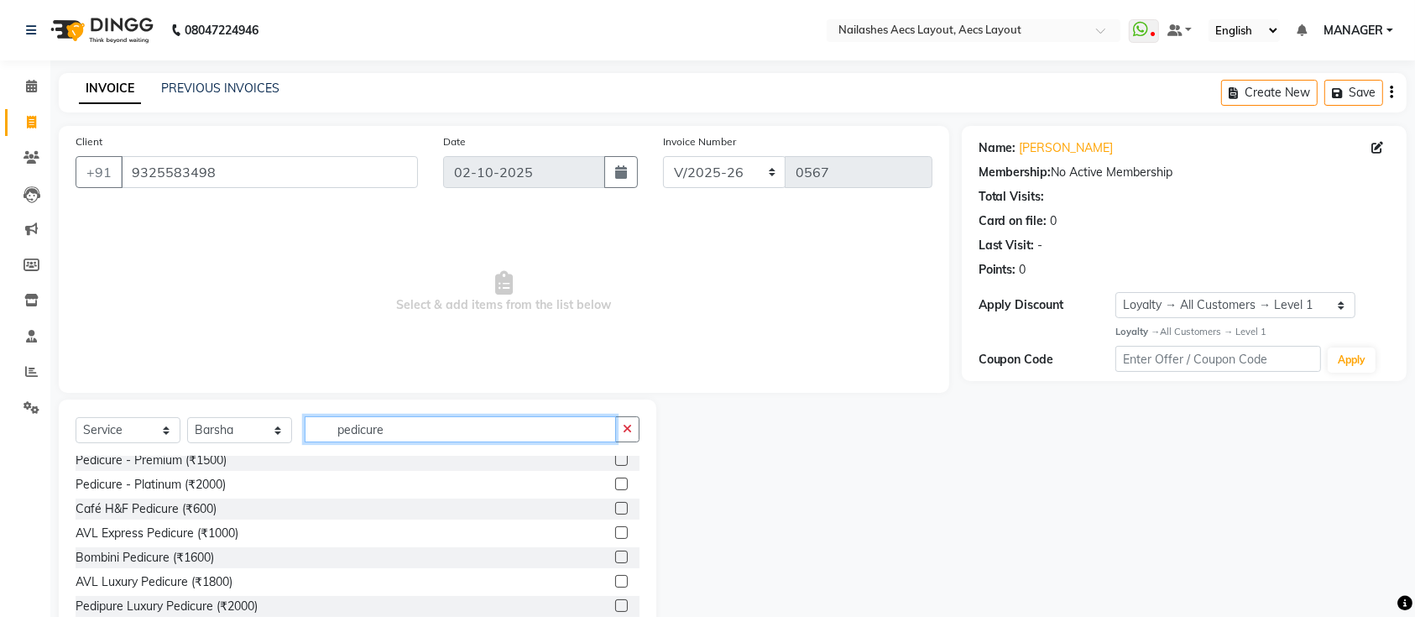
scroll to position [51, 0]
type input "pedicure"
click at [615, 536] on label at bounding box center [621, 536] width 13 height 13
click at [615, 536] on input "checkbox" at bounding box center [620, 536] width 11 height 11
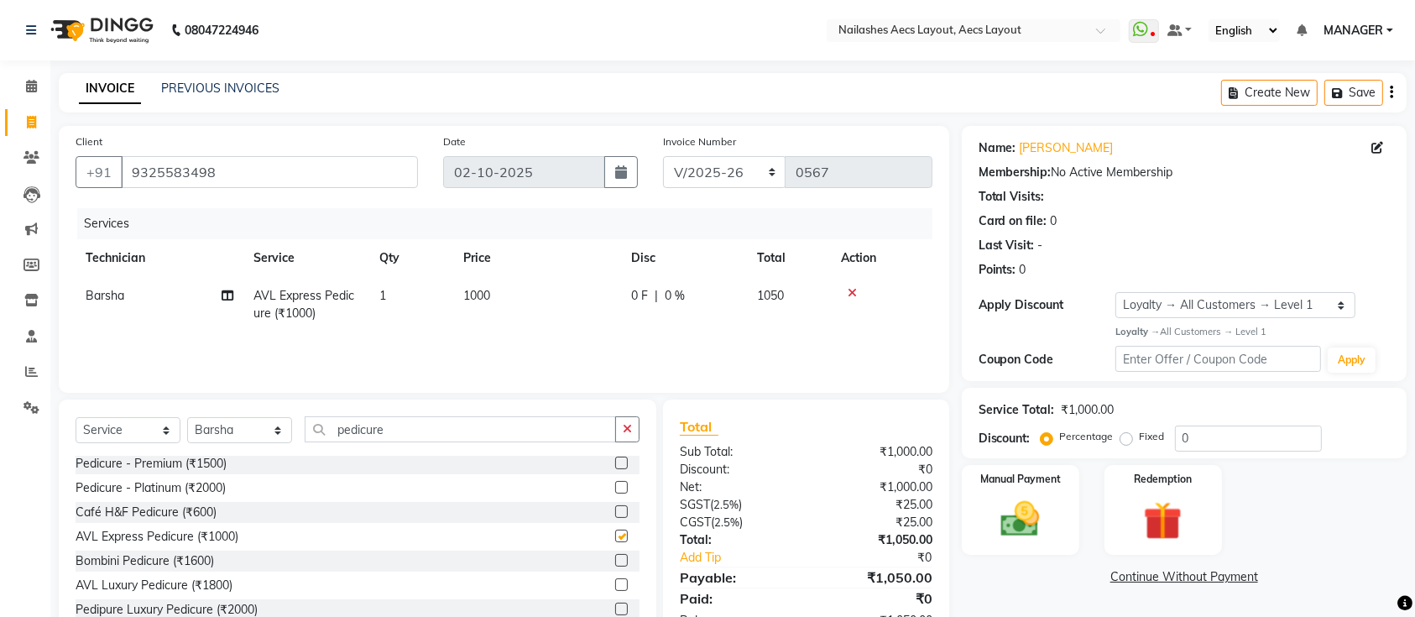
checkbox input "false"
click at [1201, 440] on input "0" at bounding box center [1248, 438] width 147 height 26
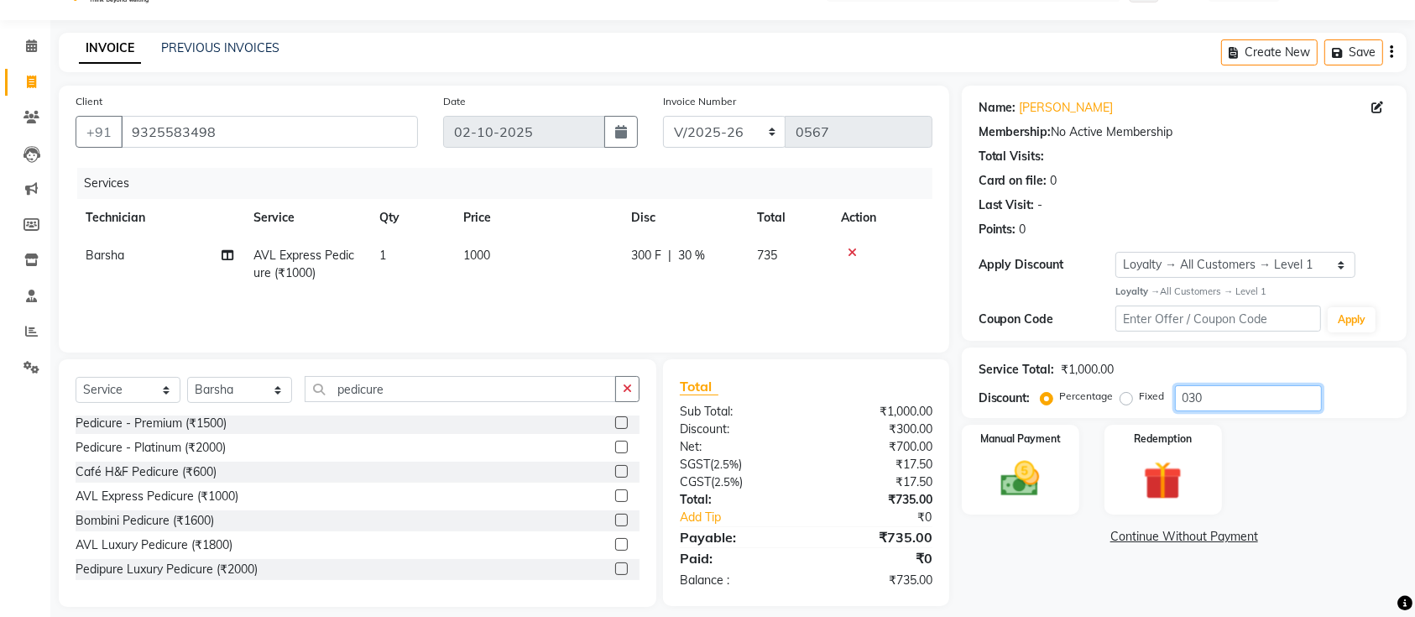
scroll to position [55, 0]
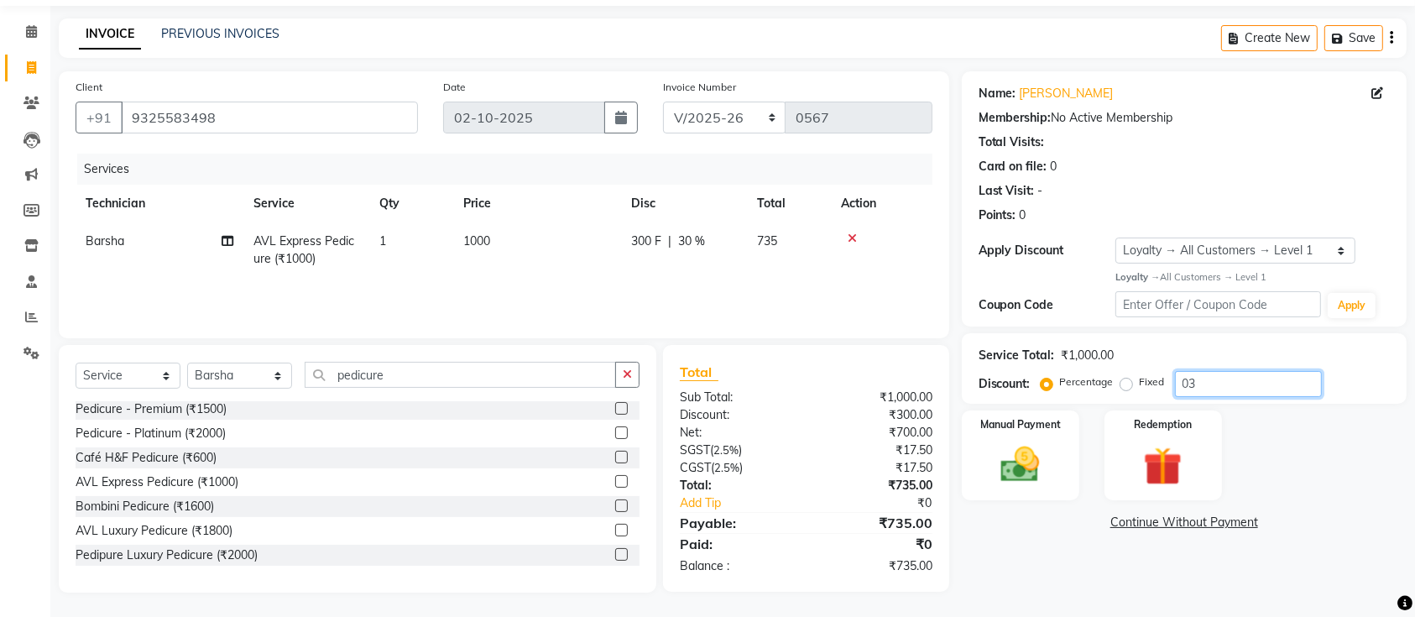
type input "0"
type input "4"
click at [853, 232] on icon at bounding box center [852, 238] width 9 height 12
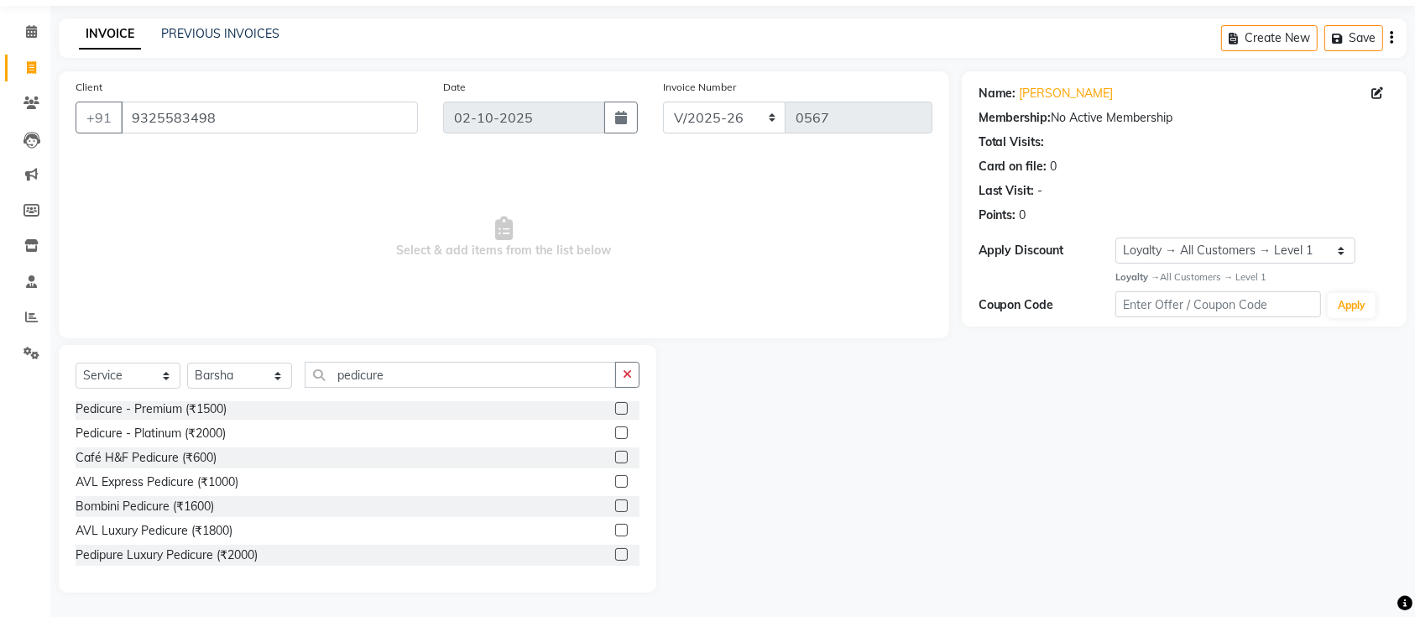
click at [72, 49] on div "INVOICE PREVIOUS INVOICES Create New Save" at bounding box center [733, 37] width 1348 height 39
click at [615, 457] on label at bounding box center [621, 457] width 13 height 13
click at [615, 457] on input "checkbox" at bounding box center [620, 457] width 11 height 11
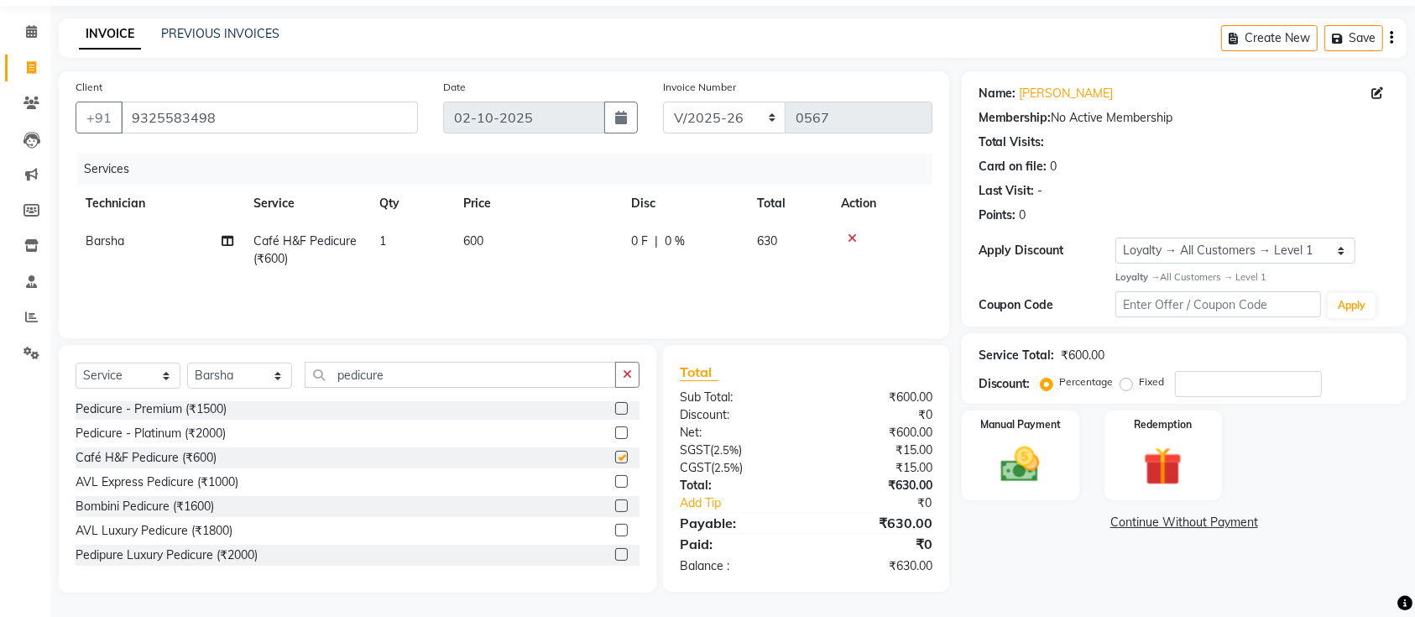
checkbox input "false"
click at [1177, 379] on input "number" at bounding box center [1248, 384] width 147 height 26
type input "2"
type input "3"
click at [1254, 189] on div "Last Visit: -" at bounding box center [1184, 191] width 411 height 18
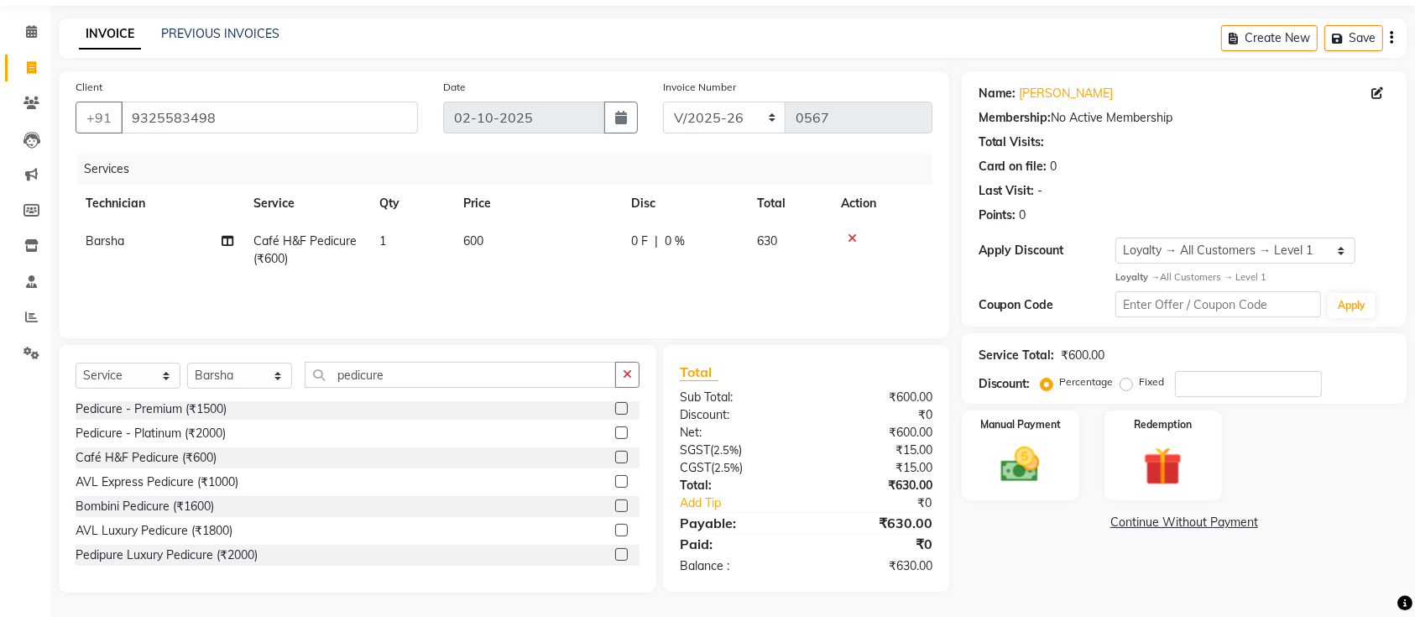
drag, startPoint x: 1354, startPoint y: 238, endPoint x: 1431, endPoint y: 613, distance: 383.0
click at [1415, 562] on html "08047224946 Select Location × Nailashes Aecs Layout, Aecs Layout WhatsApp Statu…" at bounding box center [707, 253] width 1415 height 617
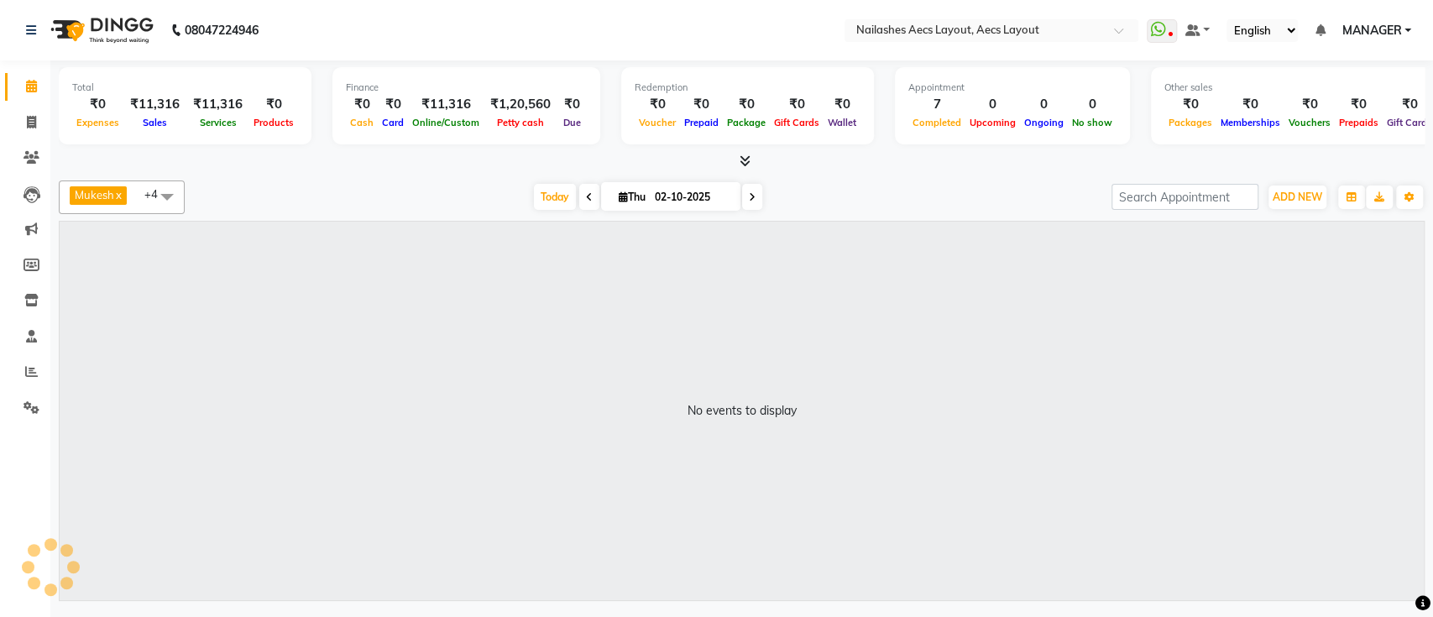
select select "en"
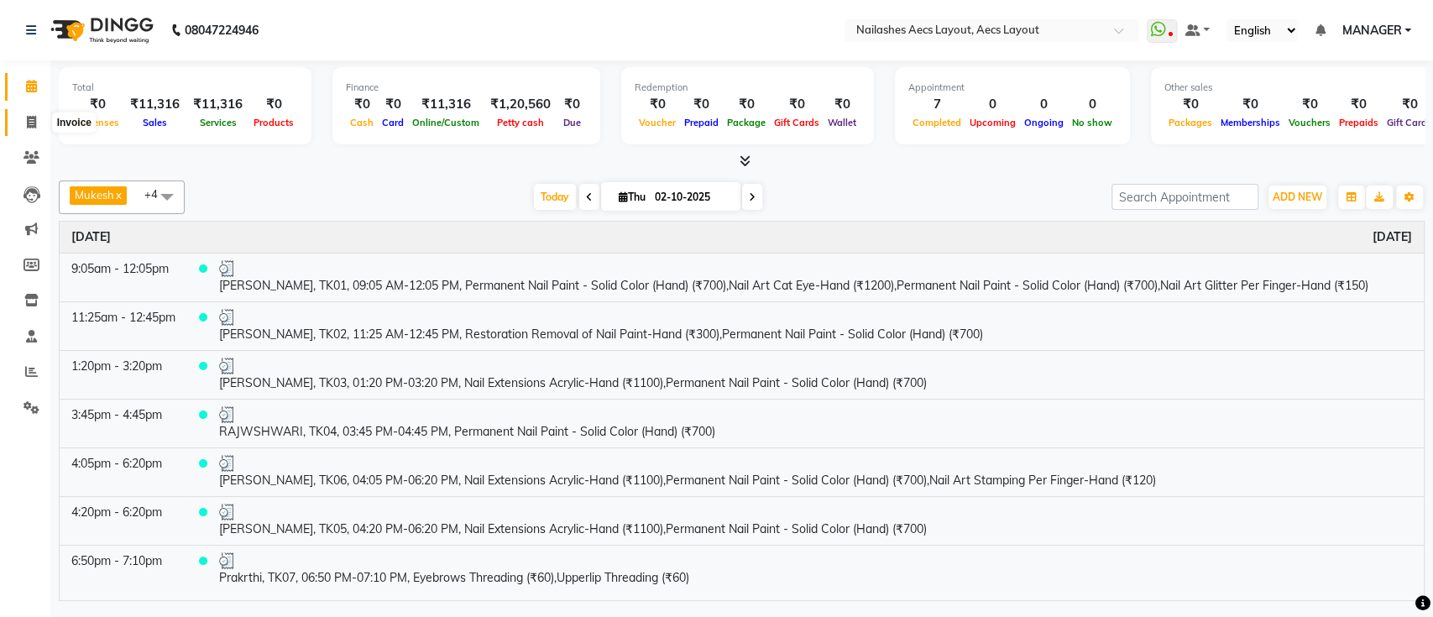
click at [32, 119] on icon at bounding box center [31, 122] width 9 height 13
select select "8467"
select select "service"
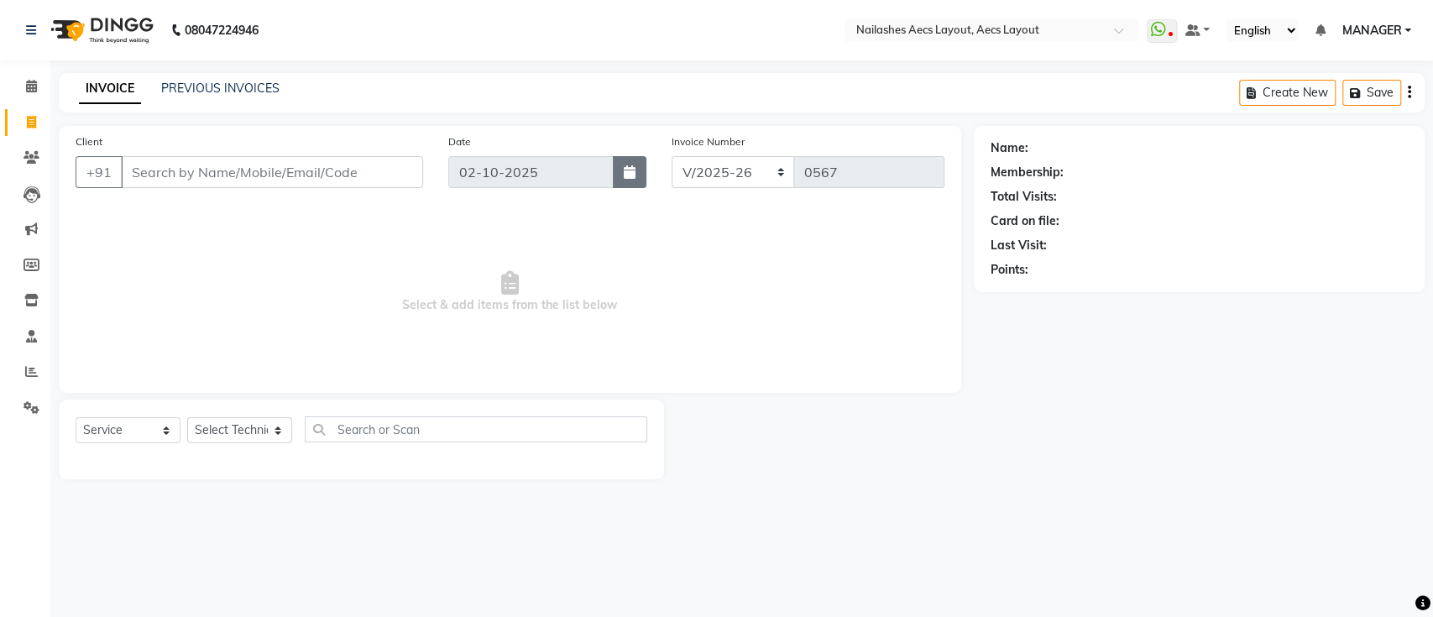
click at [631, 174] on icon "button" at bounding box center [630, 171] width 12 height 13
select select "10"
select select "2025"
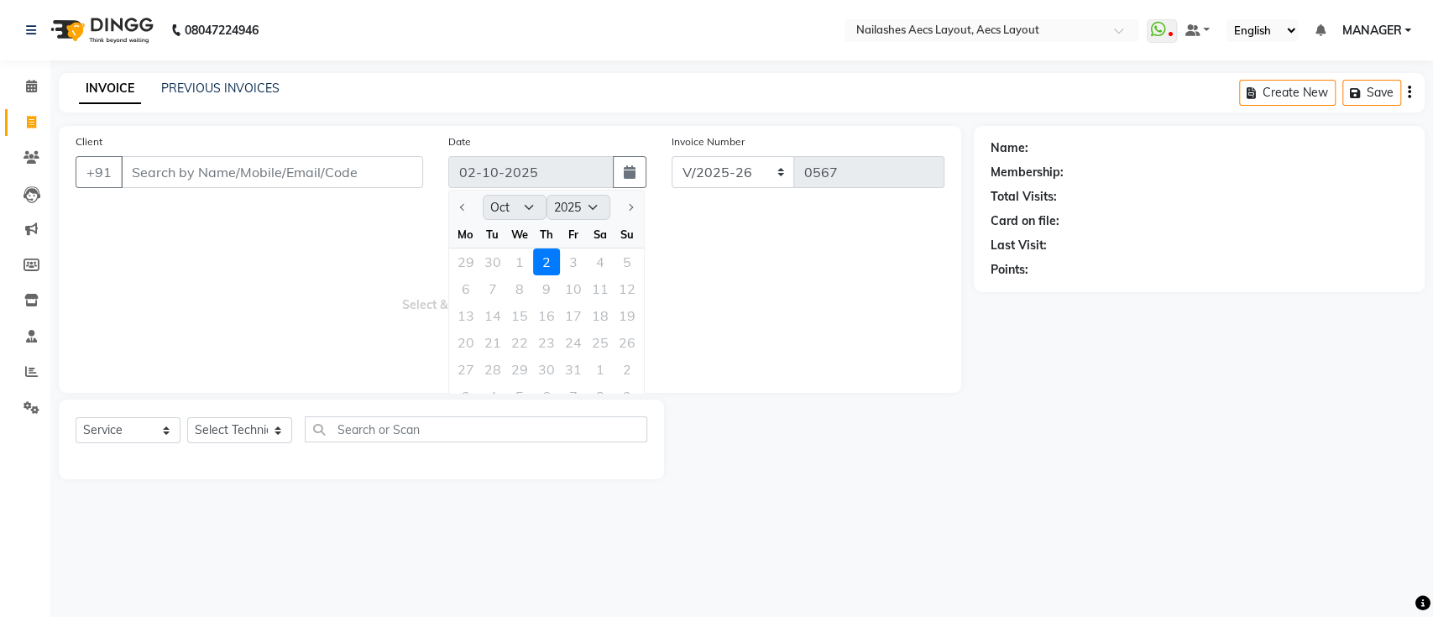
click at [543, 264] on div "29 30 1 2 3 4 5" at bounding box center [546, 261] width 195 height 27
click at [678, 262] on span "Select & add items from the list below" at bounding box center [510, 292] width 869 height 168
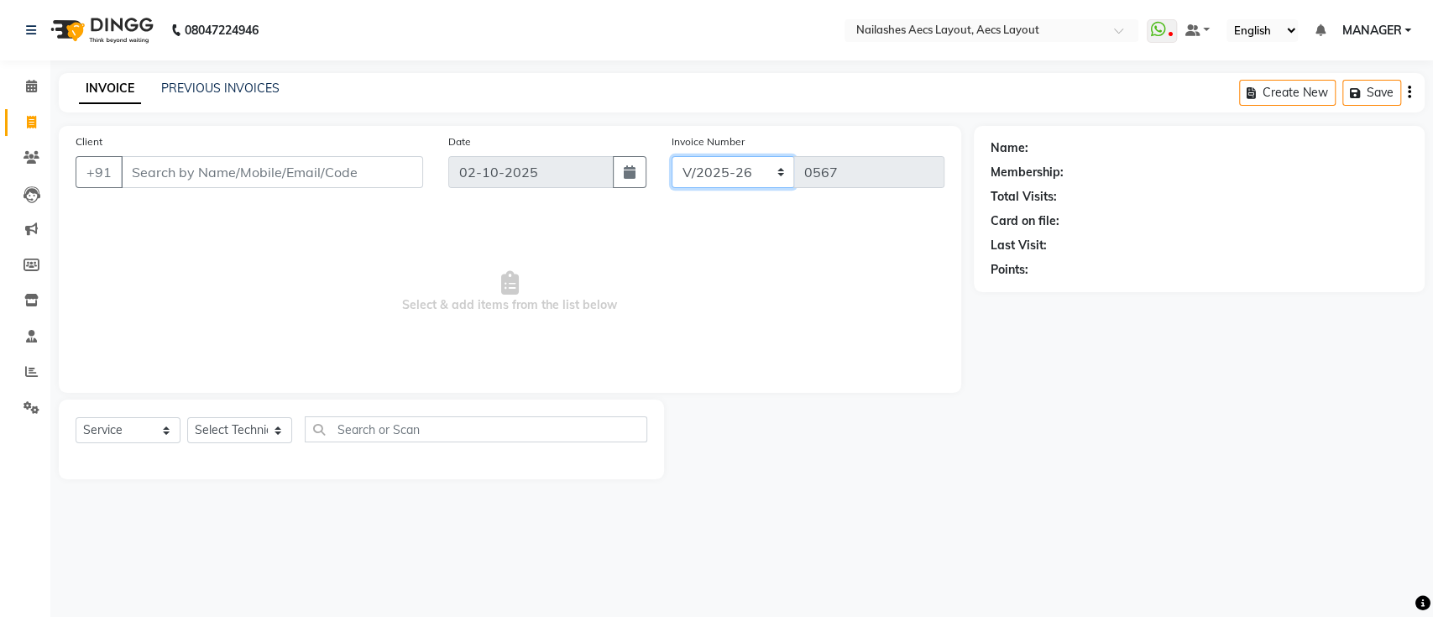
click at [768, 173] on select "BTH/2025-26 RED/2025-26 V/2025 V/2025-26" at bounding box center [732, 172] width 123 height 32
click at [671, 156] on select "BTH/2025-26 RED/2025-26 V/2025 V/2025-26" at bounding box center [732, 172] width 123 height 32
click at [239, 96] on div "PREVIOUS INVOICES" at bounding box center [220, 89] width 118 height 18
click at [238, 91] on link "PREVIOUS INVOICES" at bounding box center [220, 88] width 118 height 15
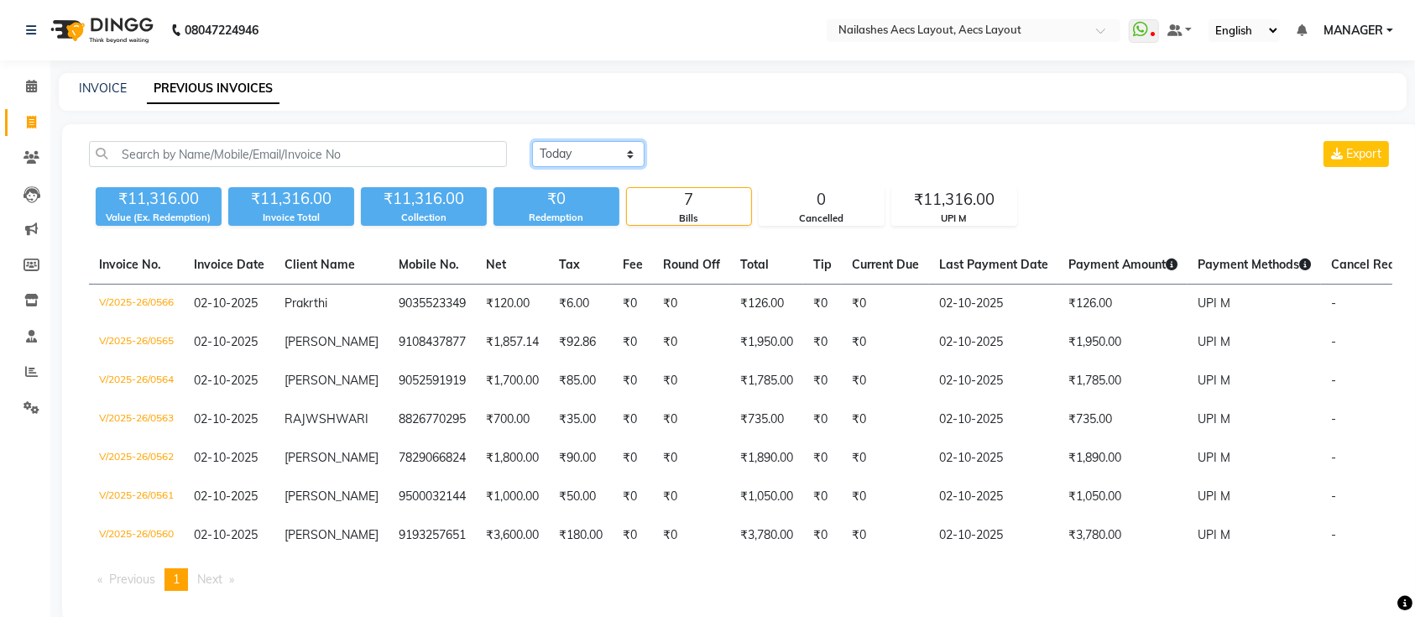
click at [604, 153] on select "[DATE] [DATE] Custom Range" at bounding box center [588, 154] width 112 height 26
click at [532, 141] on select "[DATE] [DATE] Custom Range" at bounding box center [588, 154] width 112 height 26
click at [598, 175] on div "[DATE] [DATE] Custom Range Export" at bounding box center [961, 160] width 885 height 39
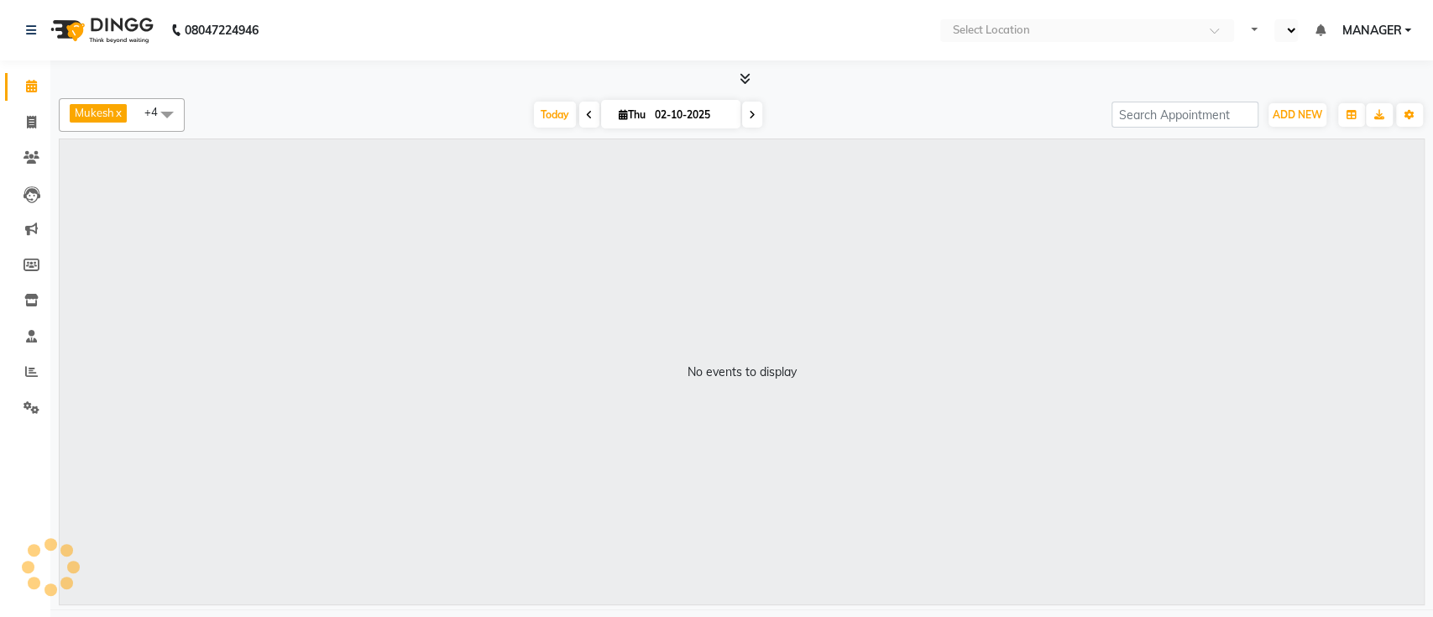
select select "en"
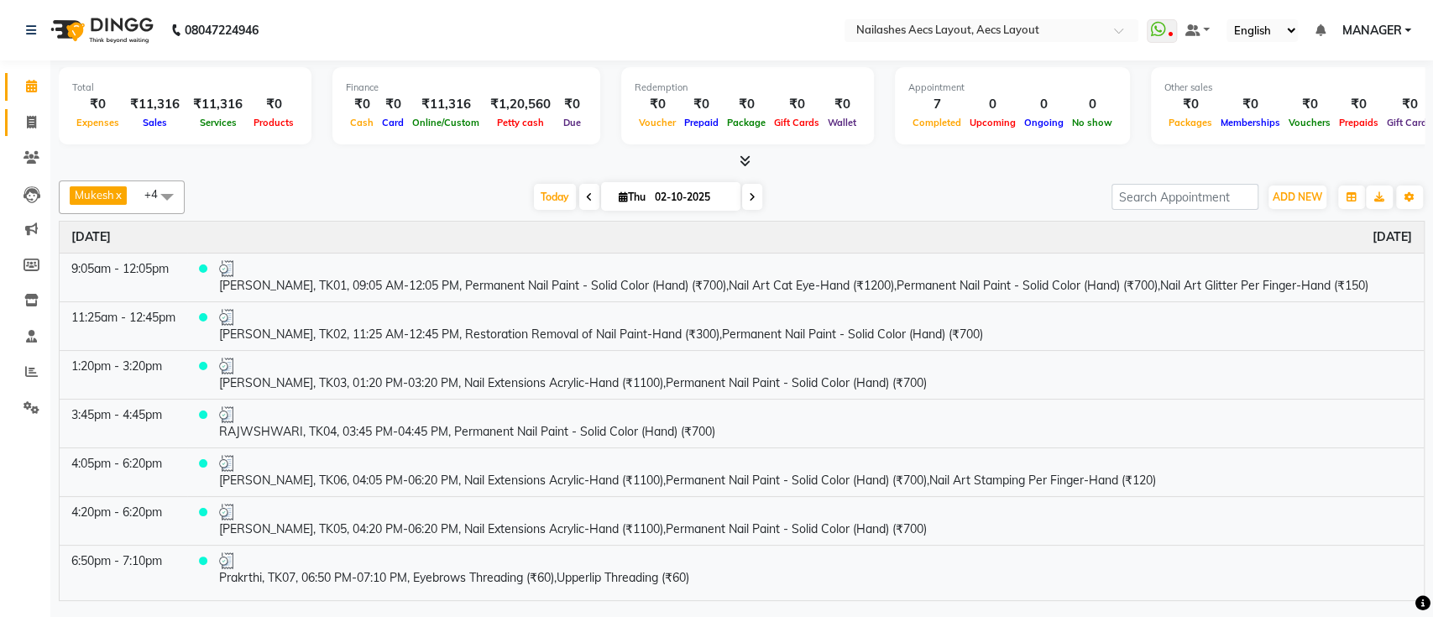
click at [40, 123] on span at bounding box center [31, 122] width 29 height 19
select select "service"
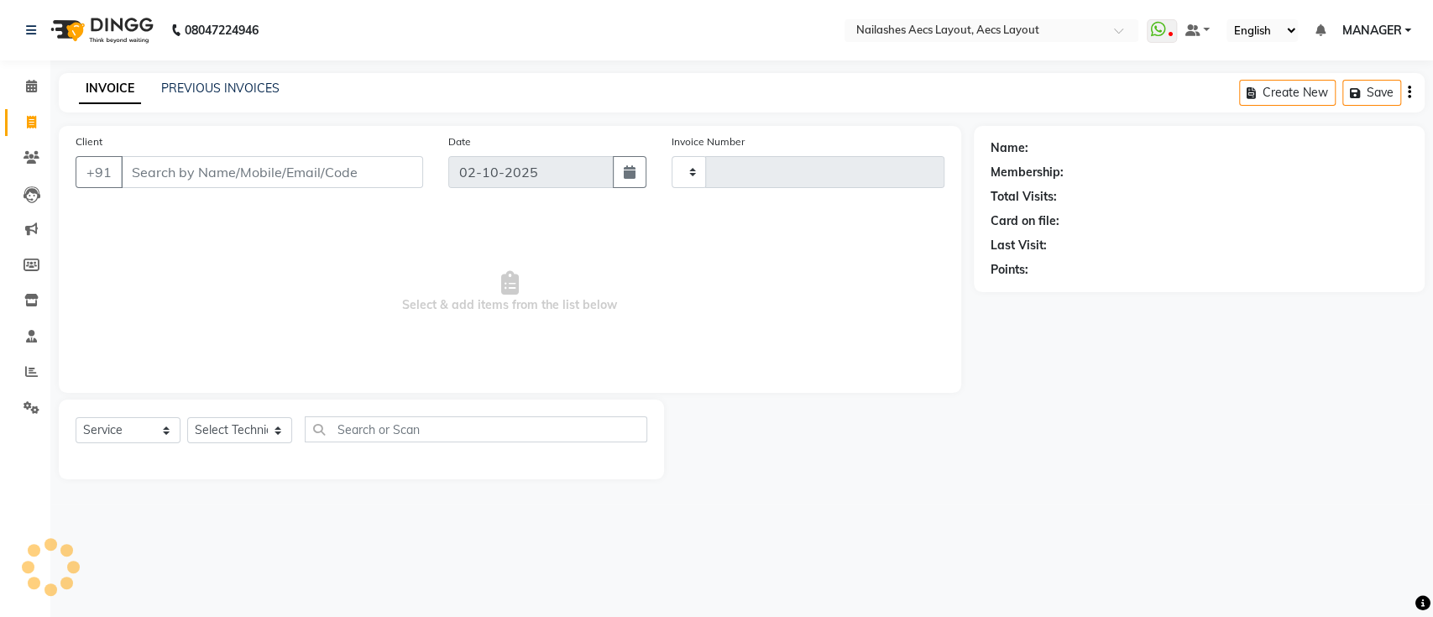
type input "0567"
select select "8467"
click at [243, 80] on div "PREVIOUS INVOICES" at bounding box center [220, 89] width 118 height 18
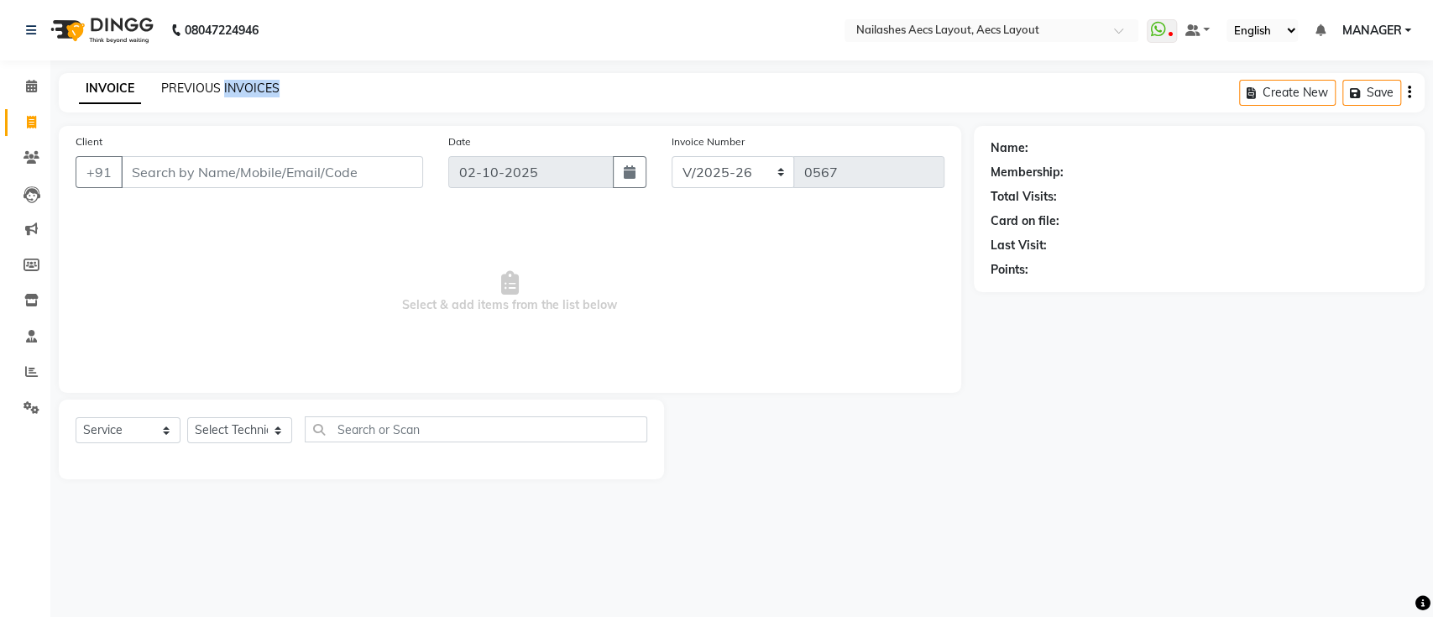
click at [243, 80] on div "PREVIOUS INVOICES" at bounding box center [220, 89] width 118 height 18
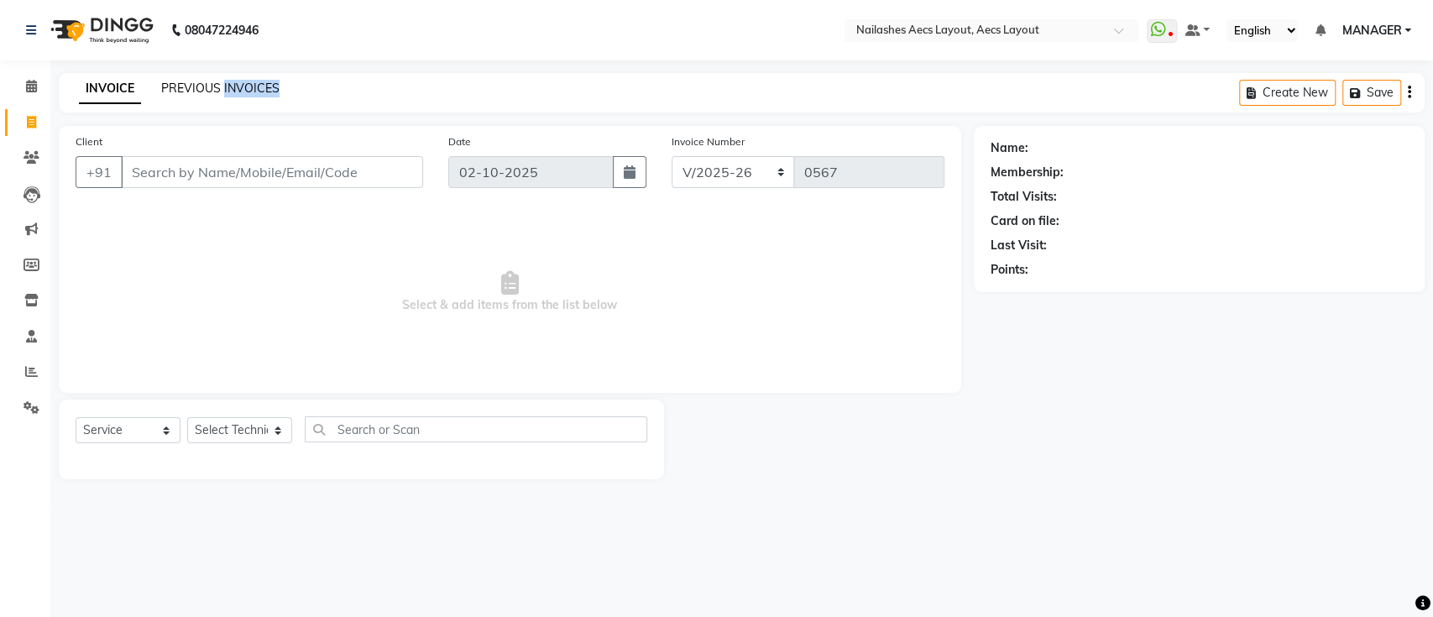
click at [196, 92] on link "PREVIOUS INVOICES" at bounding box center [220, 88] width 118 height 15
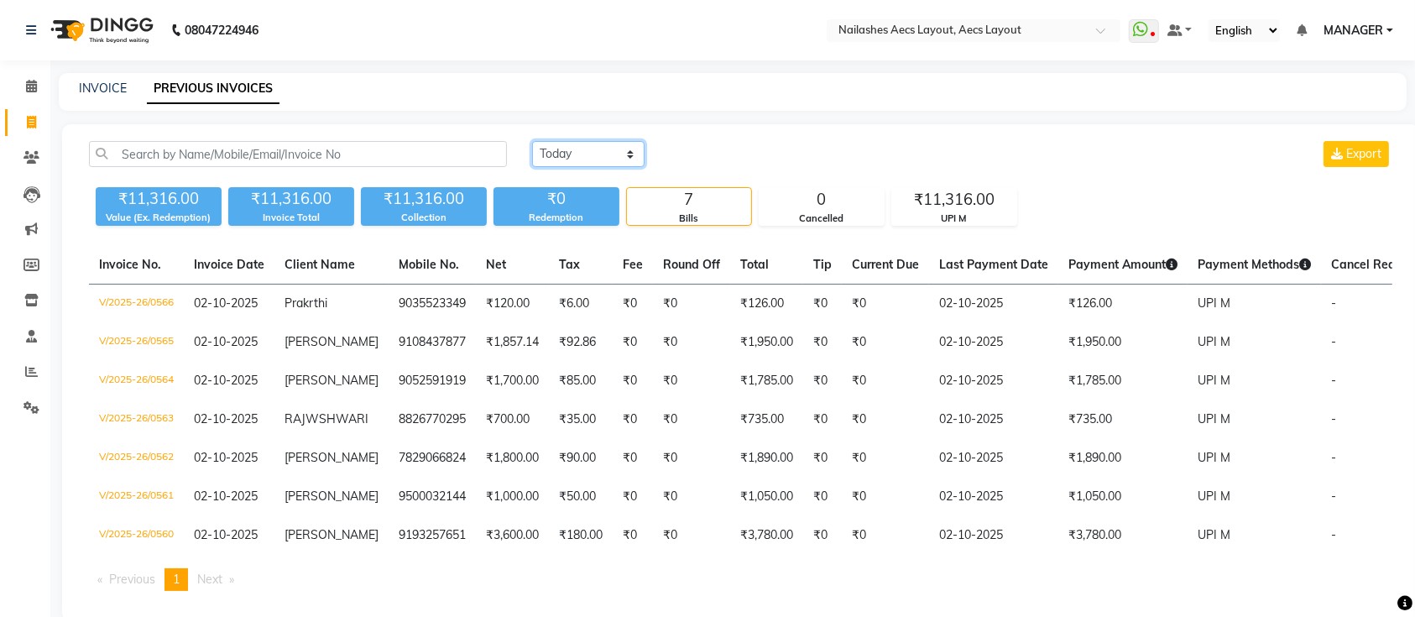
click at [579, 158] on select "[DATE] [DATE] Custom Range" at bounding box center [588, 154] width 112 height 26
select select "range"
click at [532, 141] on select "[DATE] [DATE] Custom Range" at bounding box center [588, 154] width 112 height 26
click at [758, 158] on input "02-10-2025" at bounding box center [724, 154] width 117 height 23
select select "10"
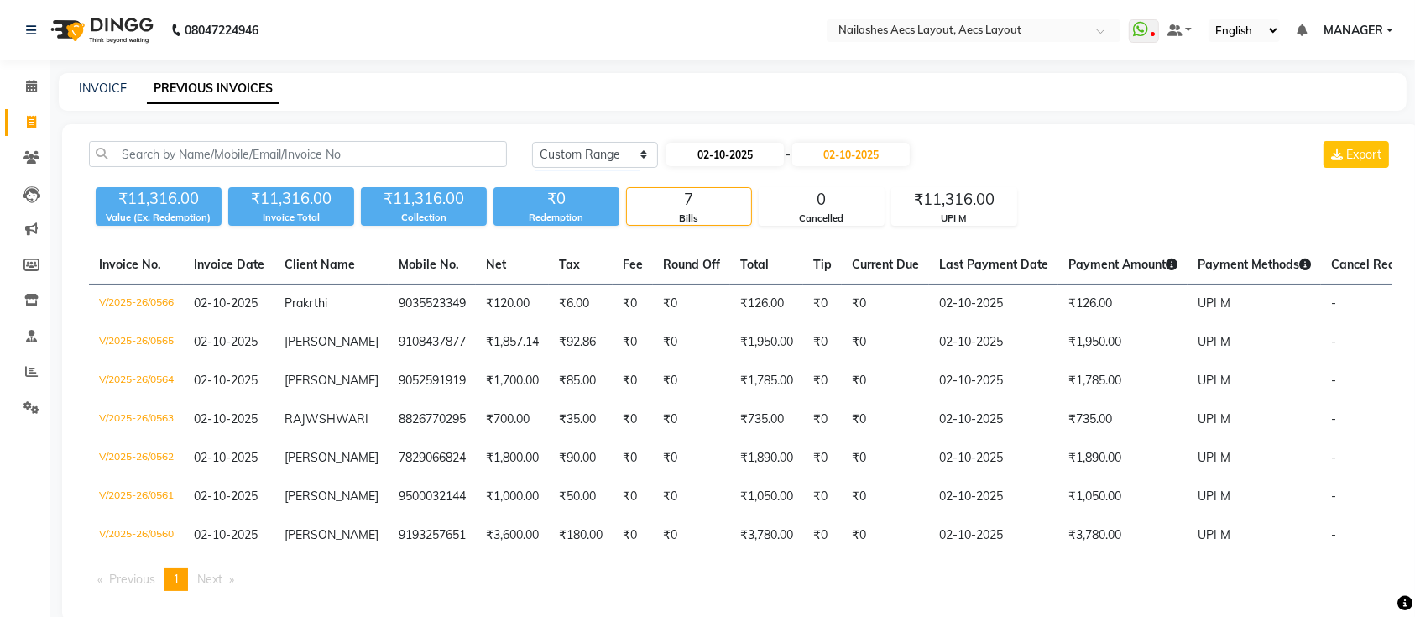
select select "2025"
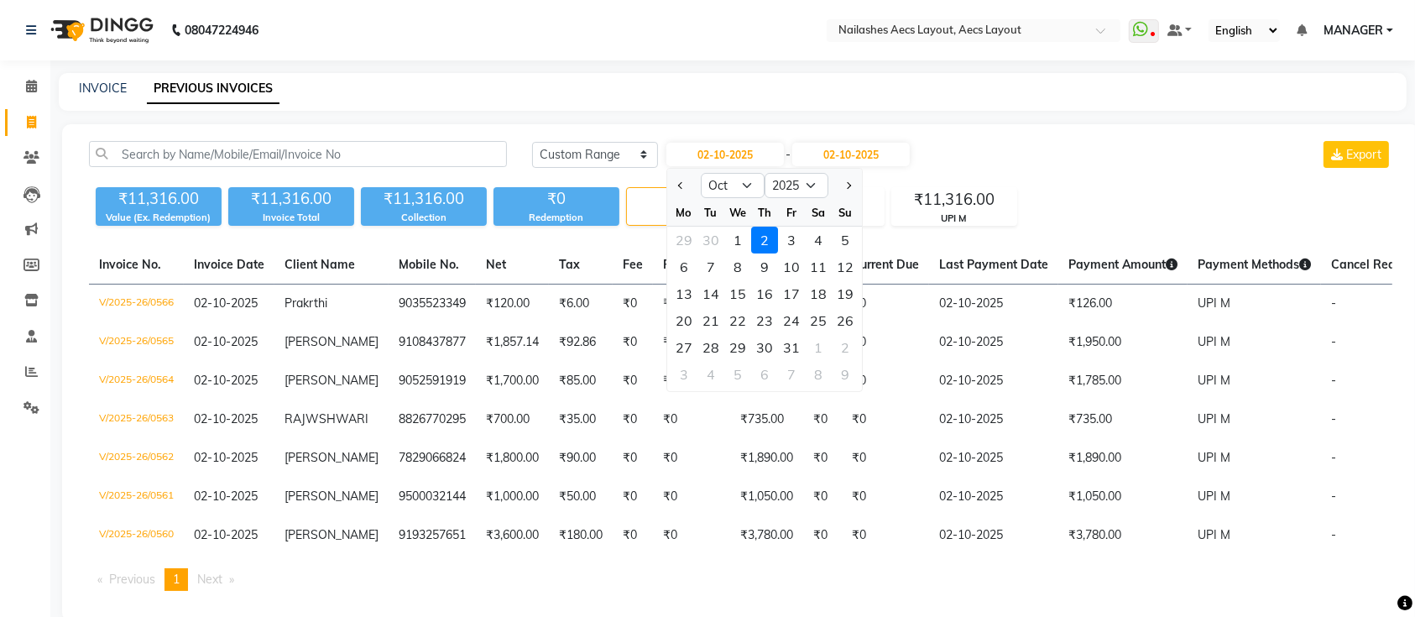
click at [766, 238] on div "2" at bounding box center [764, 240] width 27 height 27
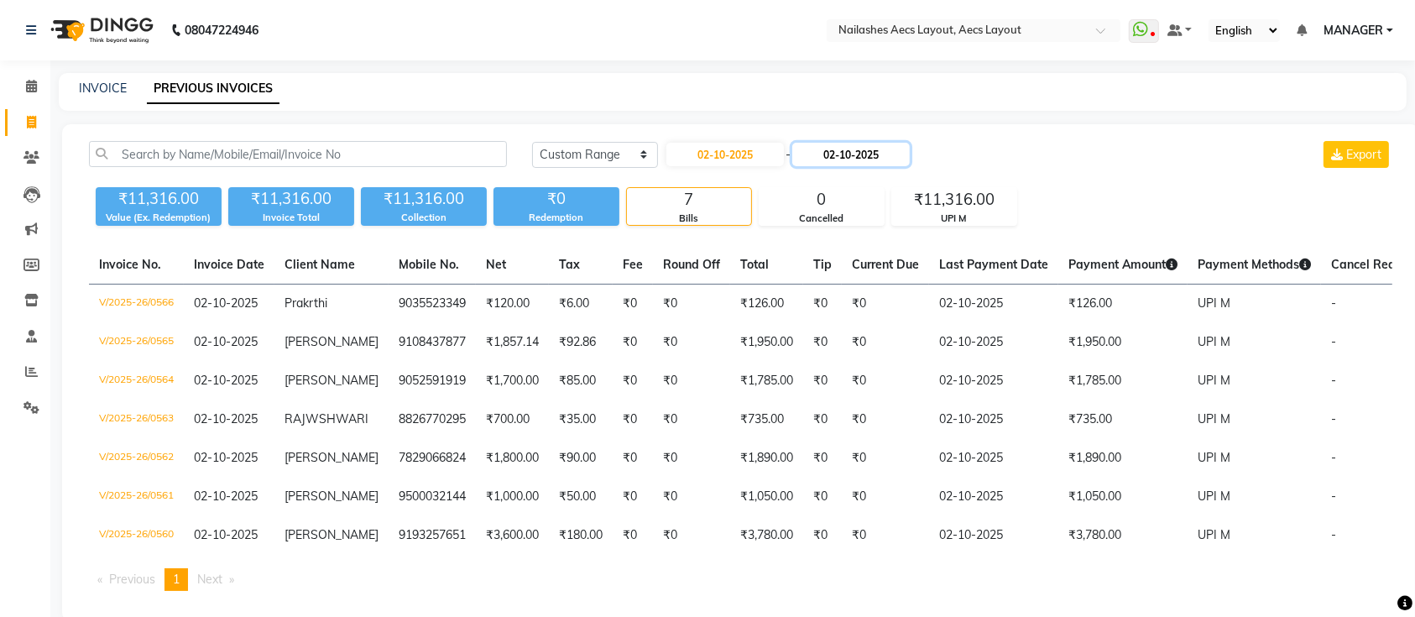
click at [844, 148] on input "02-10-2025" at bounding box center [850, 154] width 117 height 23
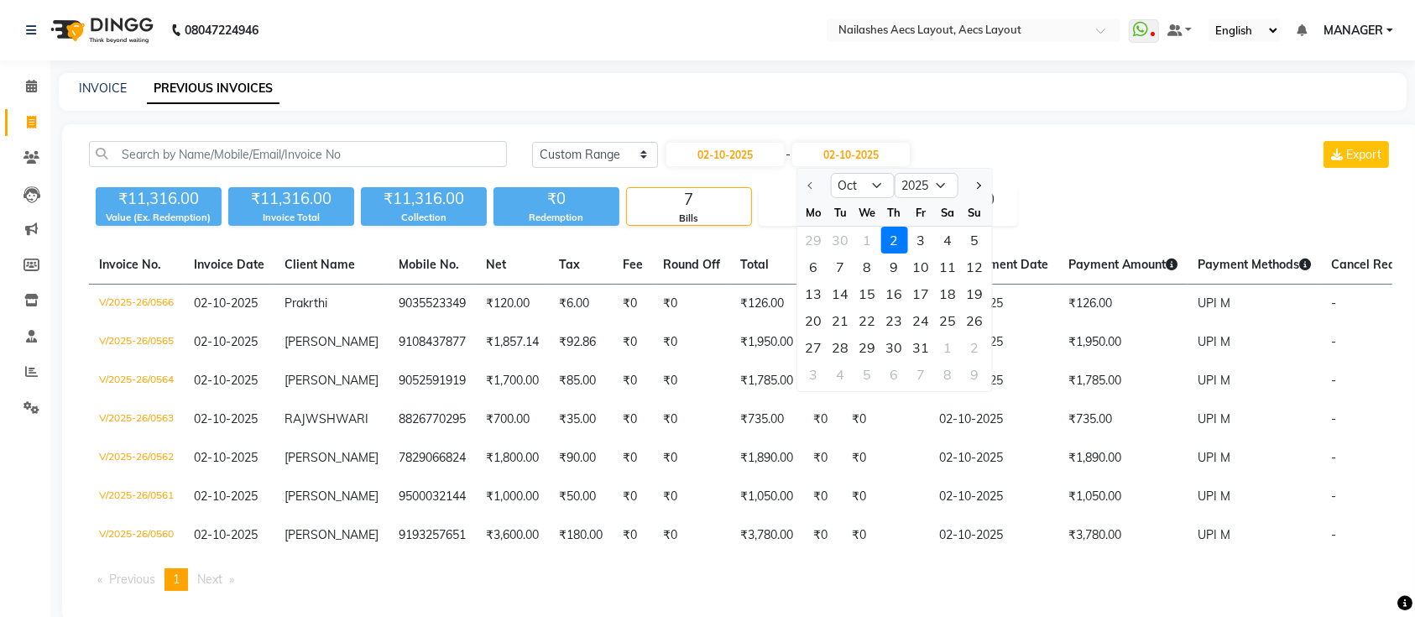
click at [1014, 158] on div "[DATE] [DATE] Custom Range [DATE] - [DATE] Oct Nov [DATE] 2026 2027 2028 2029 2…" at bounding box center [962, 154] width 860 height 27
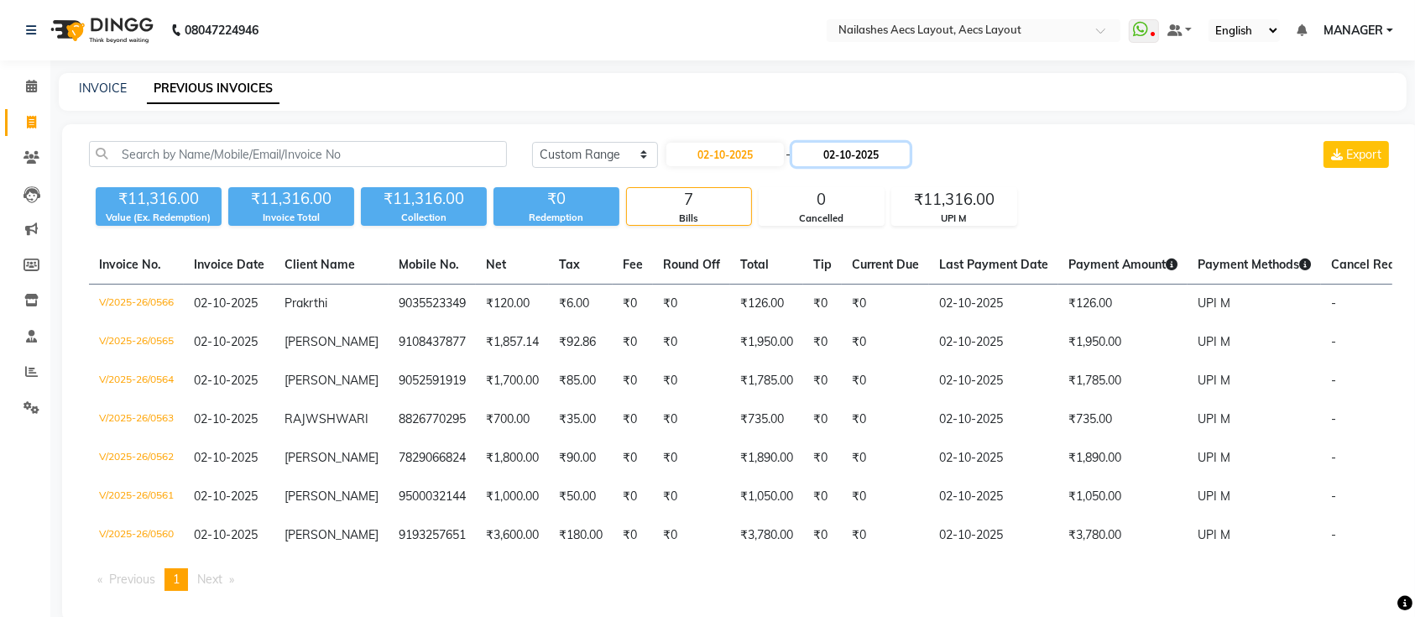
click at [901, 153] on input "02-10-2025" at bounding box center [850, 154] width 117 height 23
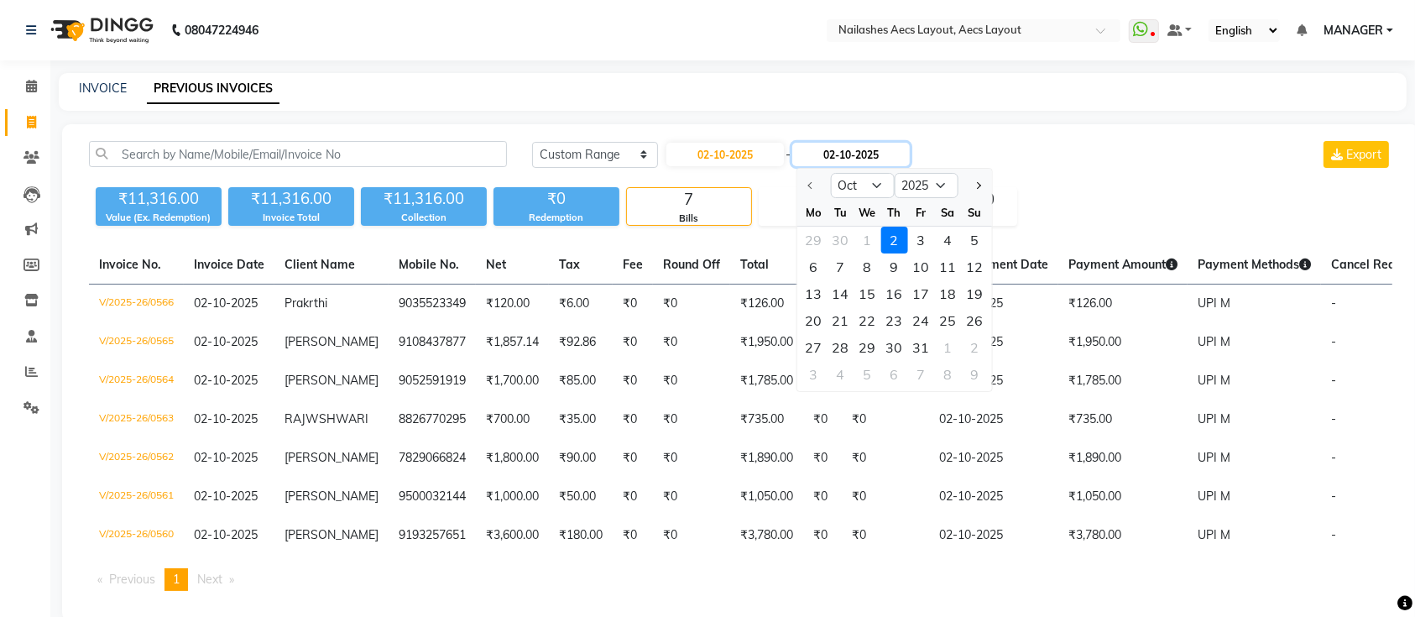
click at [901, 153] on input "02-10-2025" at bounding box center [850, 154] width 117 height 23
type input "02-10-2025"
click at [0, 330] on li "Staff" at bounding box center [25, 337] width 50 height 36
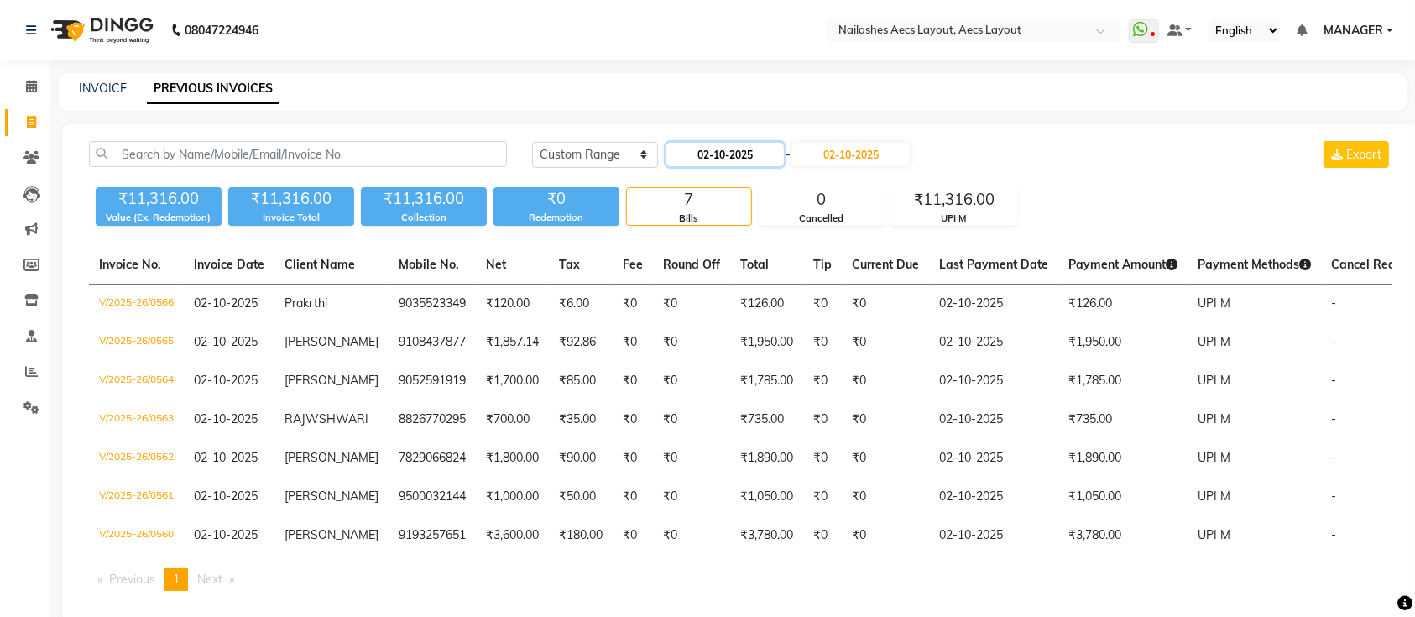
click at [698, 149] on input "02-10-2025" at bounding box center [724, 154] width 117 height 23
select select "10"
select select "2025"
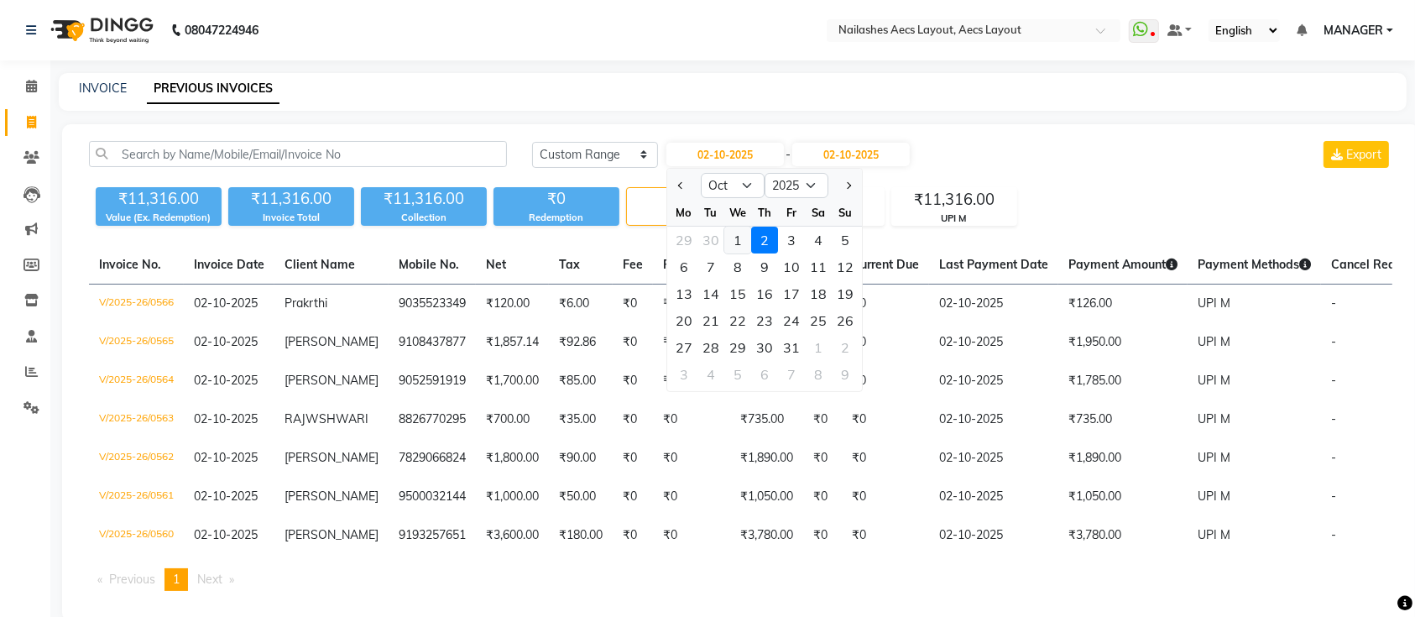
click at [735, 243] on div "1" at bounding box center [737, 240] width 27 height 27
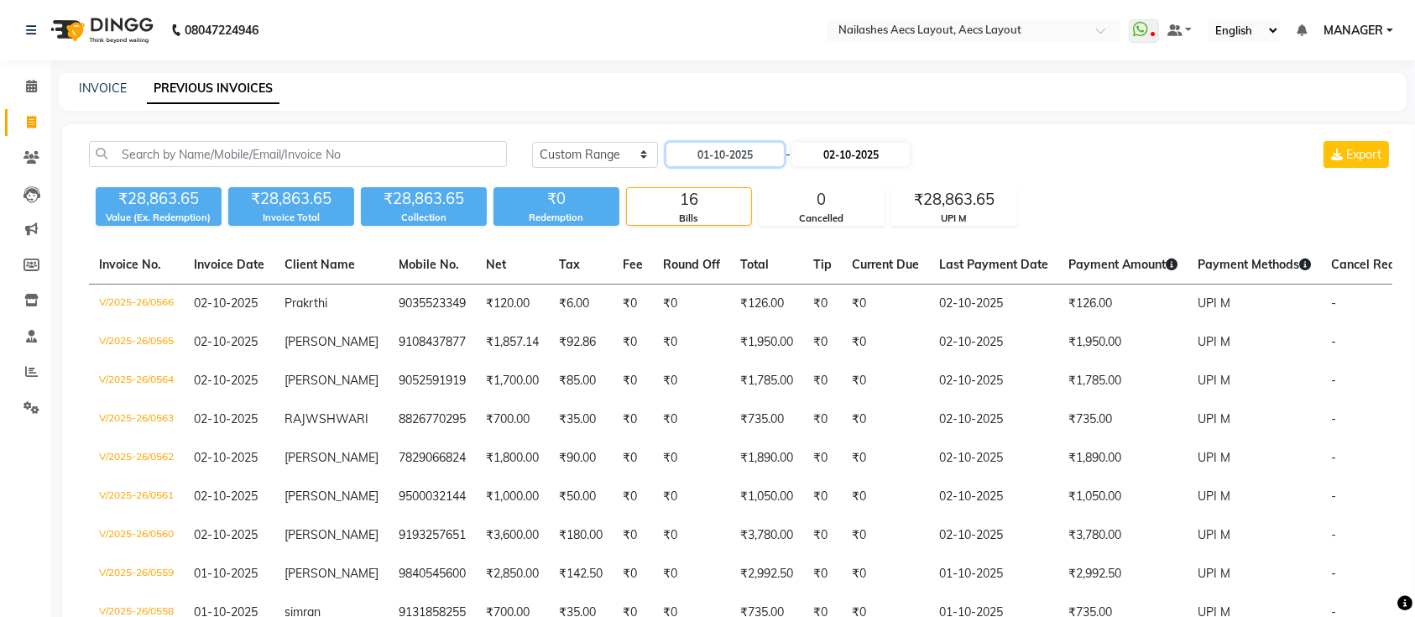
type input "01-10-2025"
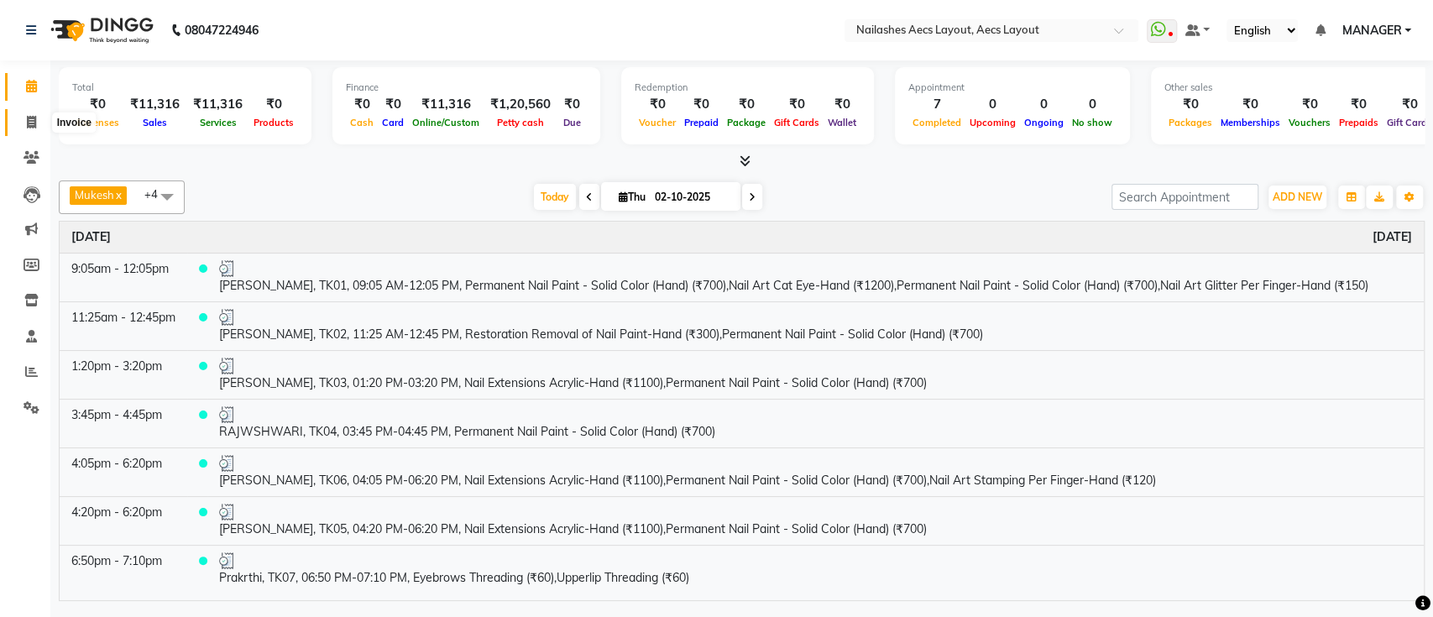
click at [35, 126] on icon at bounding box center [31, 122] width 9 height 13
select select "8467"
select select "service"
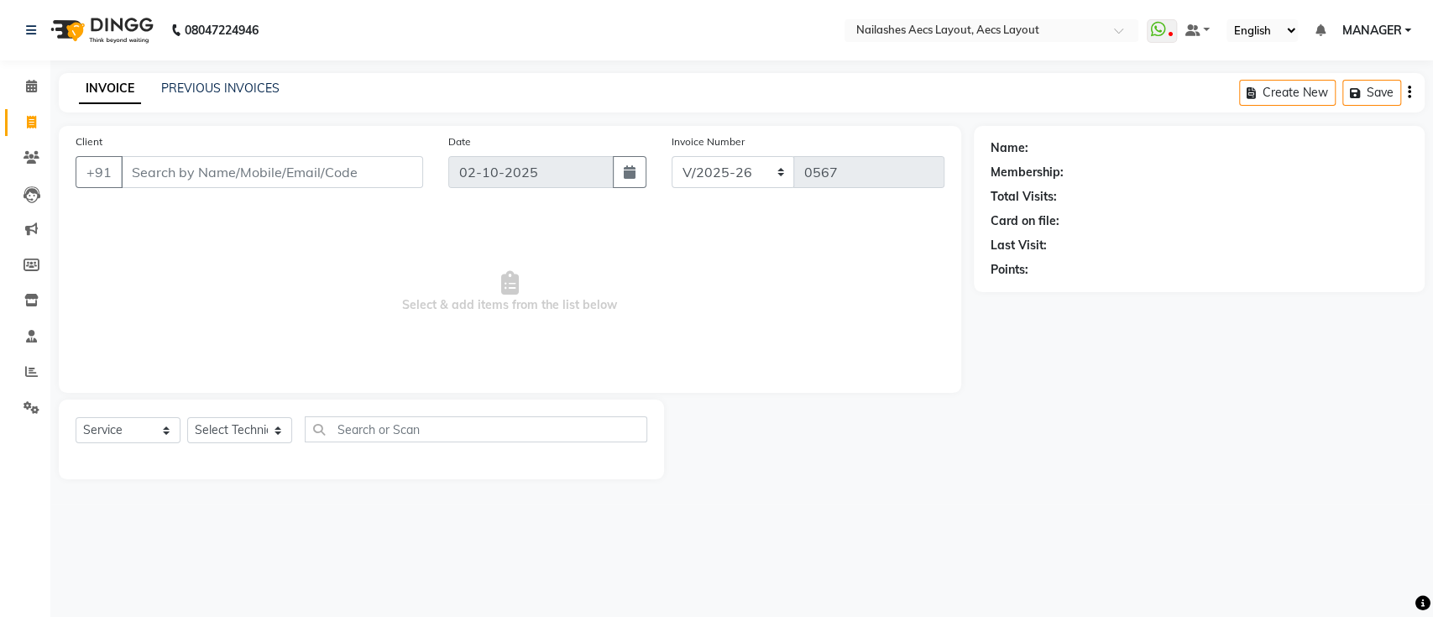
click at [298, 177] on input "Client" at bounding box center [272, 172] width 302 height 32
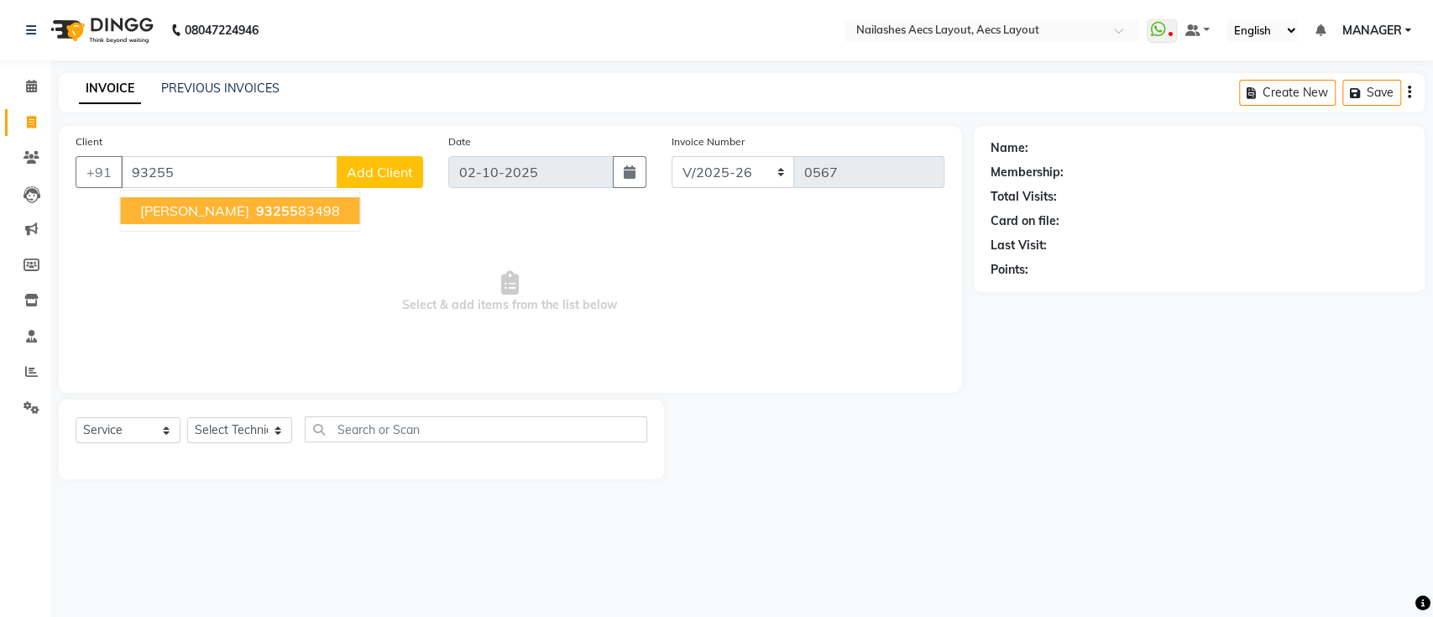
click at [294, 214] on ngb-highlight "93255 83498" at bounding box center [295, 210] width 87 height 17
type input "9325583498"
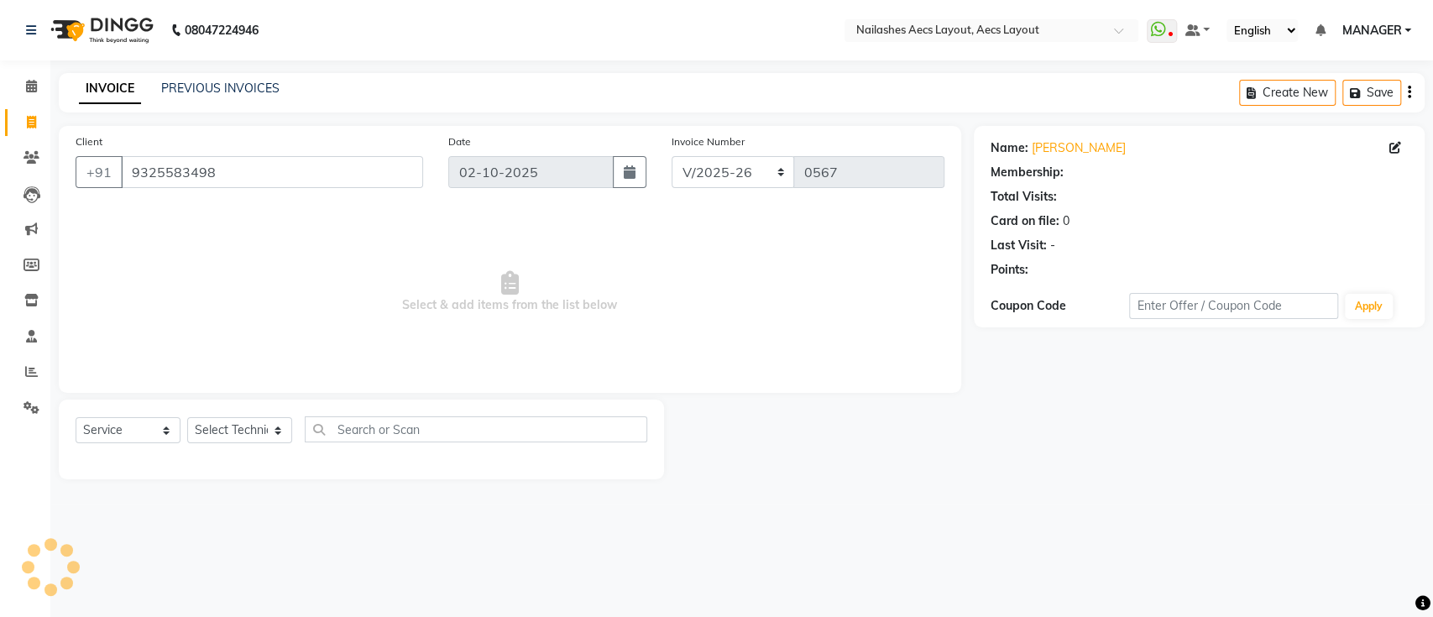
select select "1: Object"
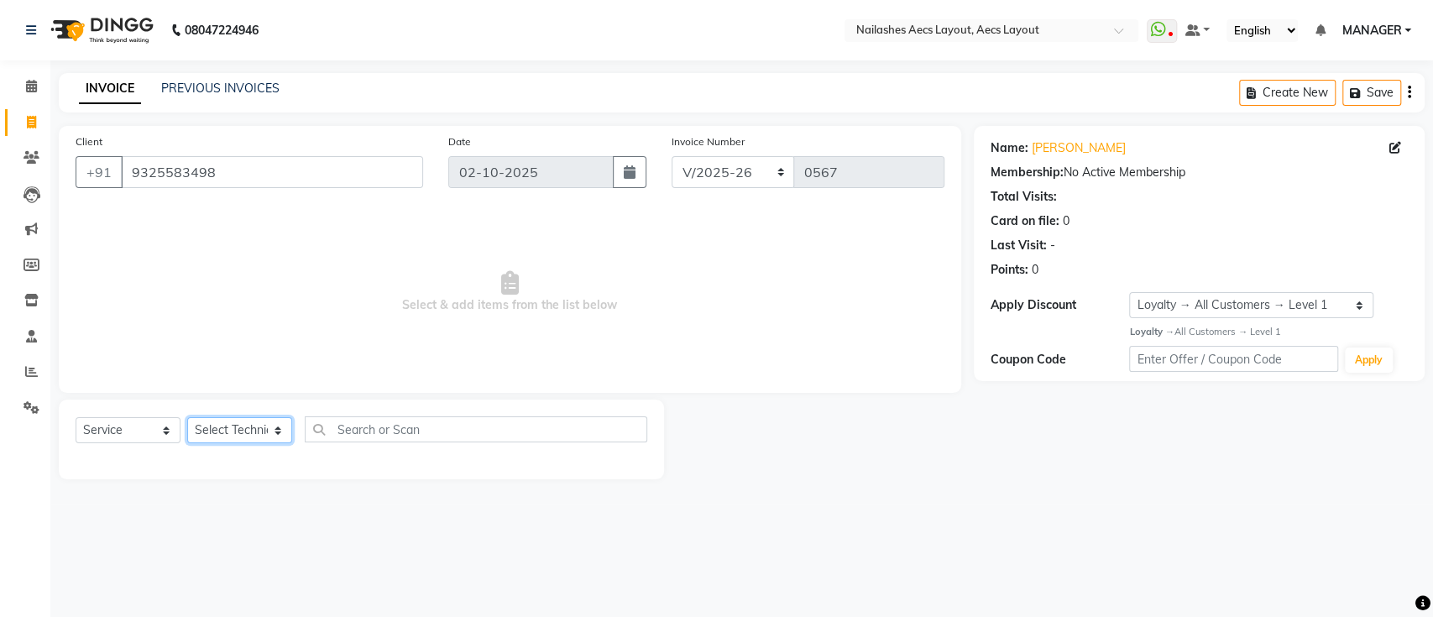
click at [253, 426] on select "Select Technician [PERSON_NAME] MANAGER [PERSON_NAME] owner [PERSON_NAME]" at bounding box center [239, 430] width 105 height 26
select select "89033"
click at [187, 417] on select "Select Technician [PERSON_NAME] MANAGER [PERSON_NAME] owner [PERSON_NAME]" at bounding box center [239, 430] width 105 height 26
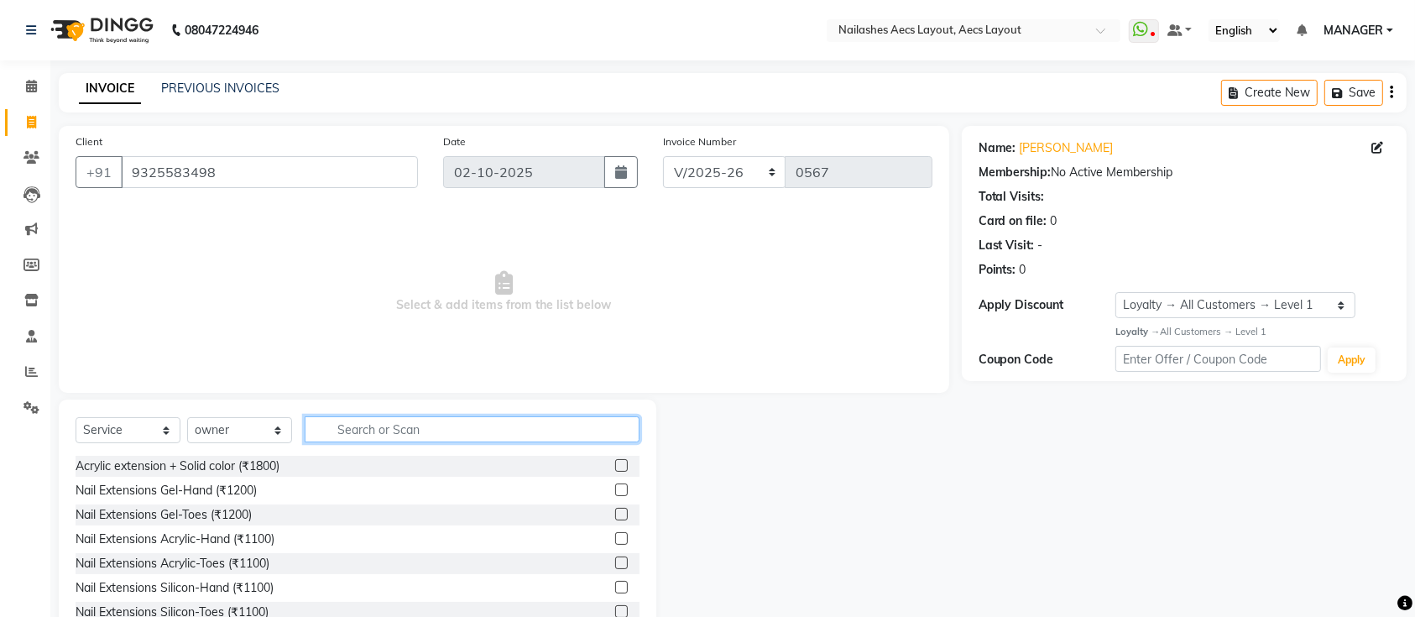
click at [423, 426] on input "text" at bounding box center [472, 429] width 335 height 26
type input "pedi"
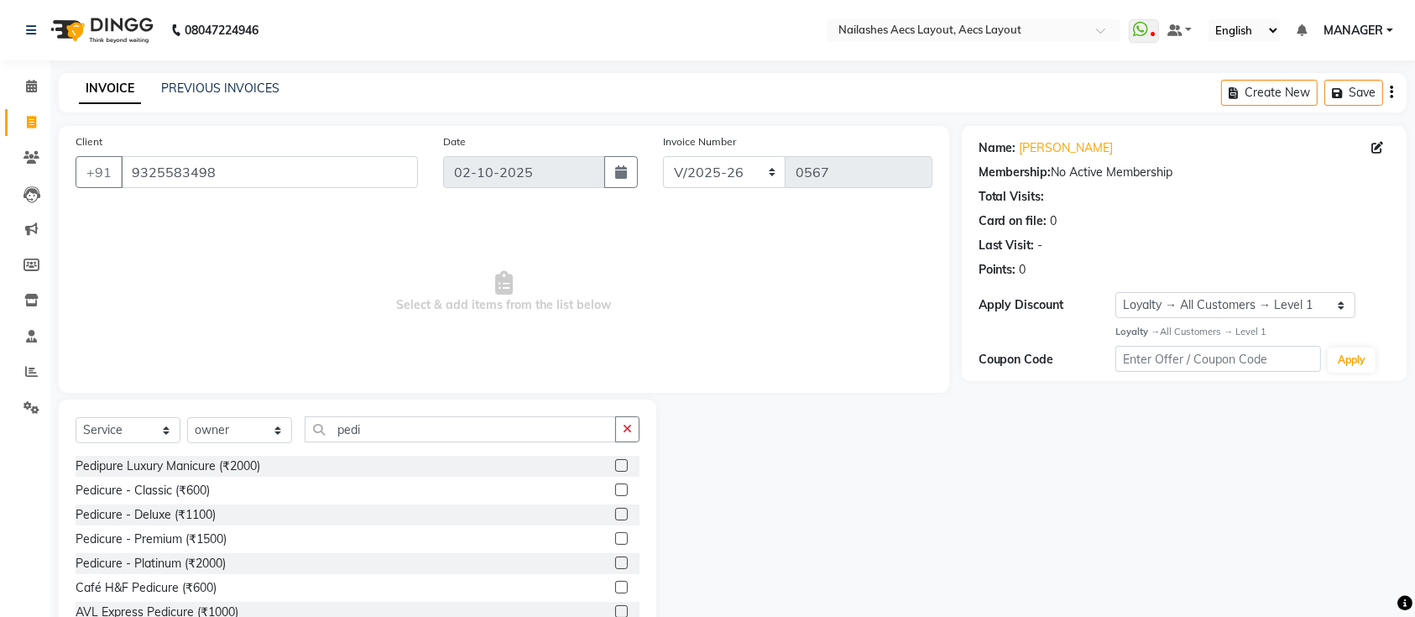
click at [615, 489] on label at bounding box center [621, 489] width 13 height 13
click at [615, 489] on input "checkbox" at bounding box center [620, 490] width 11 height 11
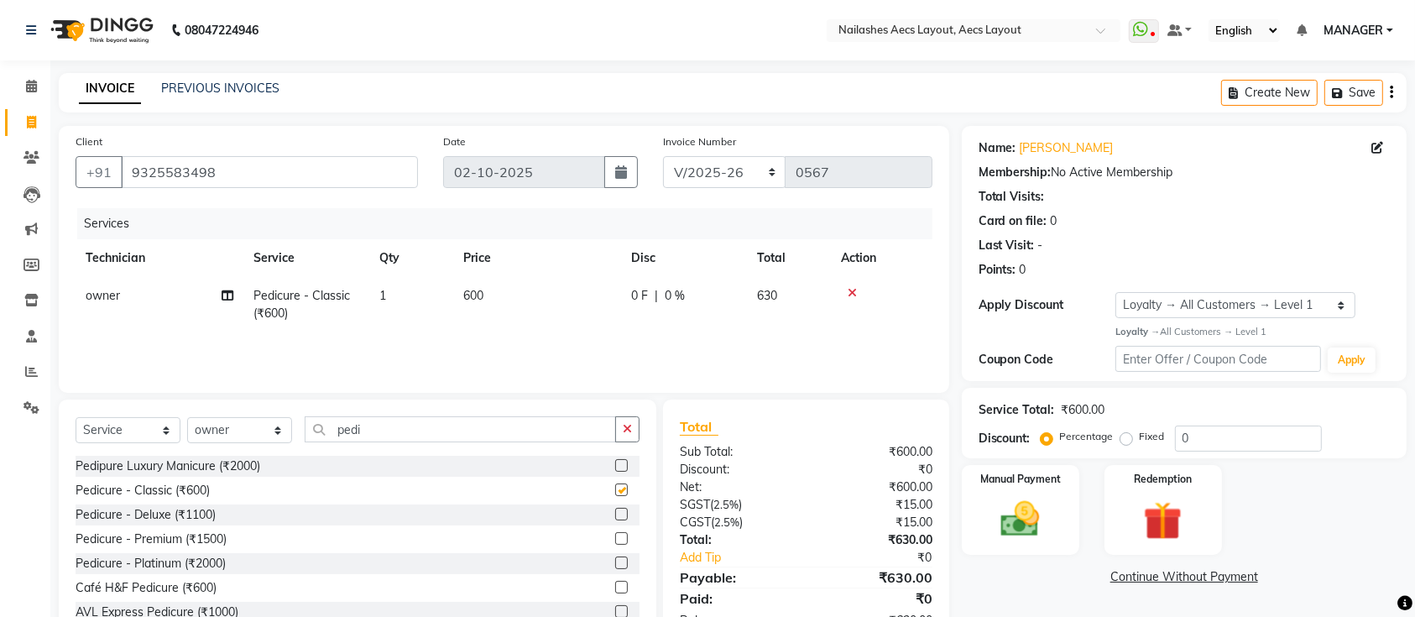
checkbox input "false"
click at [1188, 427] on input "0" at bounding box center [1248, 438] width 147 height 26
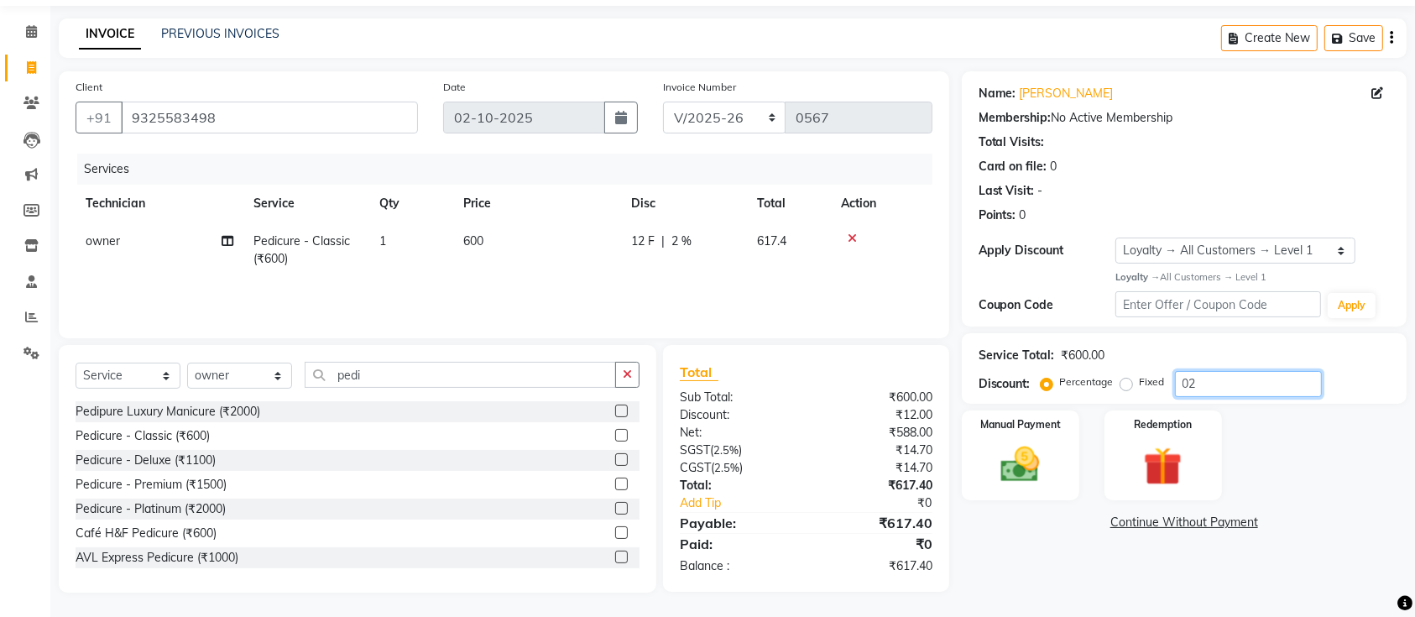
type input "0"
type input "25"
click at [1052, 453] on img at bounding box center [1020, 464] width 65 height 46
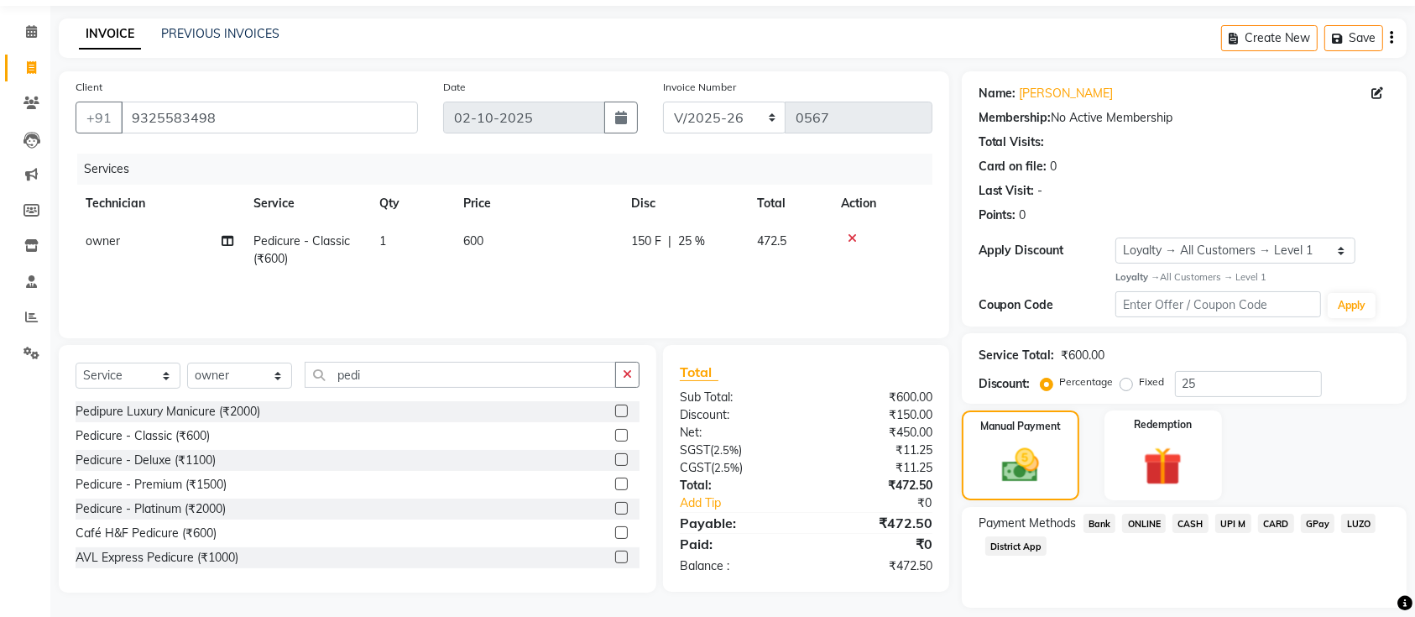
click at [1237, 514] on span "UPI M" at bounding box center [1233, 523] width 36 height 19
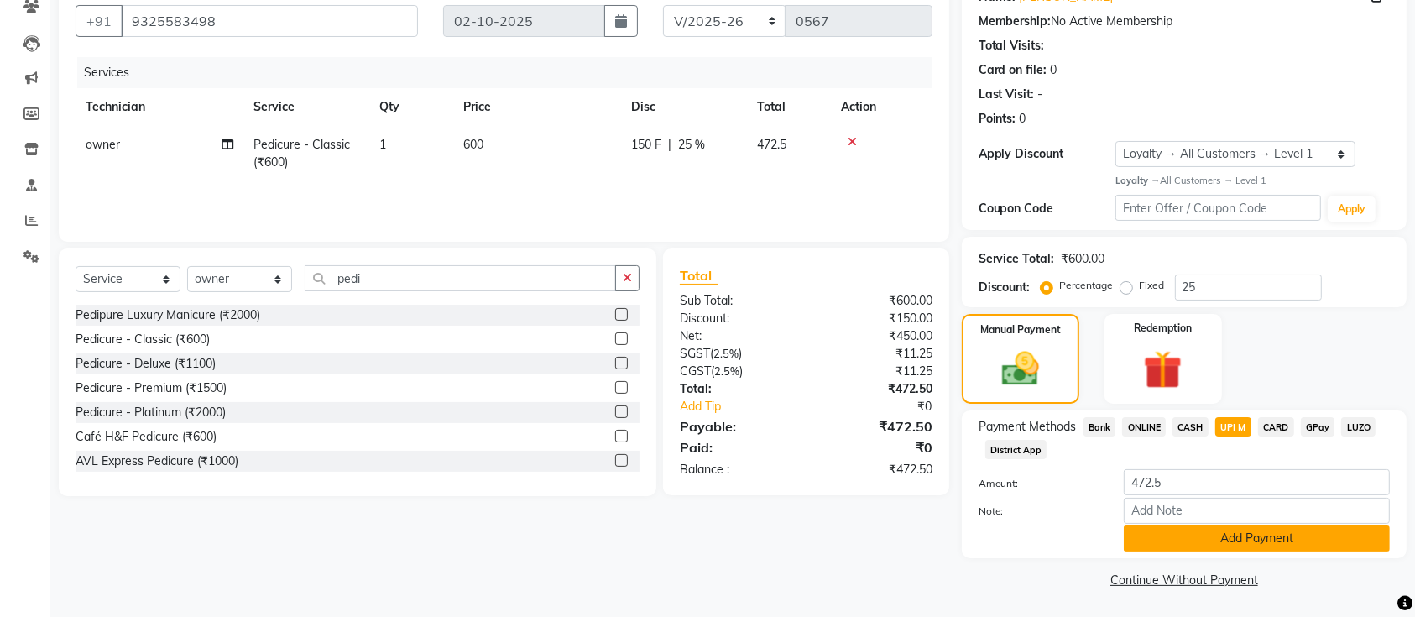
click at [1273, 544] on button "Add Payment" at bounding box center [1257, 538] width 266 height 26
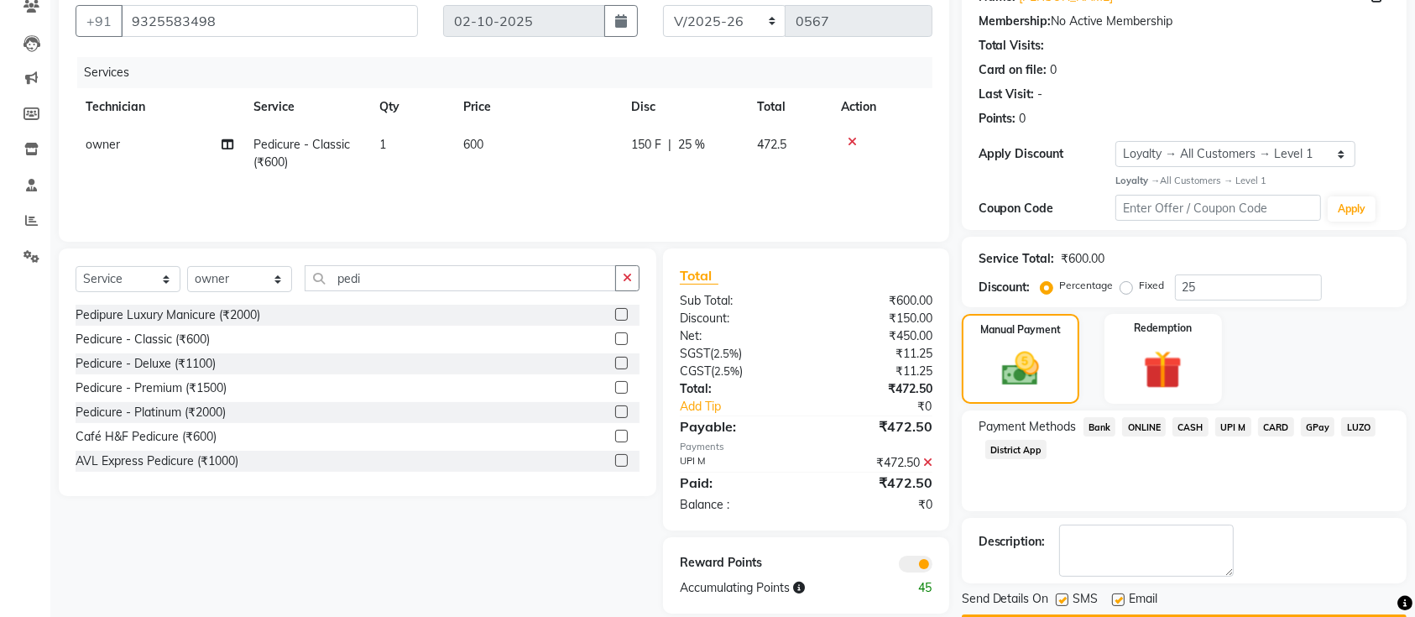
scroll to position [199, 0]
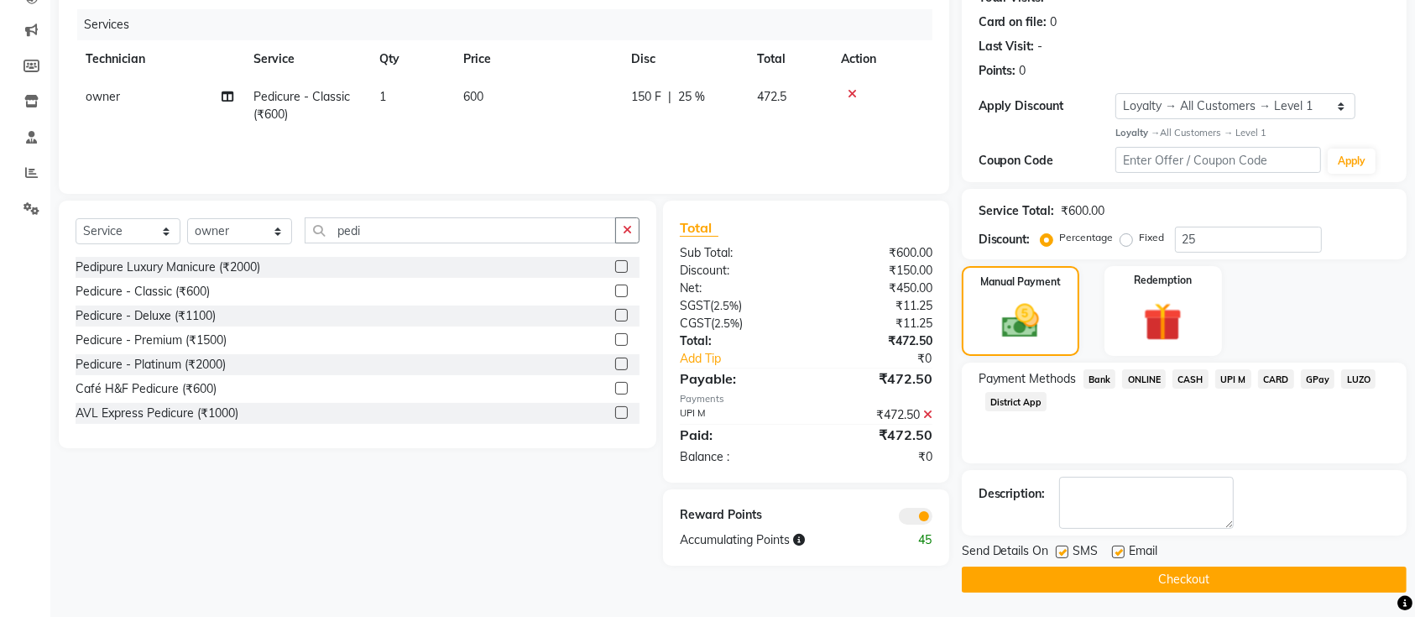
click at [1231, 386] on span "UPI M" at bounding box center [1233, 378] width 36 height 19
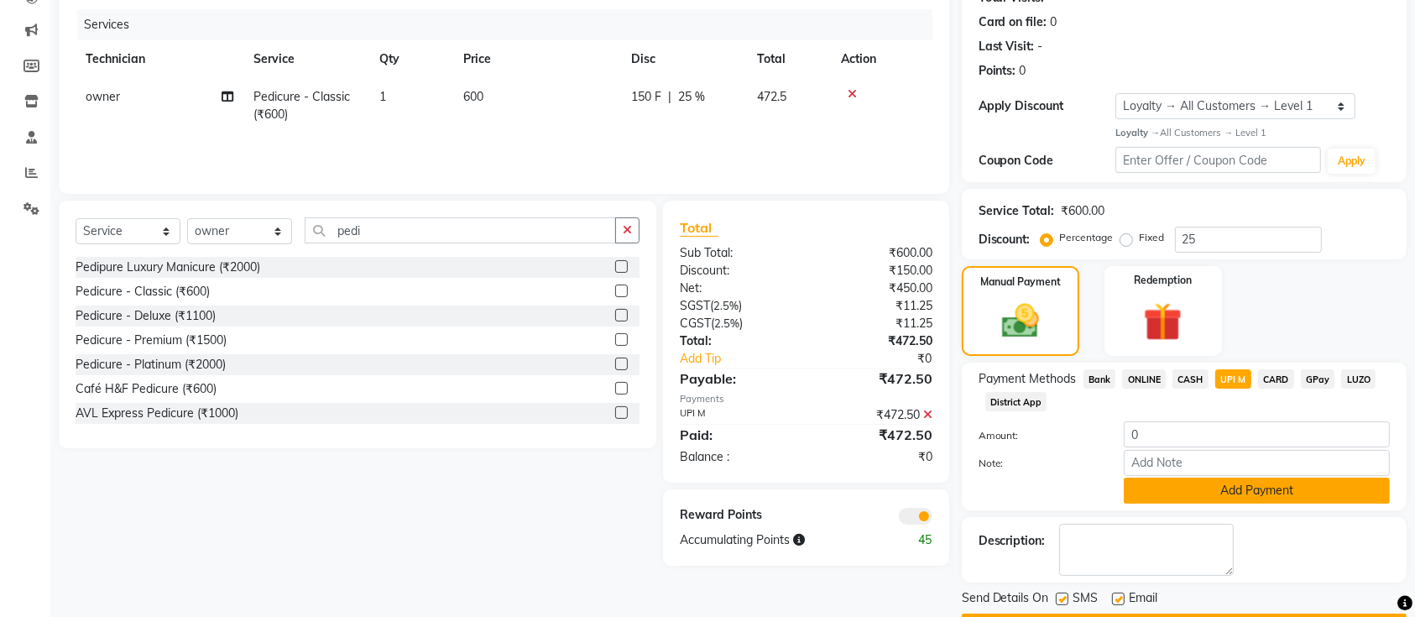
click at [1217, 502] on button "Add Payment" at bounding box center [1257, 491] width 266 height 26
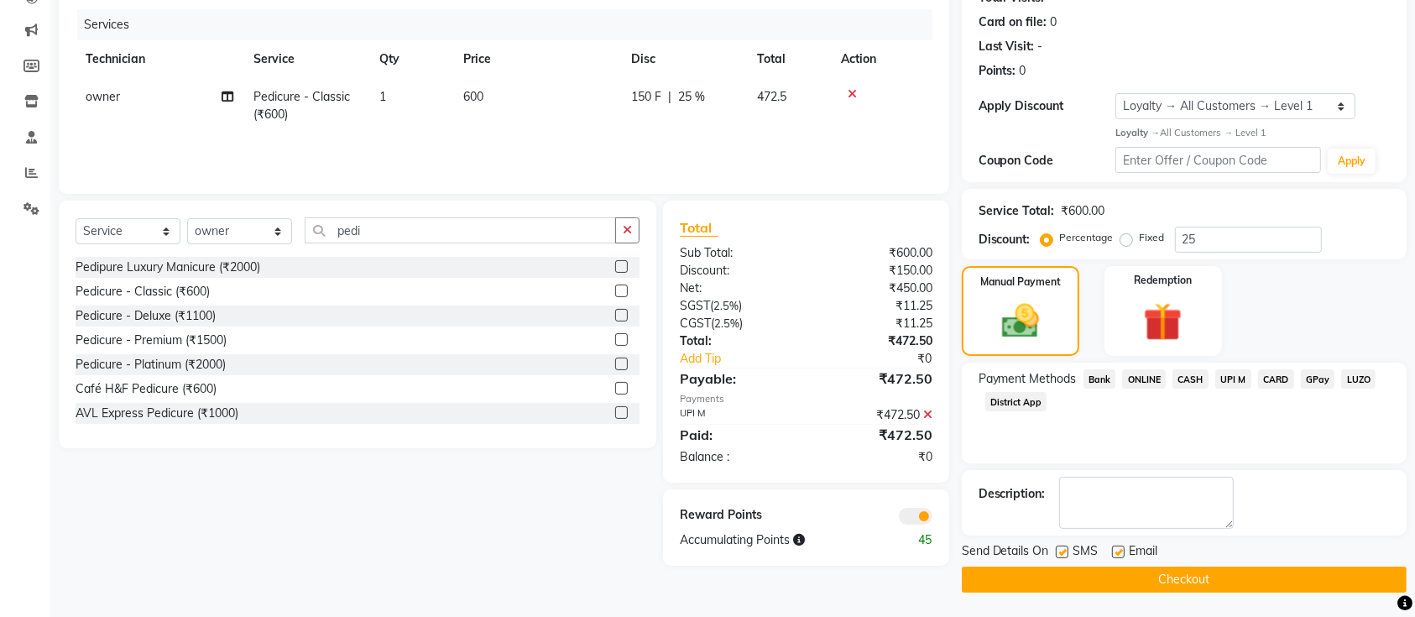
click at [1220, 587] on button "Checkout" at bounding box center [1184, 579] width 445 height 26
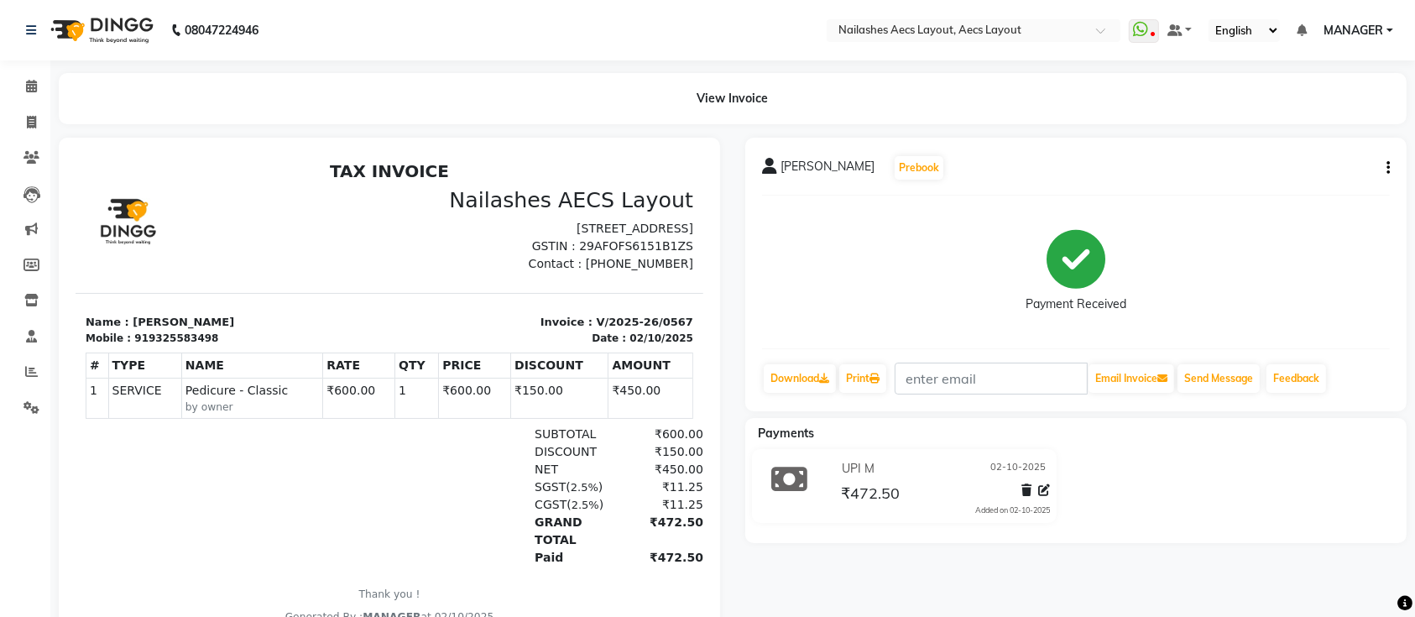
select select "service"
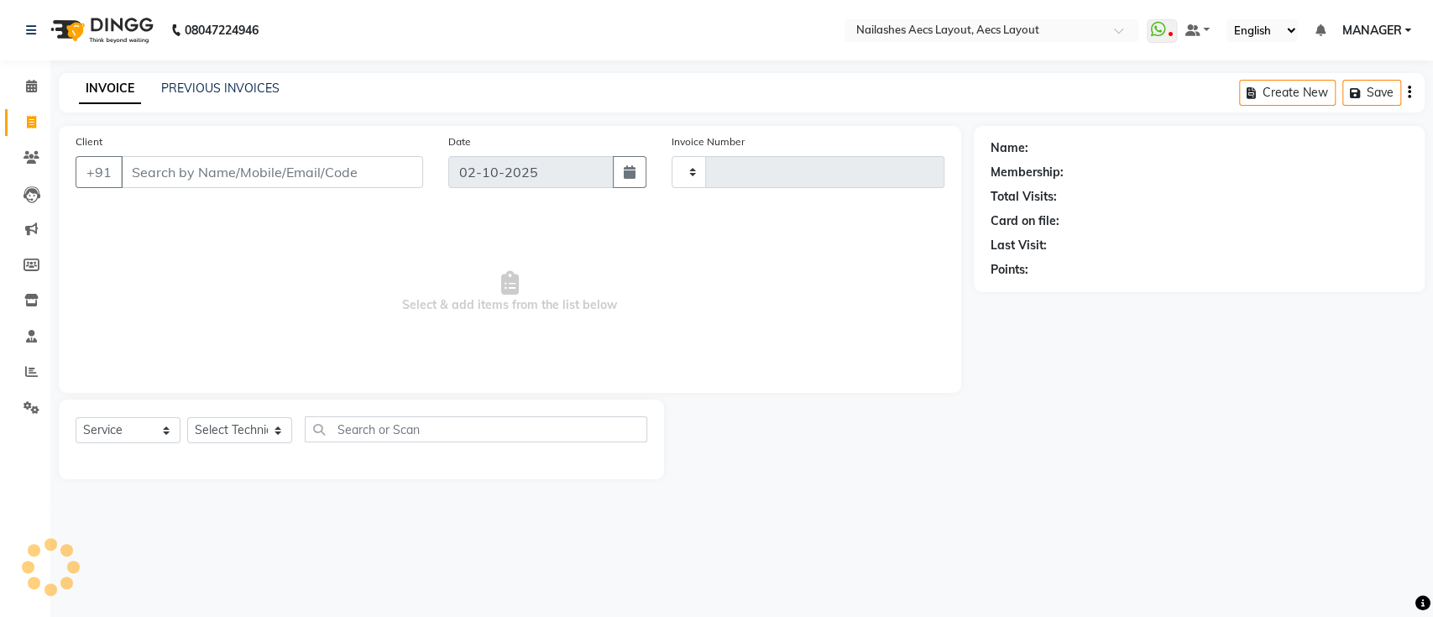
type input "0568"
select select "8467"
click at [199, 88] on link "PREVIOUS INVOICES" at bounding box center [220, 88] width 118 height 15
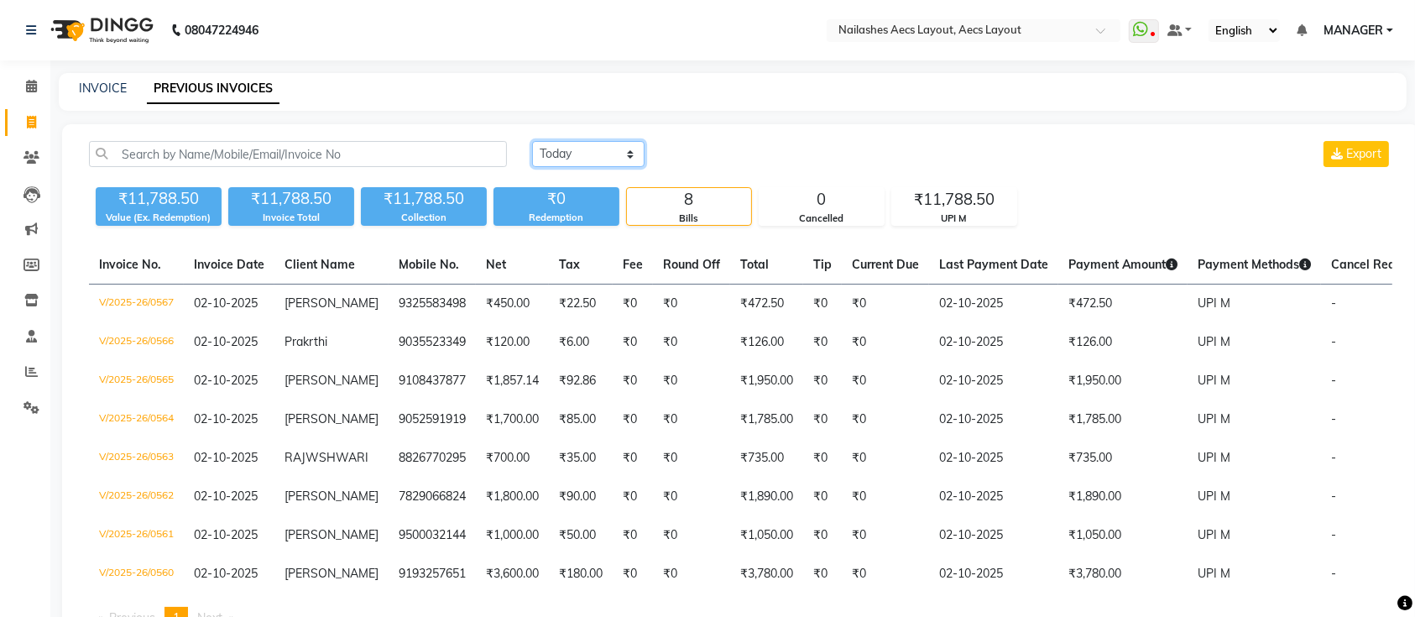
click at [618, 150] on select "Today Yesterday Custom Range" at bounding box center [588, 154] width 112 height 26
click at [727, 146] on div "Today Yesterday Custom Range Export" at bounding box center [962, 154] width 860 height 26
click at [597, 143] on select "Today Yesterday Custom Range" at bounding box center [588, 154] width 112 height 26
select select "yesterday"
click at [532, 141] on select "Today Yesterday Custom Range" at bounding box center [588, 154] width 112 height 26
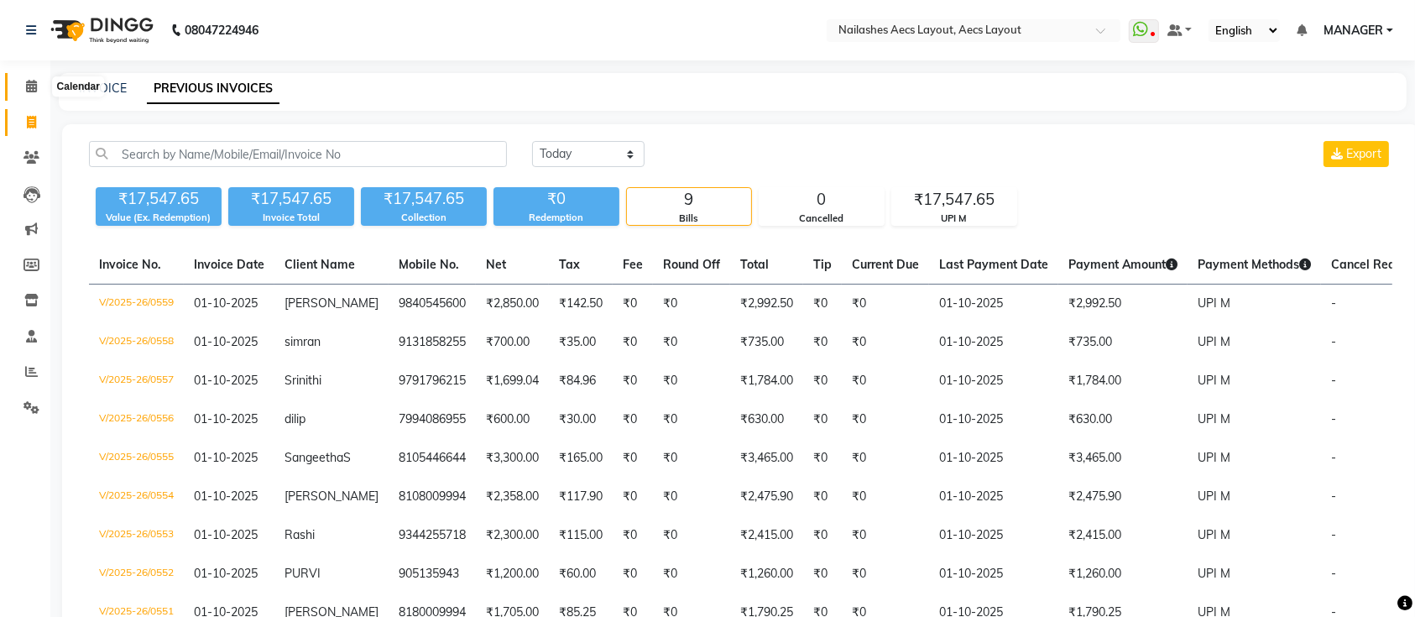
click at [35, 91] on icon at bounding box center [31, 86] width 11 height 13
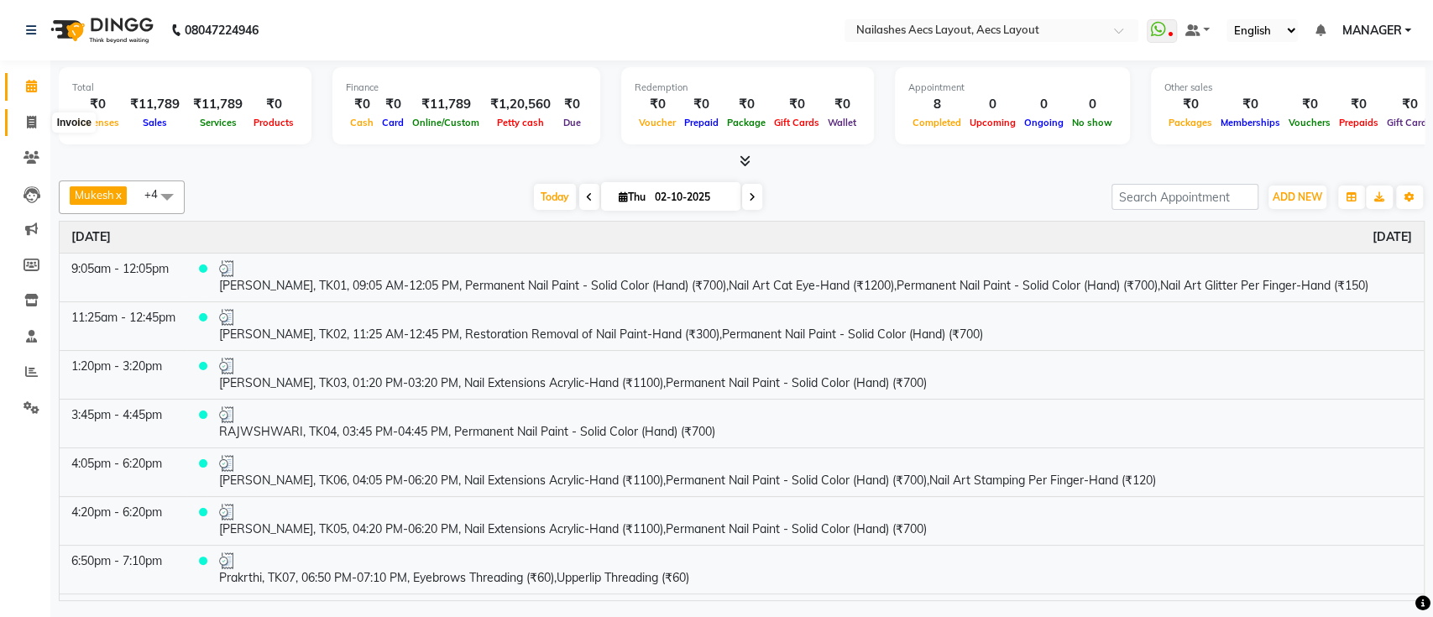
click at [32, 120] on icon at bounding box center [31, 122] width 9 height 13
select select "service"
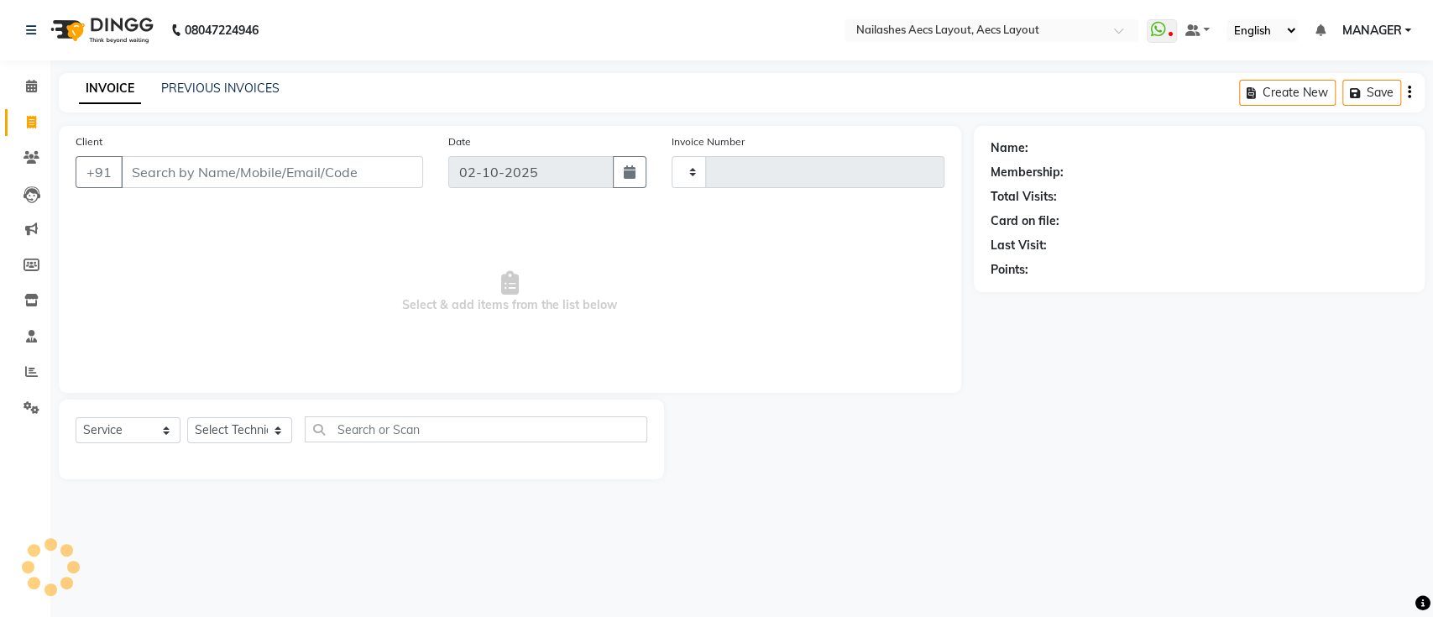
type input "0568"
select select "8467"
click at [201, 91] on link "PREVIOUS INVOICES" at bounding box center [220, 88] width 118 height 15
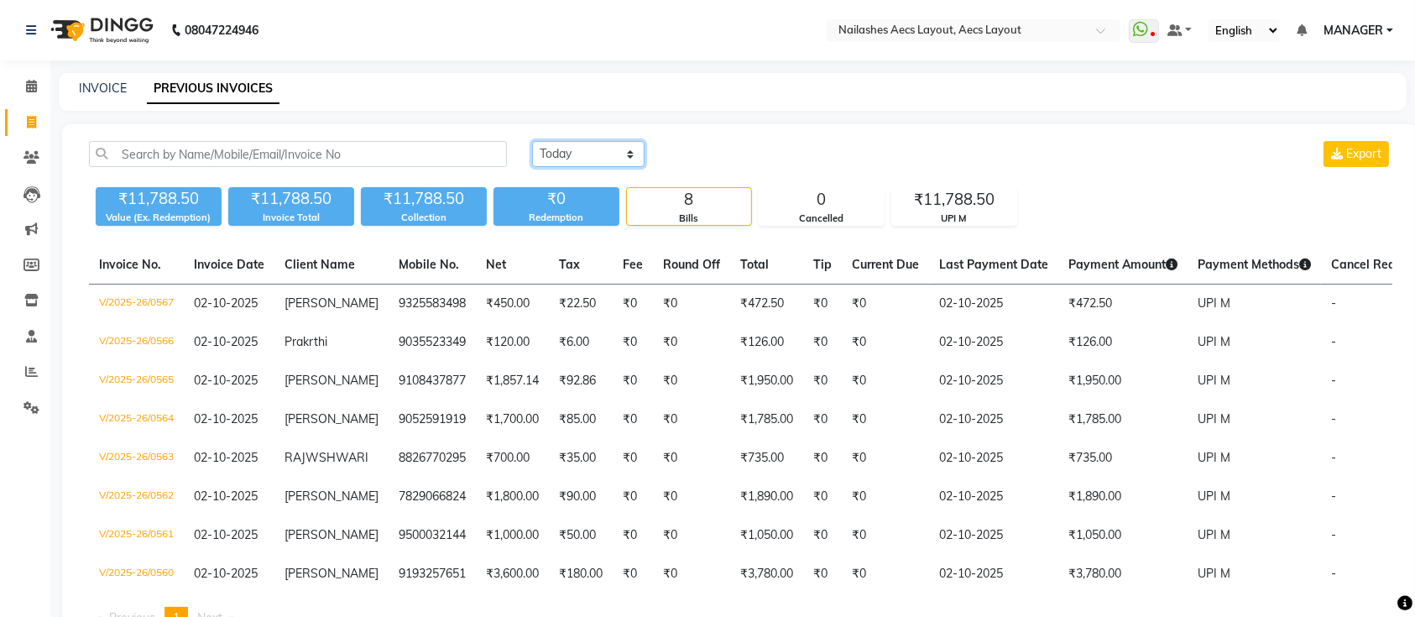
click at [545, 154] on select "Today Yesterday Custom Range" at bounding box center [588, 154] width 112 height 26
click at [532, 141] on select "Today Yesterday Custom Range" at bounding box center [588, 154] width 112 height 26
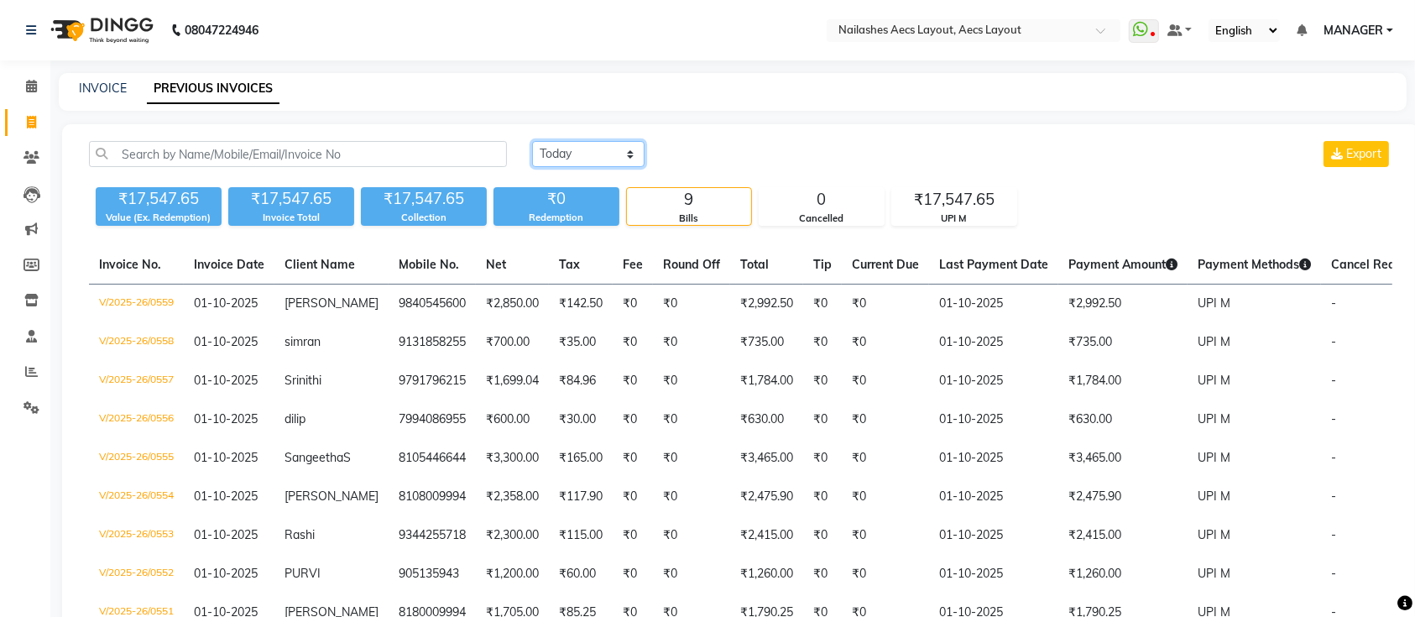
click at [547, 149] on select "Today Yesterday Custom Range" at bounding box center [588, 154] width 112 height 26
select select "today"
click at [532, 141] on select "Today Yesterday Custom Range" at bounding box center [588, 154] width 112 height 26
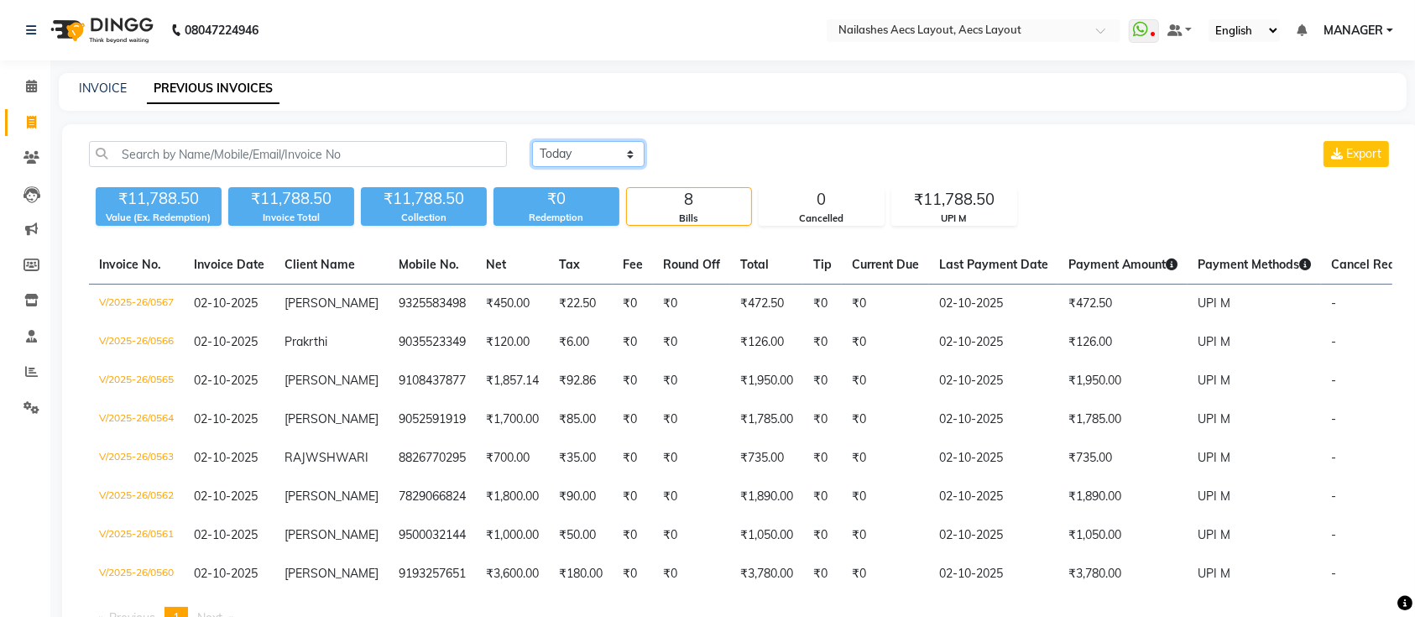
click at [585, 156] on select "Today Yesterday Custom Range" at bounding box center [588, 154] width 112 height 26
click at [92, 85] on link "INVOICE" at bounding box center [103, 88] width 48 height 15
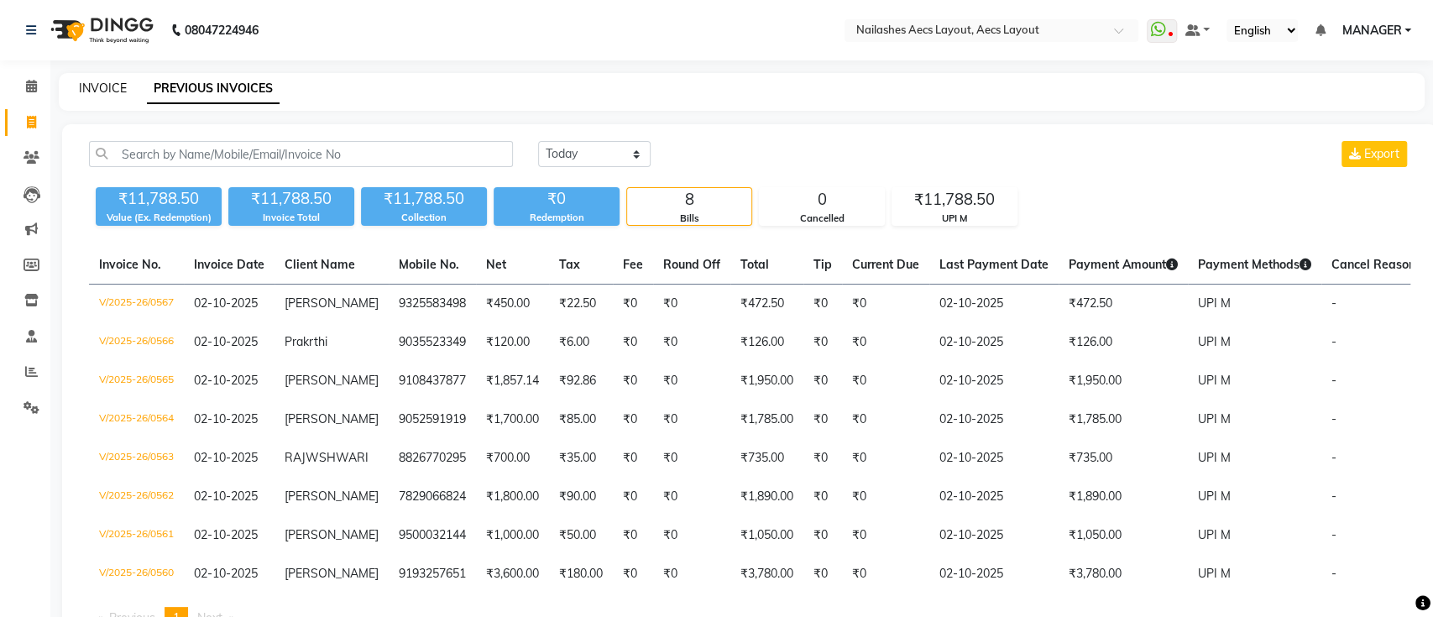
select select "8467"
select select "service"
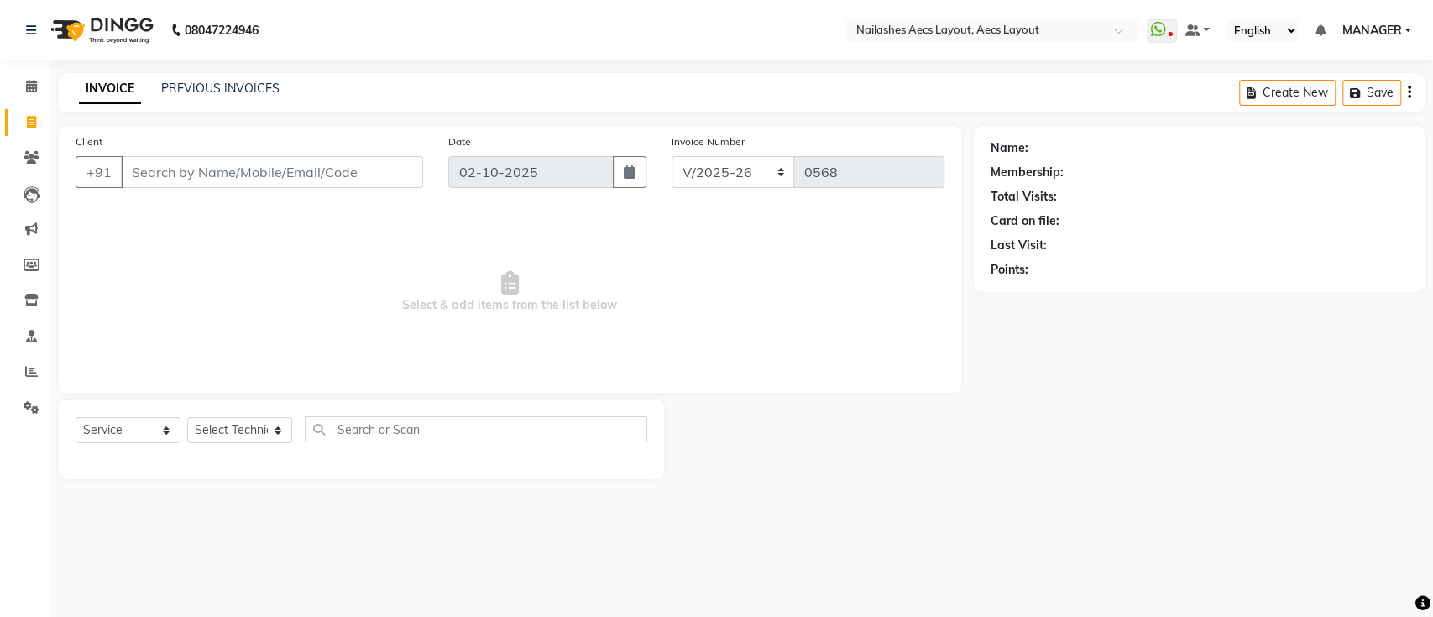
click at [336, 176] on input "Client" at bounding box center [272, 172] width 302 height 32
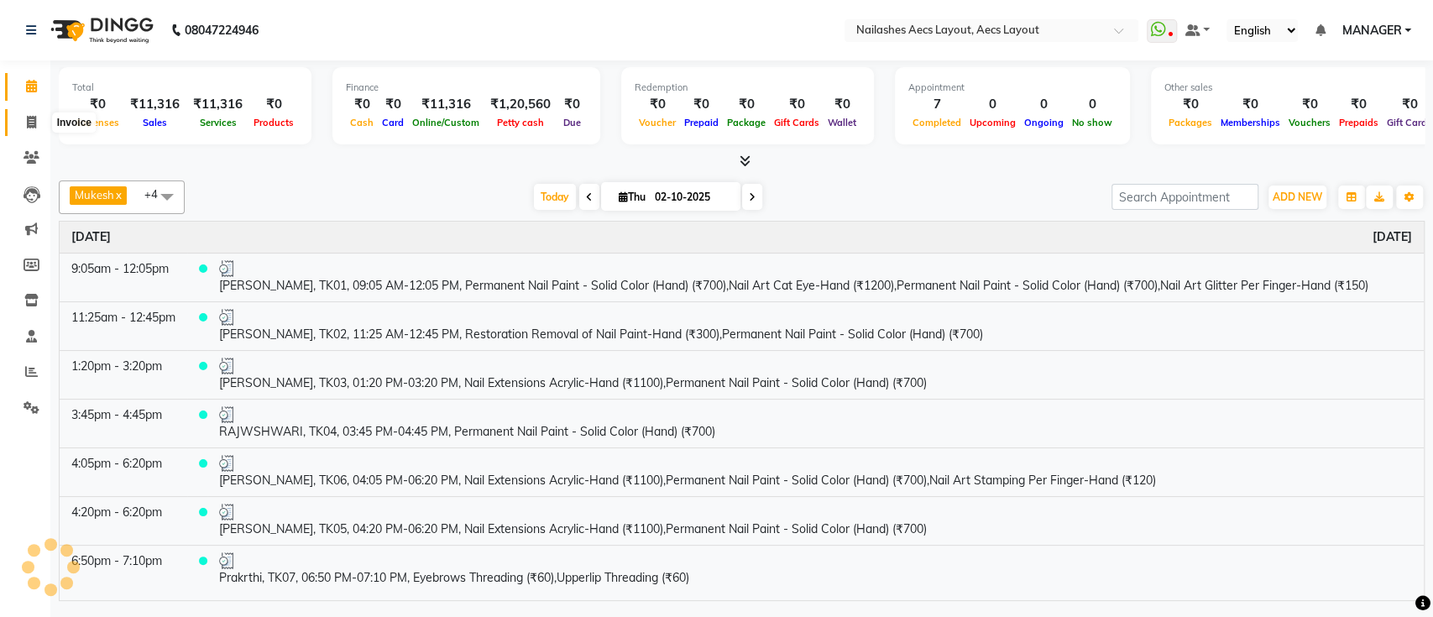
click at [27, 116] on icon at bounding box center [31, 122] width 9 height 13
select select "service"
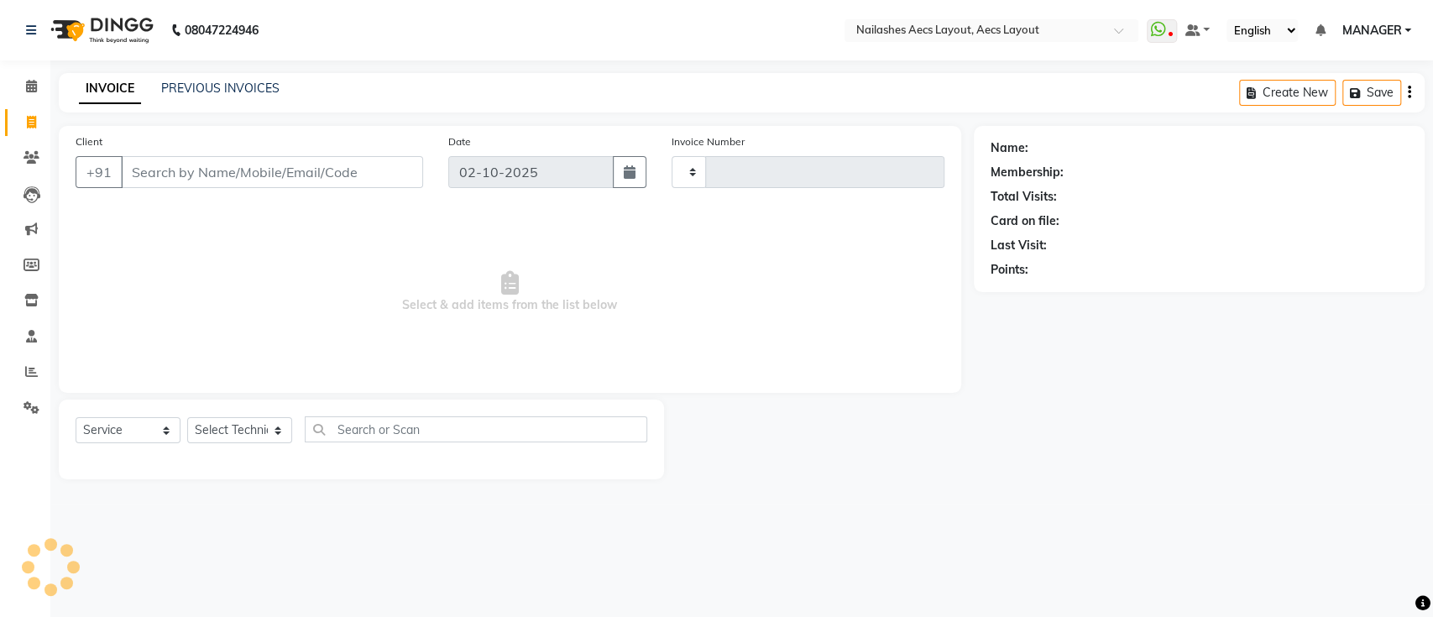
type input "0568"
select select "8467"
click at [208, 81] on link "PREVIOUS INVOICES" at bounding box center [220, 88] width 118 height 15
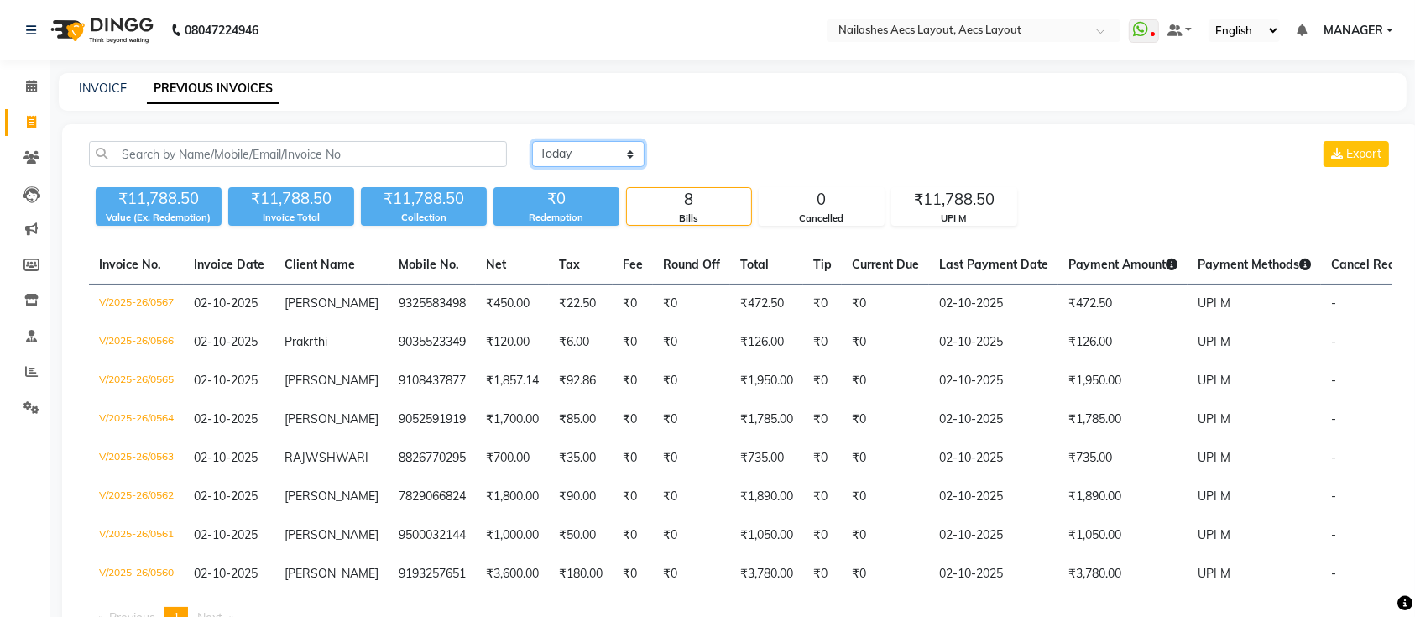
click at [591, 149] on select "[DATE] [DATE] Custom Range" at bounding box center [588, 154] width 112 height 26
select select "[DATE]"
click at [532, 141] on select "[DATE] [DATE] Custom Range" at bounding box center [588, 154] width 112 height 26
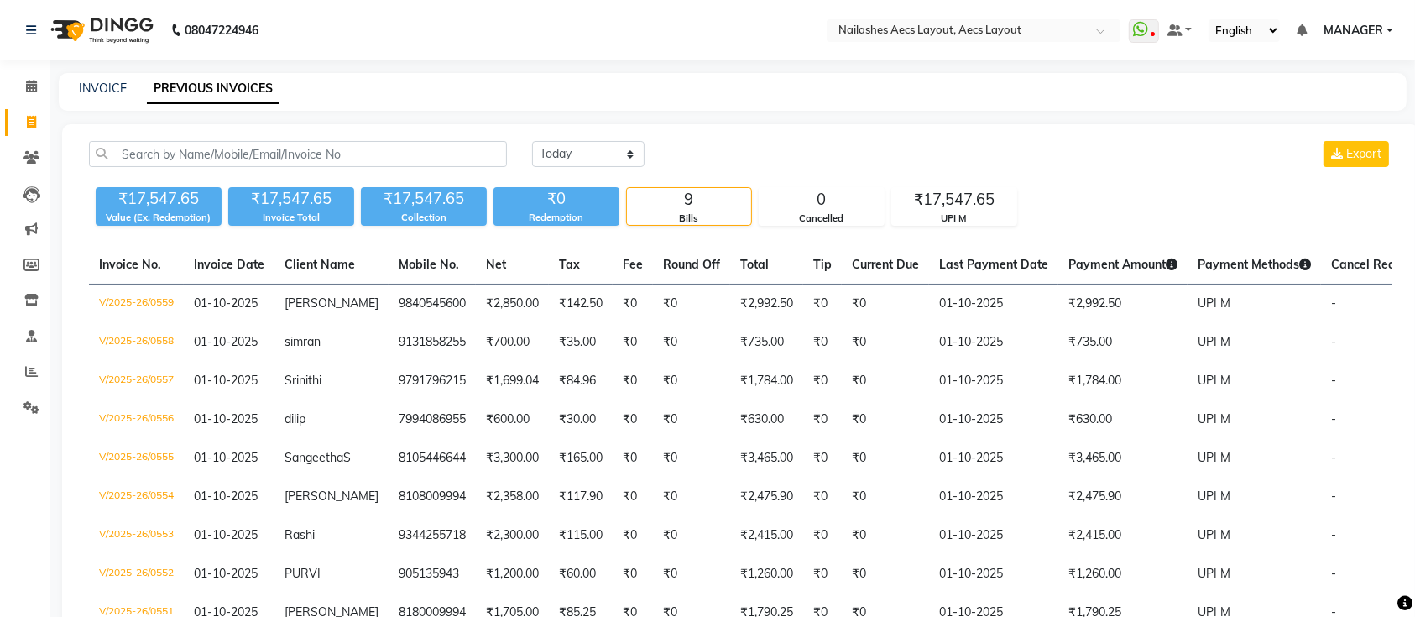
drag, startPoint x: 893, startPoint y: 131, endPoint x: 1108, endPoint y: 179, distance: 220.1
click at [1108, 179] on div "[DATE] [DATE] Custom Range Export ₹17,547.65 Value (Ex. Redemption) ₹17,547.65 …" at bounding box center [740, 411] width 1357 height 574
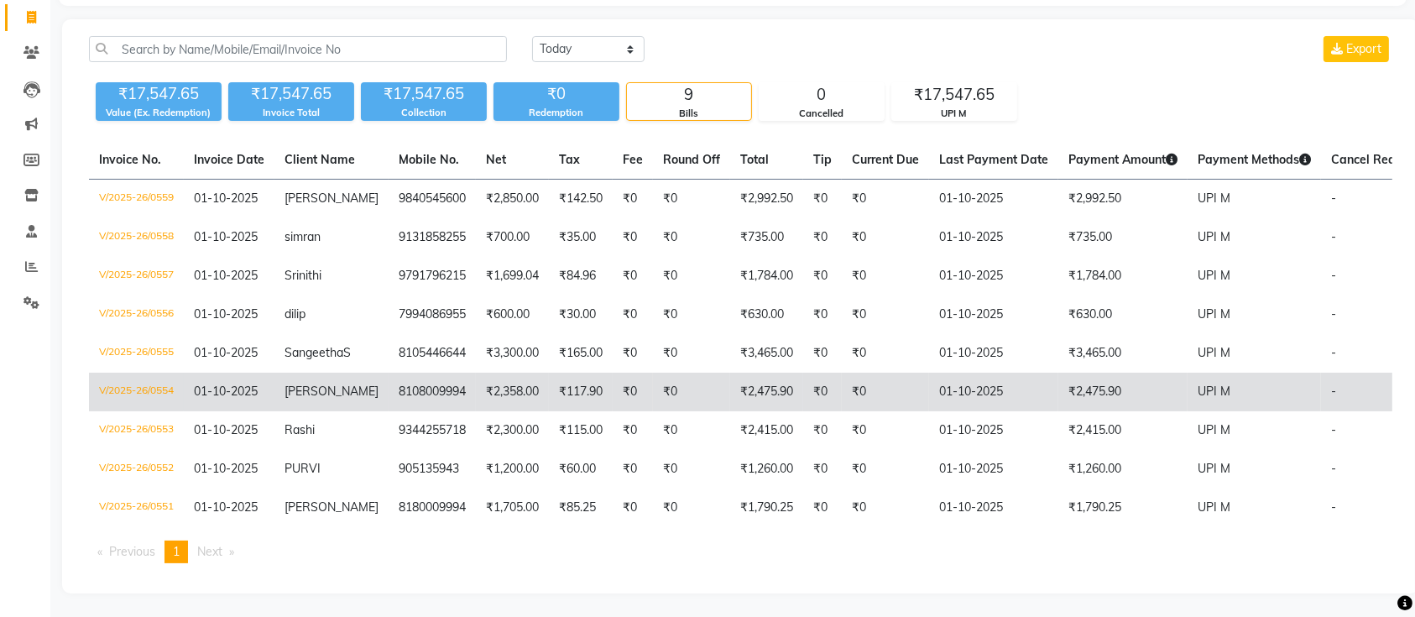
scroll to position [141, 0]
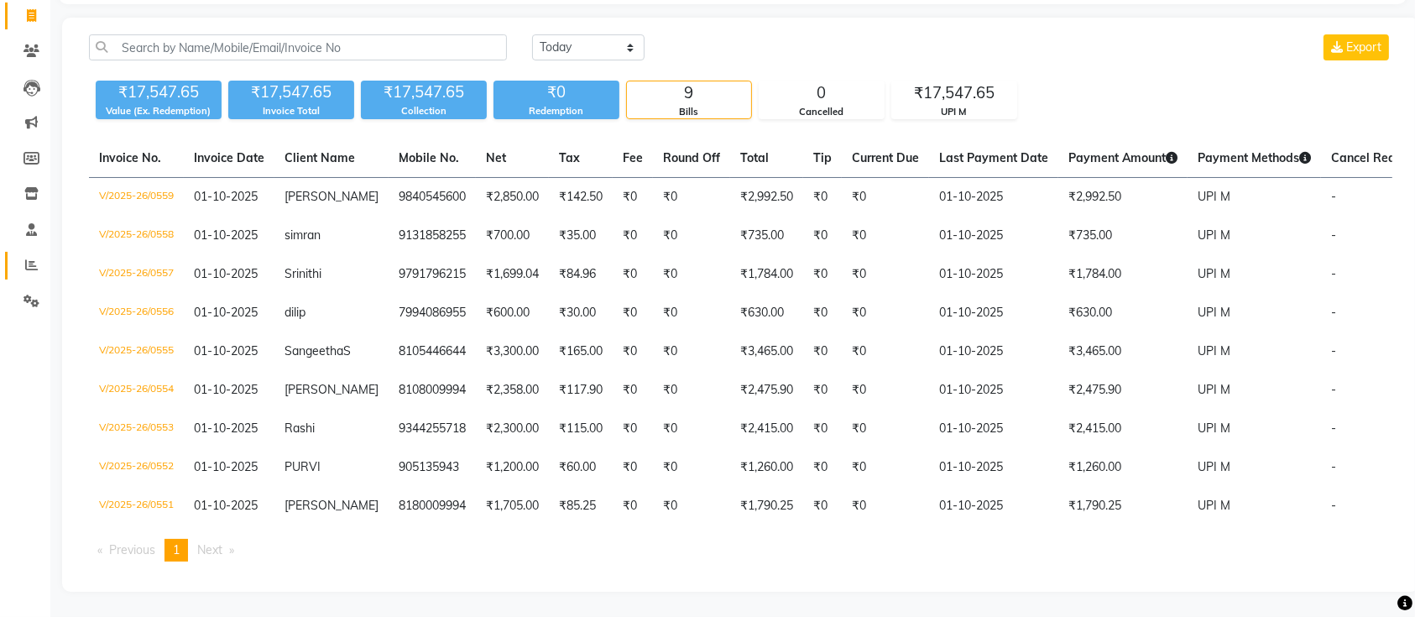
click at [33, 258] on icon at bounding box center [31, 264] width 13 height 13
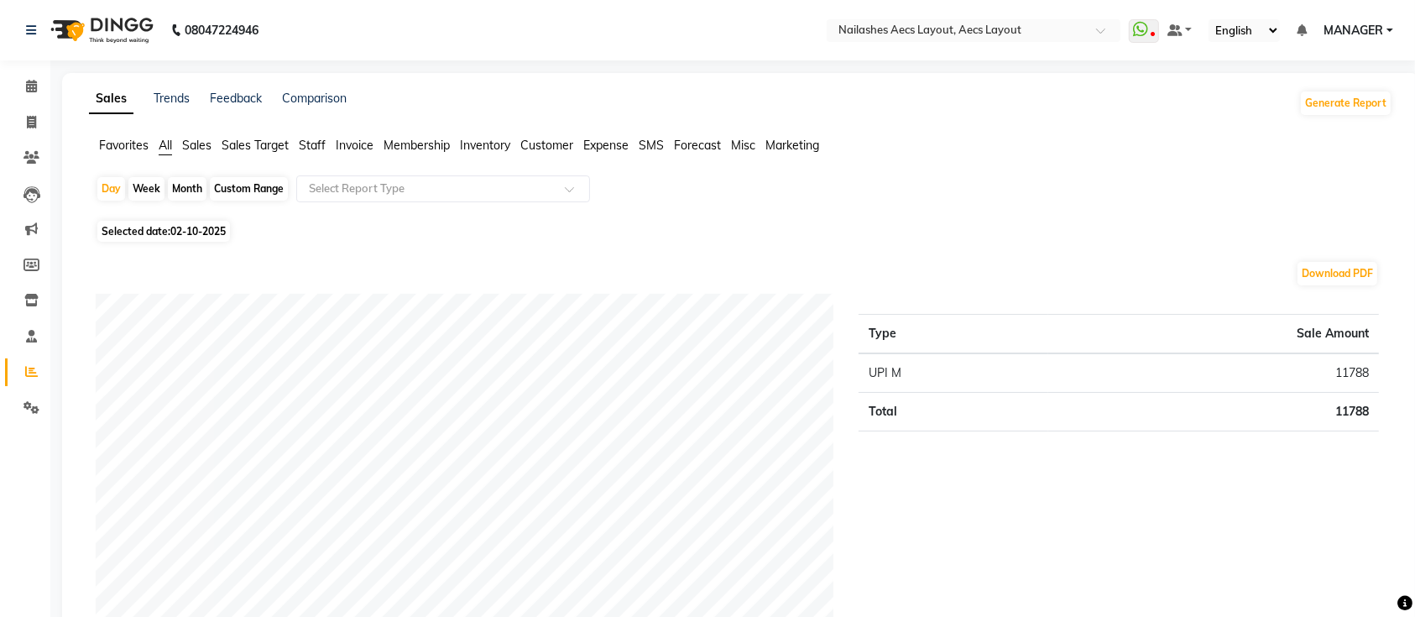
click at [191, 191] on div "Month" at bounding box center [187, 188] width 39 height 23
select select "10"
select select "2025"
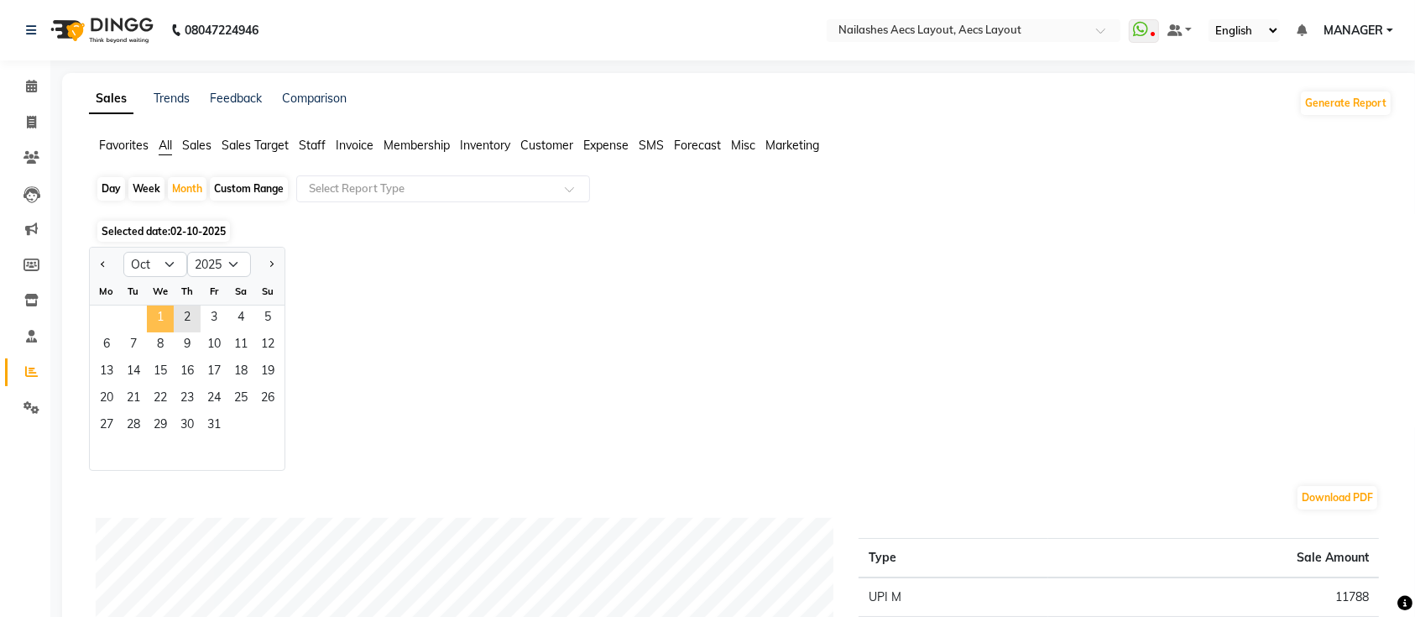
click at [154, 316] on span "1" at bounding box center [160, 318] width 27 height 27
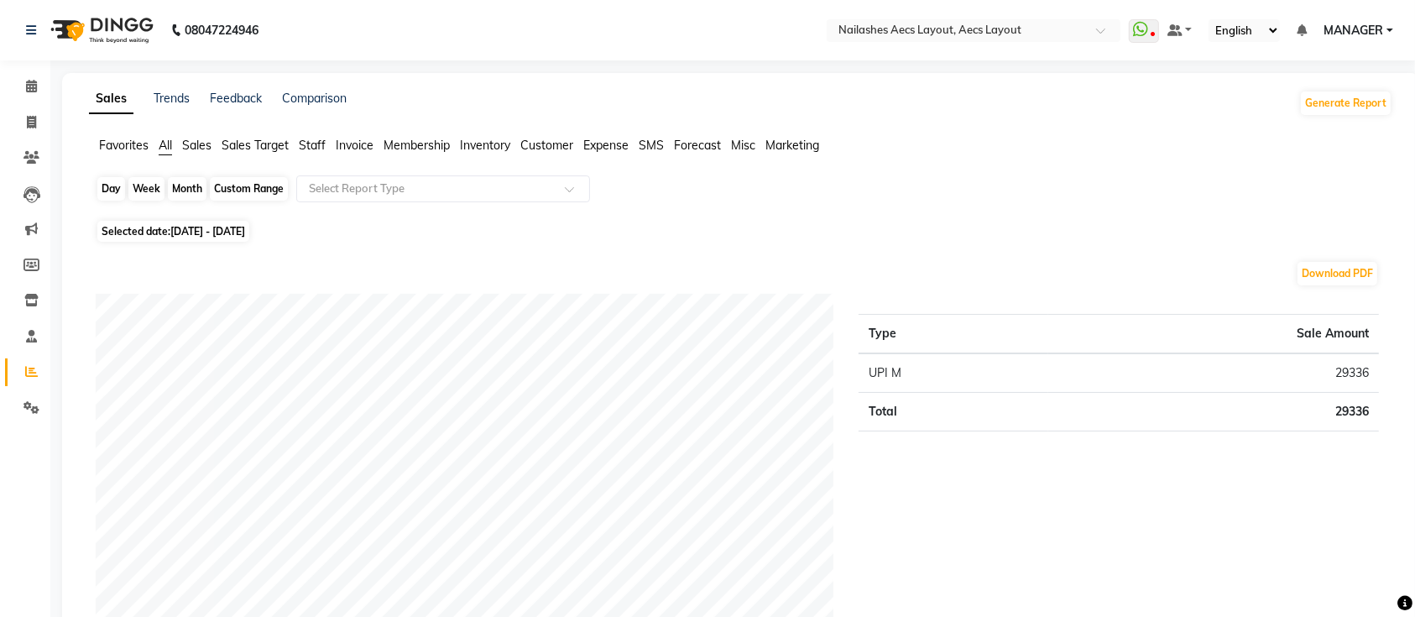
click at [197, 181] on div "Month" at bounding box center [187, 188] width 39 height 23
select select "10"
select select "2025"
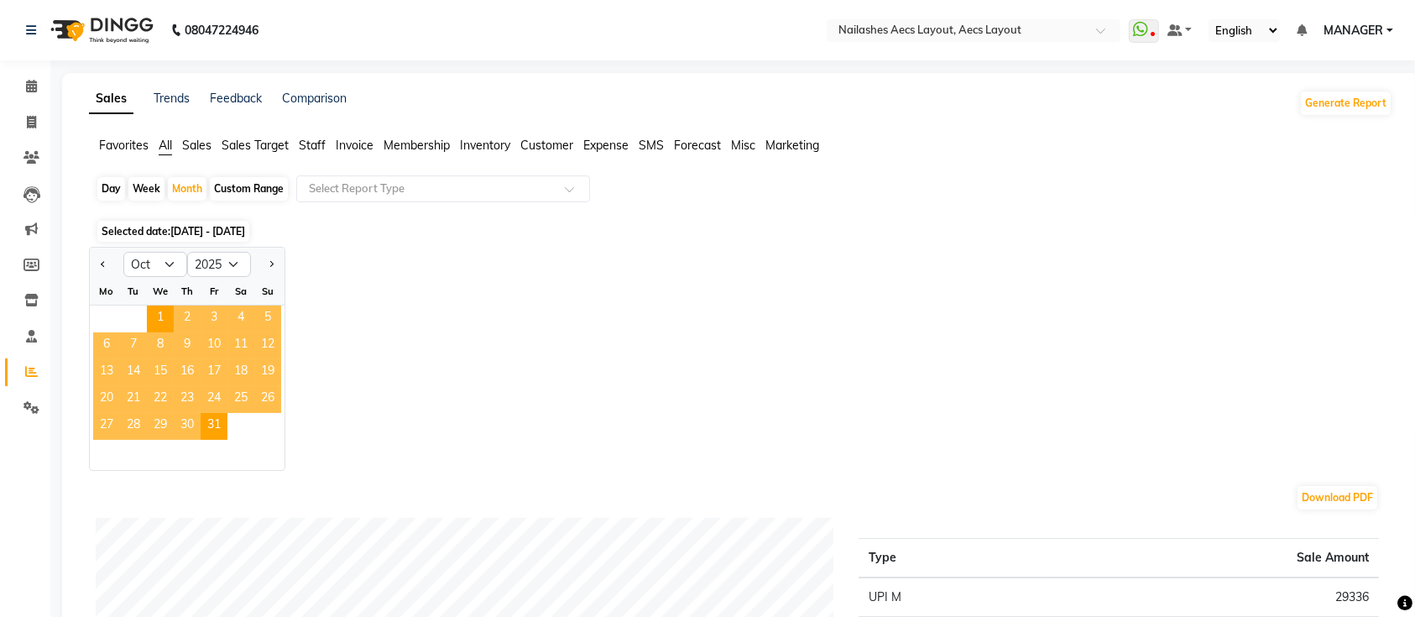
click at [152, 315] on span "1" at bounding box center [160, 318] width 27 height 27
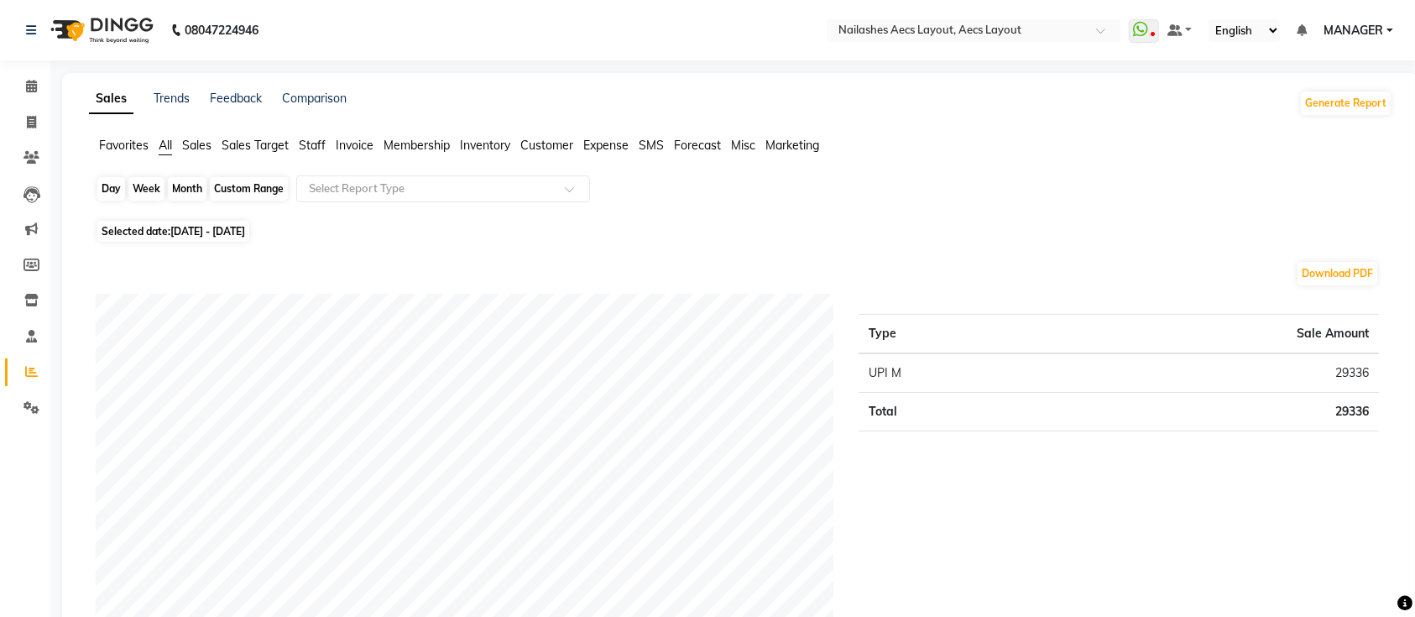
click at [190, 198] on div "Month" at bounding box center [187, 188] width 39 height 23
select select "10"
select select "2025"
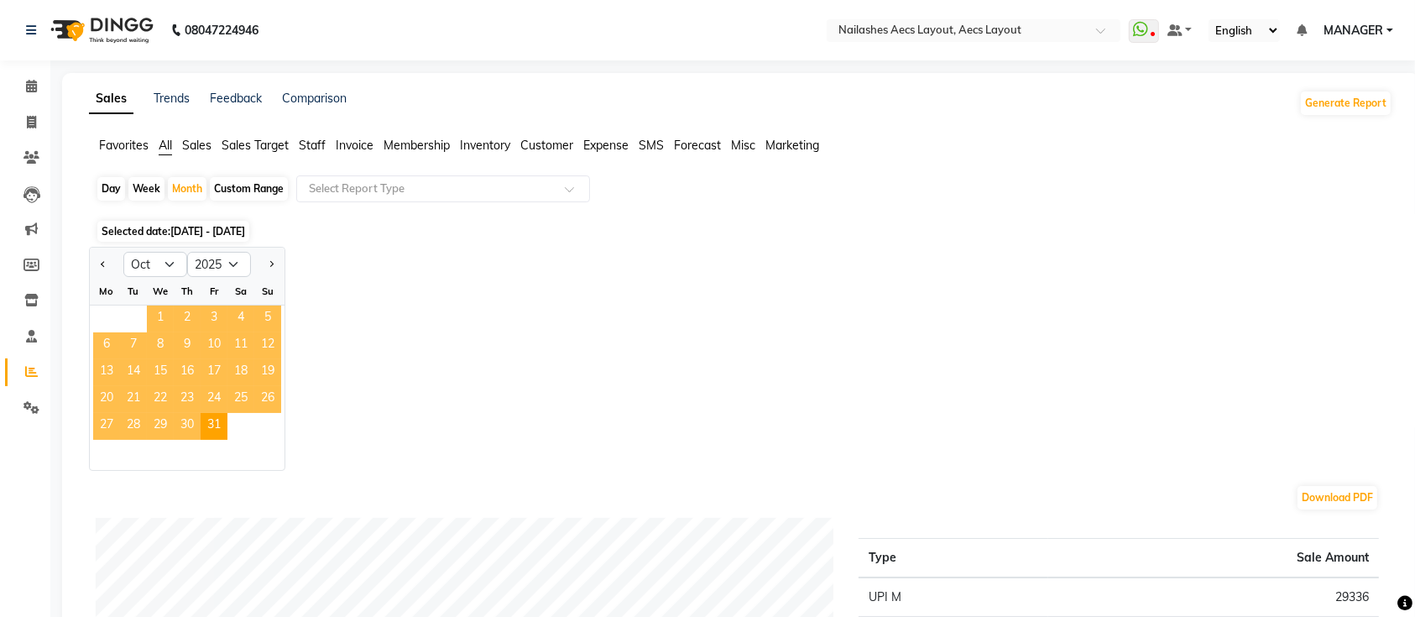
click at [157, 315] on span "1" at bounding box center [160, 318] width 27 height 27
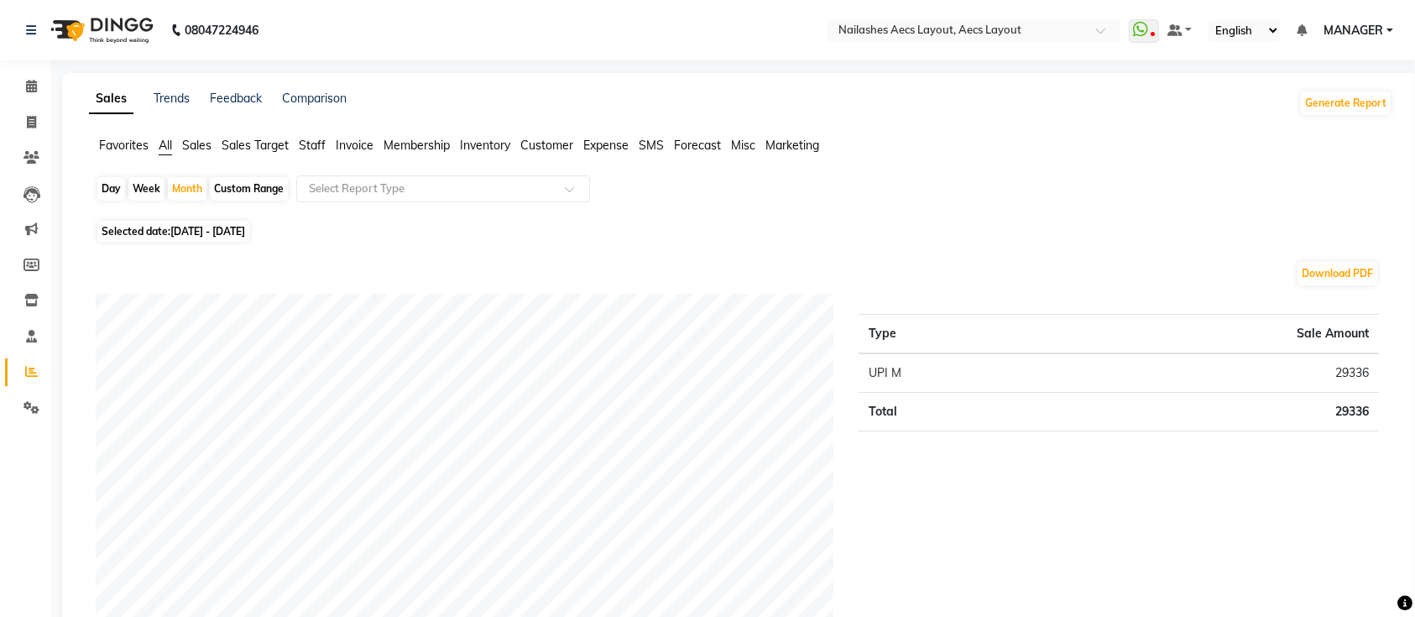
click at [117, 183] on div "Day" at bounding box center [111, 188] width 28 height 23
select select "10"
select select "2025"
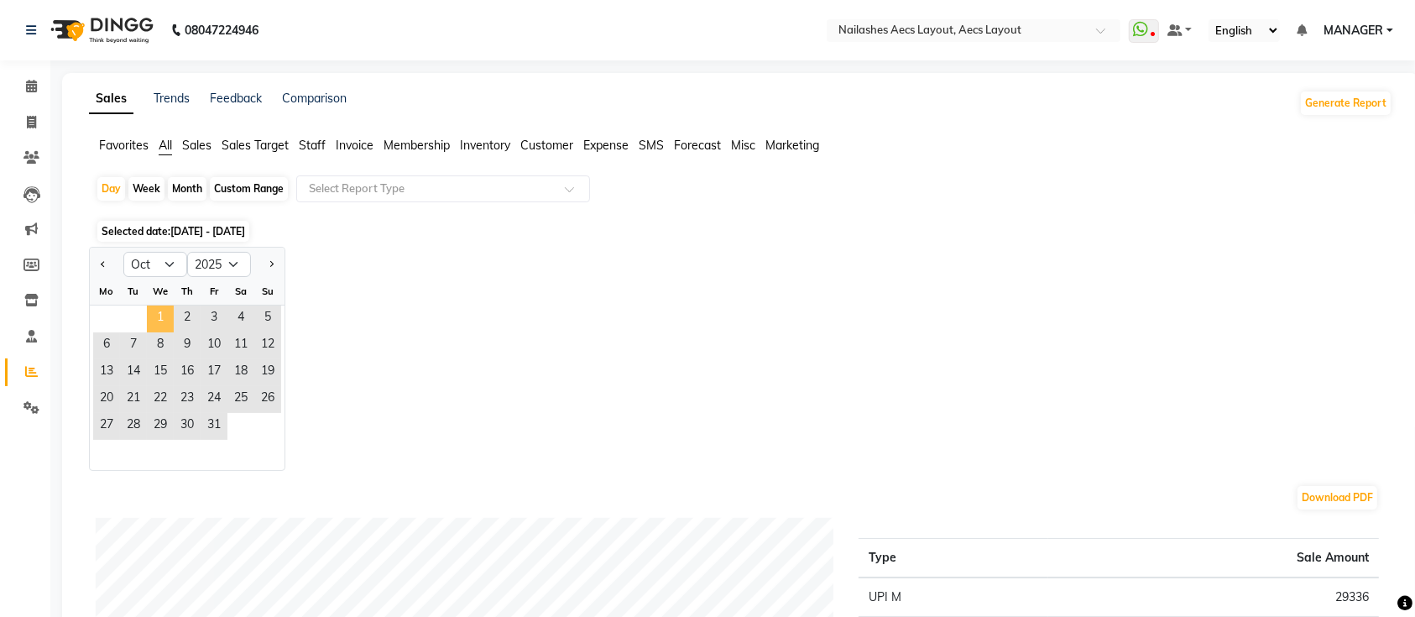
click at [152, 319] on span "1" at bounding box center [160, 318] width 27 height 27
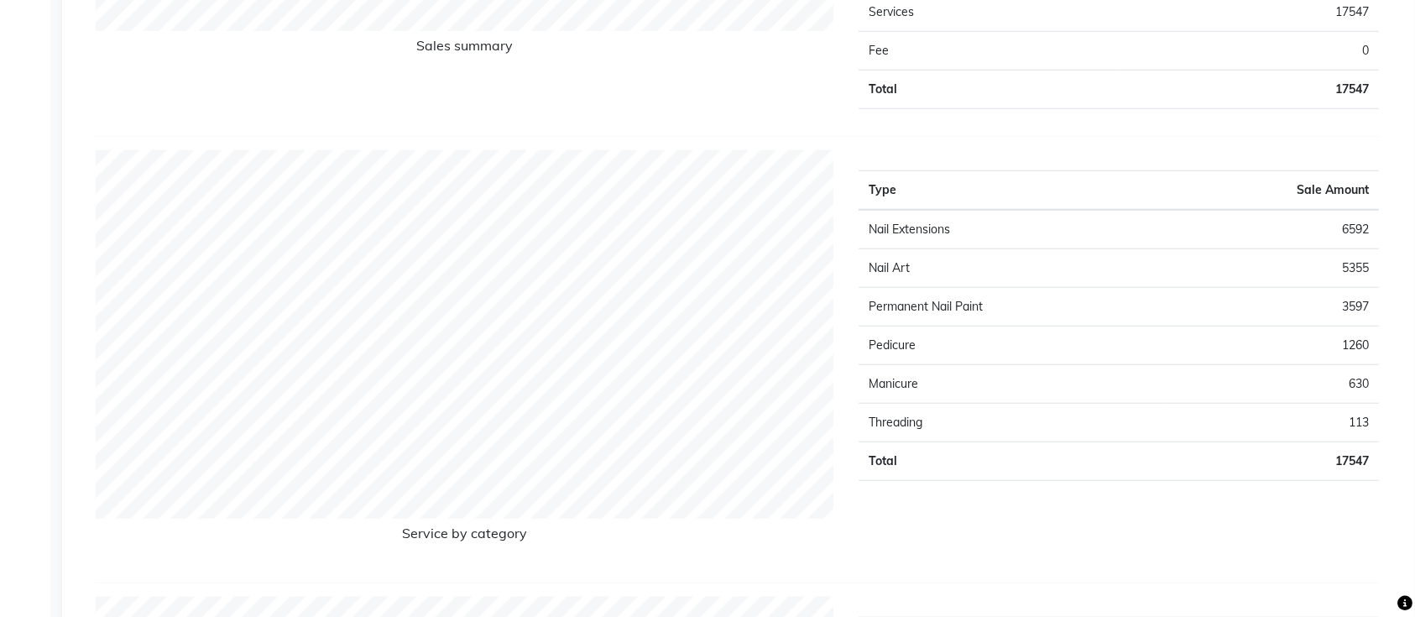
scroll to position [1571, 0]
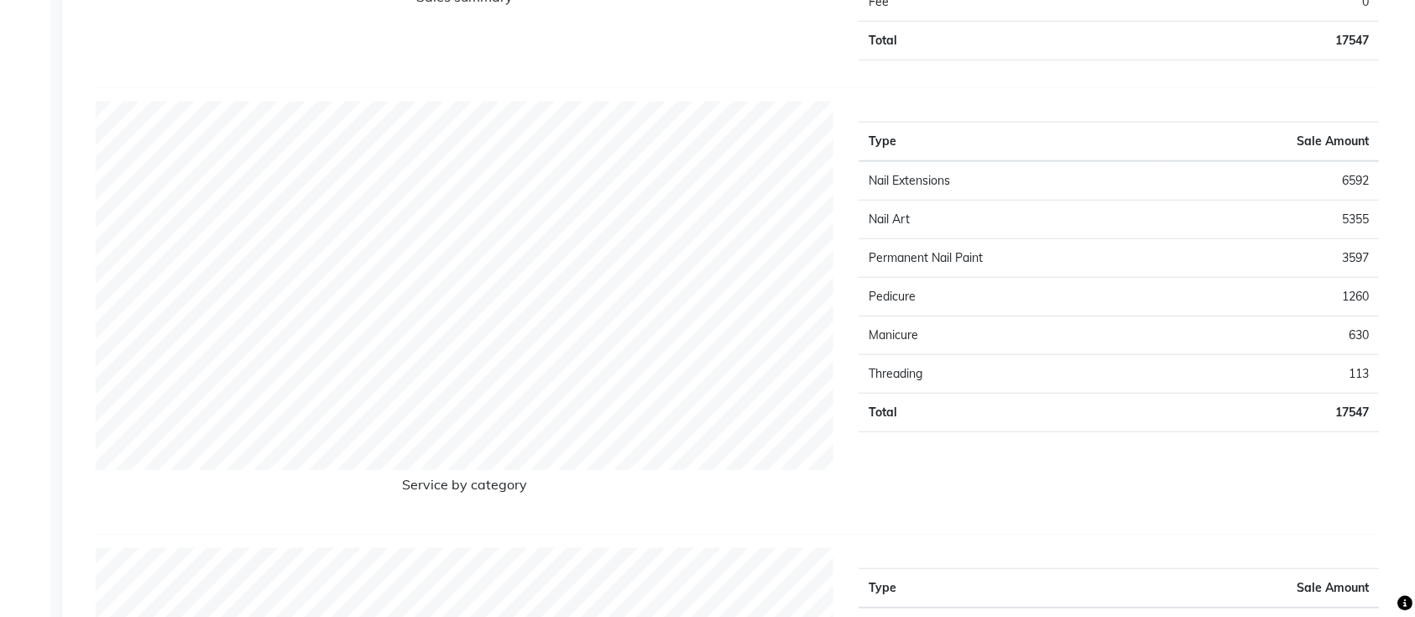
click at [1358, 355] on td "113" at bounding box center [1272, 374] width 211 height 39
